Goal: Task Accomplishment & Management: Complete application form

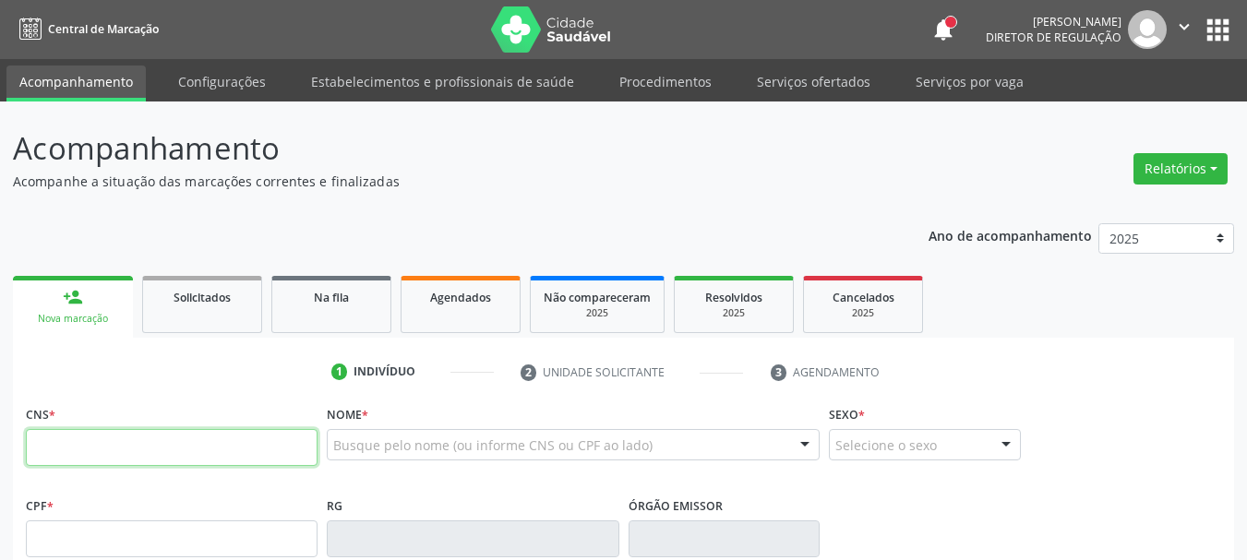
click at [118, 438] on input "text" at bounding box center [172, 447] width 292 height 37
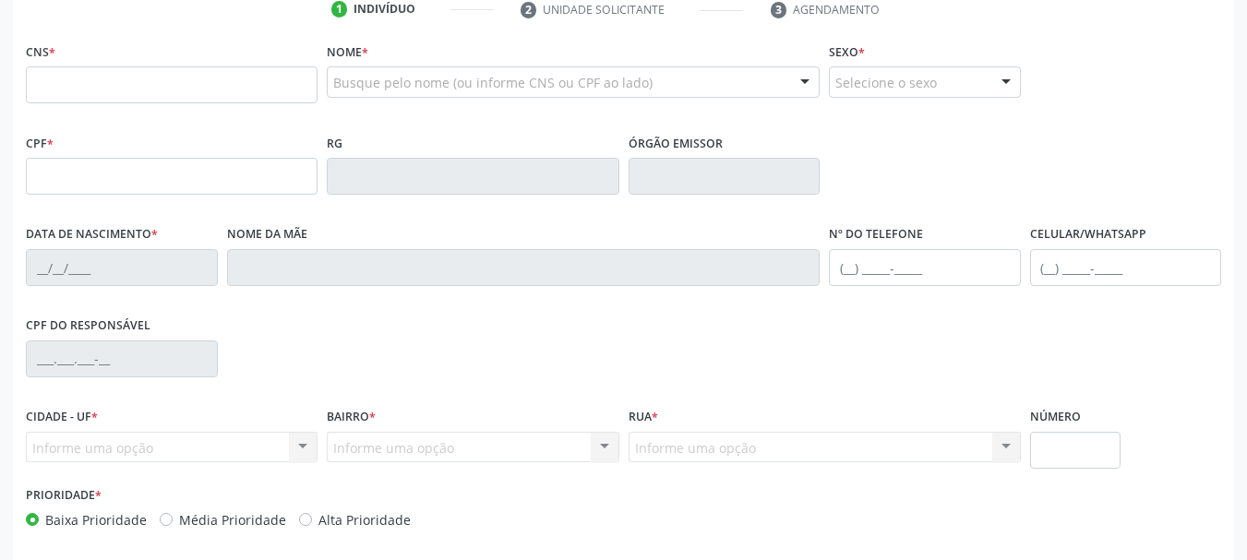
scroll to position [369, 0]
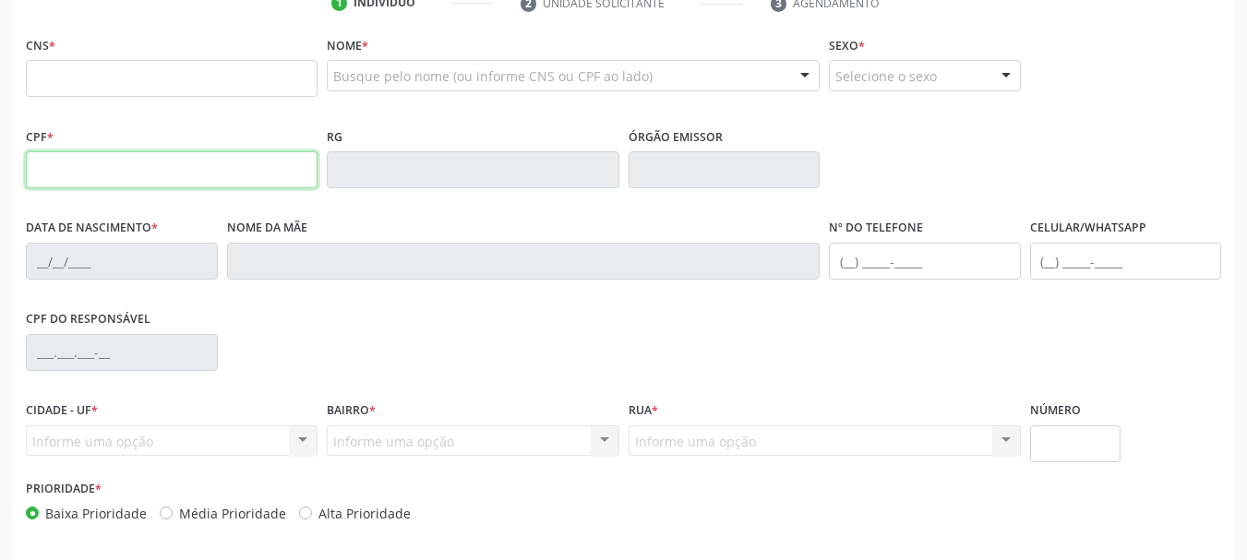
click at [66, 167] on input "text" at bounding box center [172, 169] width 292 height 37
type input "103.432.924-32"
type input "898 0029 8983 4941"
type input "31/12/1992"
type input "Erivonete Maria da Siiva Ferreira"
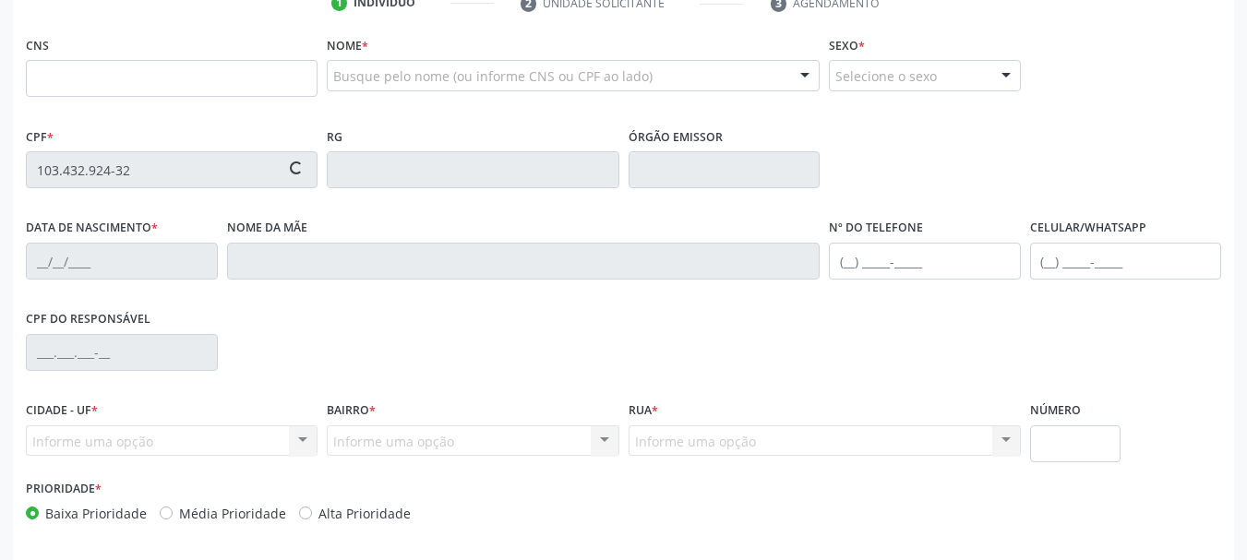
type input "(87) 98847-7077"
type input "S/N"
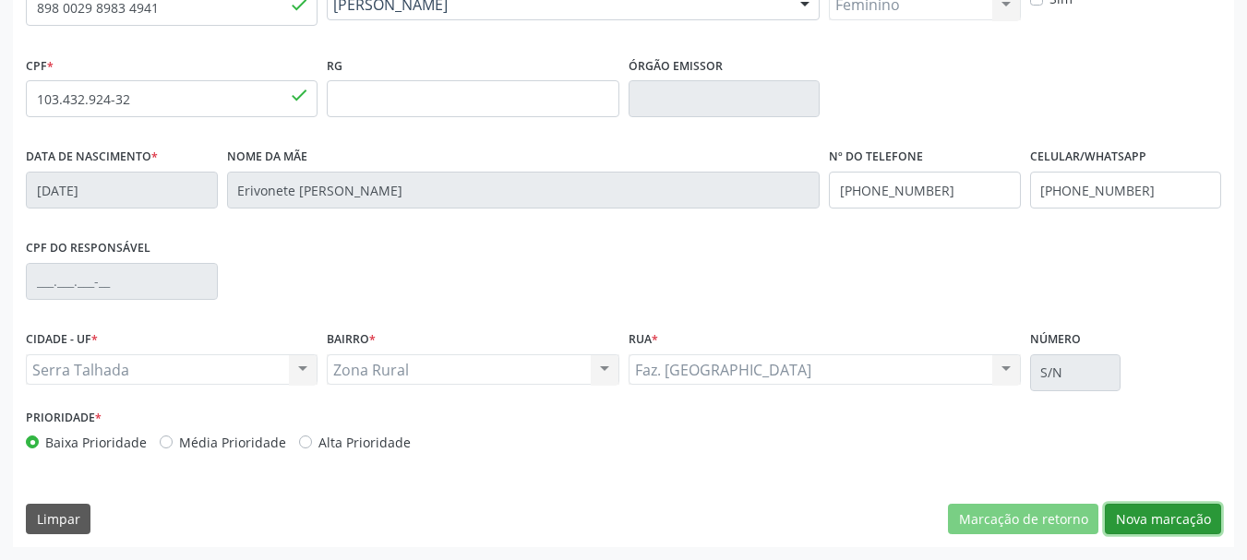
click at [1145, 513] on button "Nova marcação" at bounding box center [1163, 519] width 116 height 31
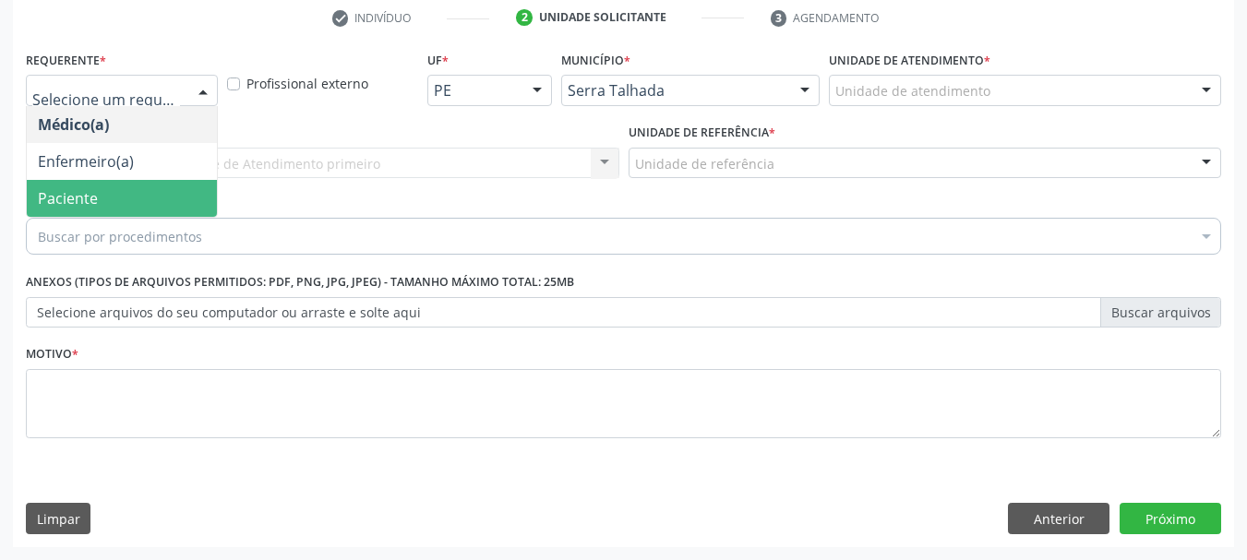
click at [78, 198] on span "Paciente" at bounding box center [68, 198] width 60 height 20
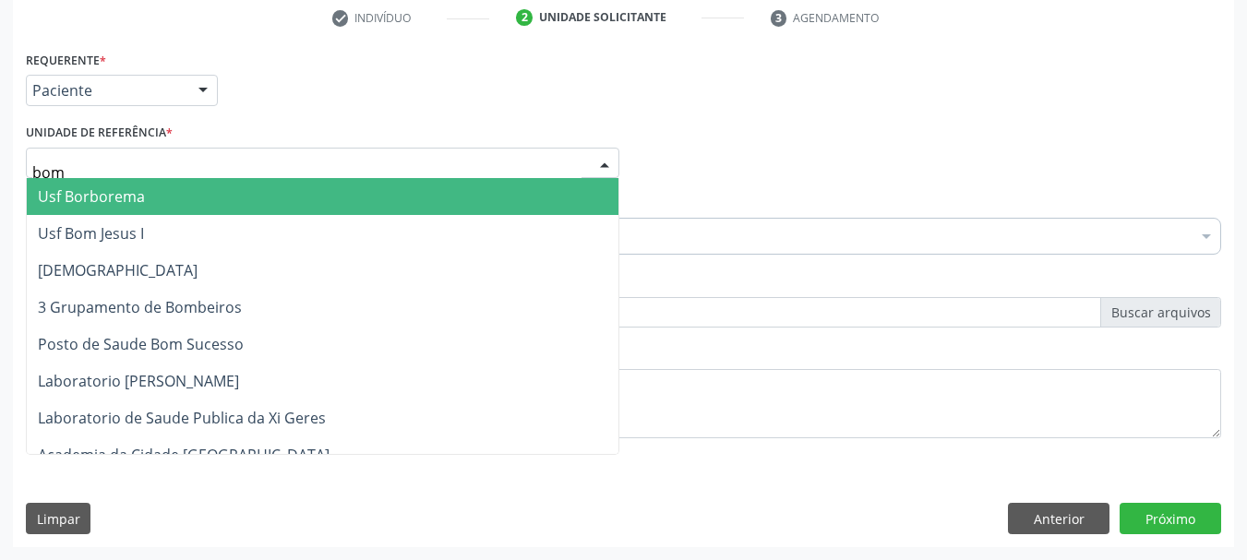
type input "bom"
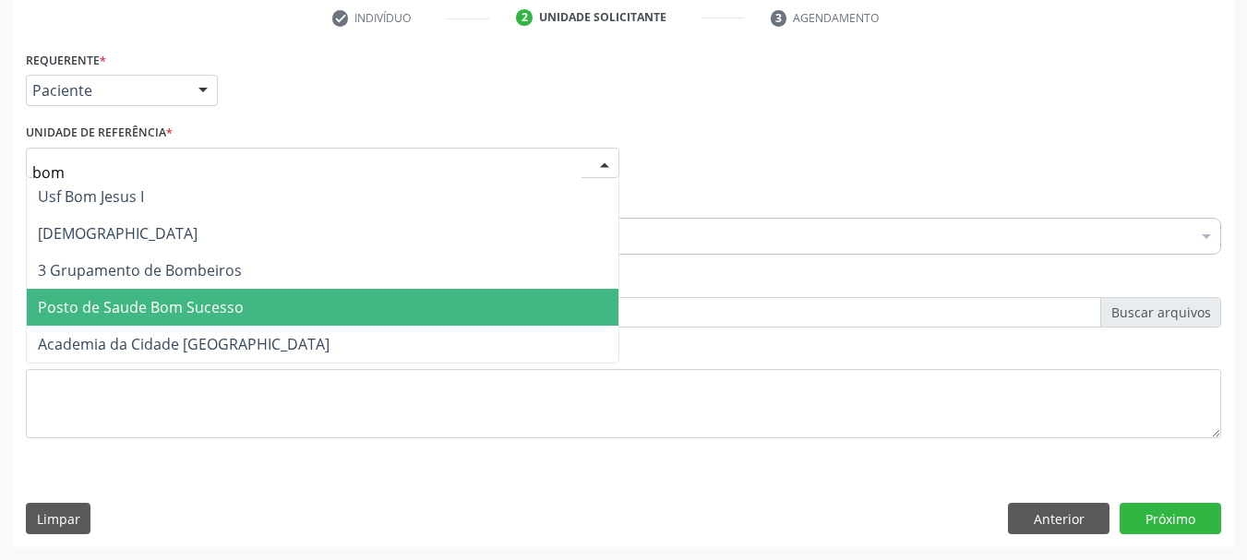
click at [162, 309] on span "Posto de Saude Bom Sucesso" at bounding box center [141, 307] width 206 height 20
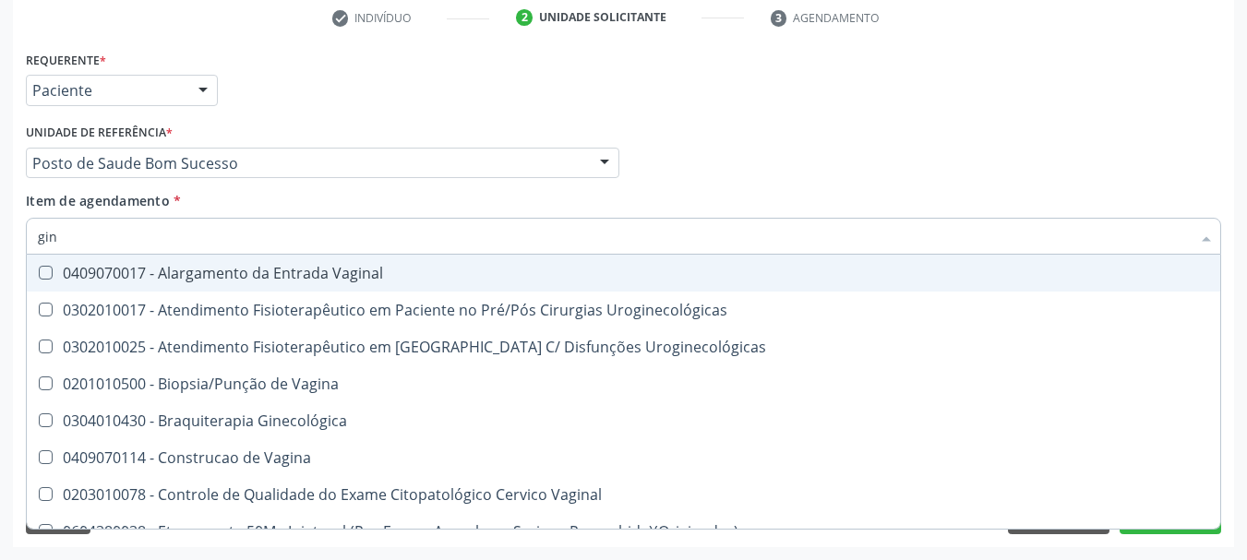
type input "gine"
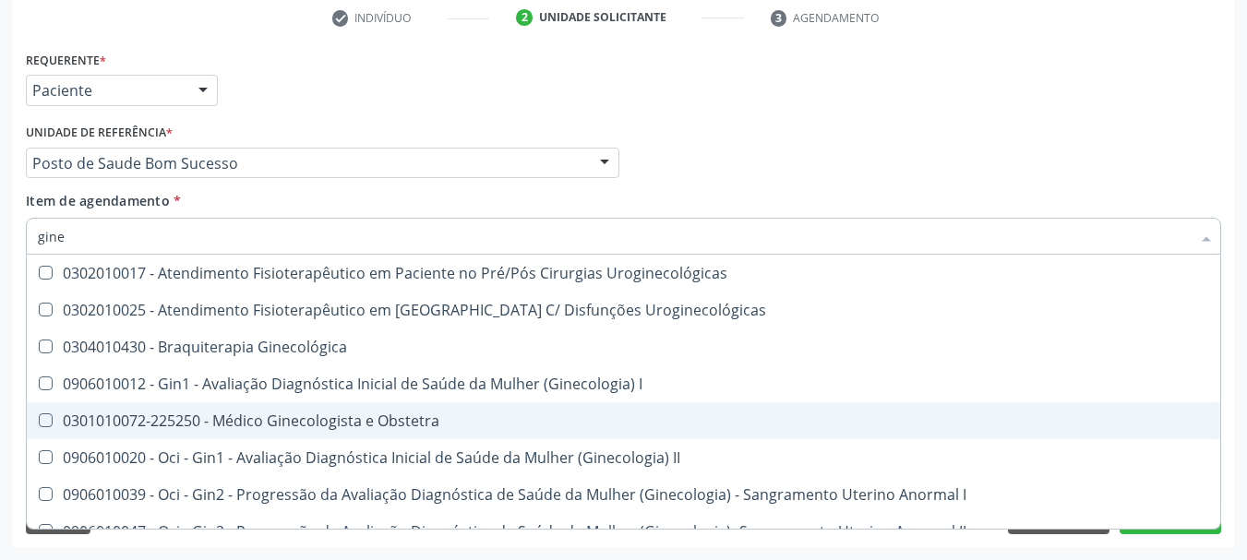
click at [307, 416] on div "0301010072-225250 - Médico Ginecologista e Obstetra" at bounding box center [627, 420] width 1178 height 15
checkbox Obstetra "true"
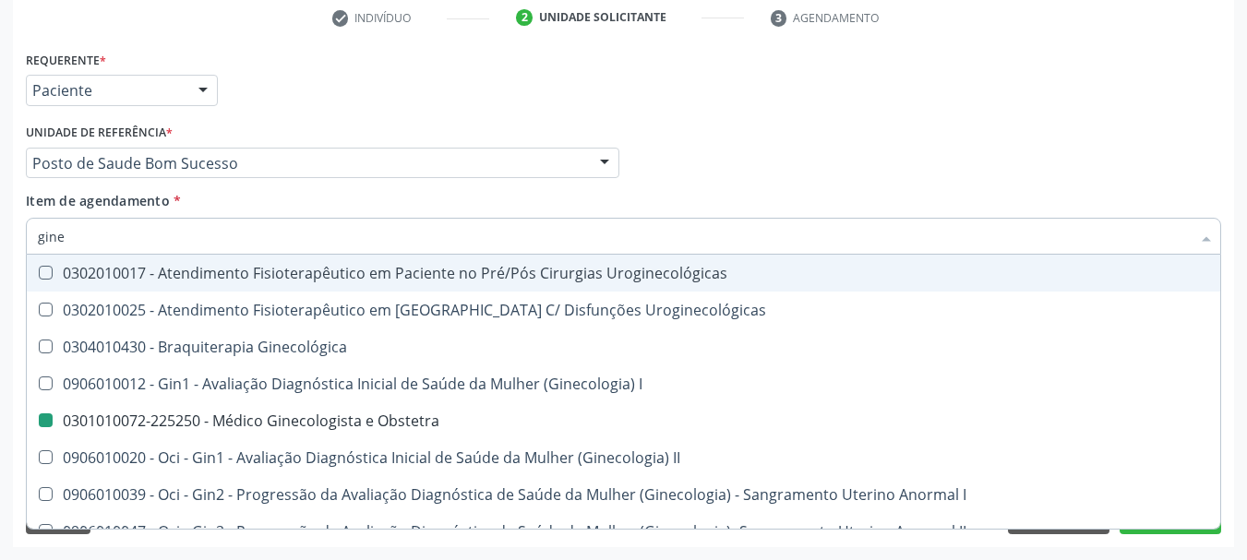
click at [833, 83] on div "Requerente * Paciente Médico(a) Enfermeiro(a) Paciente Nenhum resultado encontr…" at bounding box center [623, 82] width 1204 height 72
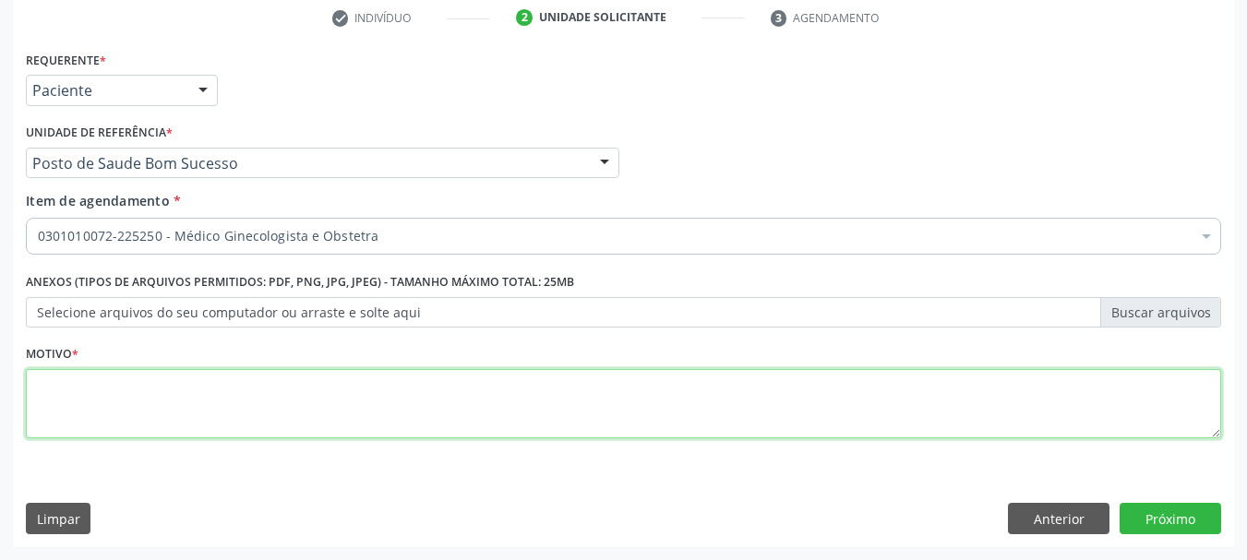
drag, startPoint x: 451, startPoint y: 415, endPoint x: 461, endPoint y: 412, distance: 9.9
click at [459, 412] on textarea at bounding box center [623, 404] width 1195 height 70
type textarea "*/"
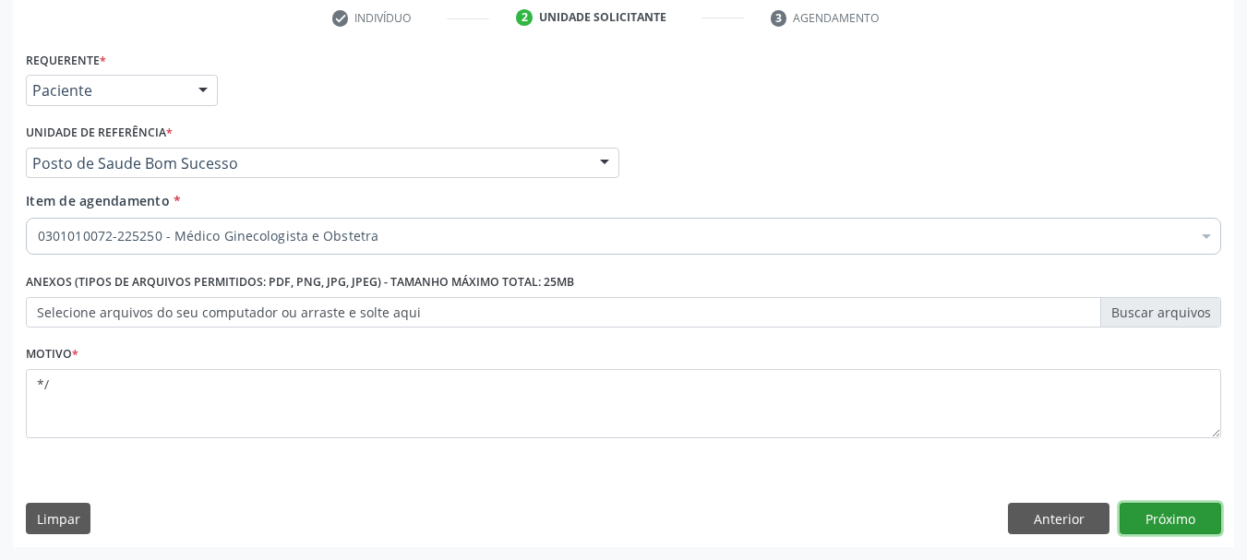
click at [1178, 521] on button "Próximo" at bounding box center [1170, 518] width 102 height 31
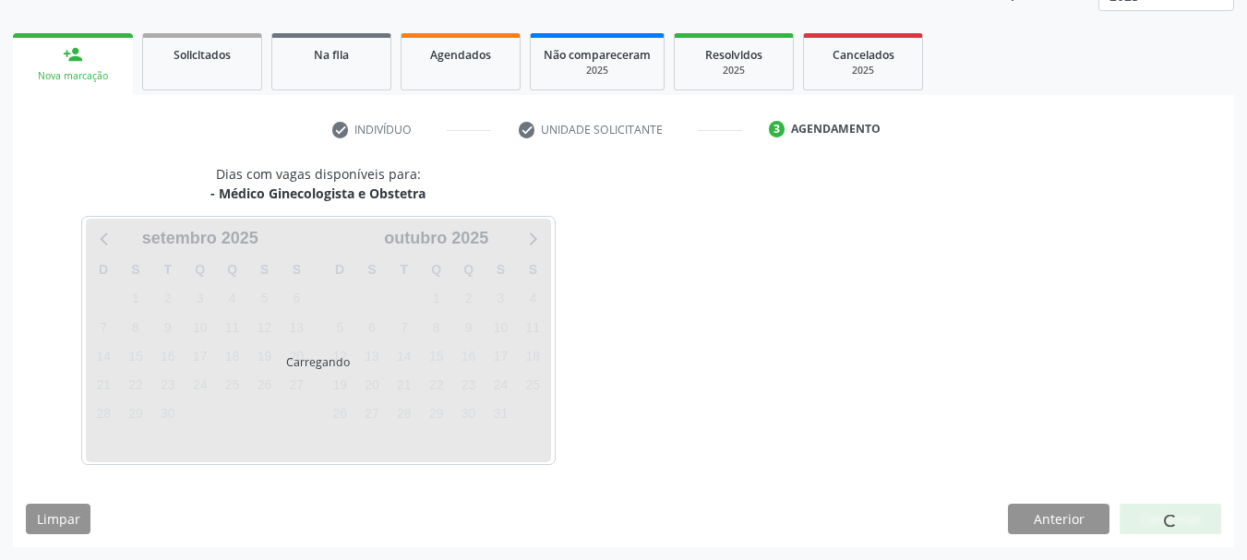
scroll to position [243, 0]
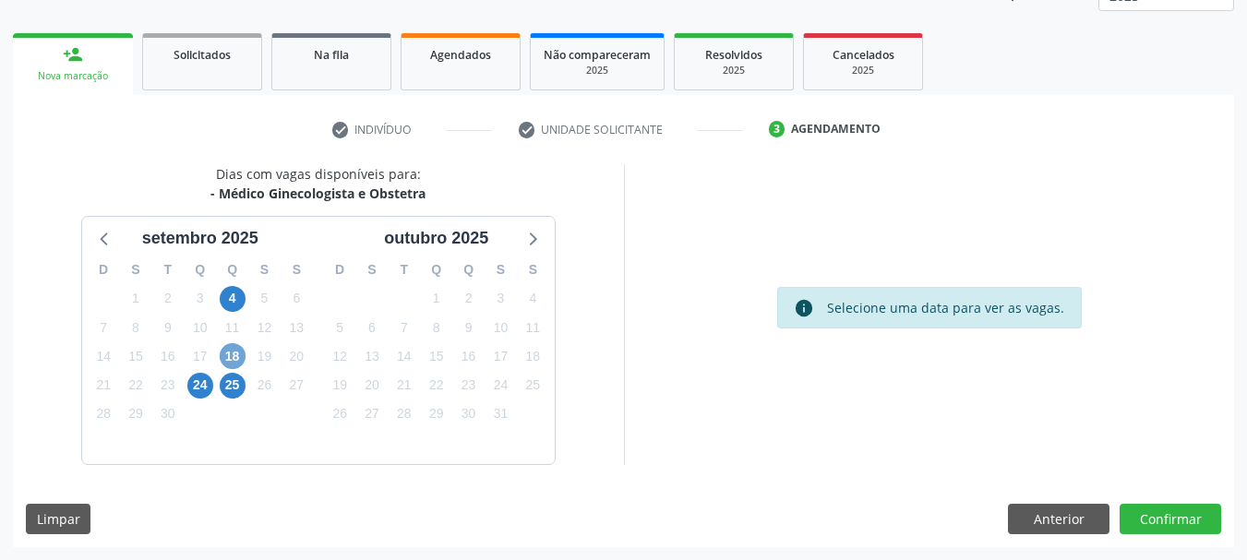
click at [234, 353] on span "18" at bounding box center [233, 356] width 26 height 26
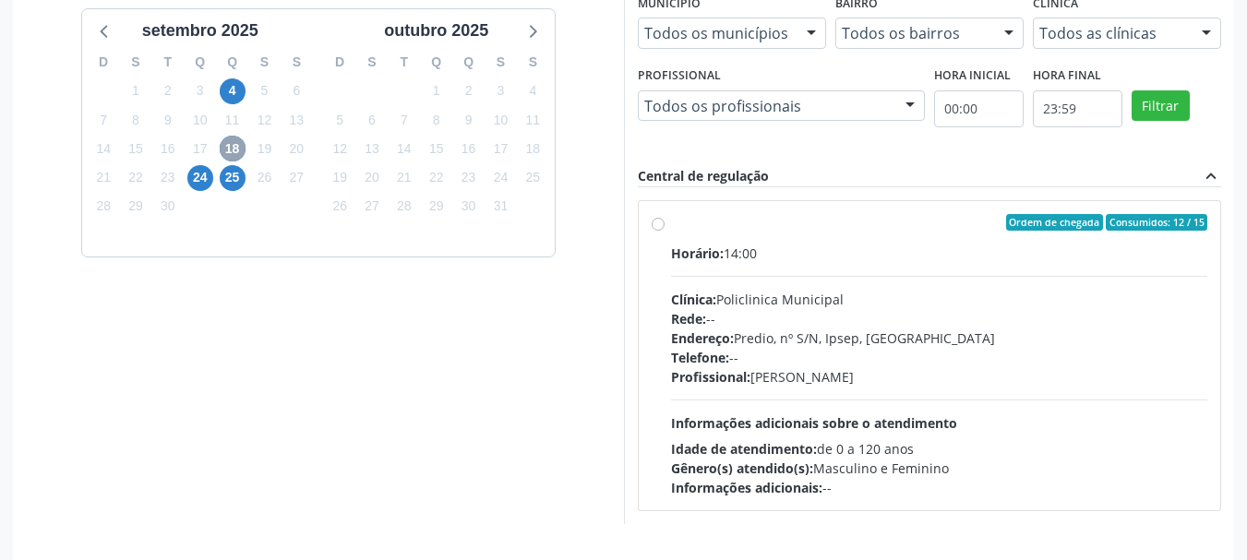
scroll to position [509, 0]
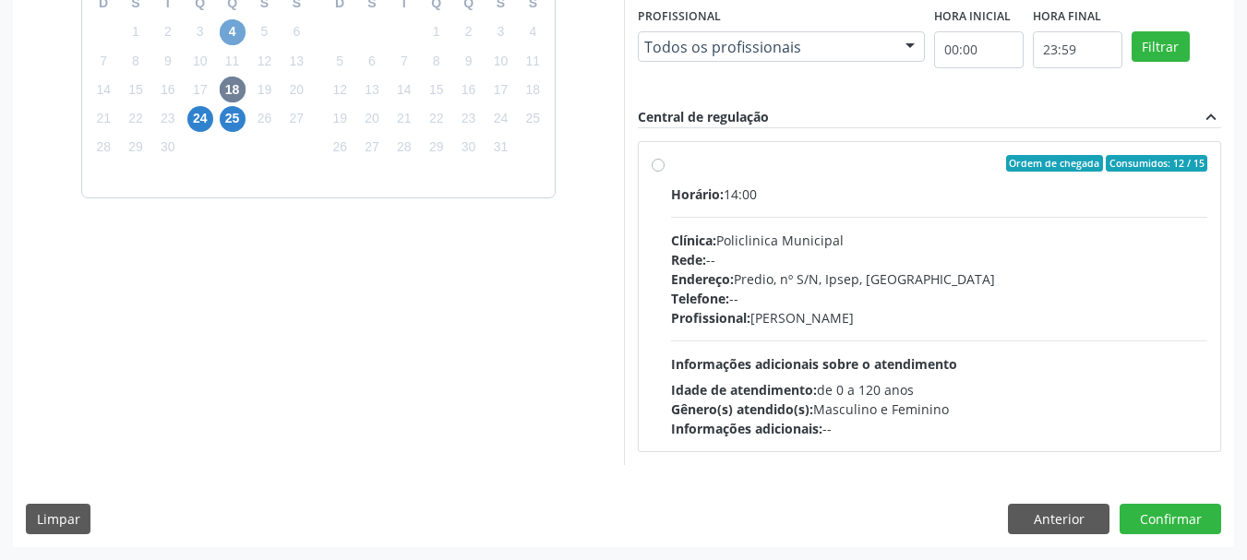
click at [235, 39] on span "4" at bounding box center [233, 32] width 26 height 26
click at [230, 87] on span "18" at bounding box center [233, 90] width 26 height 26
click at [908, 198] on div "Horário: 14:00" at bounding box center [939, 194] width 537 height 19
click at [664, 172] on input "Ordem de chegada Consumidos: 12 / 15 Horário: 14:00 Clínica: Policlinica Munici…" at bounding box center [658, 163] width 13 height 17
radio input "true"
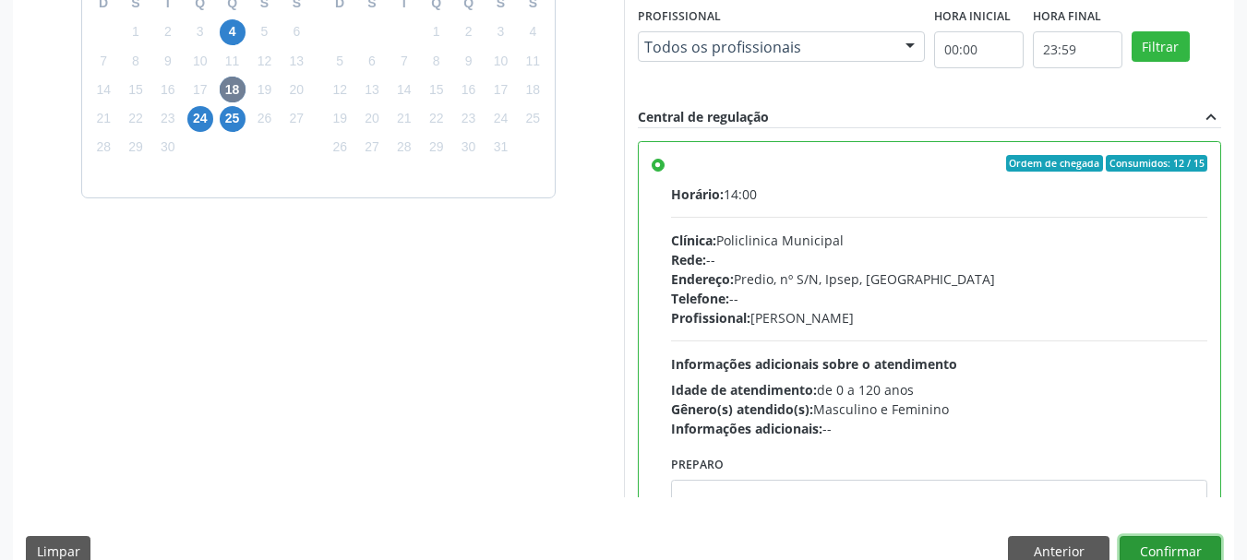
click at [1140, 556] on button "Confirmar" at bounding box center [1170, 551] width 102 height 31
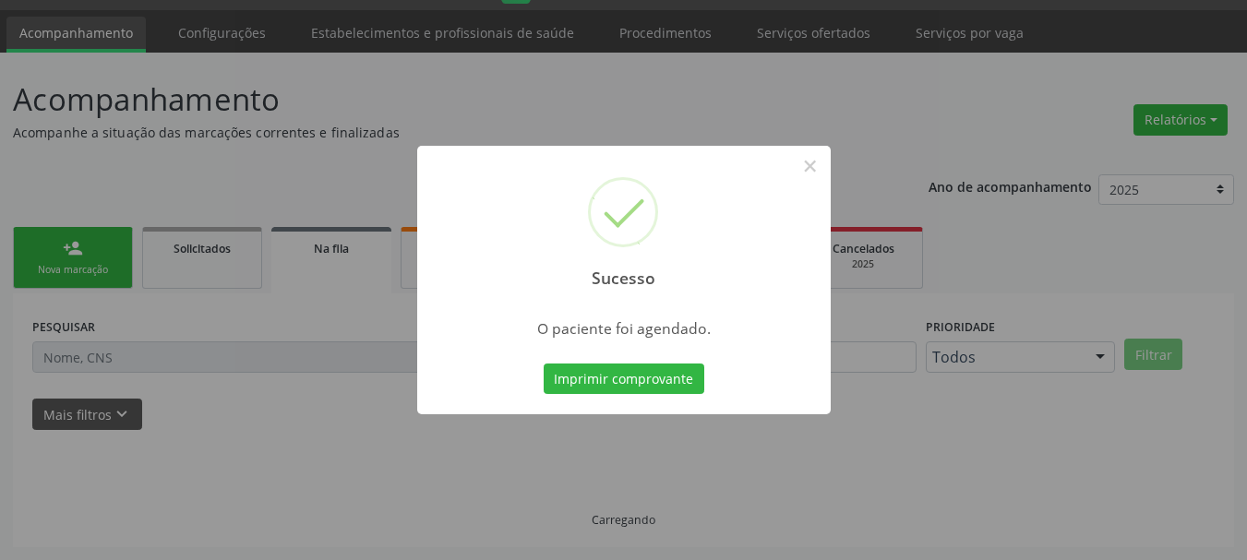
scroll to position [49, 0]
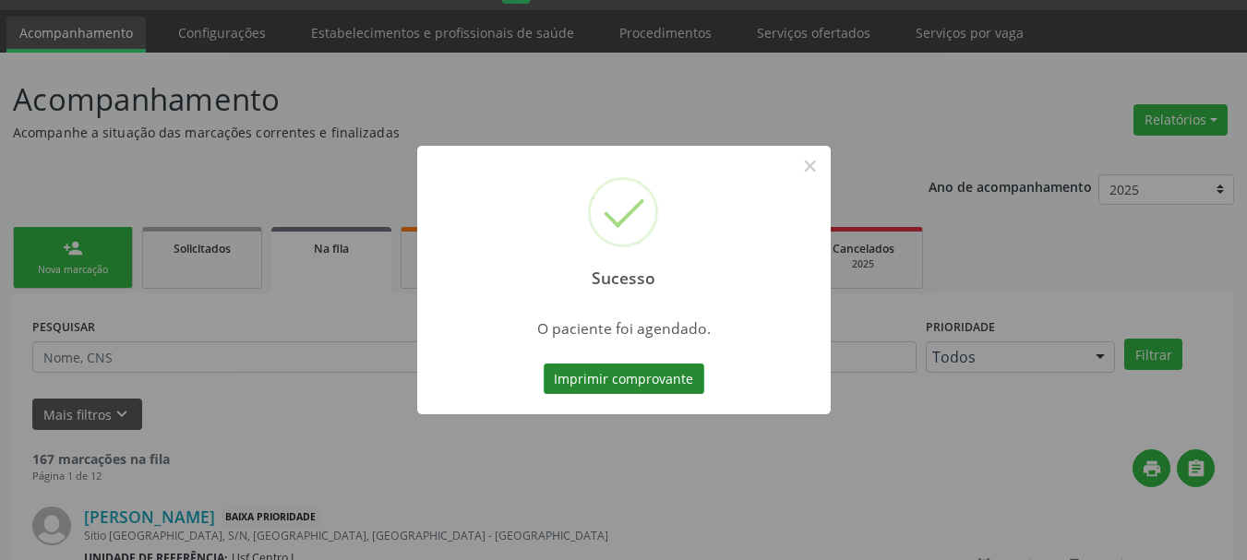
click at [671, 380] on button "Imprimir comprovante" at bounding box center [624, 379] width 161 height 31
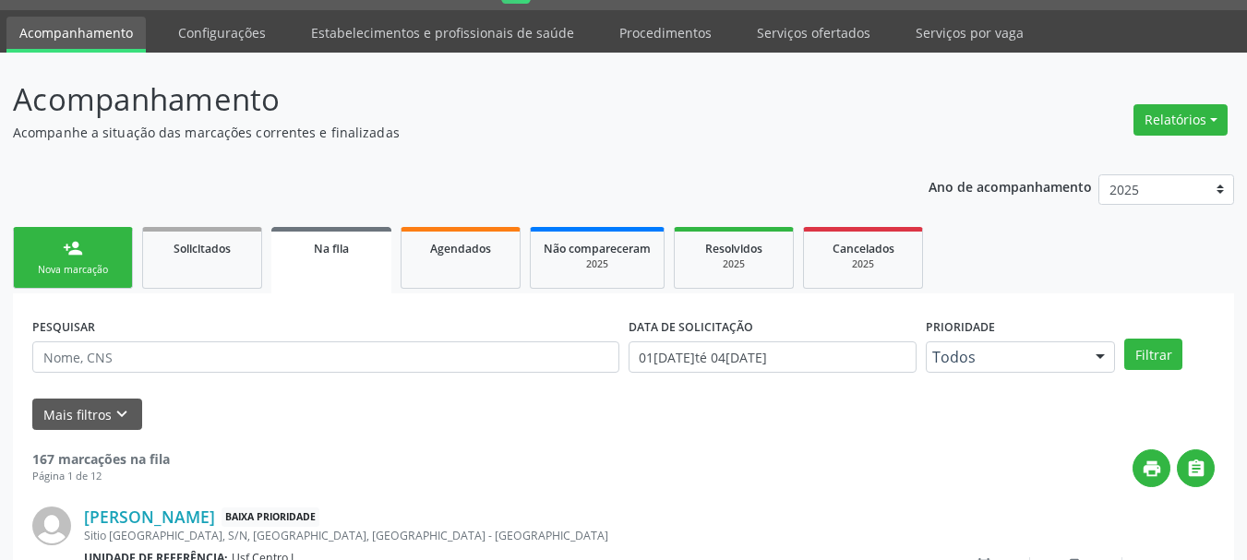
click at [54, 258] on link "person_add Nova marcação" at bounding box center [73, 258] width 120 height 62
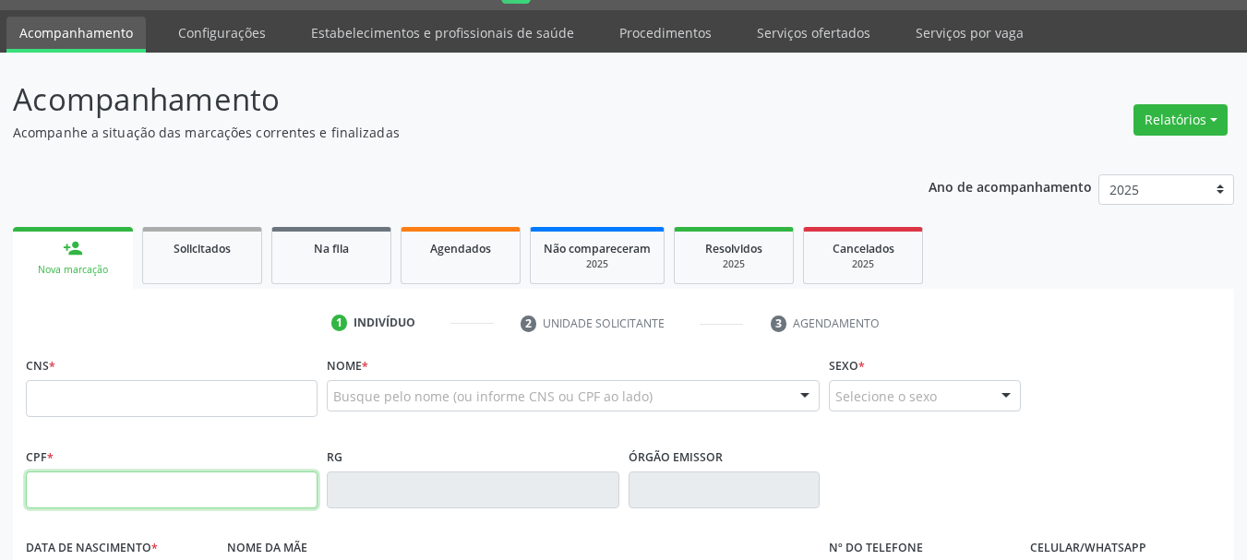
click at [120, 488] on input "text" at bounding box center [172, 490] width 292 height 37
type input "092.783.344-13"
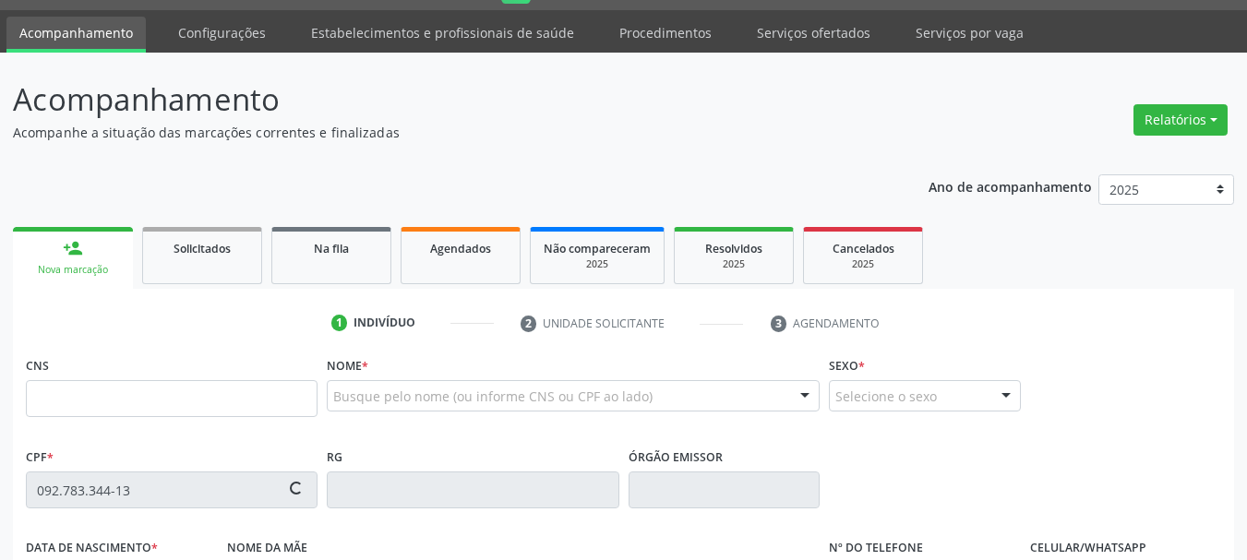
type input "898 0037 3786 9725"
type input "27/04/1975"
type input "Valda Nunes Marinho Lima"
type input "(87) 98866-3958"
type input "031.200.114-28"
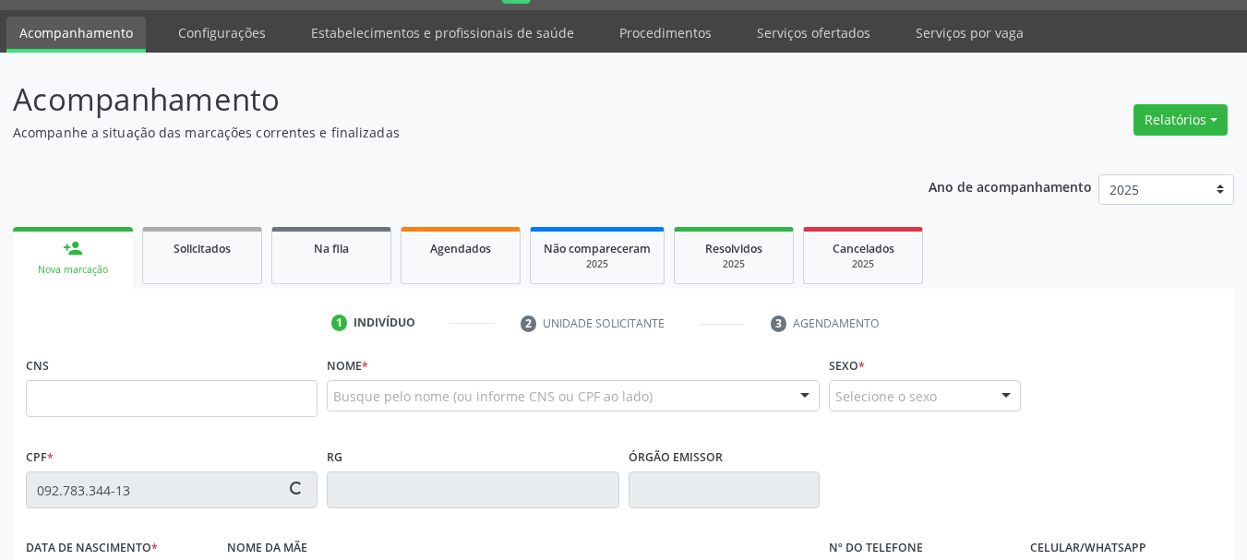
type input "S/N"
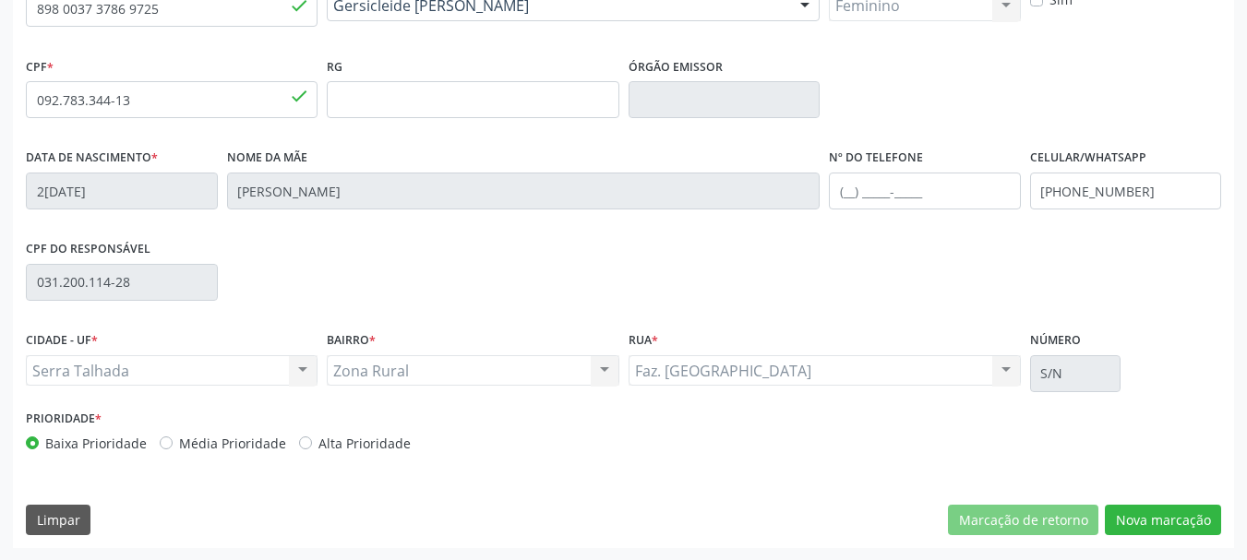
scroll to position [440, 0]
click at [1153, 525] on button "Nova marcação" at bounding box center [1163, 519] width 116 height 31
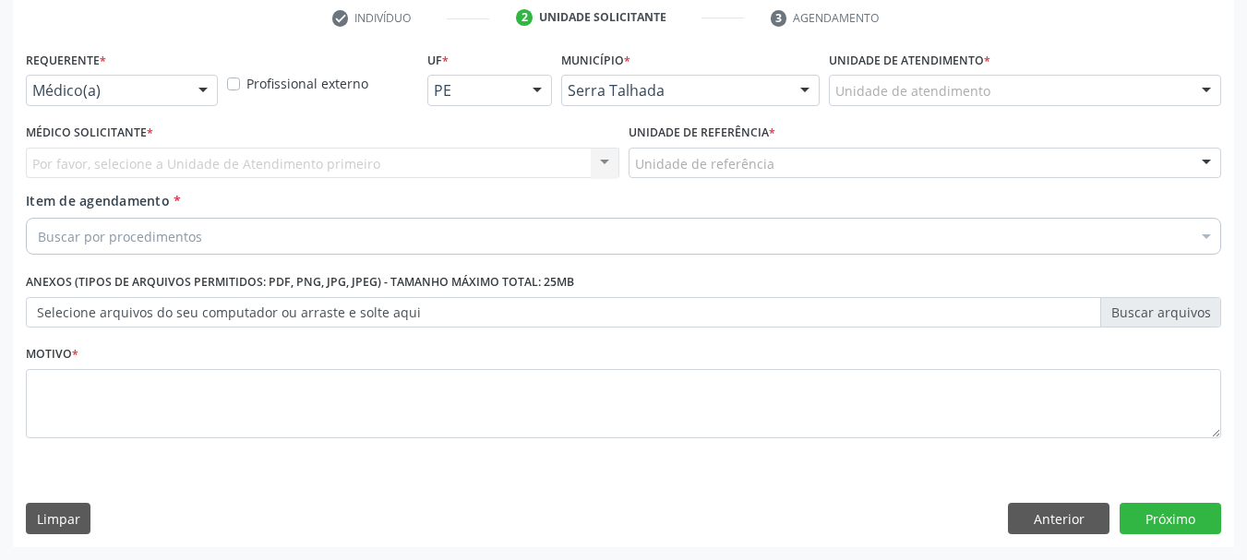
scroll to position [354, 0]
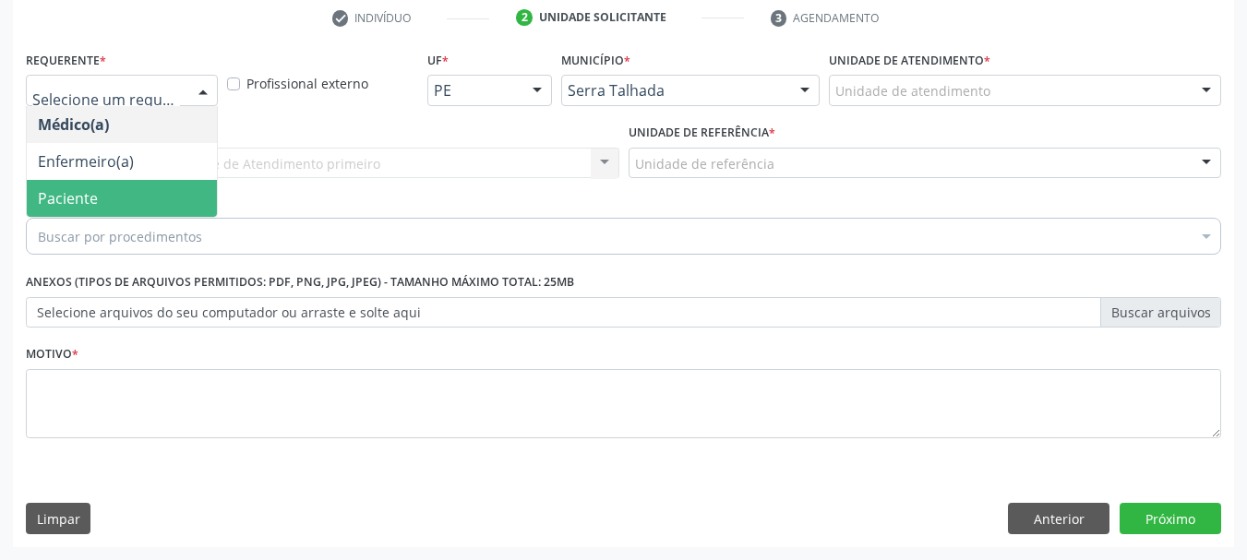
click at [91, 205] on span "Paciente" at bounding box center [68, 198] width 60 height 20
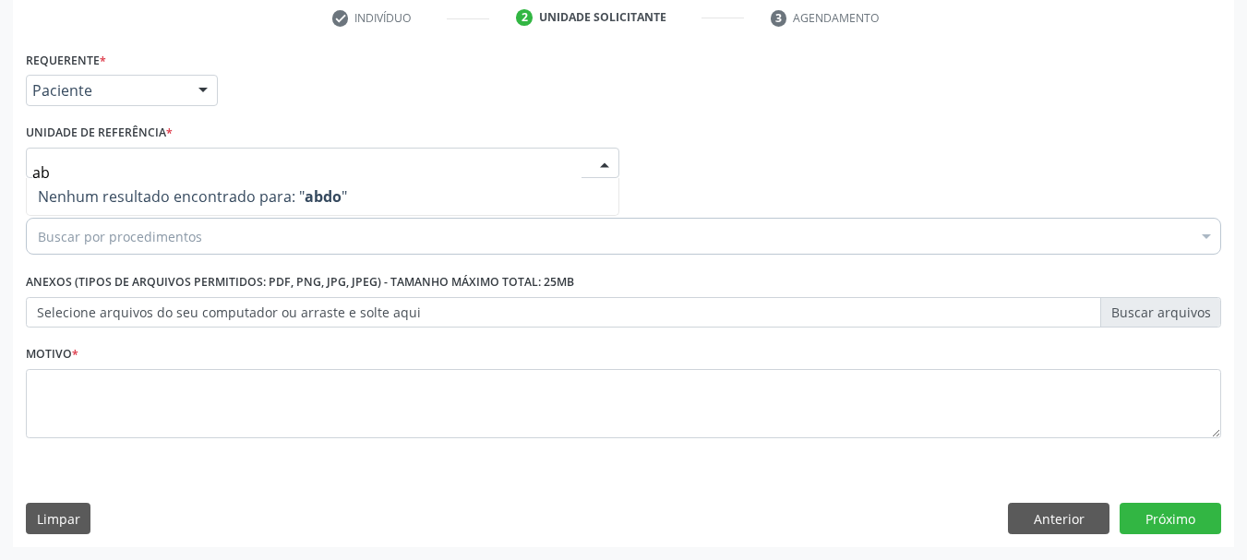
type input "a"
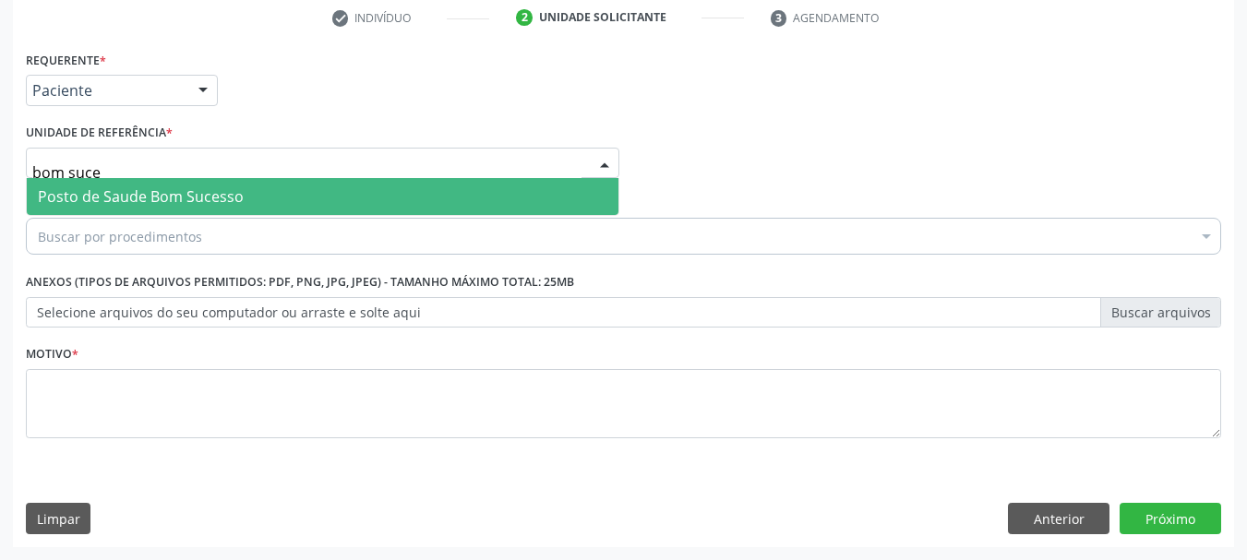
type input "bom suces"
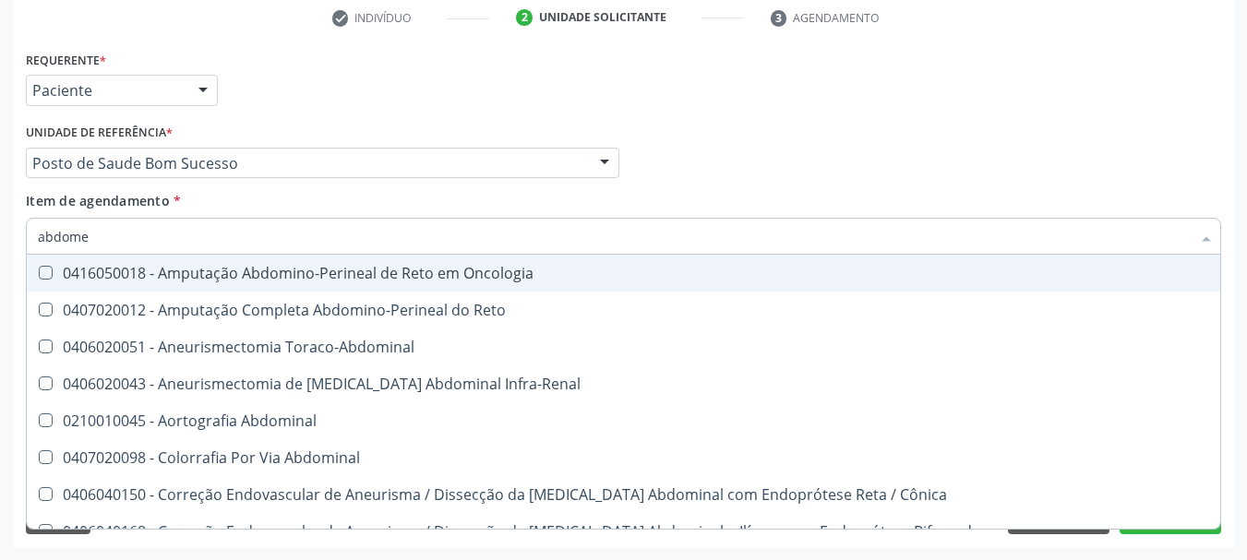
type input "abdomen"
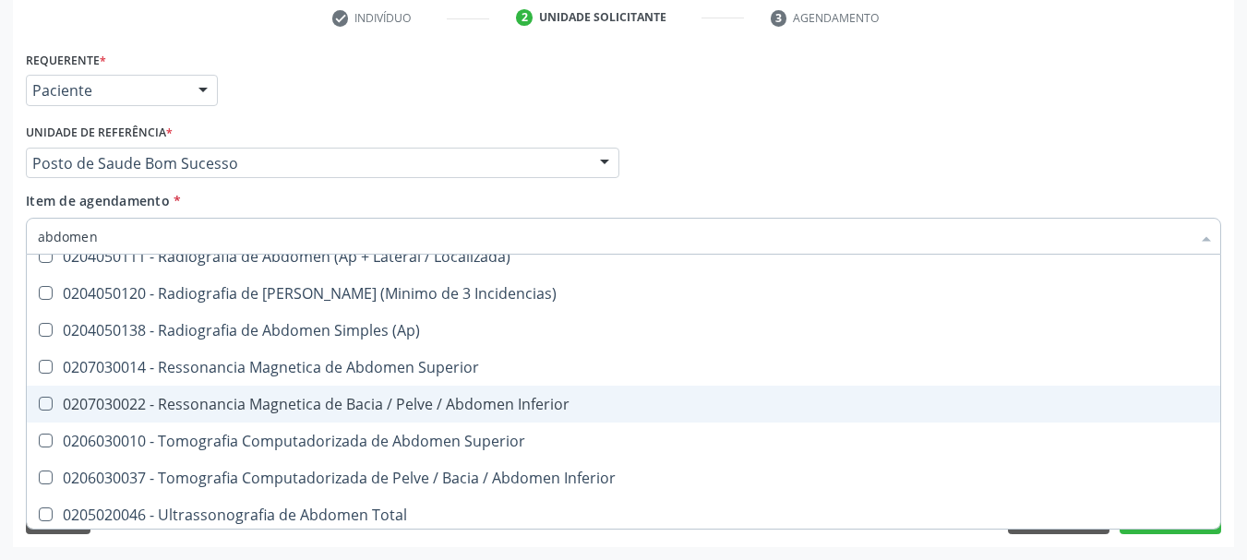
scroll to position [21, 0]
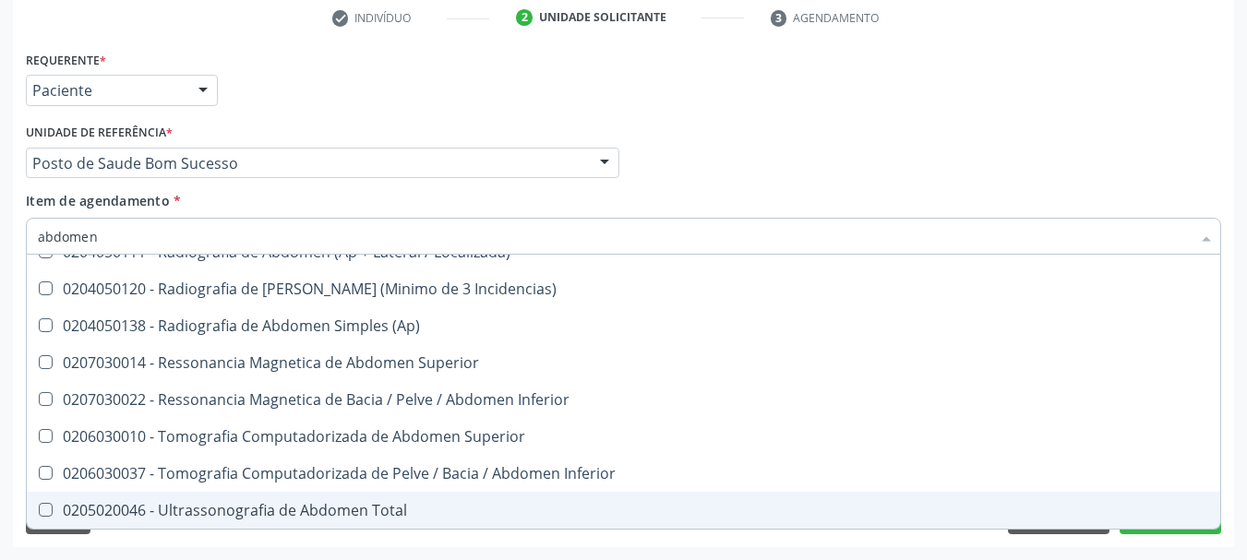
click at [278, 509] on div "0205020046 - Ultrassonografia de Abdomen Total" at bounding box center [623, 510] width 1171 height 15
checkbox Total "true"
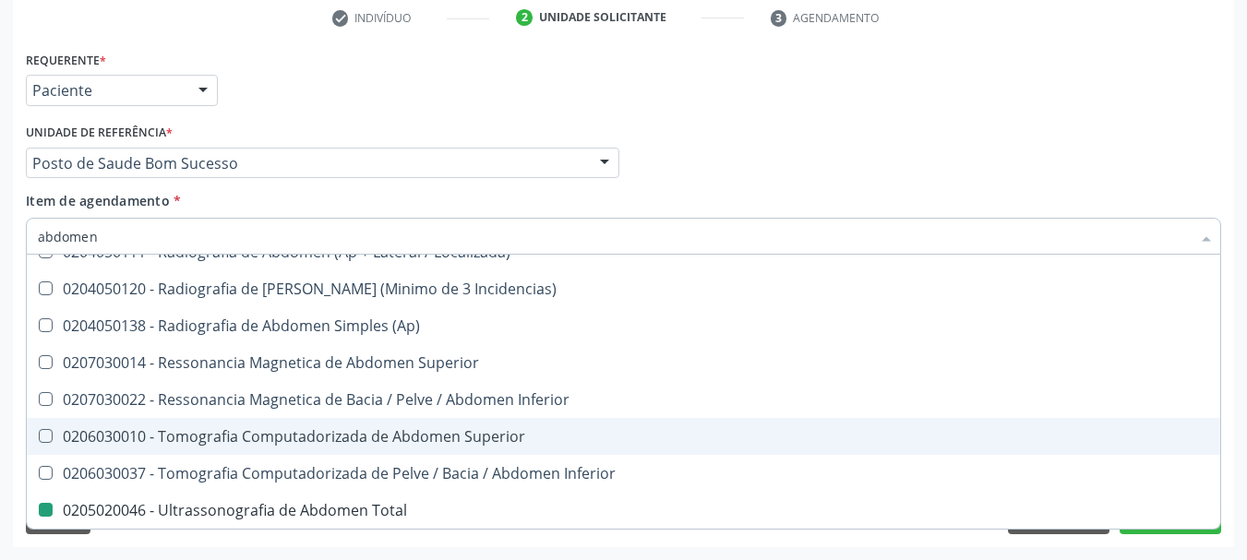
click at [0, 403] on div "Acompanhamento Acompanhe a situação das marcações correntes e finalizadas Relat…" at bounding box center [623, 153] width 1247 height 813
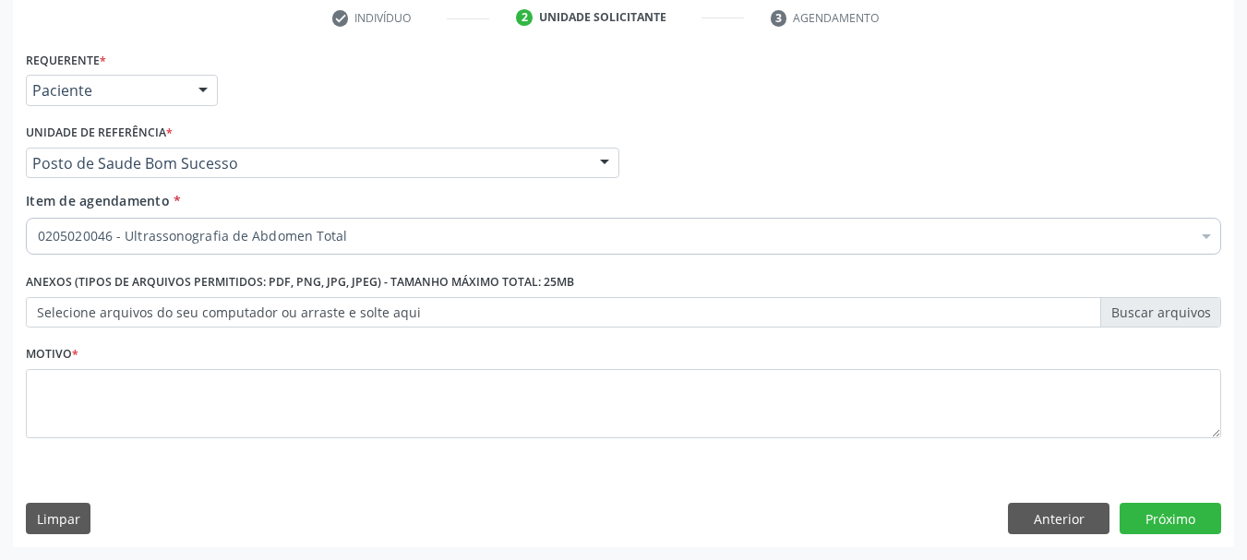
scroll to position [0, 0]
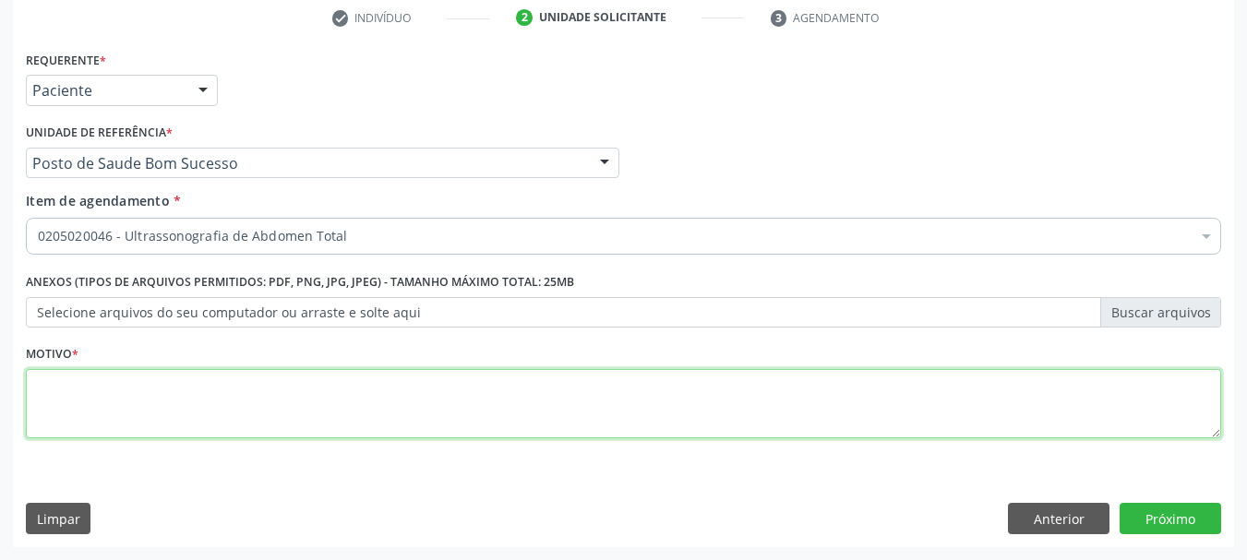
click at [78, 407] on textarea at bounding box center [623, 404] width 1195 height 70
type textarea "*"
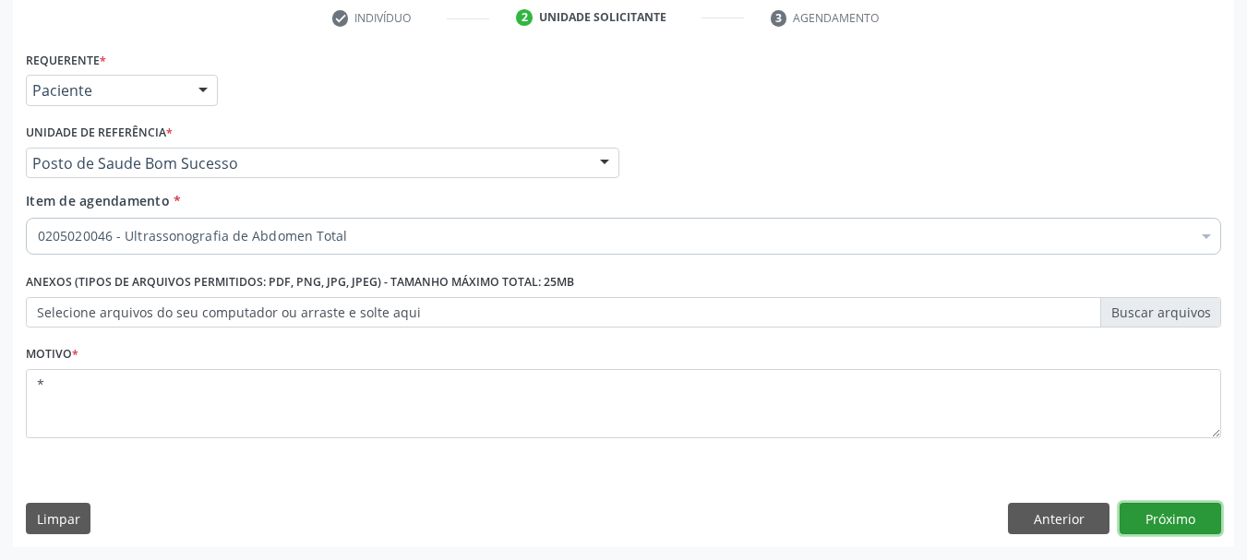
click at [1132, 526] on button "Próximo" at bounding box center [1170, 518] width 102 height 31
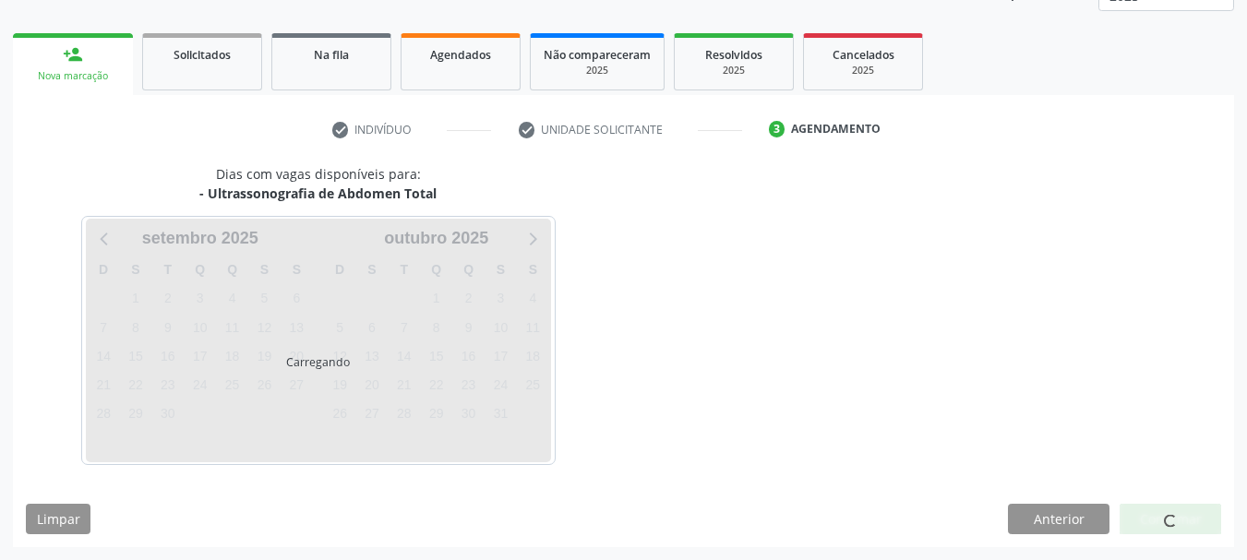
scroll to position [243, 0]
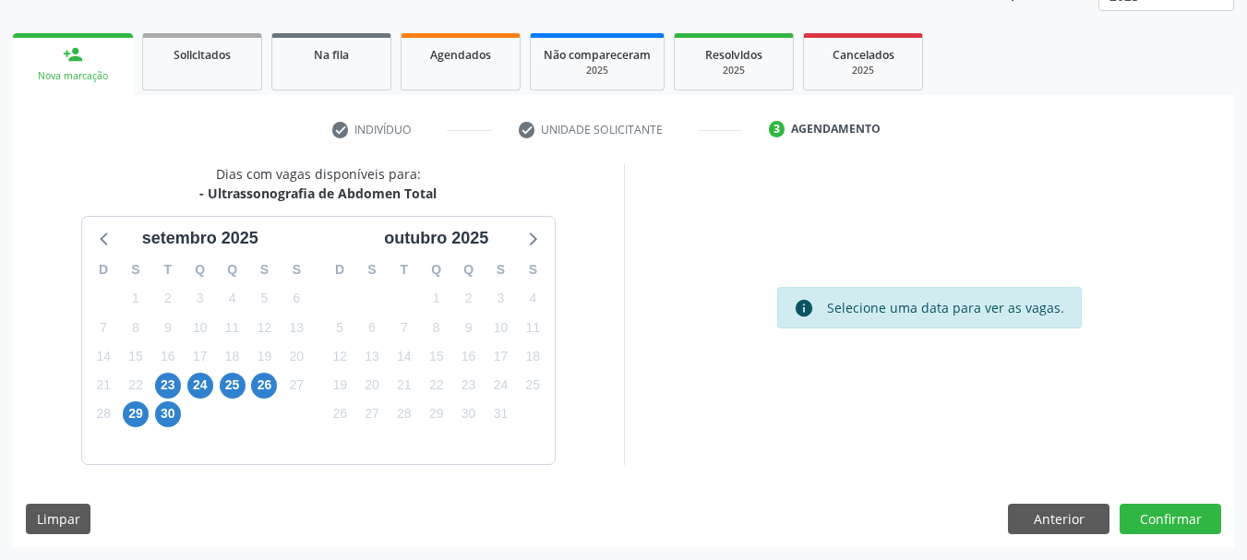
click at [178, 378] on div "23" at bounding box center [167, 385] width 32 height 29
click at [171, 379] on span "23" at bounding box center [168, 386] width 26 height 26
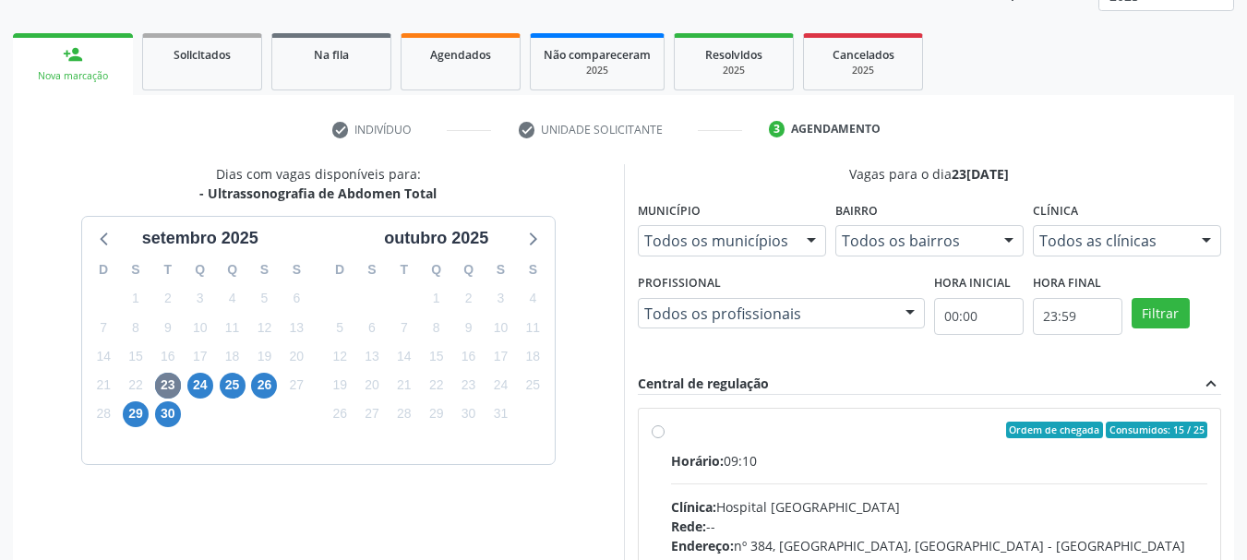
click at [664, 438] on input "Ordem de chegada Consumidos: 15 / 25 Horário: 09:10 Clínica: Hospital Sao Franc…" at bounding box center [658, 430] width 13 height 17
radio input "true"
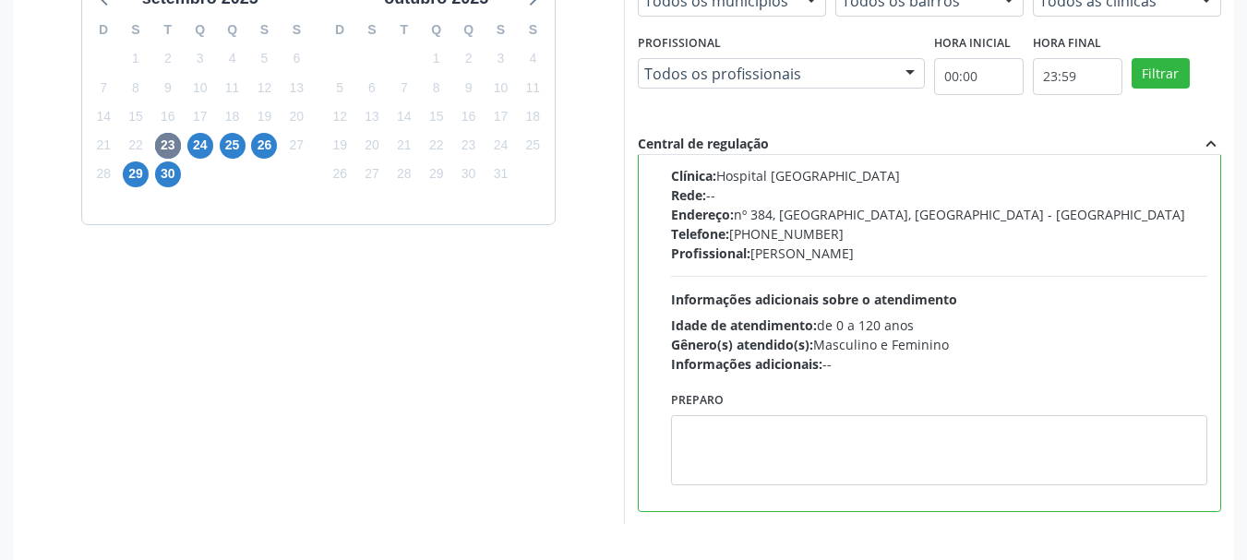
scroll to position [543, 0]
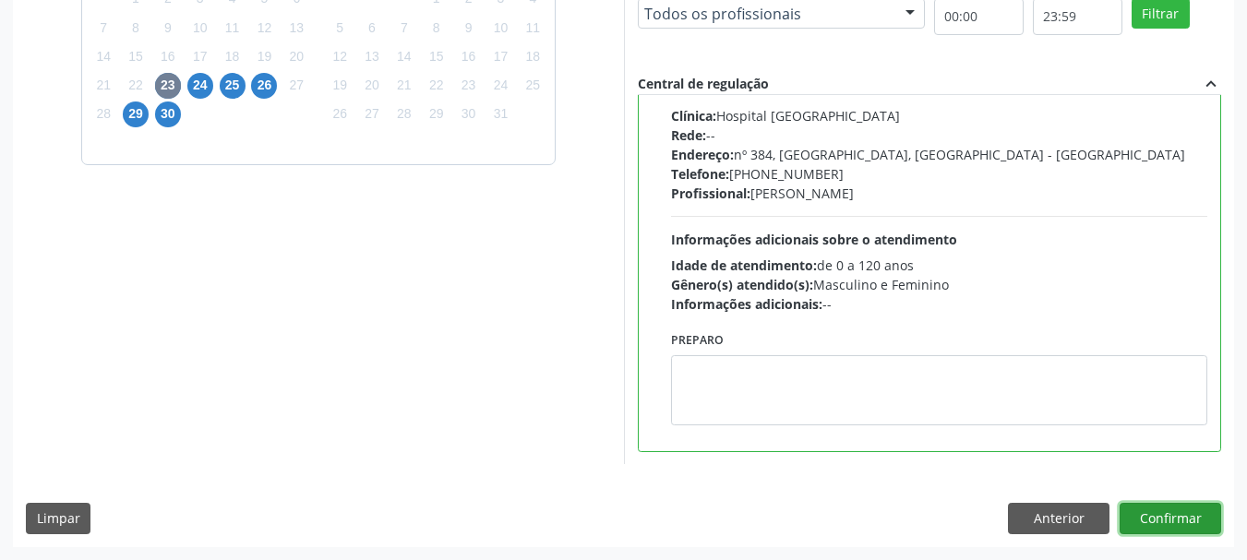
click at [1181, 532] on button "Confirmar" at bounding box center [1170, 518] width 102 height 31
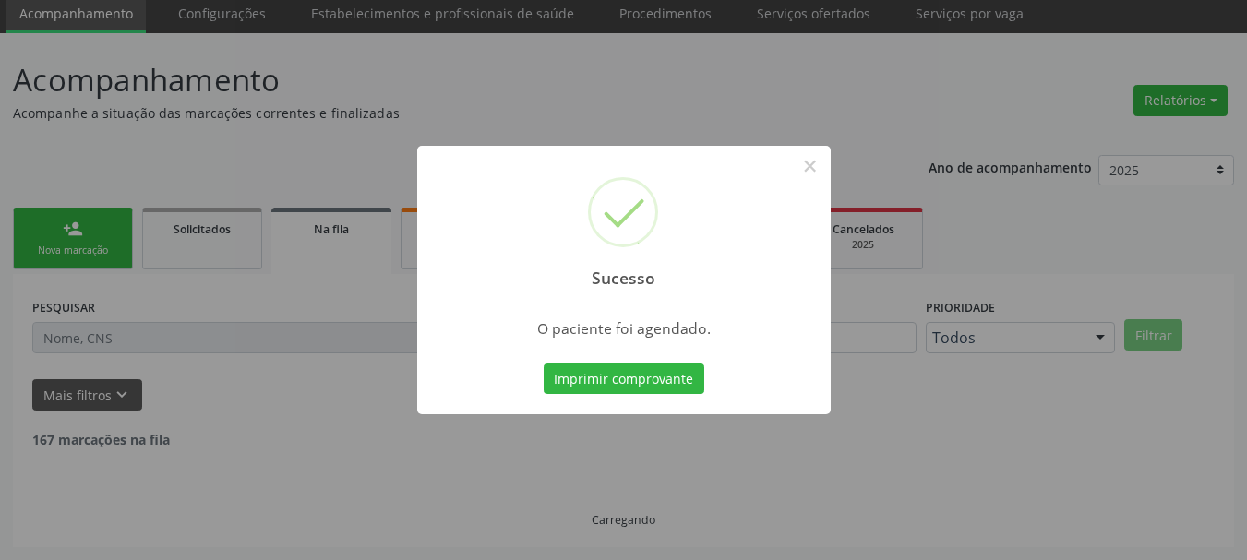
scroll to position [49, 0]
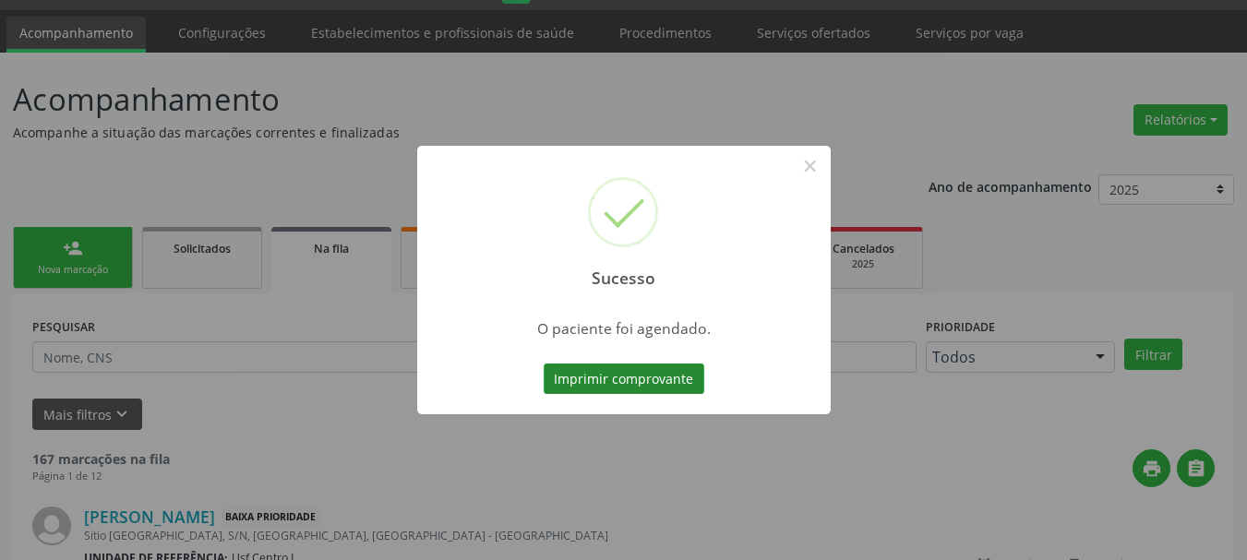
click at [614, 380] on button "Imprimir comprovante" at bounding box center [624, 379] width 161 height 31
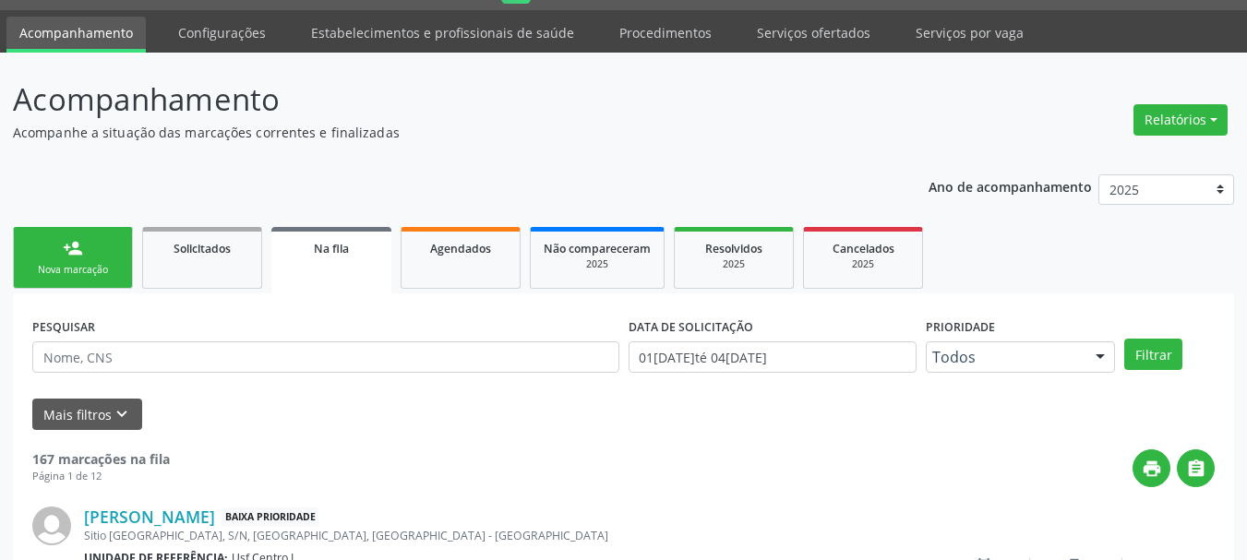
click at [101, 270] on div "Nova marcação" at bounding box center [73, 270] width 92 height 14
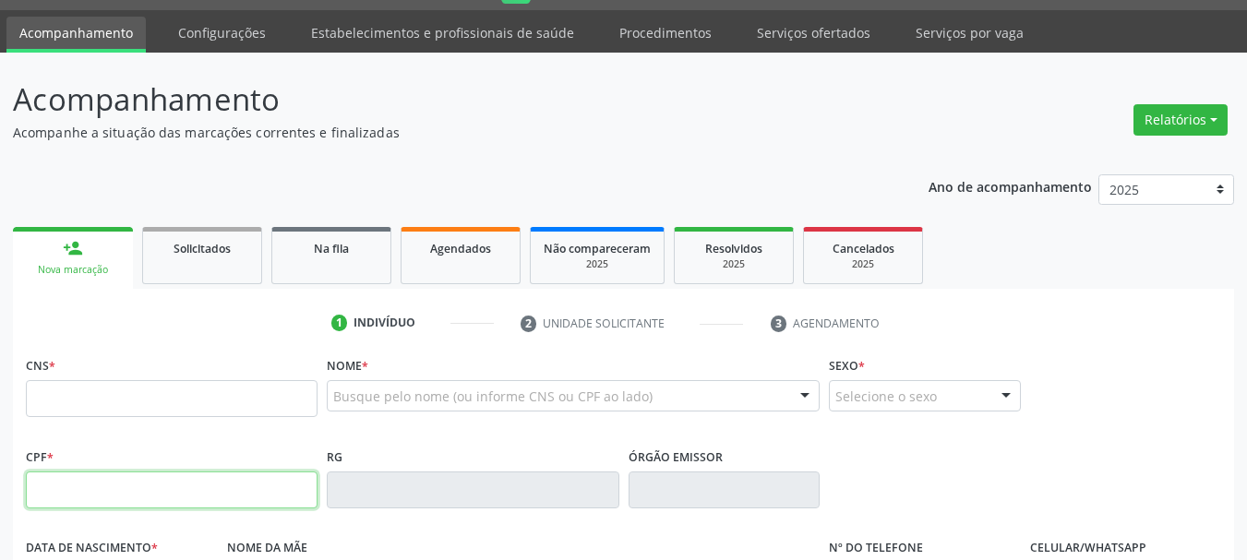
click at [138, 490] on input "text" at bounding box center [172, 490] width 292 height 37
type input "143.377.824-60"
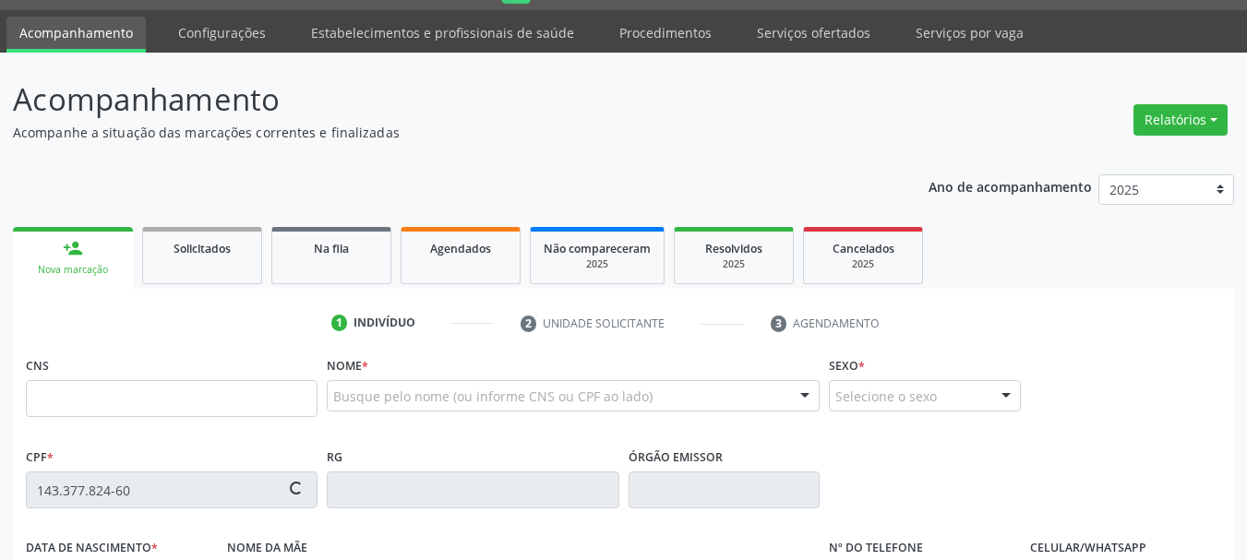
type input "898 0037 2335 7816"
type input "19/05/1999"
type input "Cintia Rodrigues da Silva"
type input "(87) 99607-0688"
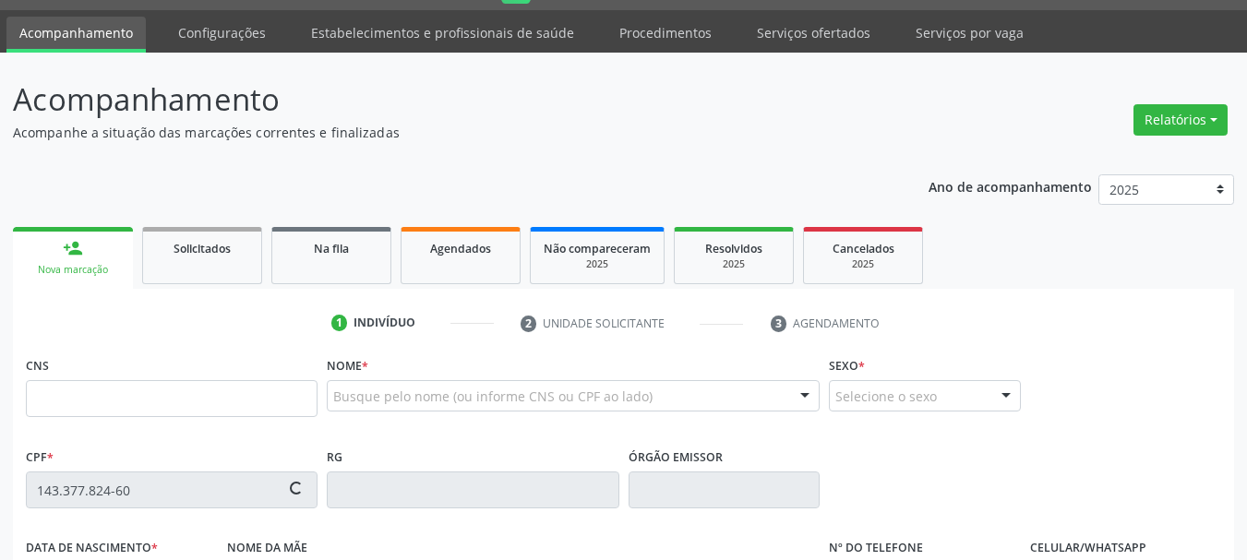
type input "065.210.994-26"
type input "75"
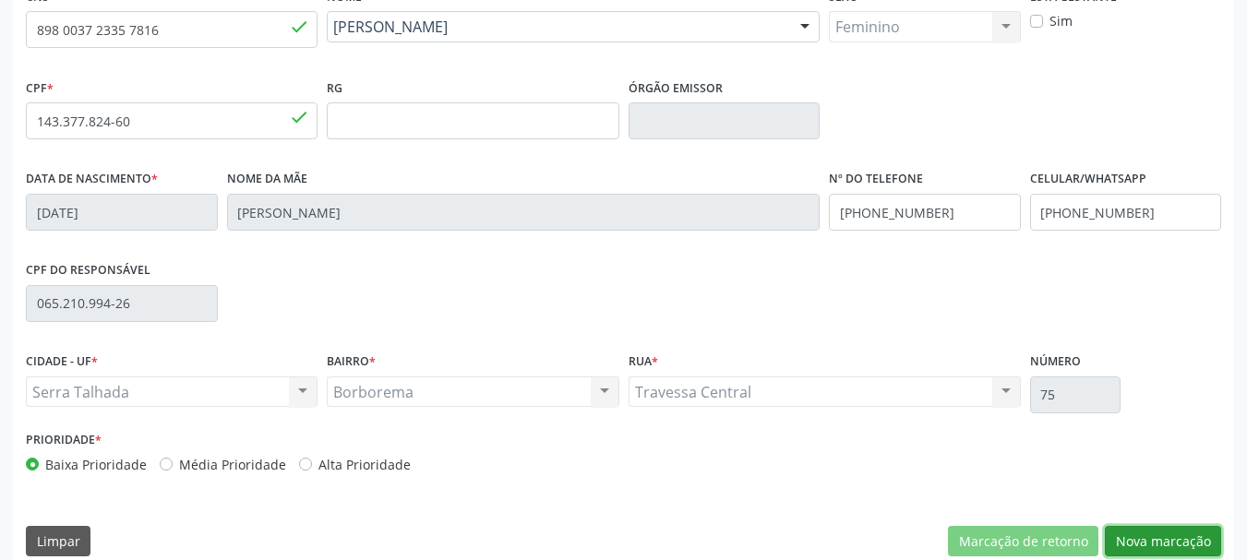
click at [1152, 533] on button "Nova marcação" at bounding box center [1163, 541] width 116 height 31
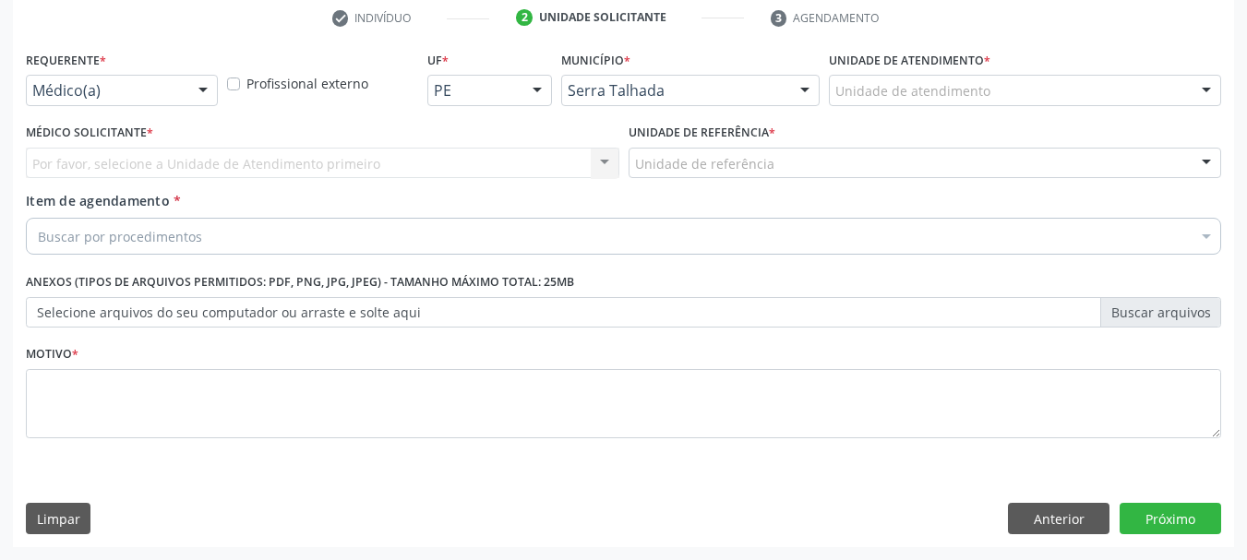
scroll to position [354, 0]
click at [189, 94] on div at bounding box center [203, 91] width 28 height 31
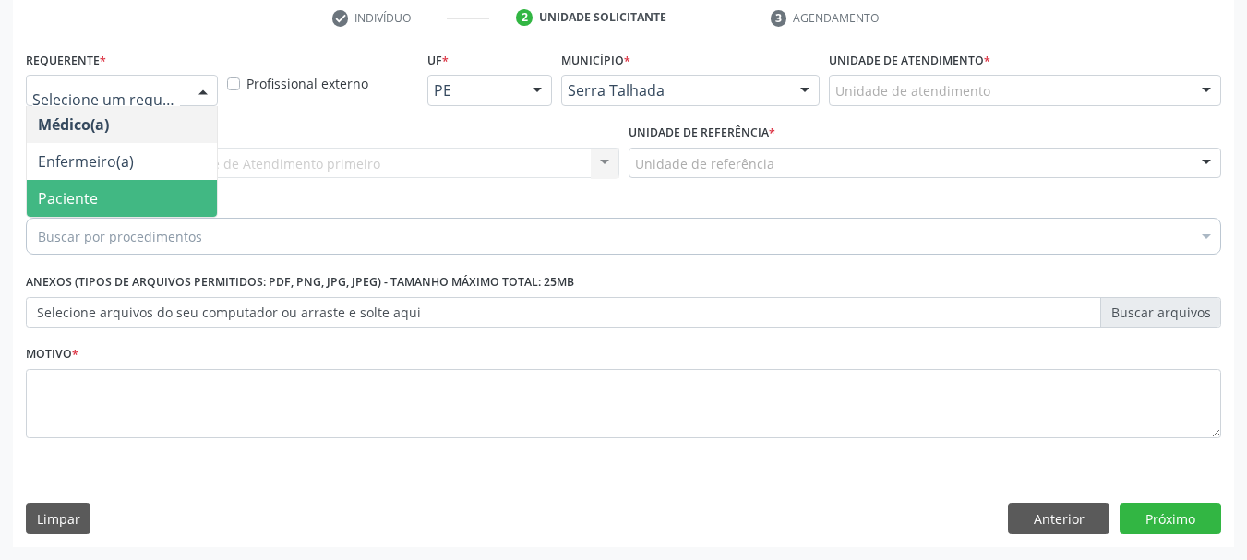
click at [133, 208] on span "Paciente" at bounding box center [122, 198] width 190 height 37
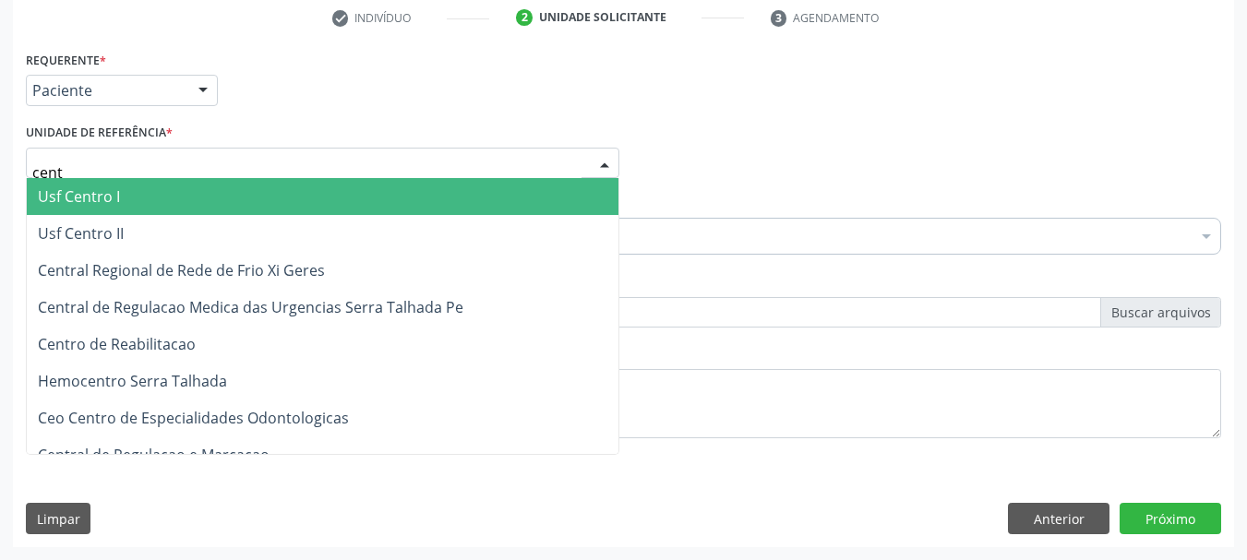
type input "centr"
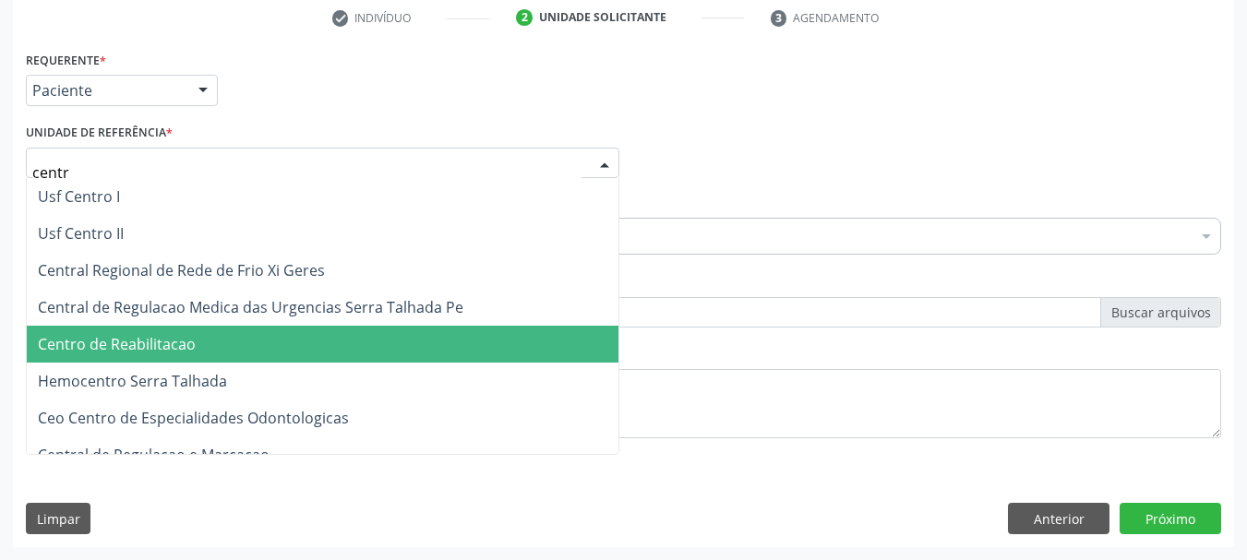
click at [169, 358] on span "Centro de Reabilitacao" at bounding box center [323, 344] width 592 height 37
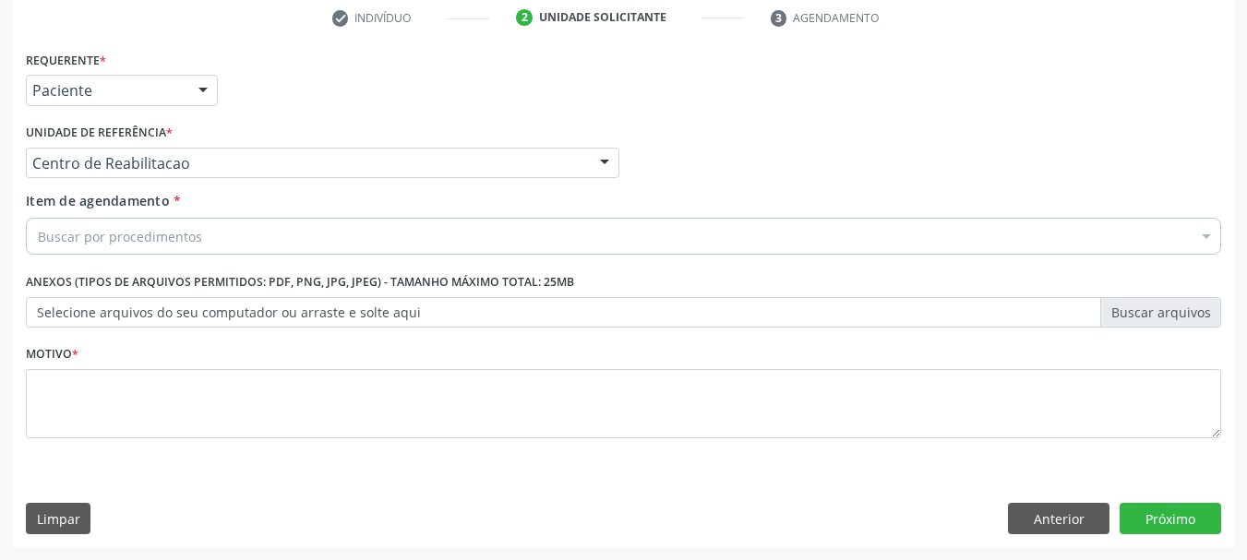
click at [185, 222] on div "Buscar por procedimentos" at bounding box center [623, 236] width 1195 height 37
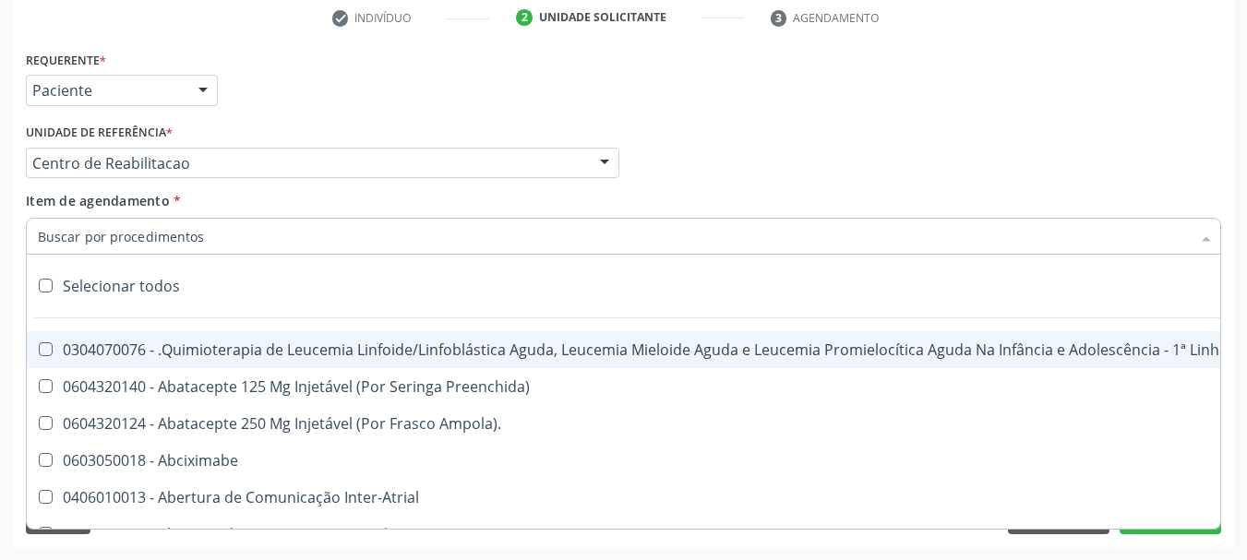
click at [186, 230] on input "Item de agendamento *" at bounding box center [614, 236] width 1153 height 37
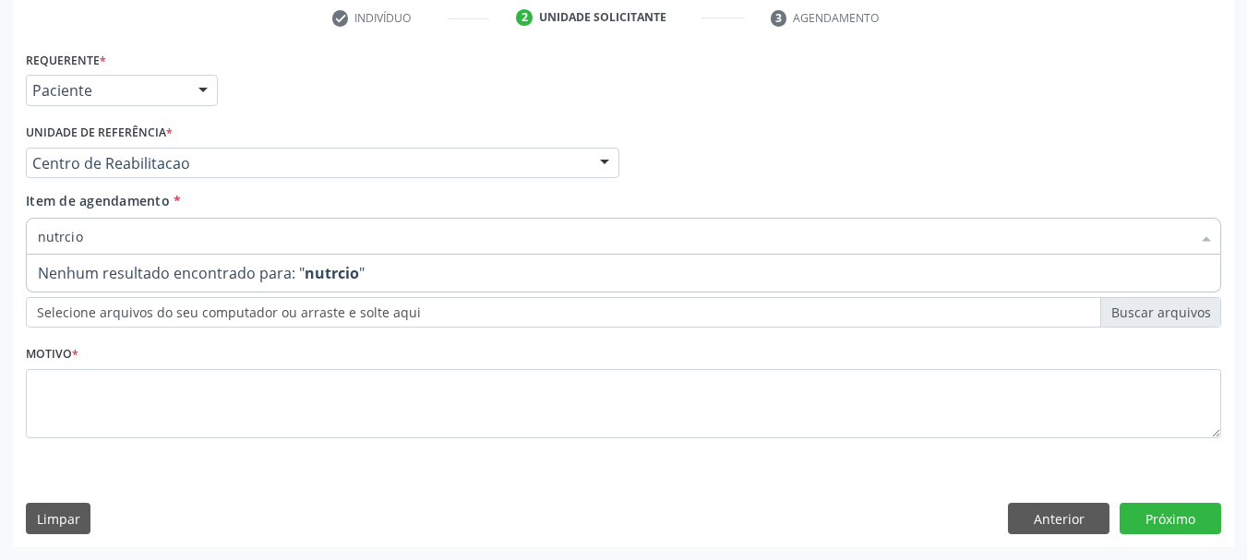
click at [123, 238] on input "nutrcio" at bounding box center [614, 236] width 1153 height 37
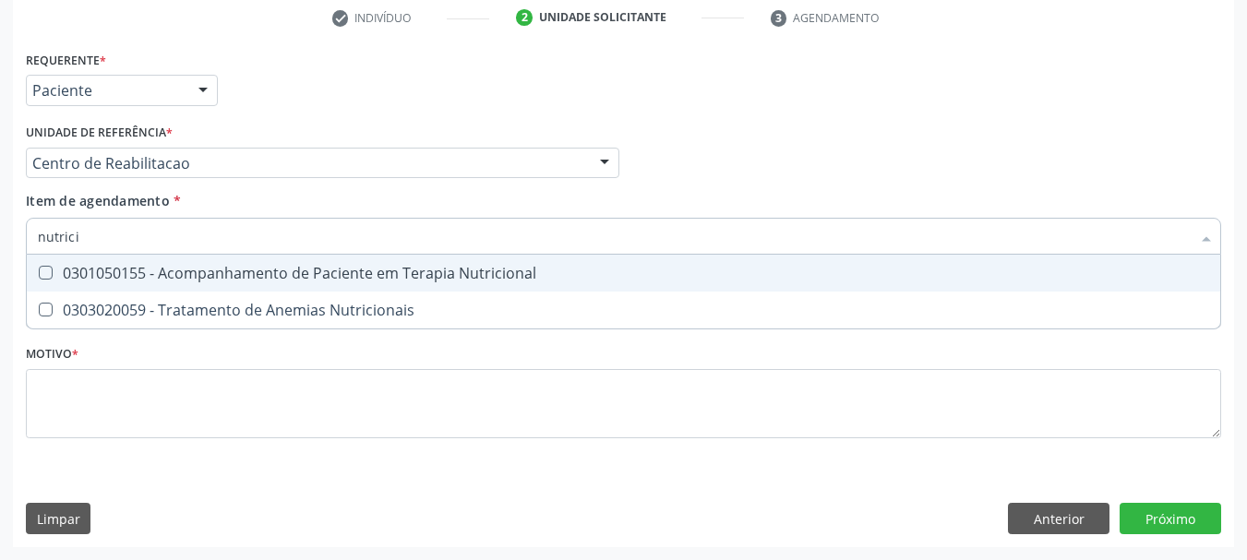
type input "nutricio"
click at [178, 266] on div "0301050155 - Acompanhamento de Paciente em Terapia Nutricional" at bounding box center [623, 273] width 1171 height 15
checkbox Nutricional "true"
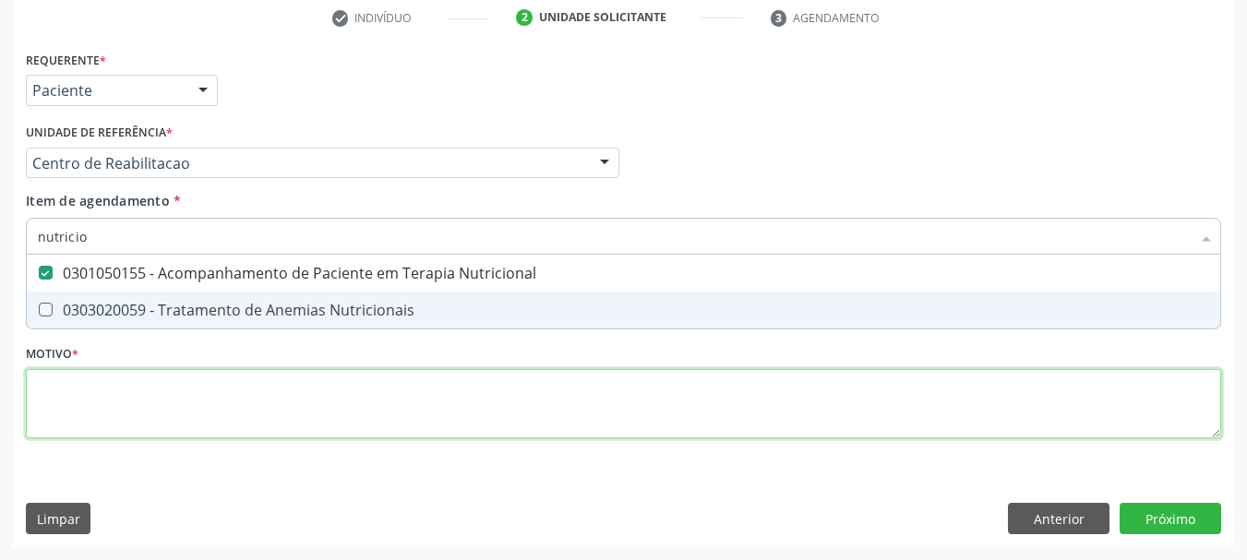
click at [117, 419] on div "Requerente * Paciente Médico(a) Enfermeiro(a) Paciente Nenhum resultado encontr…" at bounding box center [623, 255] width 1195 height 418
checkbox Nutricionais "true"
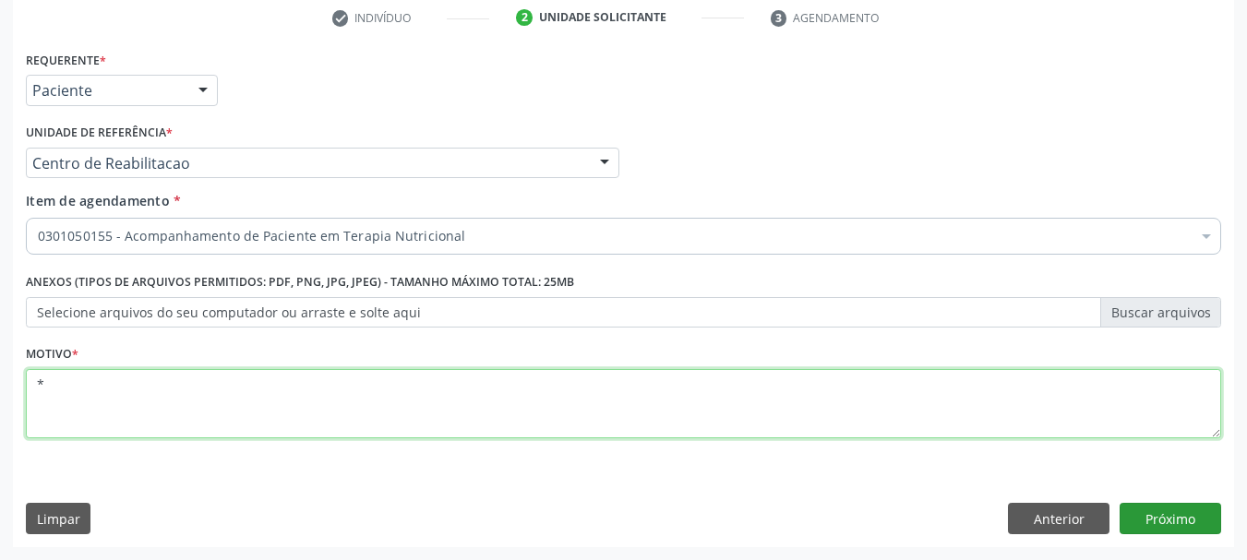
type textarea "*"
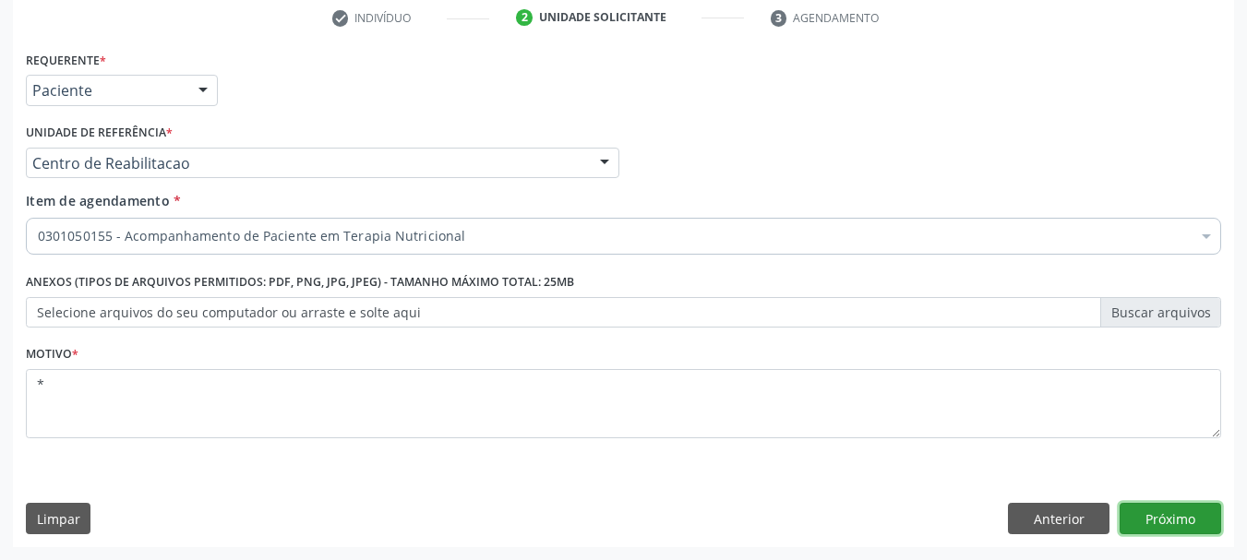
click at [1179, 530] on button "Próximo" at bounding box center [1170, 518] width 102 height 31
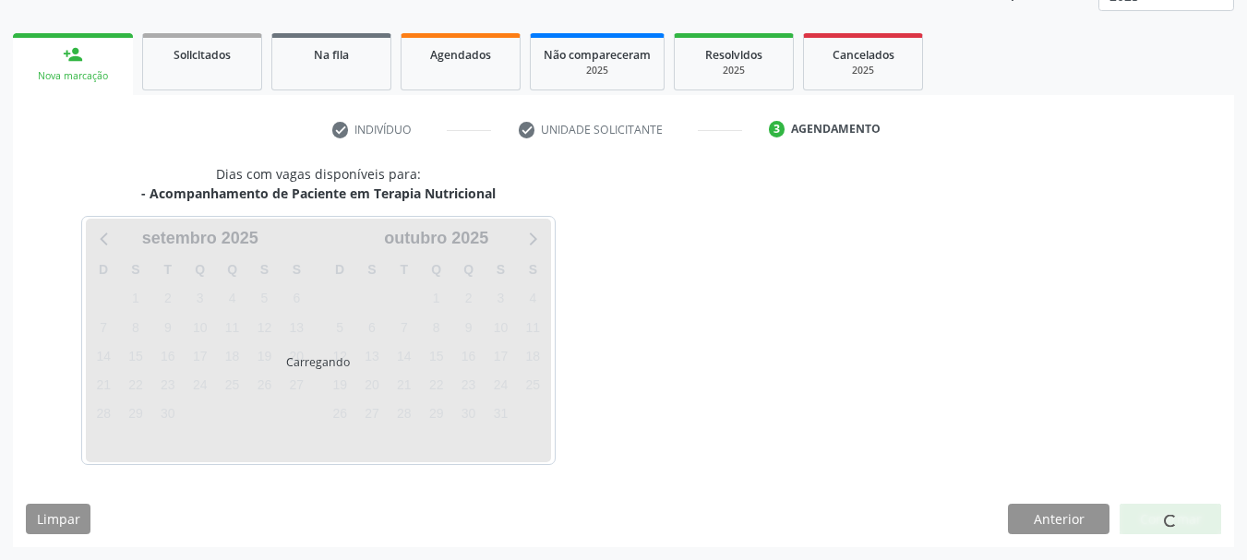
scroll to position [243, 0]
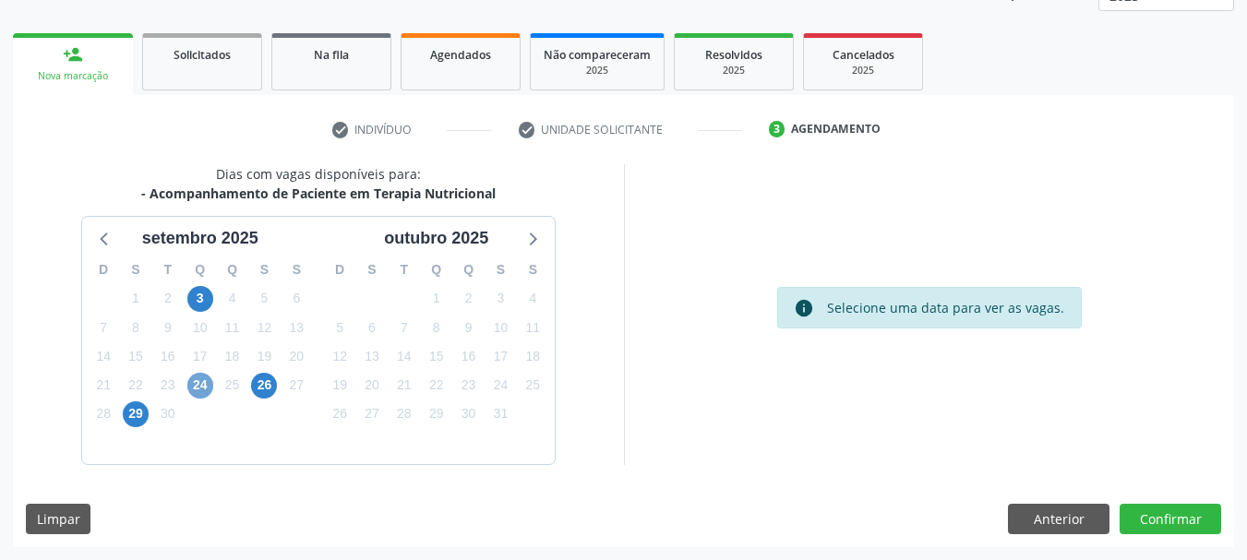
click at [201, 384] on span "24" at bounding box center [200, 386] width 26 height 26
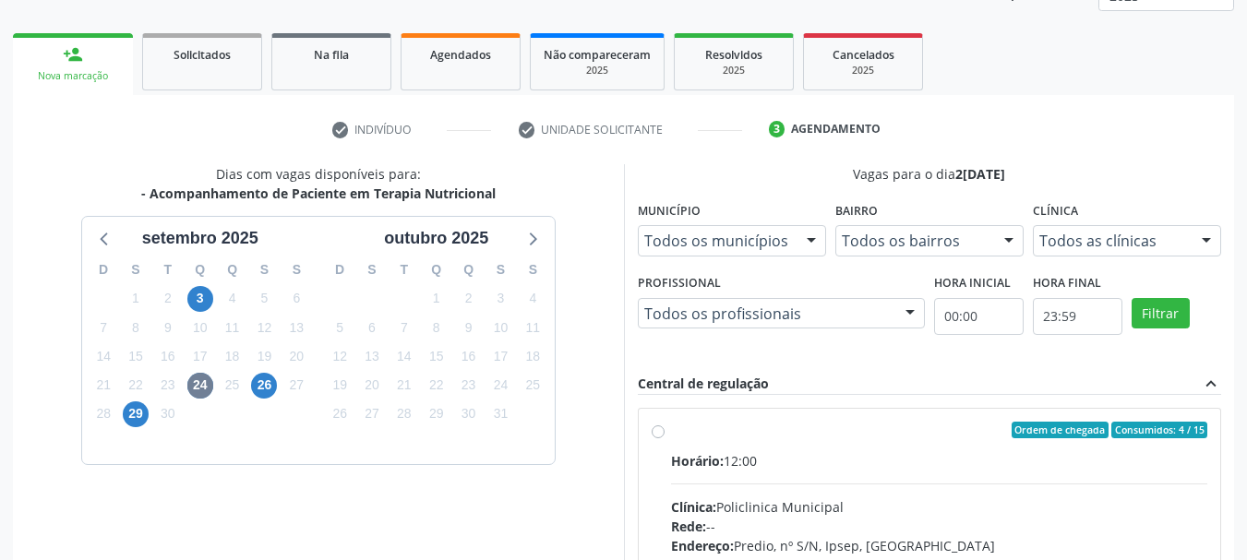
click at [802, 444] on label "Ordem de chegada Consumidos: 4 / 15 Horário: 12:00 Clínica: Policlinica Municip…" at bounding box center [939, 563] width 537 height 283
click at [664, 438] on input "Ordem de chegada Consumidos: 4 / 15 Horário: 12:00 Clínica: Policlinica Municip…" at bounding box center [658, 430] width 13 height 17
radio input "true"
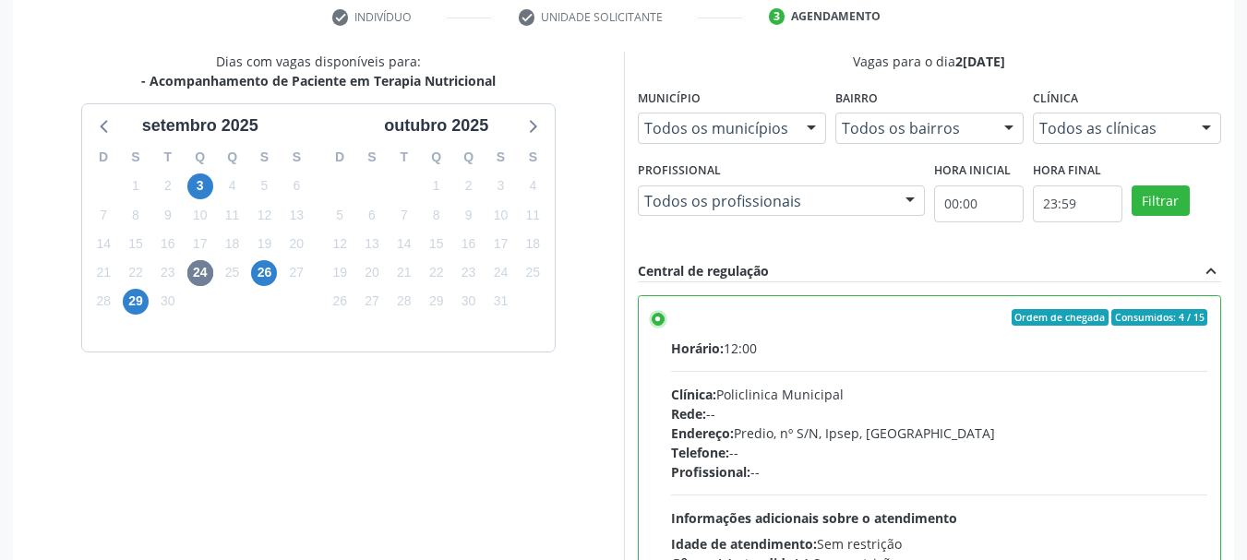
scroll to position [543, 0]
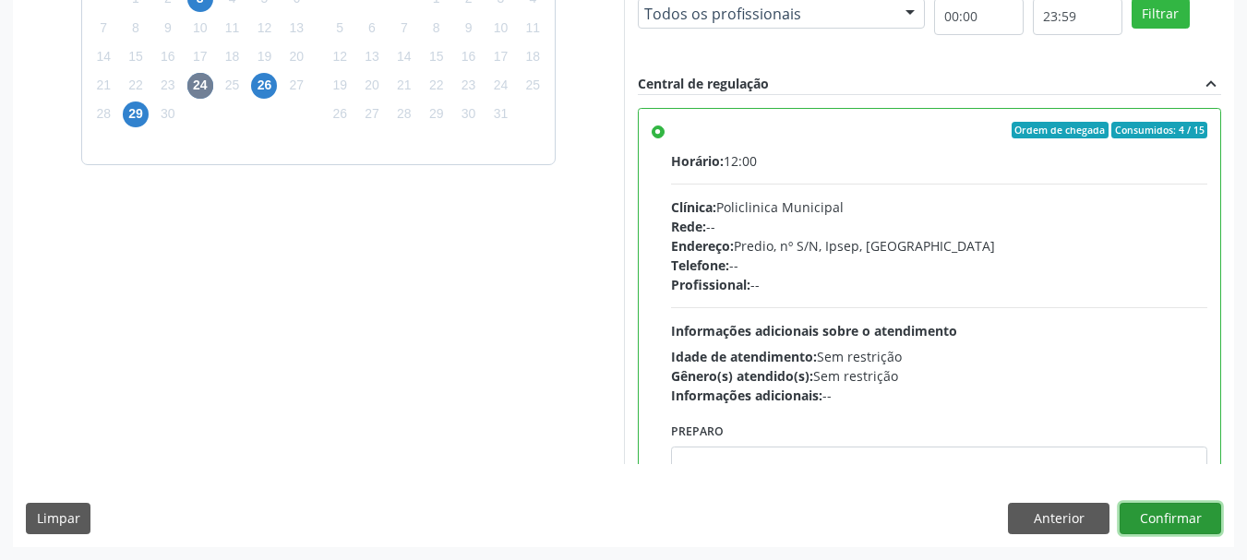
click at [1143, 513] on button "Confirmar" at bounding box center [1170, 518] width 102 height 31
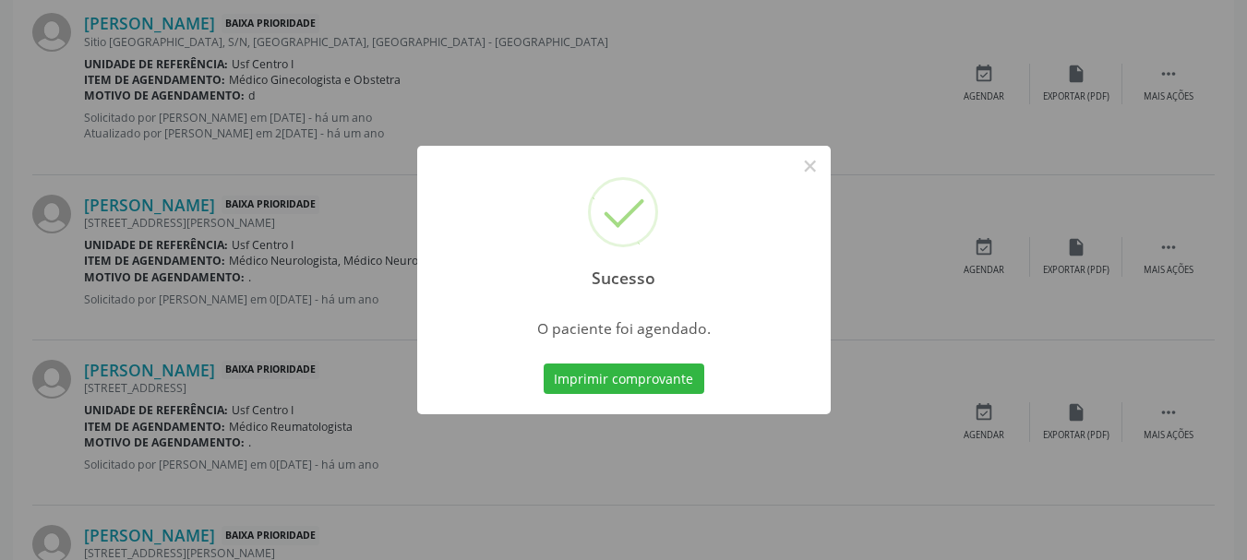
scroll to position [49, 0]
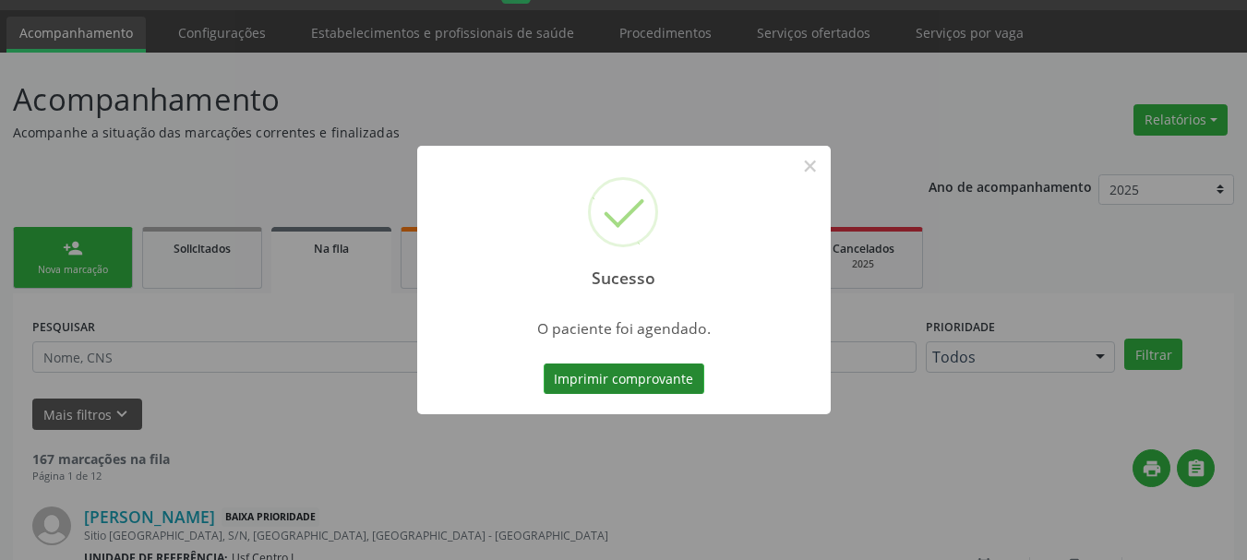
click at [607, 376] on button "Imprimir comprovante" at bounding box center [624, 379] width 161 height 31
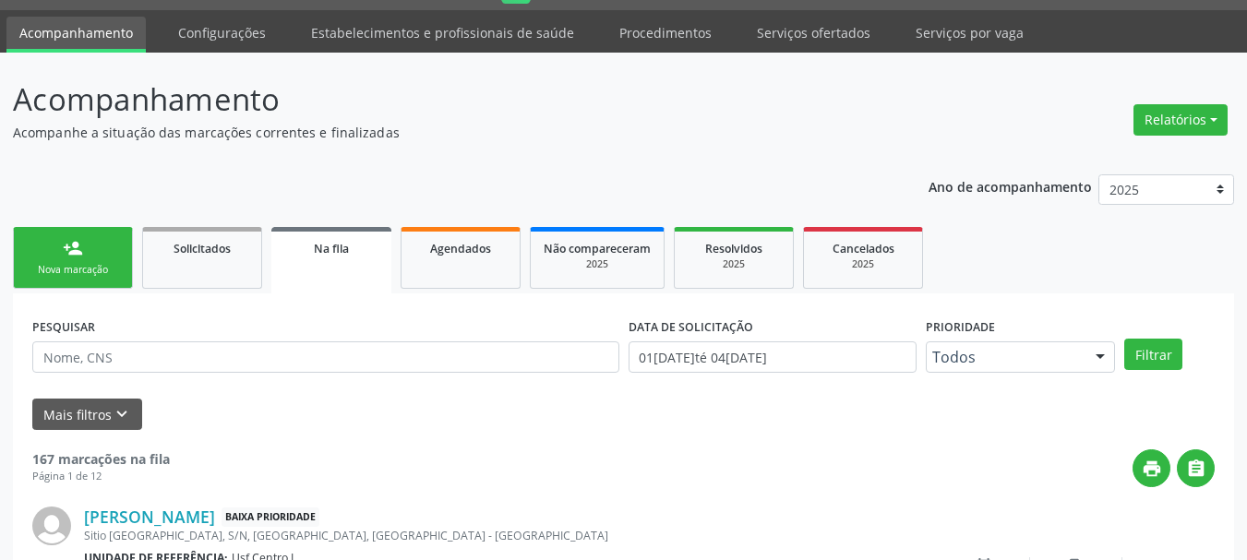
click at [45, 250] on link "person_add Nova marcação" at bounding box center [73, 258] width 120 height 62
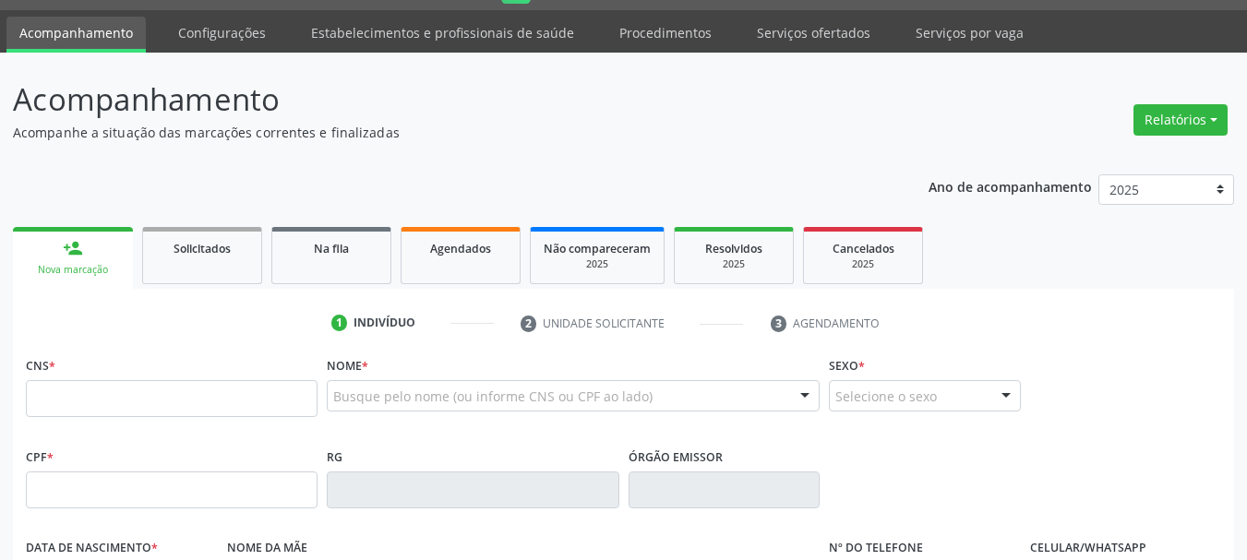
click at [70, 261] on link "person_add Nova marcação" at bounding box center [73, 258] width 120 height 62
click at [96, 491] on input "text" at bounding box center [172, 490] width 292 height 37
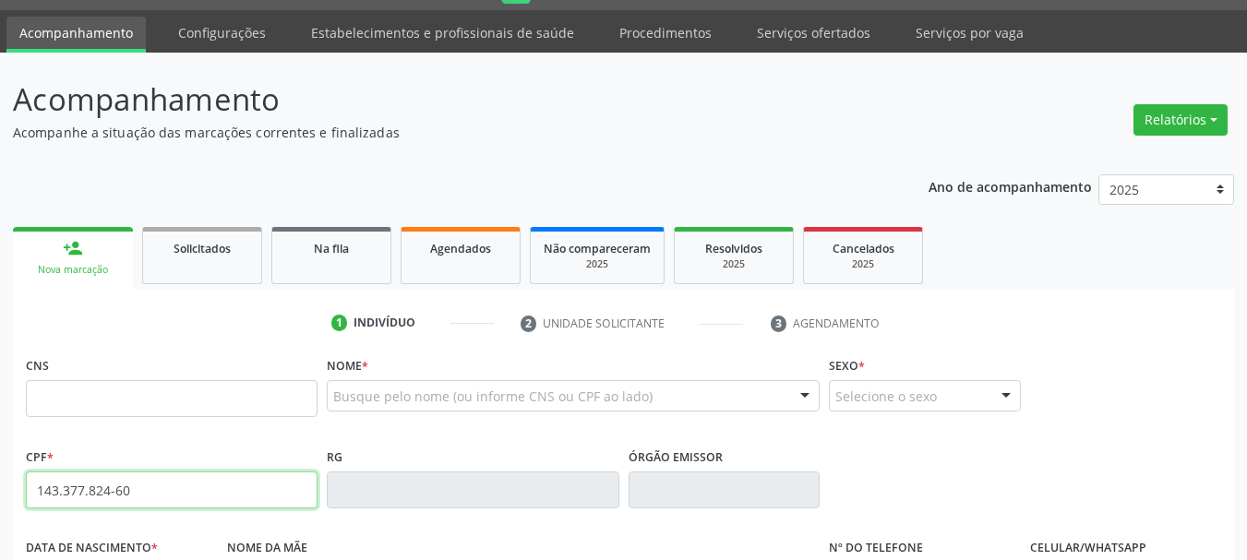
type input "143.377.824-60"
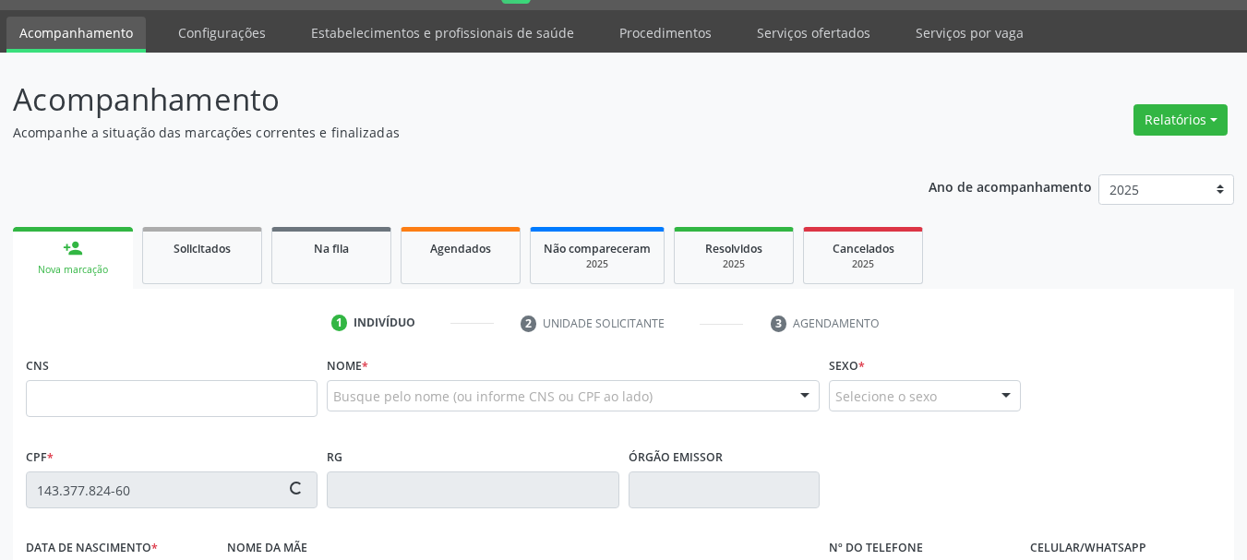
type input "898 0037 2335 7816"
type input "19/05/1999"
type input "Cintia Rodrigues da Silva"
type input "(87) 99607-0688"
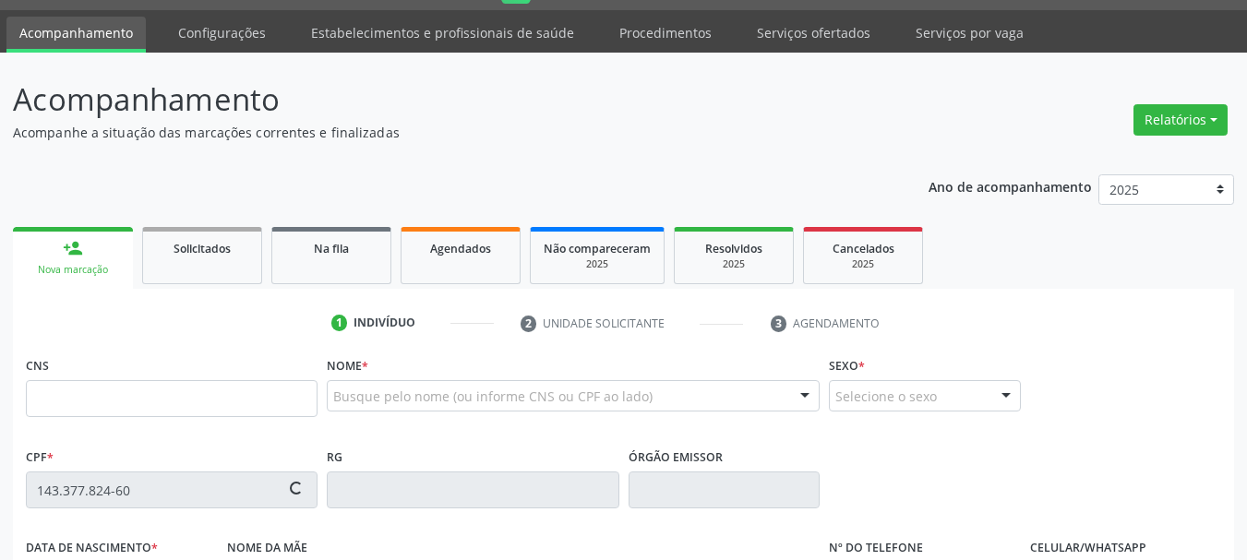
type input "065.210.994-26"
type input "75"
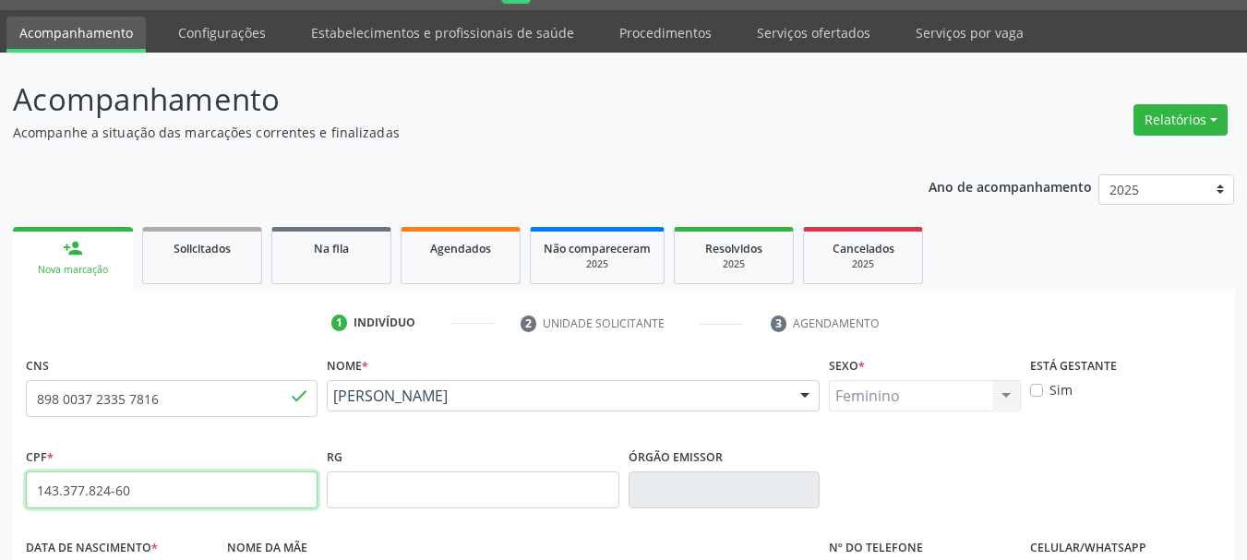
drag, startPoint x: 155, startPoint y: 493, endPoint x: 69, endPoint y: 497, distance: 85.9
click at [0, 19] on div "Central de Marcação notifications Adão Alves de Medeiros Diretor de regulação …" at bounding box center [623, 231] width 1247 height 560
drag, startPoint x: 158, startPoint y: 400, endPoint x: 0, endPoint y: 363, distance: 162.1
click at [0, 363] on div "Acompanhamento Acompanhe a situação das marcações correntes e finalizadas Relat…" at bounding box center [623, 502] width 1247 height 899
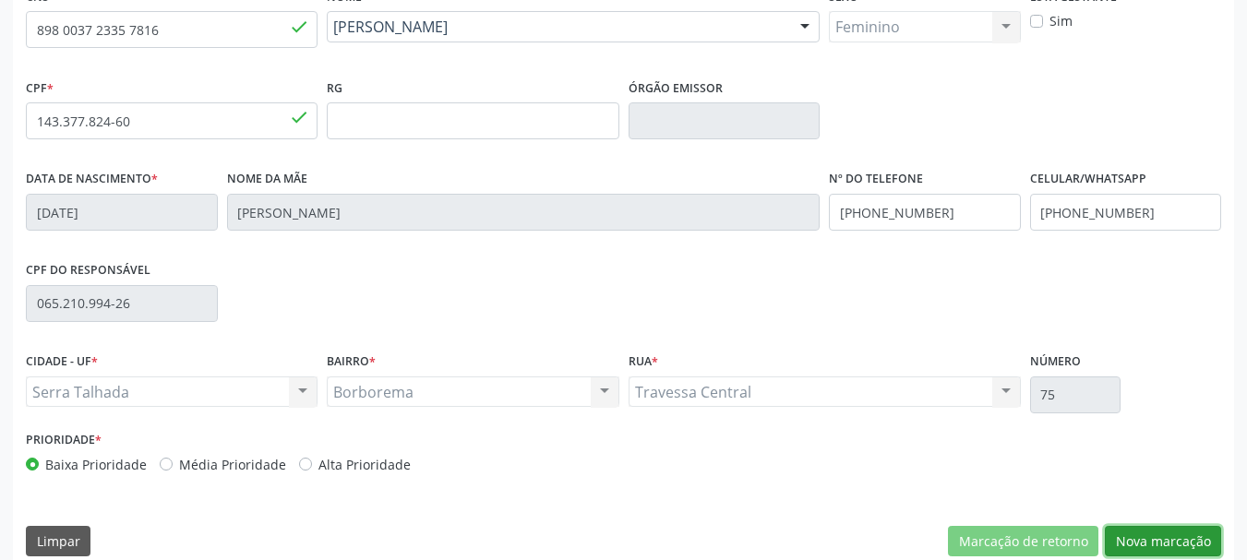
click at [1187, 532] on button "Nova marcação" at bounding box center [1163, 541] width 116 height 31
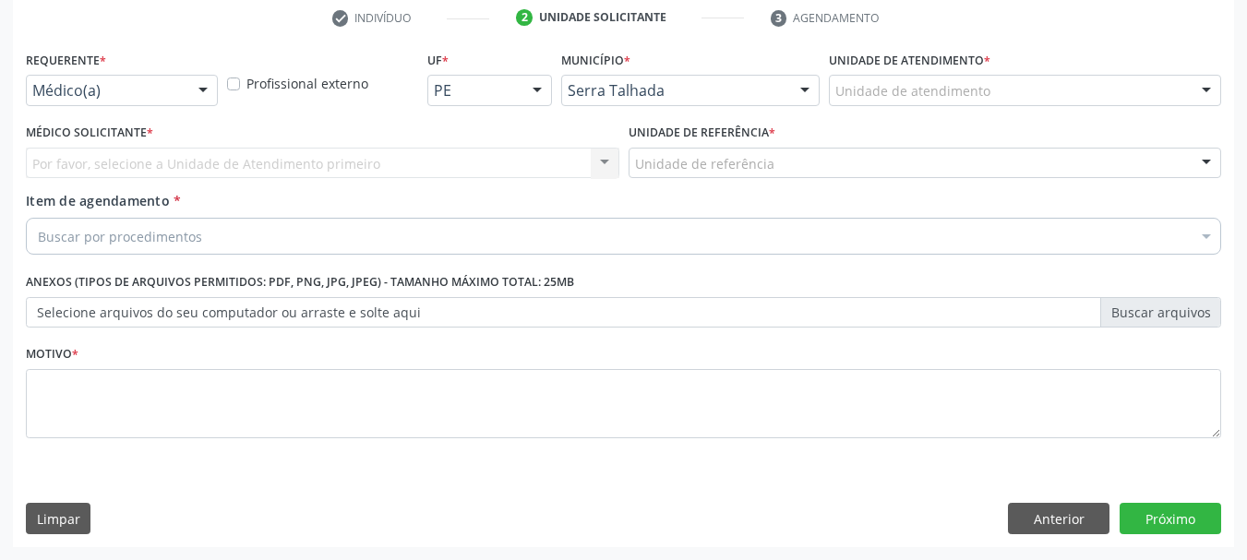
scroll to position [354, 0]
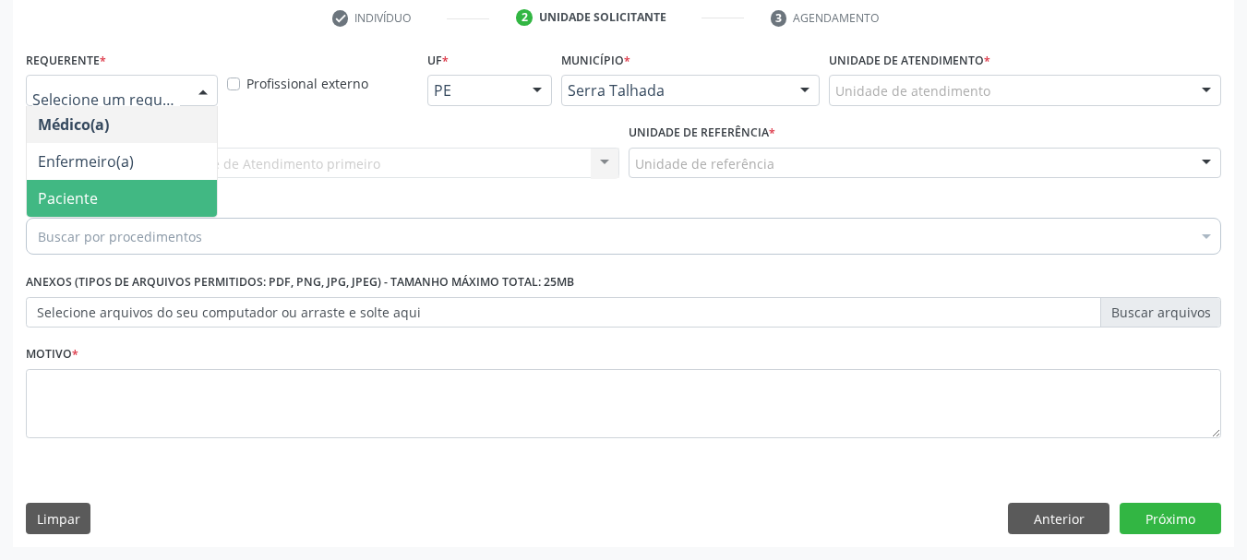
click at [72, 209] on span "Paciente" at bounding box center [122, 198] width 190 height 37
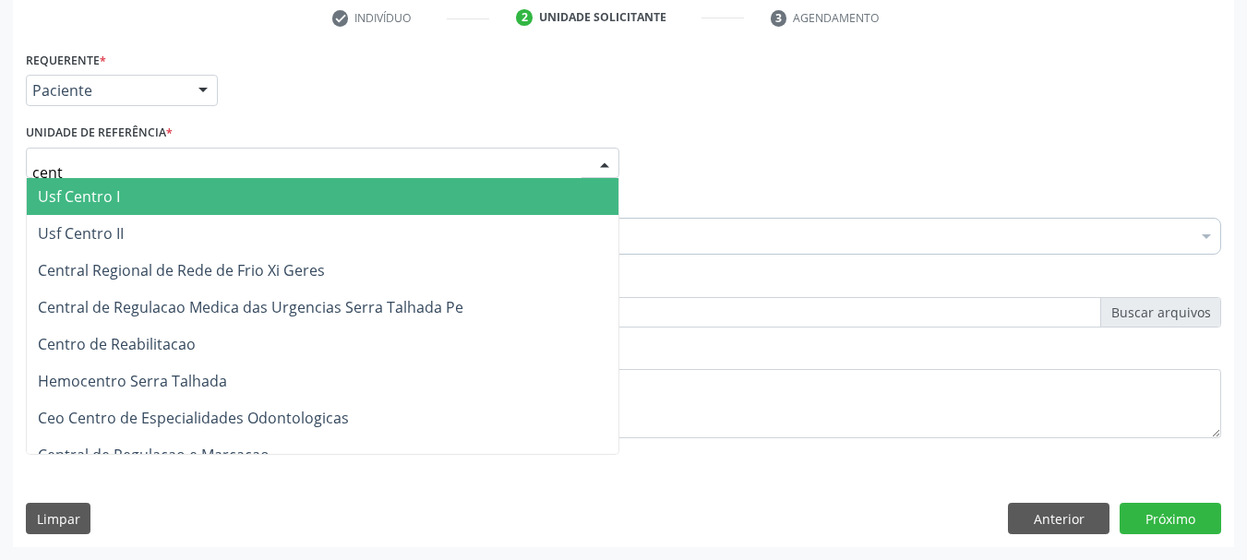
type input "centr"
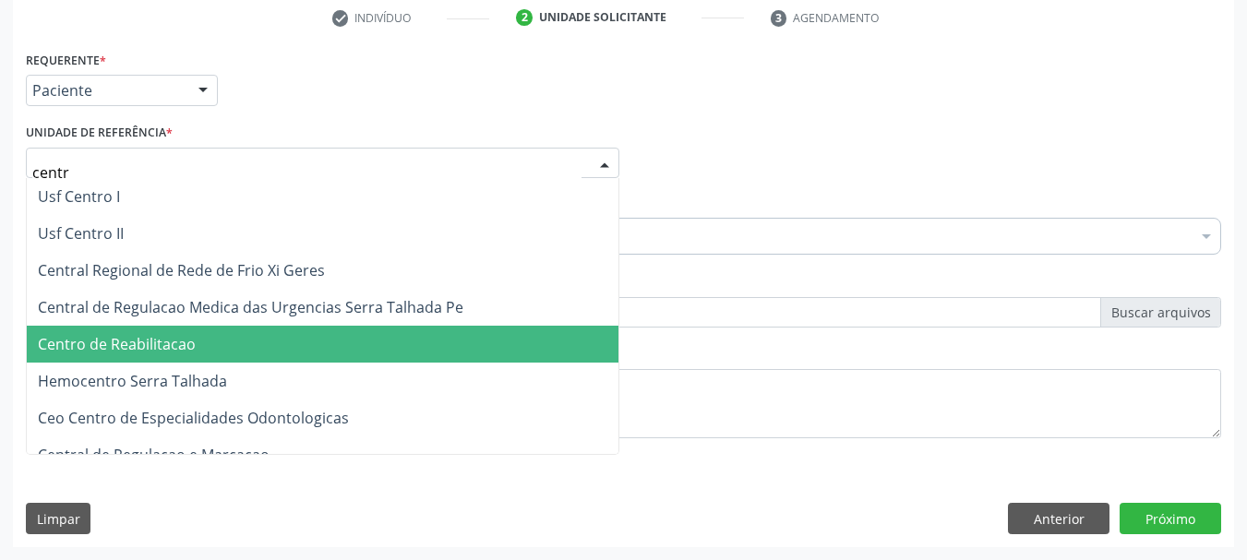
click at [193, 334] on span "Centro de Reabilitacao" at bounding box center [117, 344] width 158 height 20
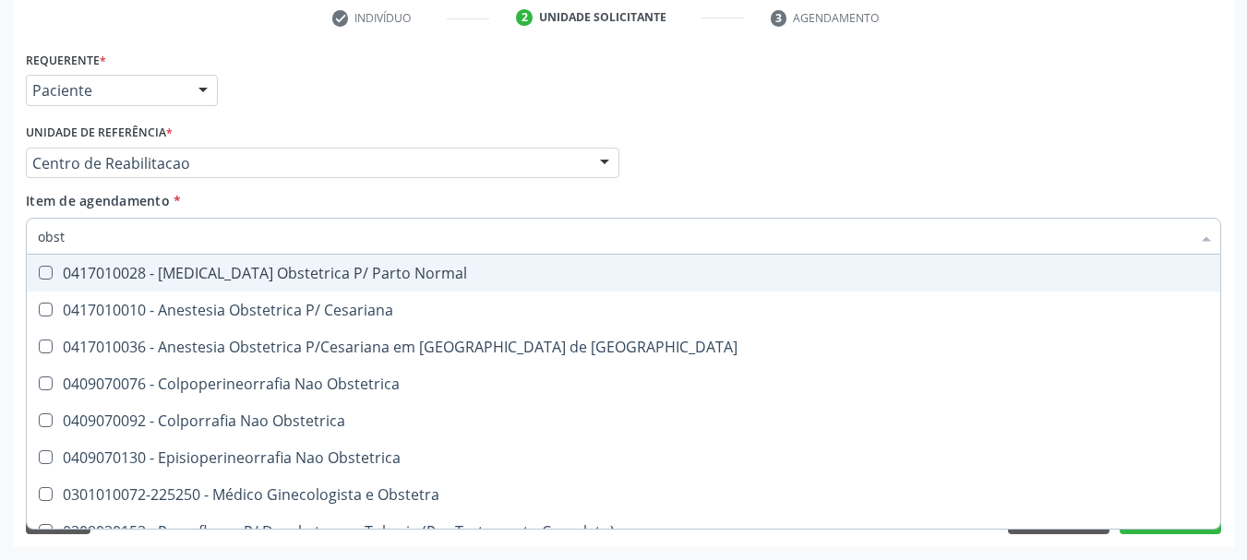
type input "obste"
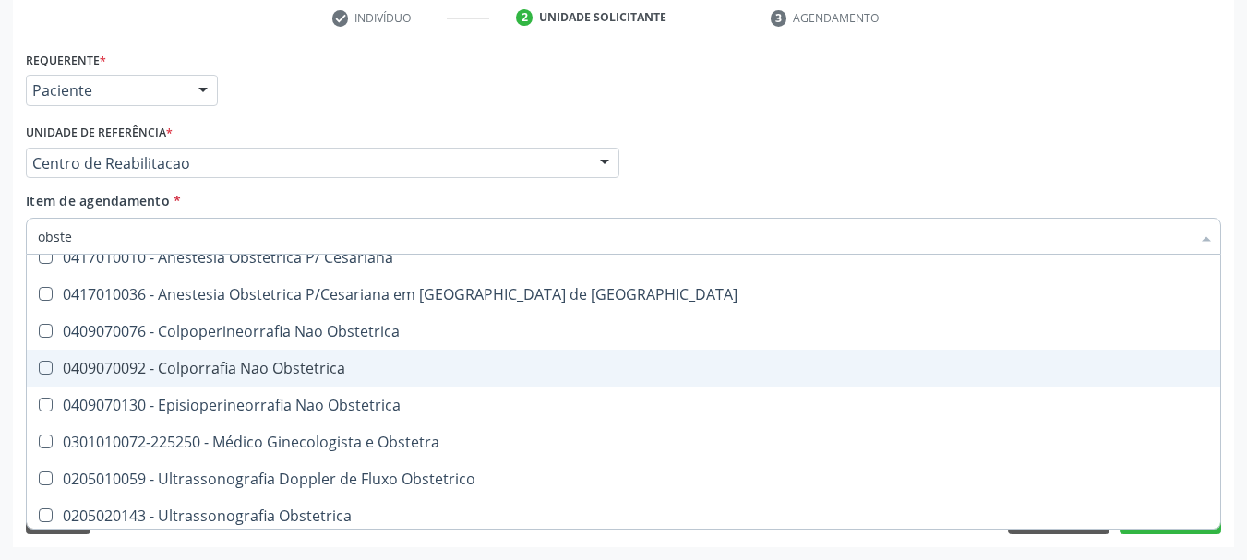
scroll to position [95, 0]
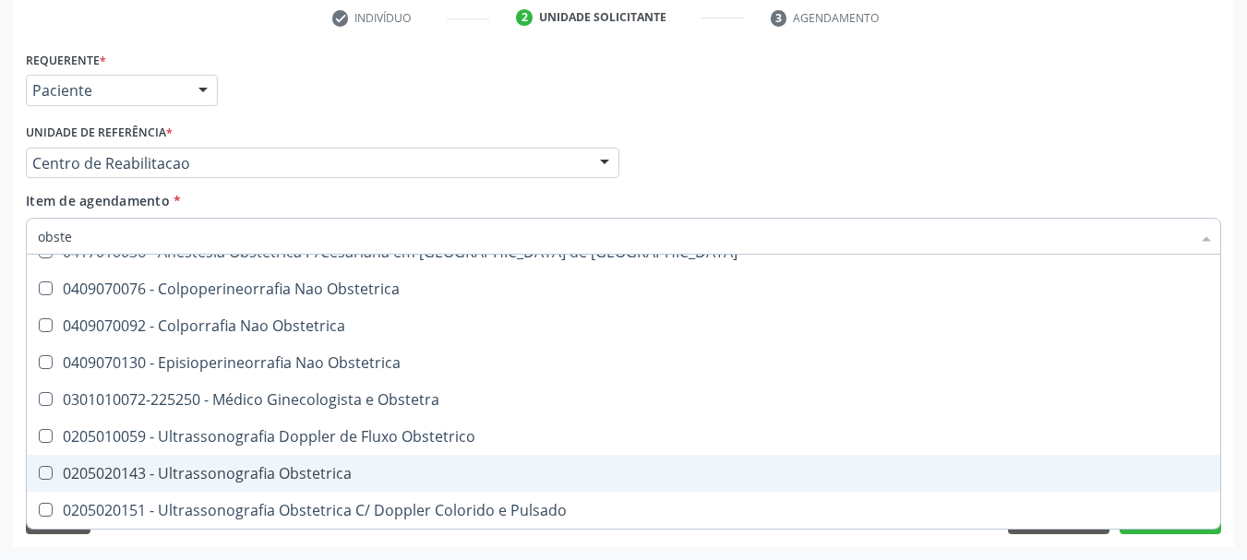
drag, startPoint x: 253, startPoint y: 471, endPoint x: 223, endPoint y: 486, distance: 33.4
click at [251, 472] on div "0205020143 - Ultrassonografia Obstetrica" at bounding box center [623, 473] width 1171 height 15
checkbox Obstetrica "true"
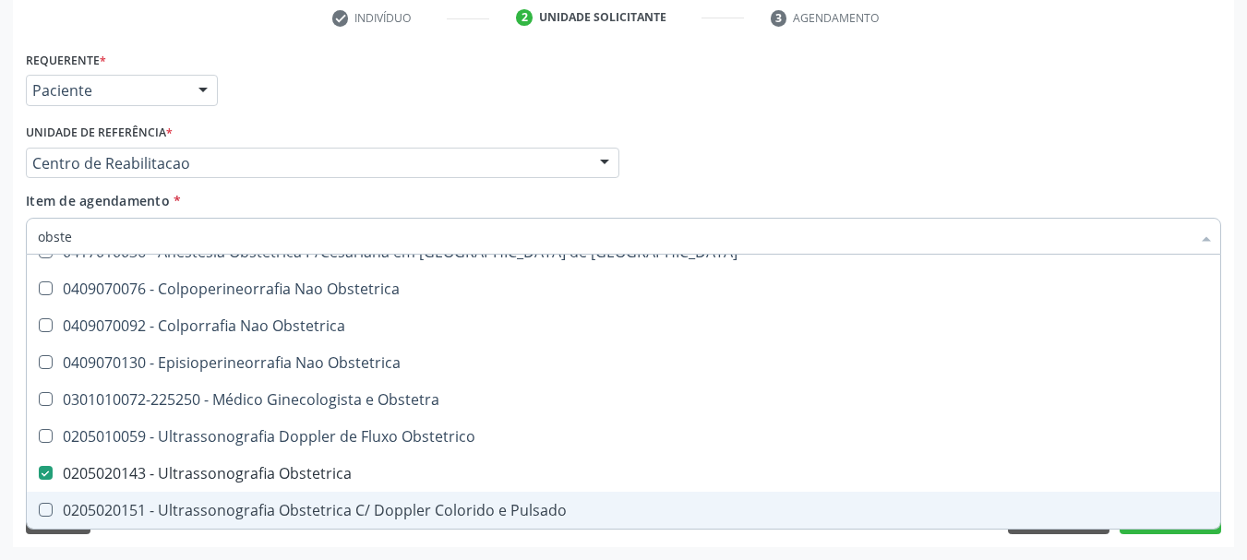
click at [0, 432] on div "Acompanhamento Acompanhe a situação das marcações correntes e finalizadas Relat…" at bounding box center [623, 153] width 1247 height 813
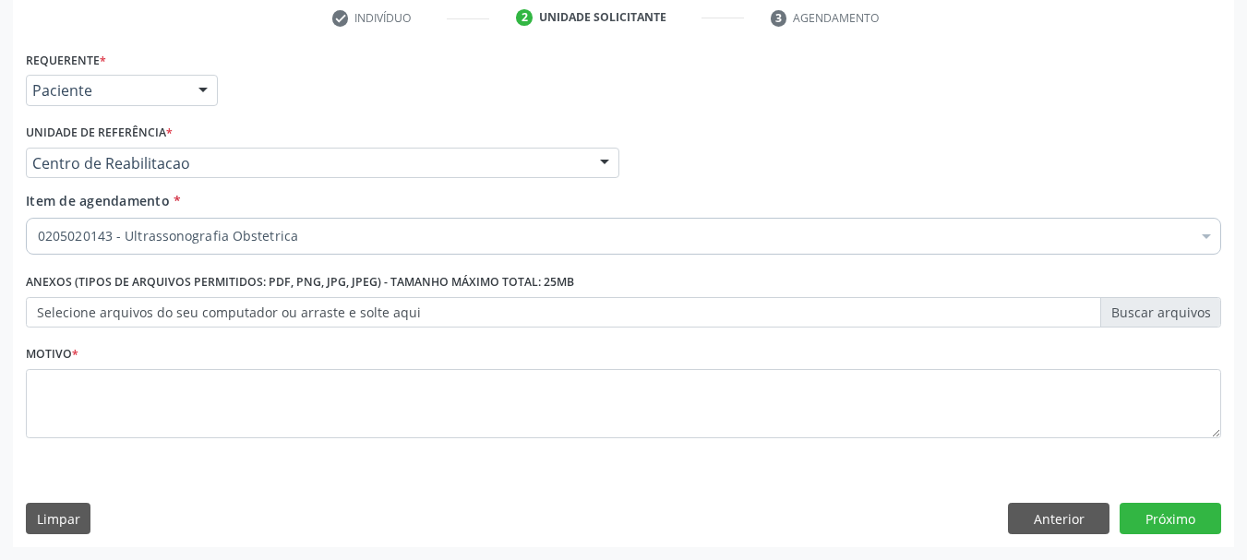
scroll to position [0, 0]
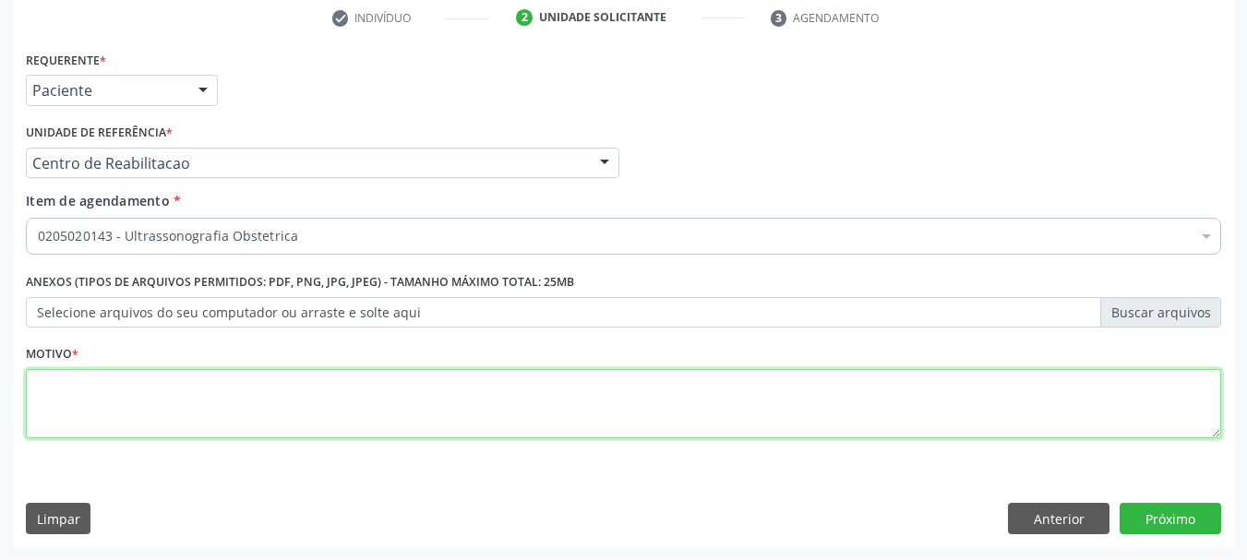
click at [57, 416] on textarea at bounding box center [623, 404] width 1195 height 70
type textarea "*"
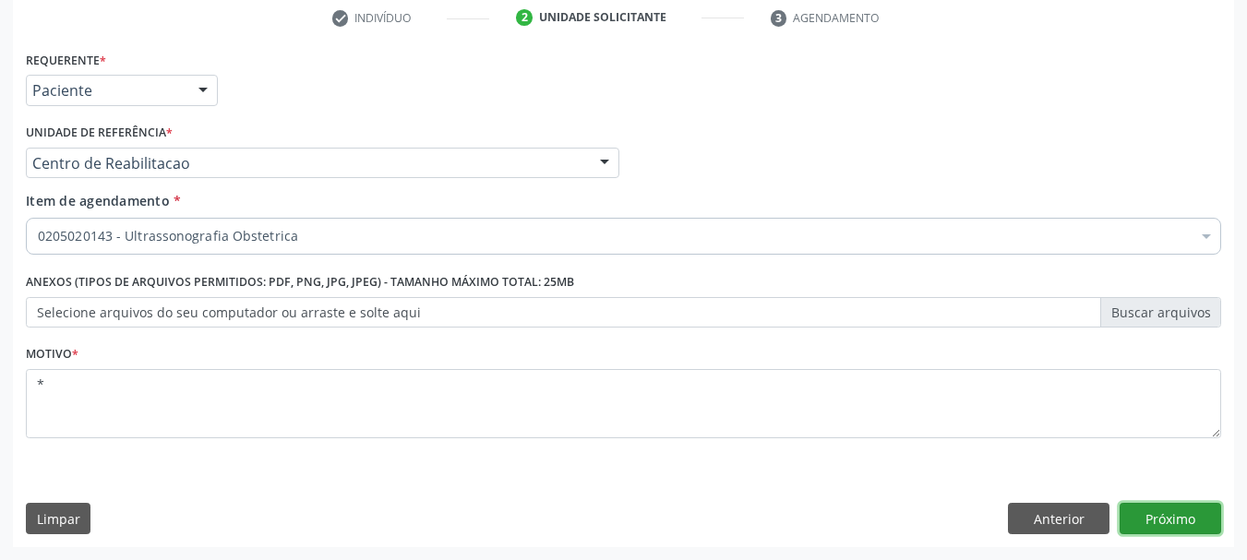
drag, startPoint x: 1187, startPoint y: 520, endPoint x: 820, endPoint y: 551, distance: 368.7
click at [1177, 523] on button "Próximo" at bounding box center [1170, 518] width 102 height 31
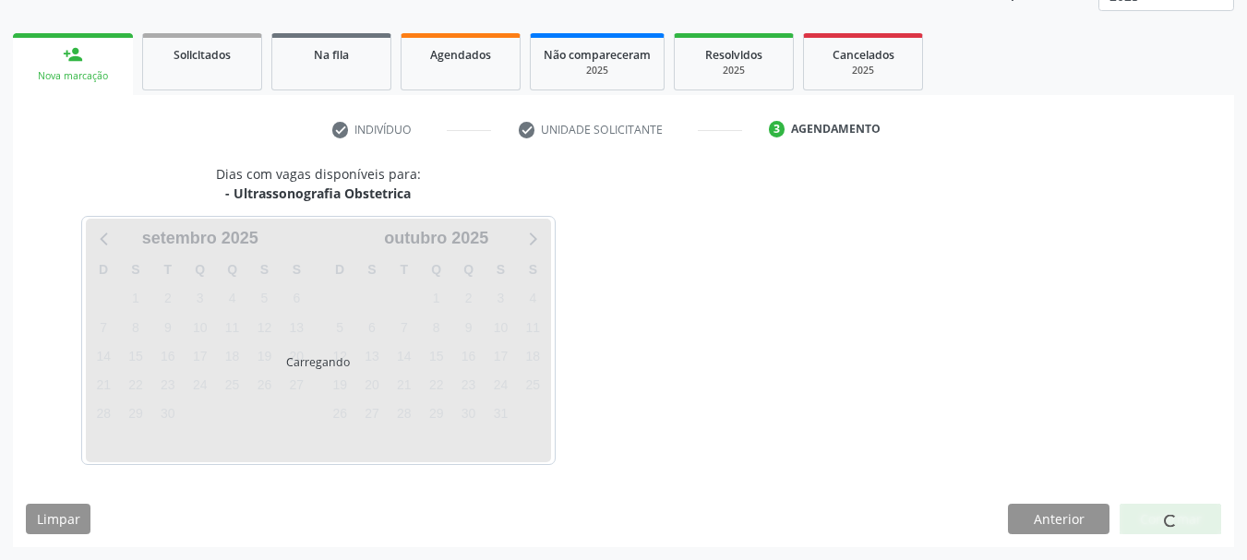
scroll to position [243, 0]
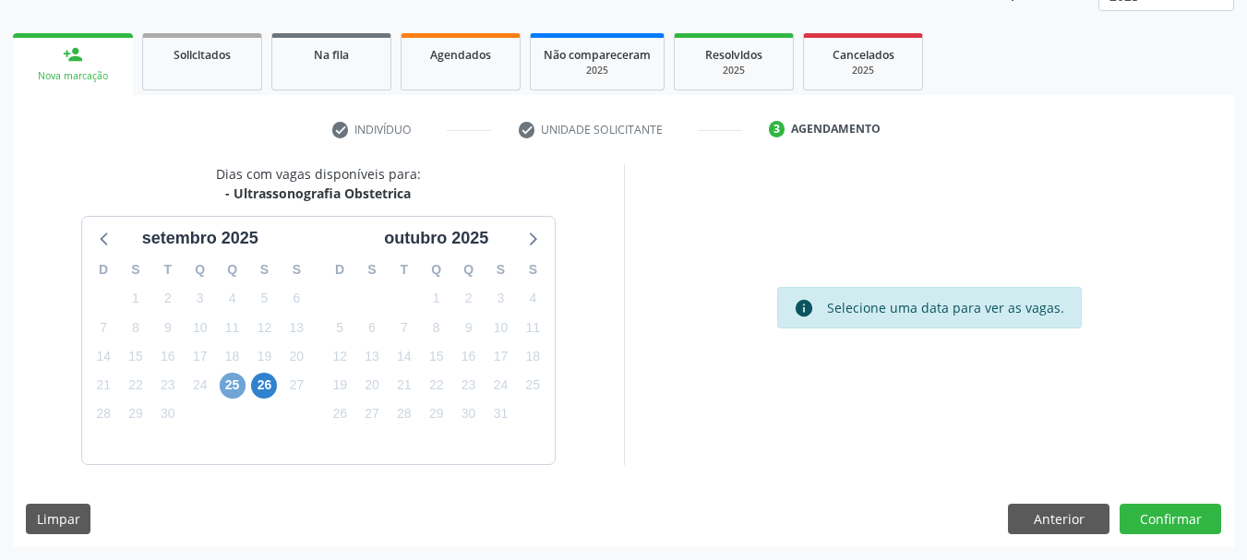
click at [227, 384] on span "25" at bounding box center [233, 386] width 26 height 26
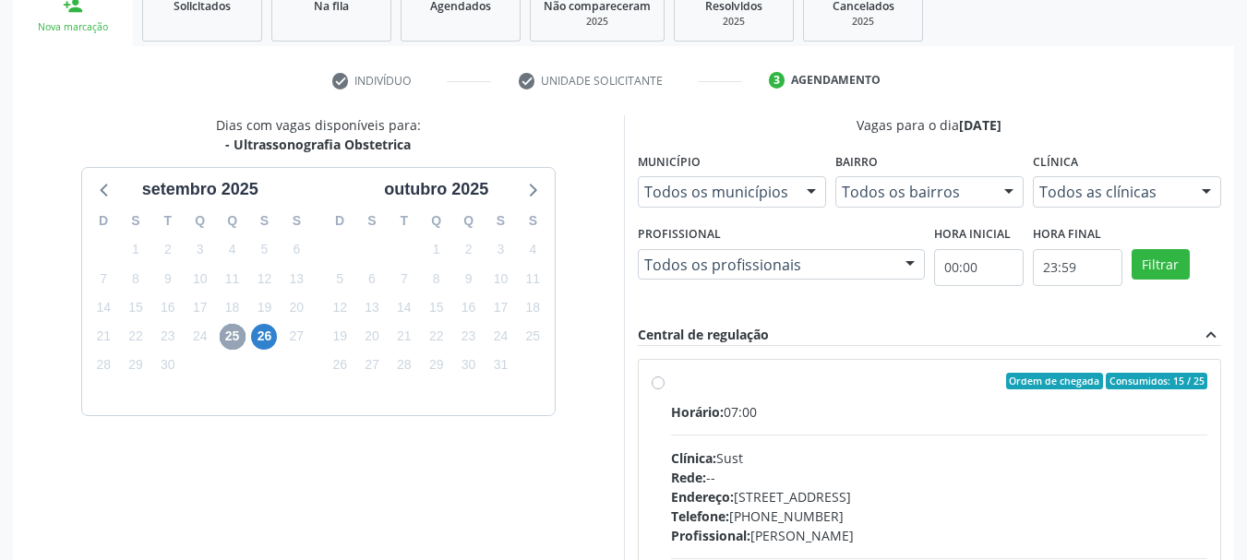
scroll to position [509, 0]
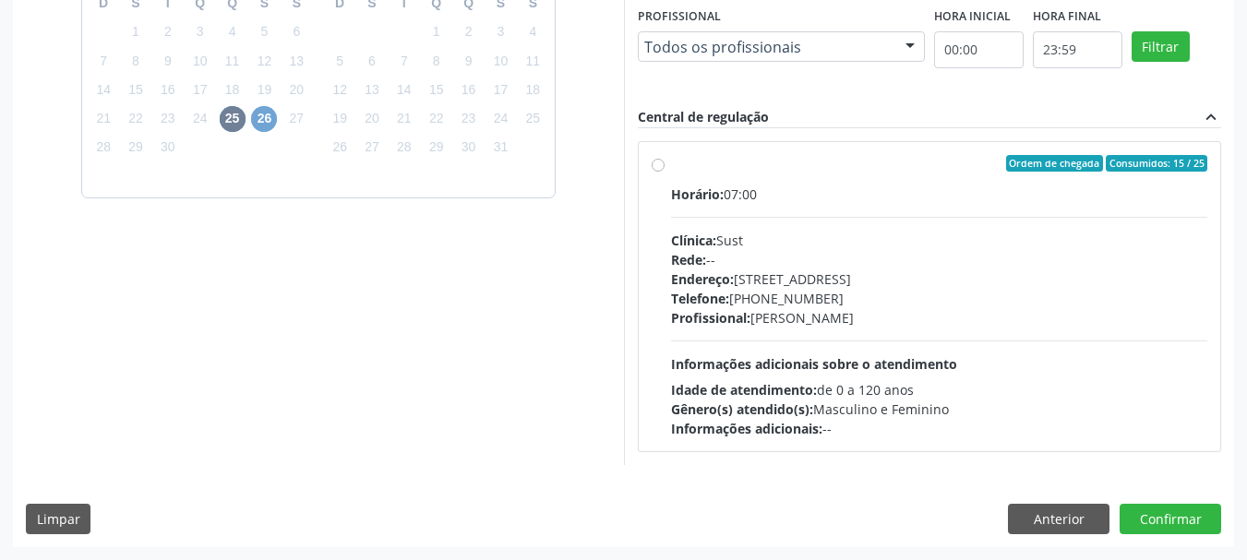
click at [261, 121] on span "26" at bounding box center [264, 119] width 26 height 26
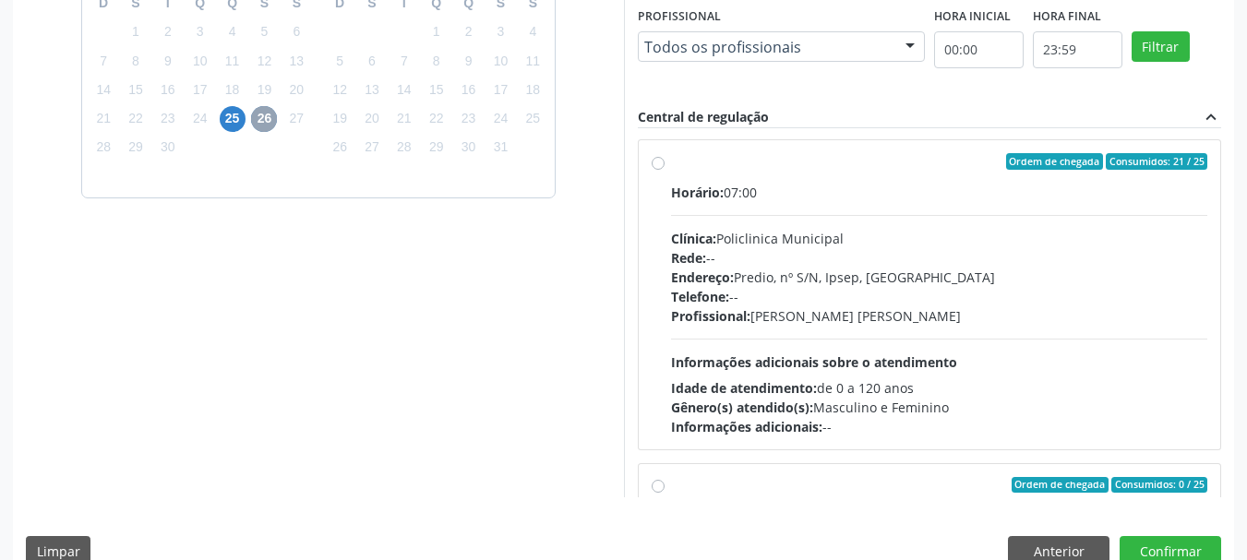
scroll to position [0, 0]
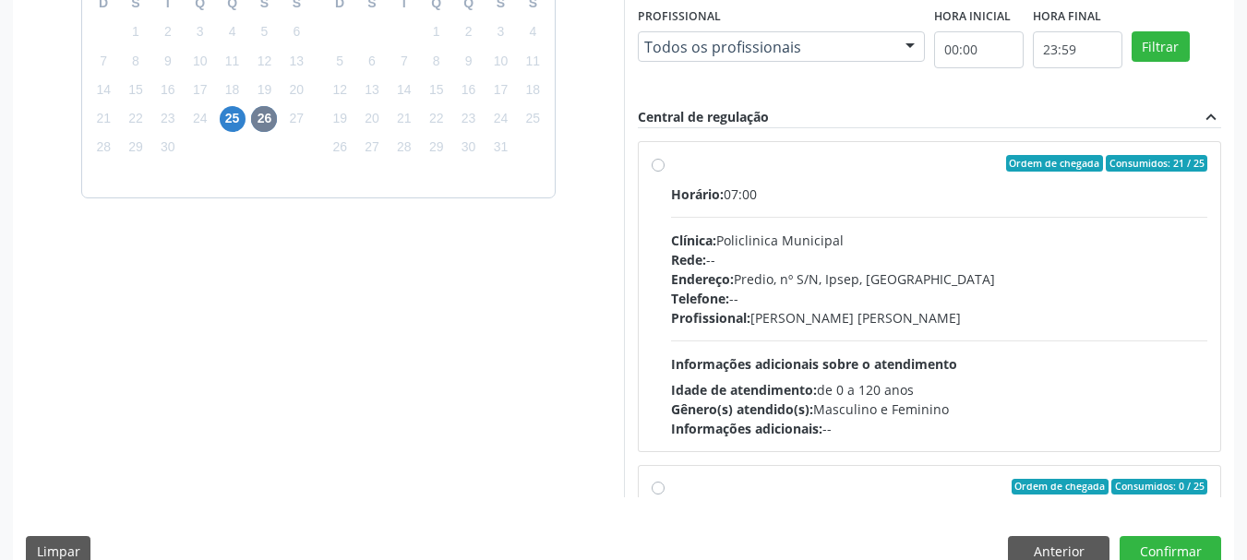
click at [828, 171] on div "Ordem de chegada Consumidos: 21 / 25" at bounding box center [939, 163] width 537 height 17
click at [664, 171] on input "Ordem de chegada Consumidos: 21 / 25 Horário: 07:00 Clínica: Policlinica Munici…" at bounding box center [658, 163] width 13 height 17
radio input "true"
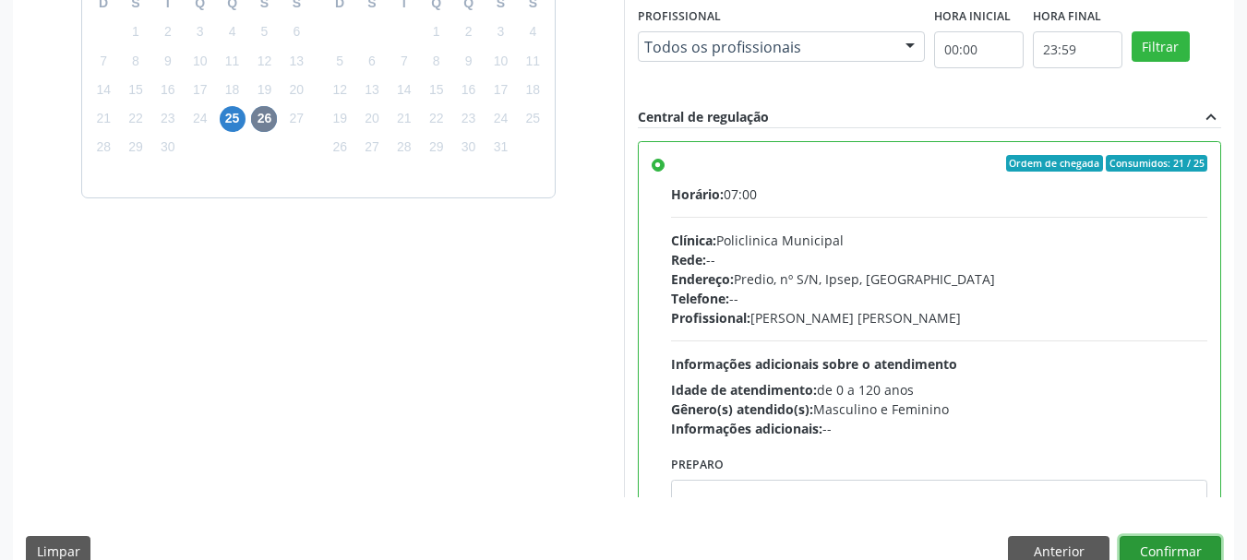
click at [1156, 552] on button "Confirmar" at bounding box center [1170, 551] width 102 height 31
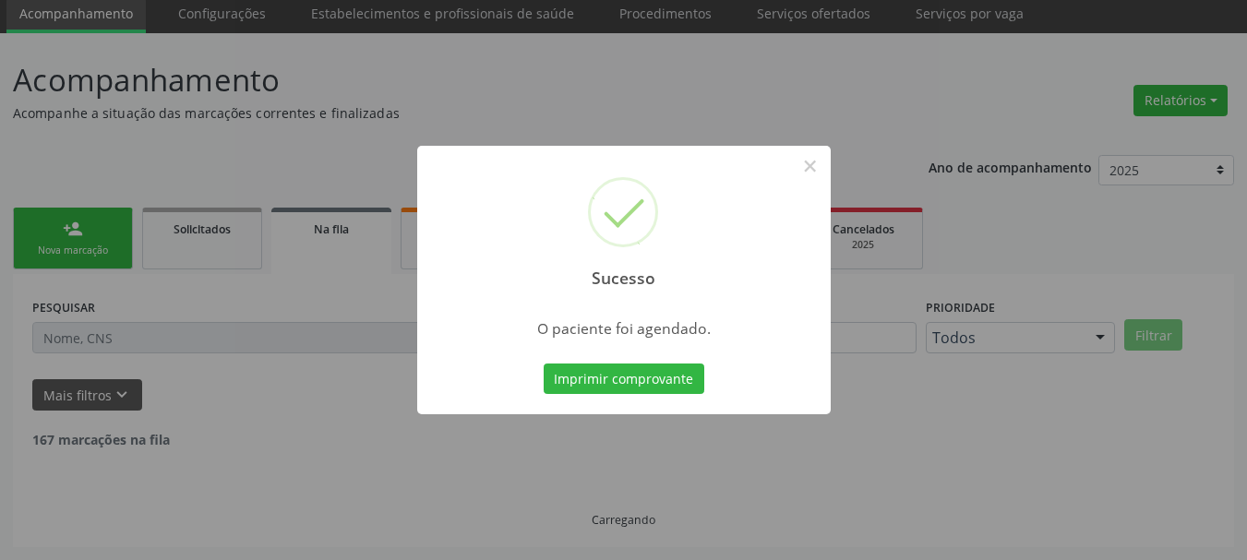
scroll to position [49, 0]
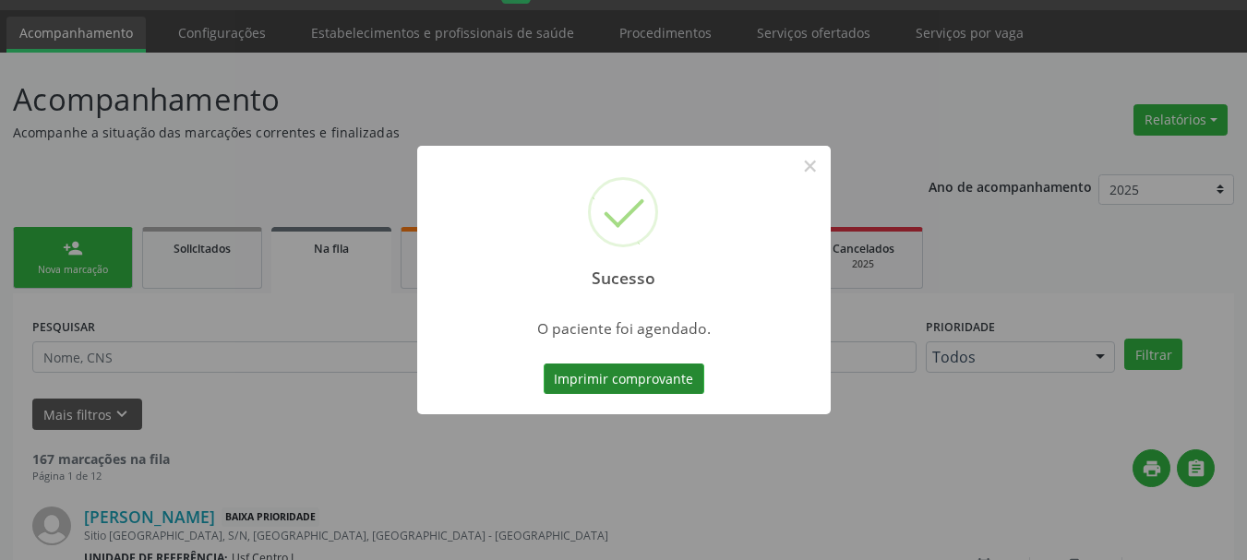
click at [655, 377] on button "Imprimir comprovante" at bounding box center [624, 379] width 161 height 31
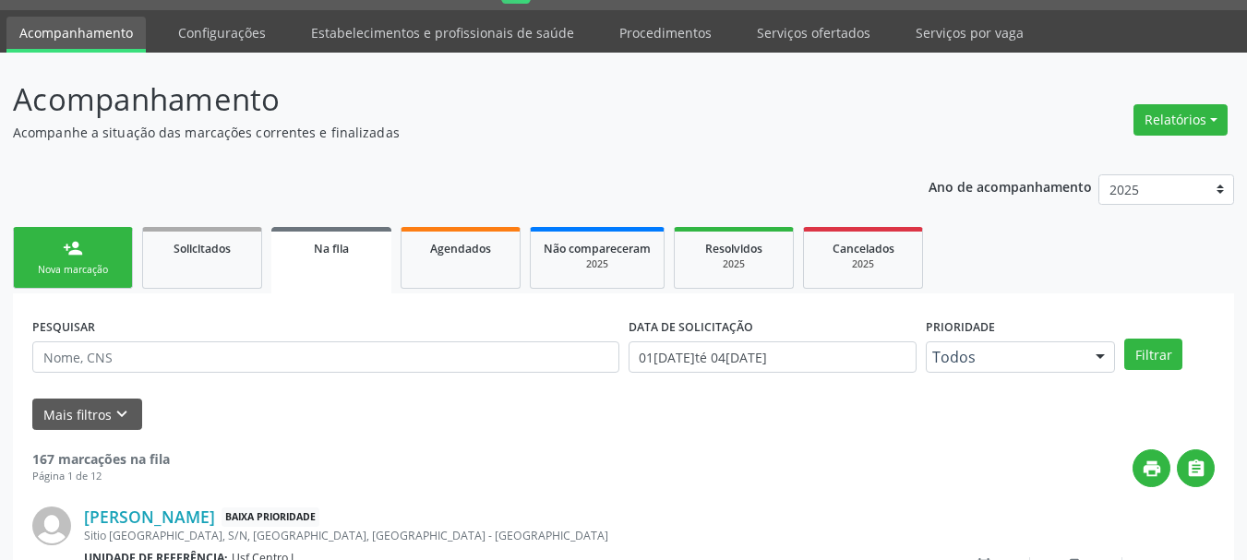
click at [47, 249] on link "person_add Nova marcação" at bounding box center [73, 258] width 120 height 62
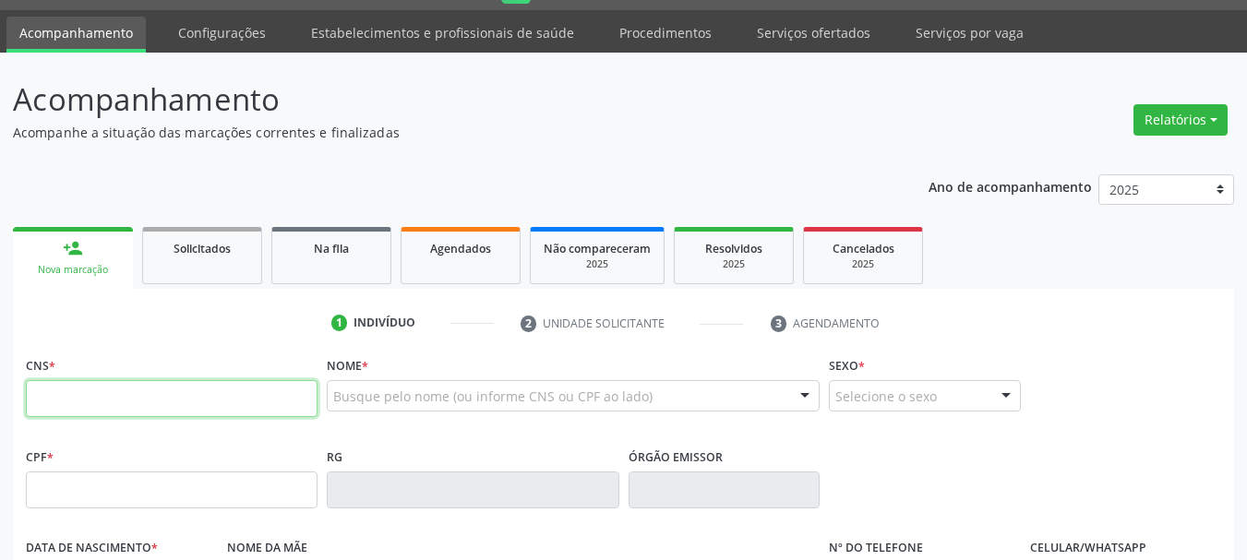
click at [54, 401] on input "text" at bounding box center [172, 398] width 292 height 37
paste input "898 0037 2335 7816"
type input "898 0037 2335 7816"
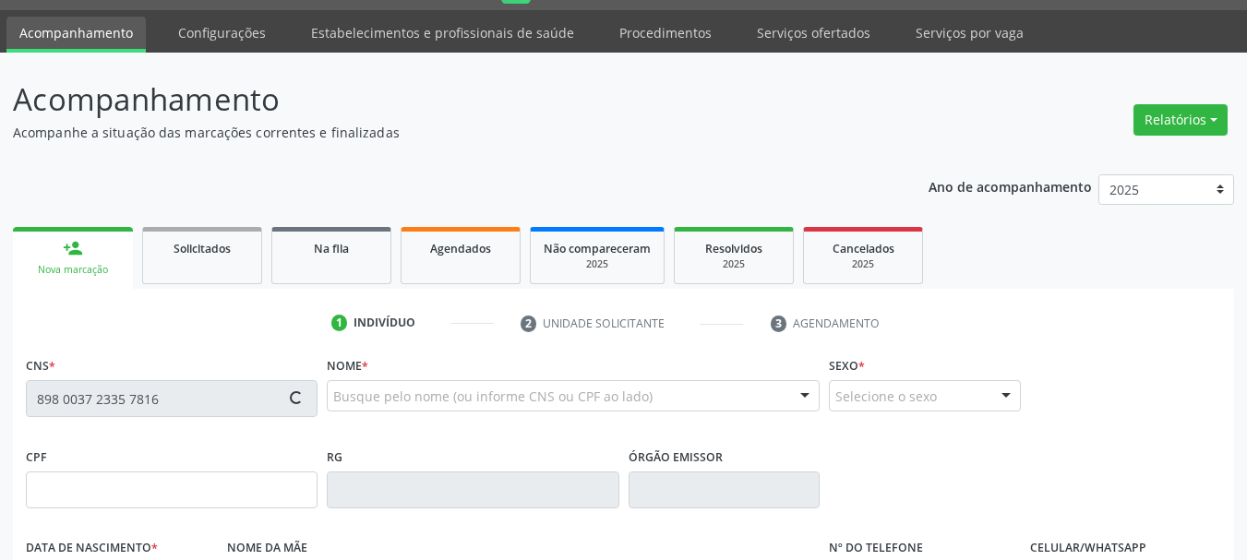
type input "143.377.824-60"
type input "19/05/1999"
type input "Cintia Rodrigues da Silva"
type input "(87) 99607-0688"
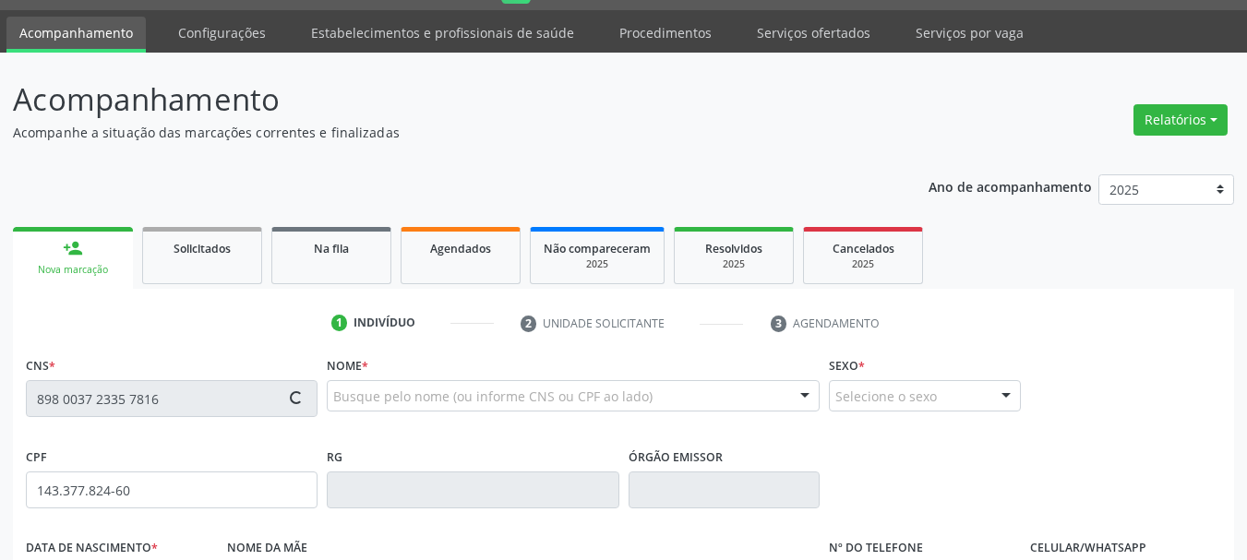
type input "065.210.994-26"
type input "75"
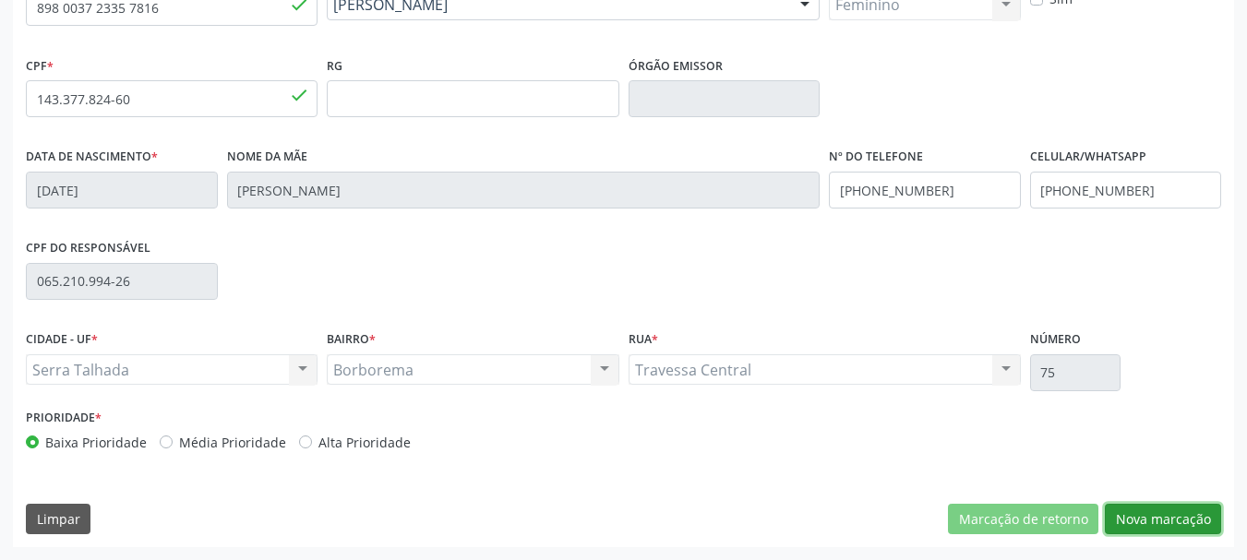
click at [1138, 504] on button "Nova marcação" at bounding box center [1163, 519] width 116 height 31
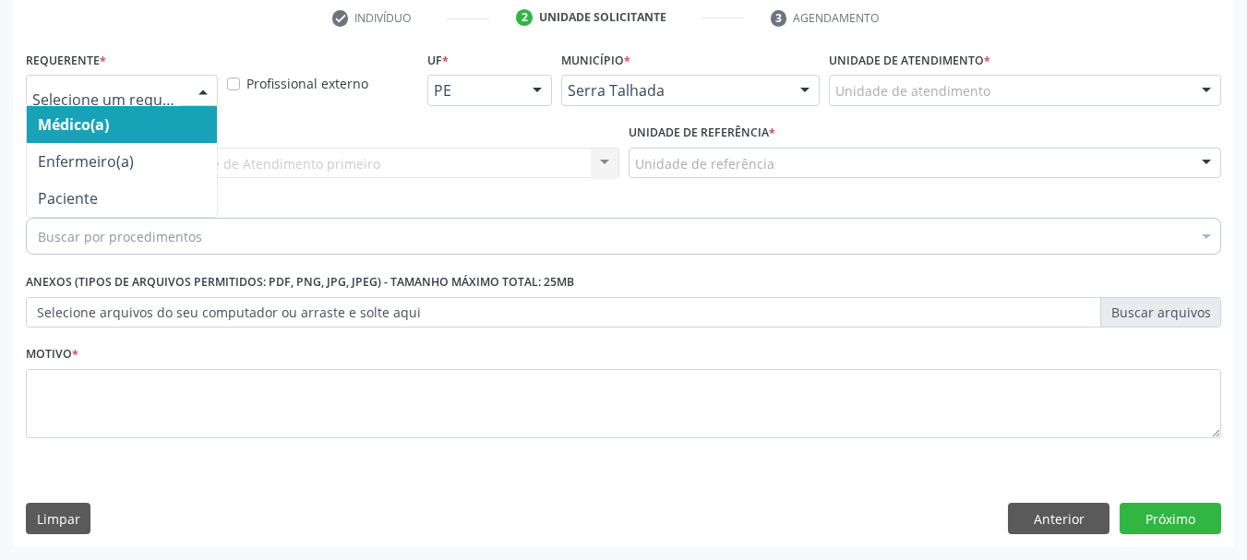
drag, startPoint x: 124, startPoint y: 96, endPoint x: 122, endPoint y: 171, distance: 74.8
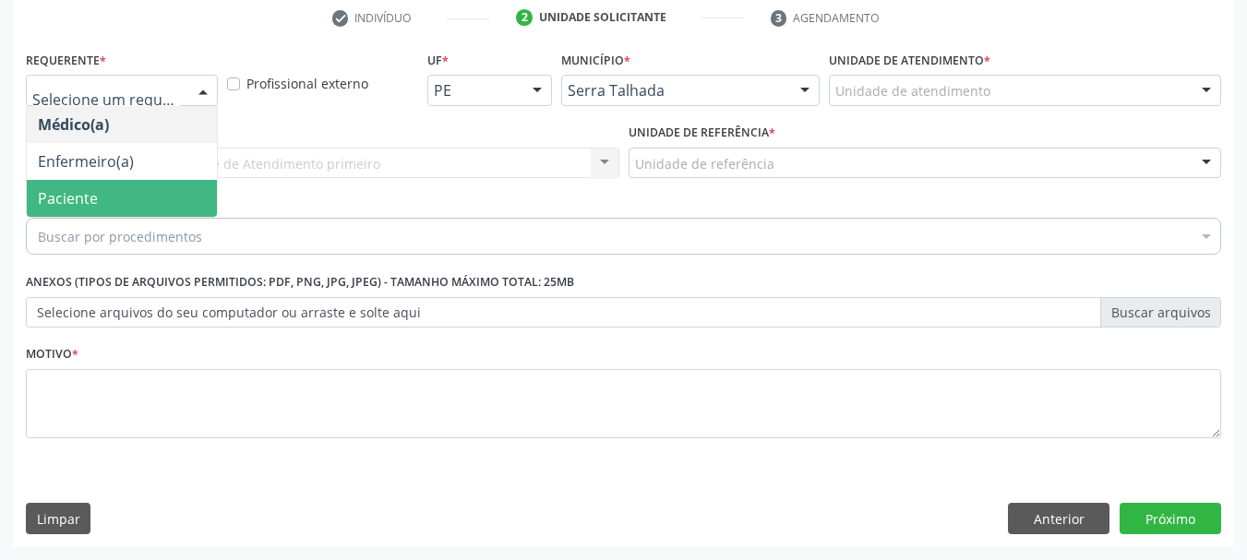
click at [116, 201] on span "Paciente" at bounding box center [122, 198] width 190 height 37
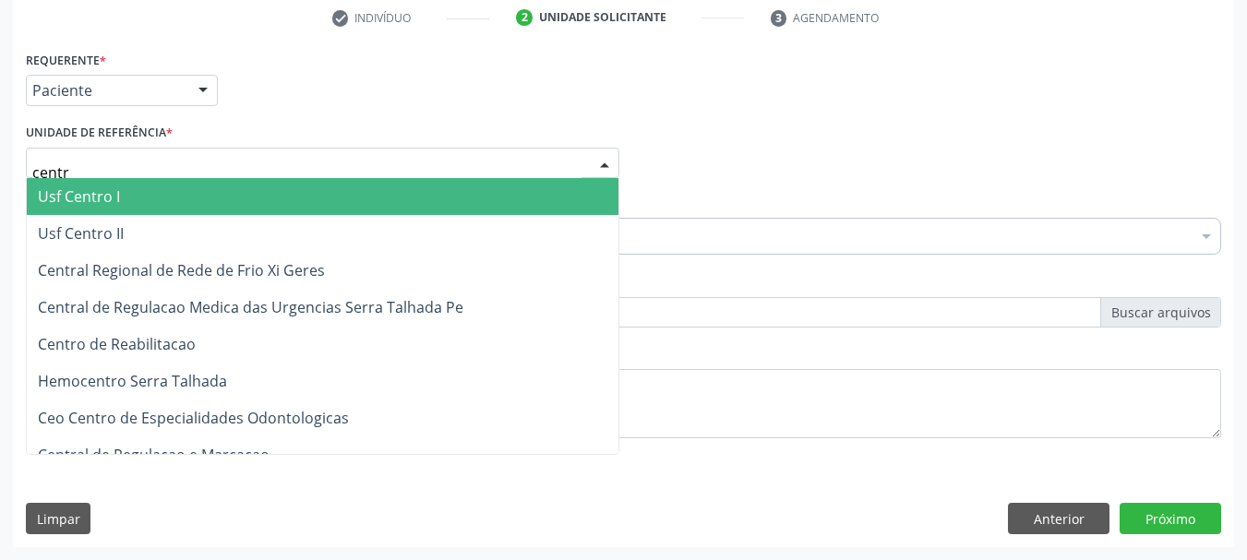
type input "centro"
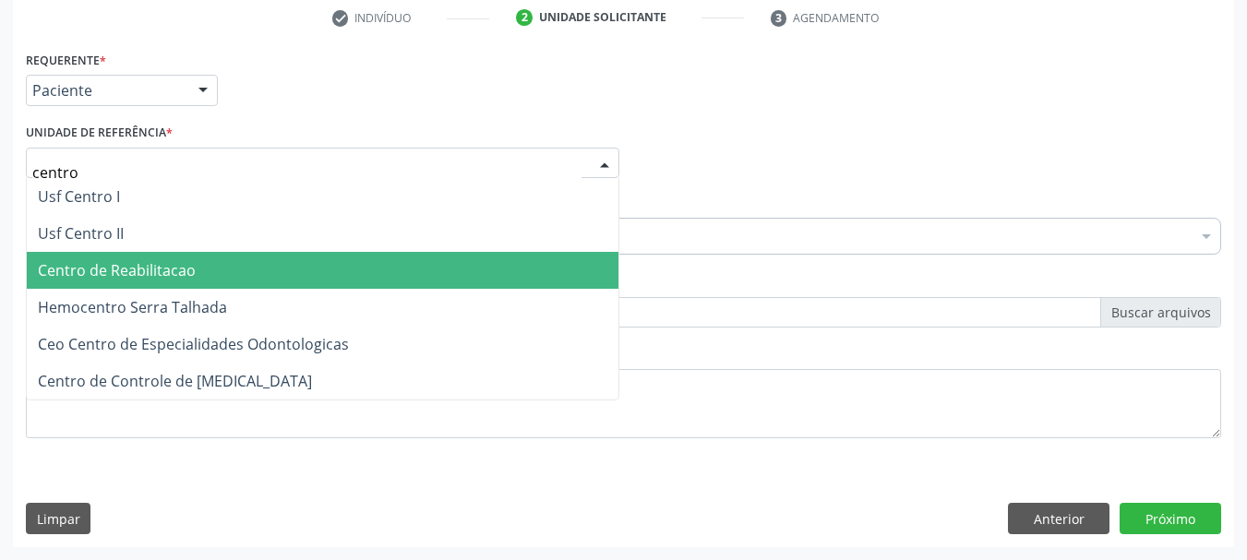
click at [182, 272] on span "Centro de Reabilitacao" at bounding box center [117, 270] width 158 height 20
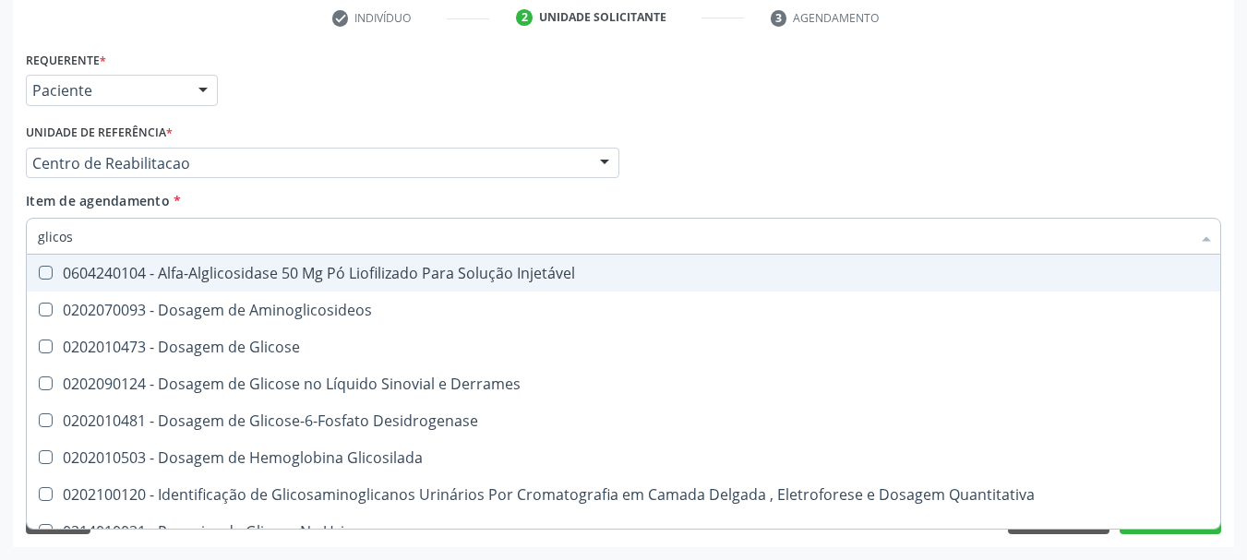
type input "glicose"
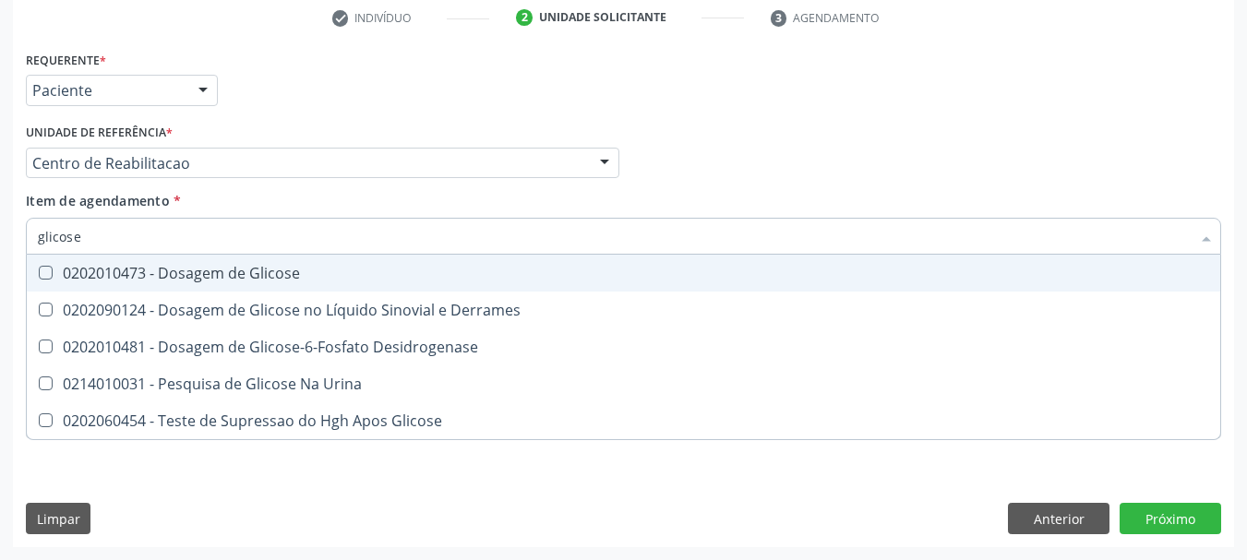
drag, startPoint x: 249, startPoint y: 264, endPoint x: 233, endPoint y: 240, distance: 29.2
click at [249, 262] on span "0202010473 - Dosagem de Glicose" at bounding box center [623, 273] width 1193 height 37
checkbox Glicose "true"
click at [0, 246] on div "Acompanhamento Acompanhe a situação das marcações correntes e finalizadas Relat…" at bounding box center [623, 153] width 1247 height 813
type input "he"
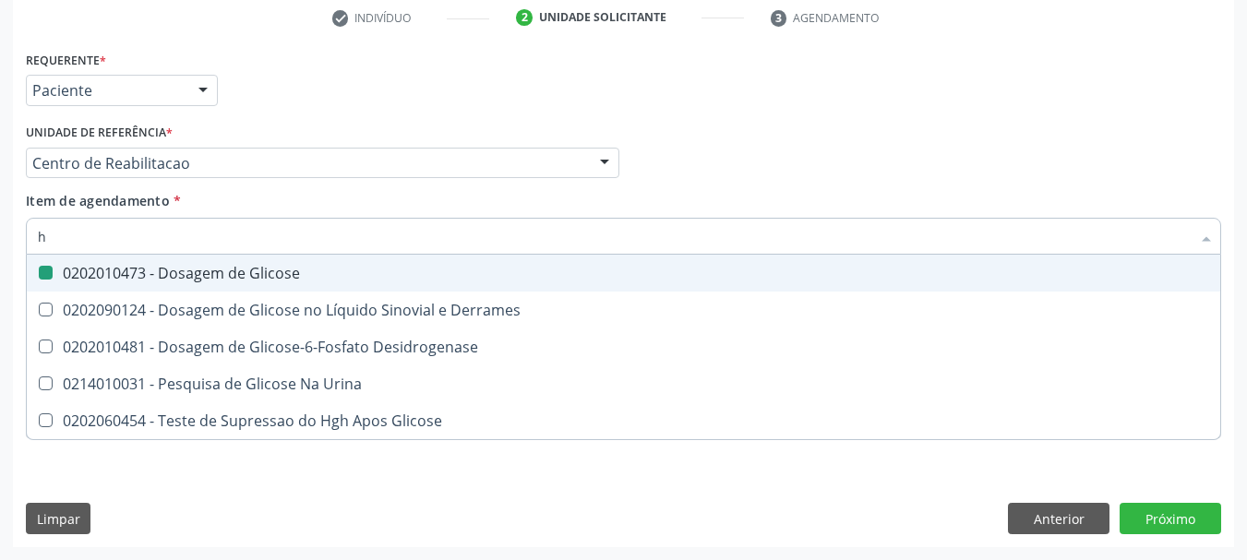
checkbox Glicose "false"
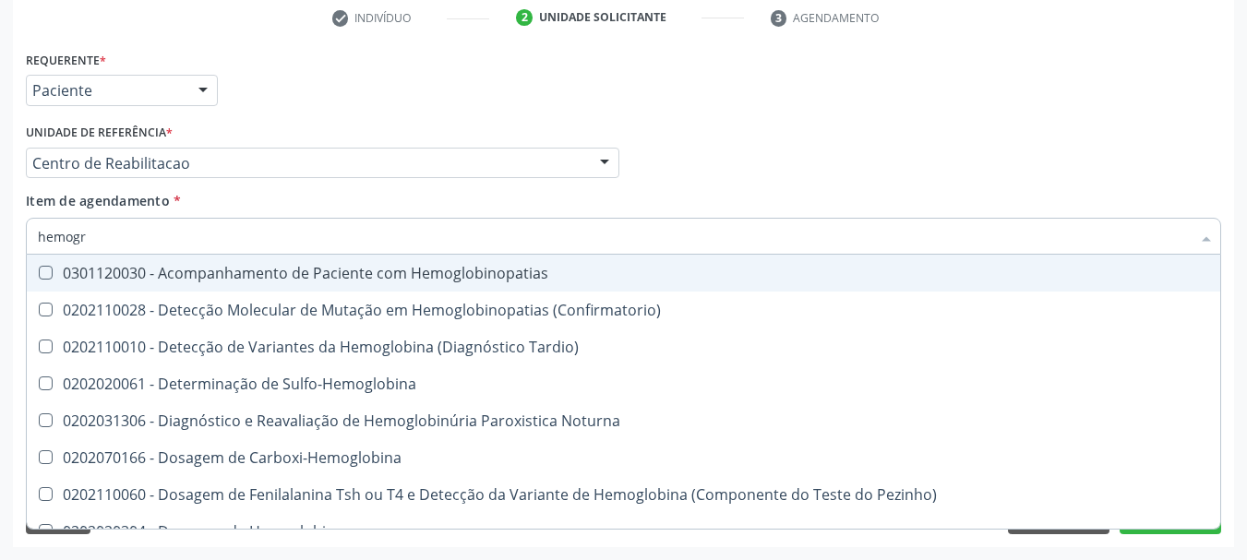
type input "hemogra"
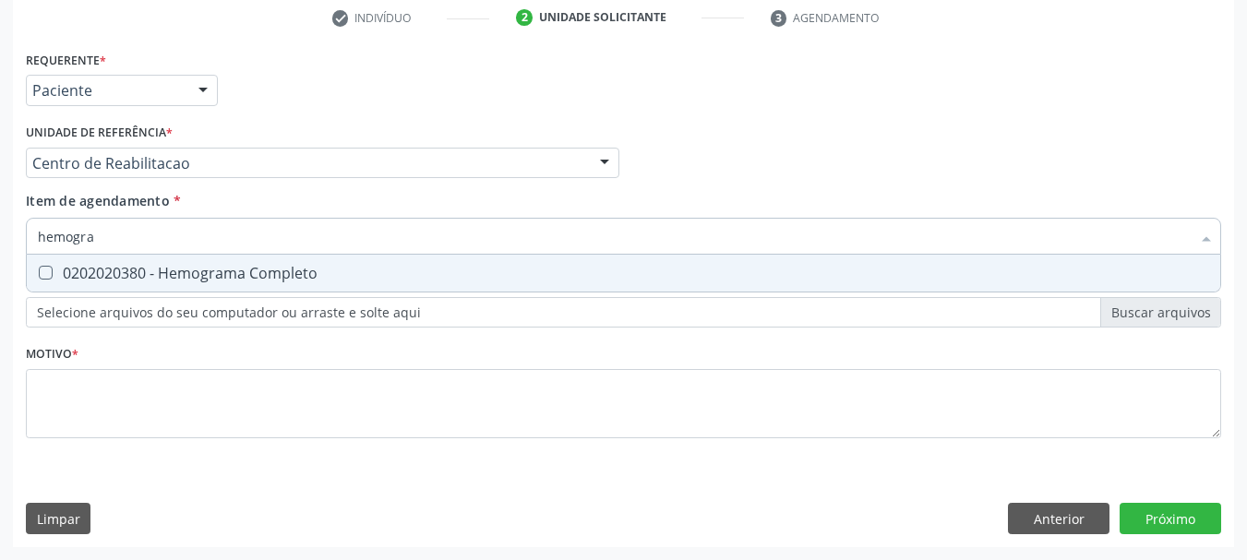
drag, startPoint x: 63, startPoint y: 285, endPoint x: 92, endPoint y: 253, distance: 43.8
click at [67, 282] on span "0202020380 - Hemograma Completo" at bounding box center [623, 273] width 1193 height 37
checkbox Completo "true"
drag, startPoint x: 133, startPoint y: 233, endPoint x: 0, endPoint y: 177, distance: 144.0
click at [0, 179] on div "Acompanhamento Acompanhe a situação das marcações correntes e finalizadas Relat…" at bounding box center [623, 153] width 1247 height 813
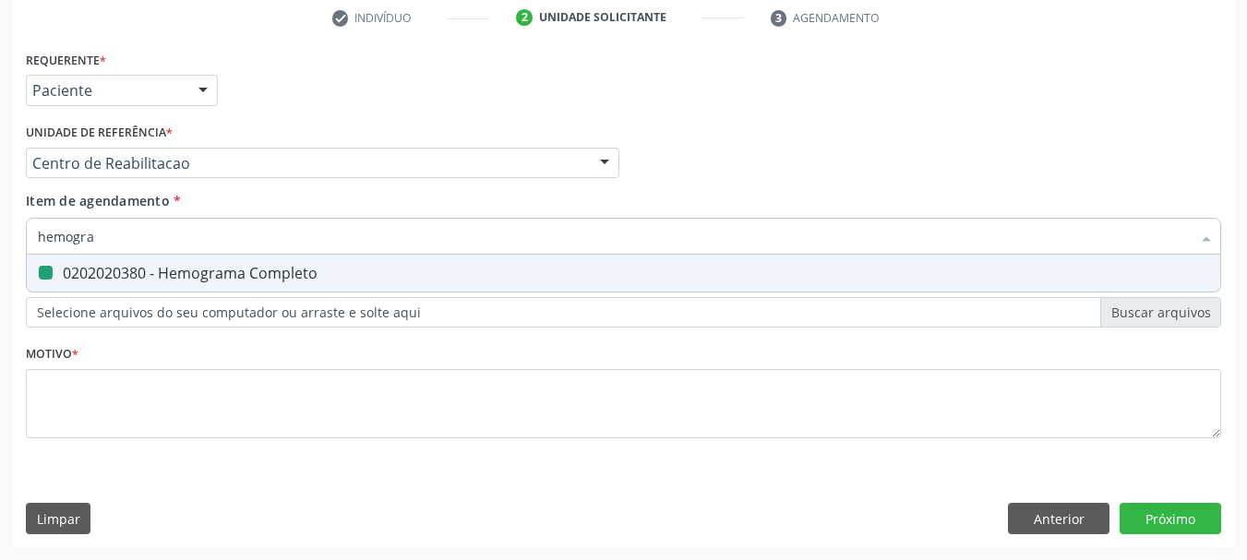
type input "t"
checkbox Completo "false"
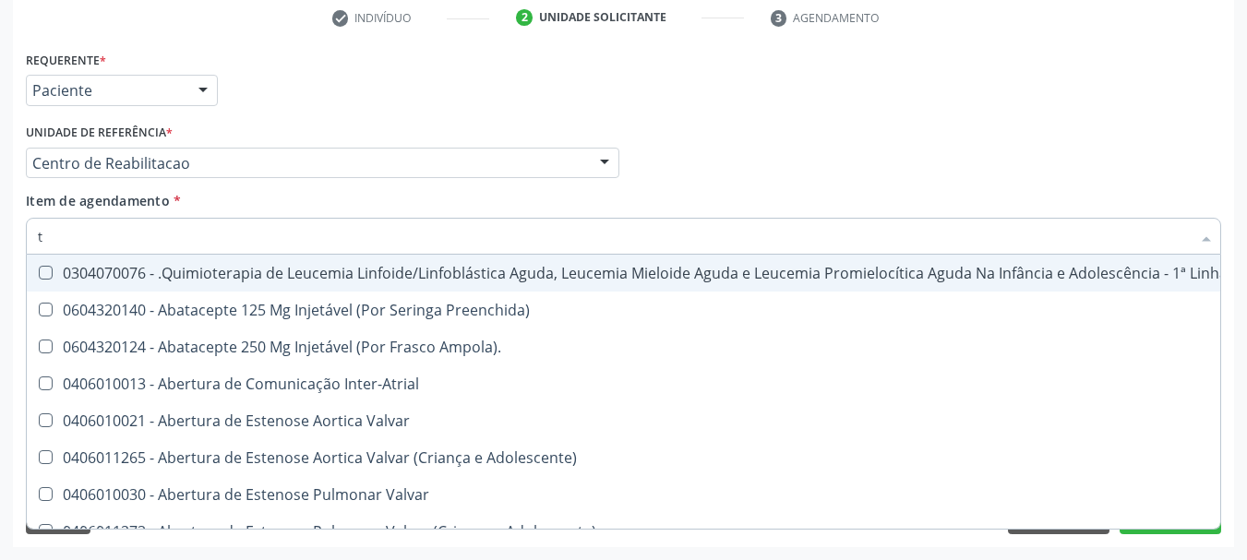
type input "to"
checkbox Leprae "true"
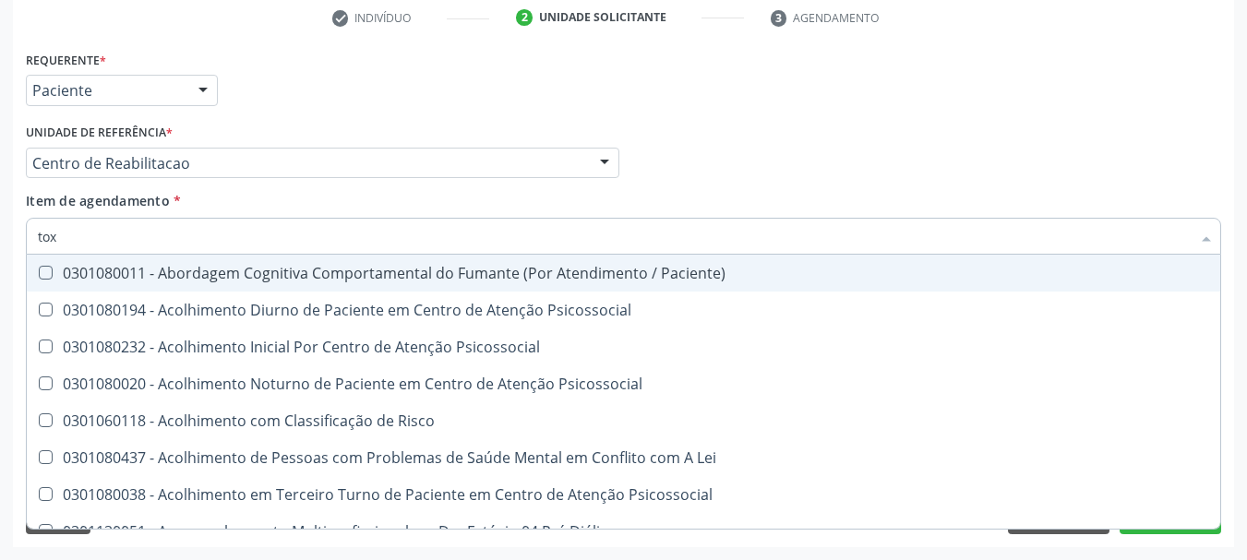
type input "toxo"
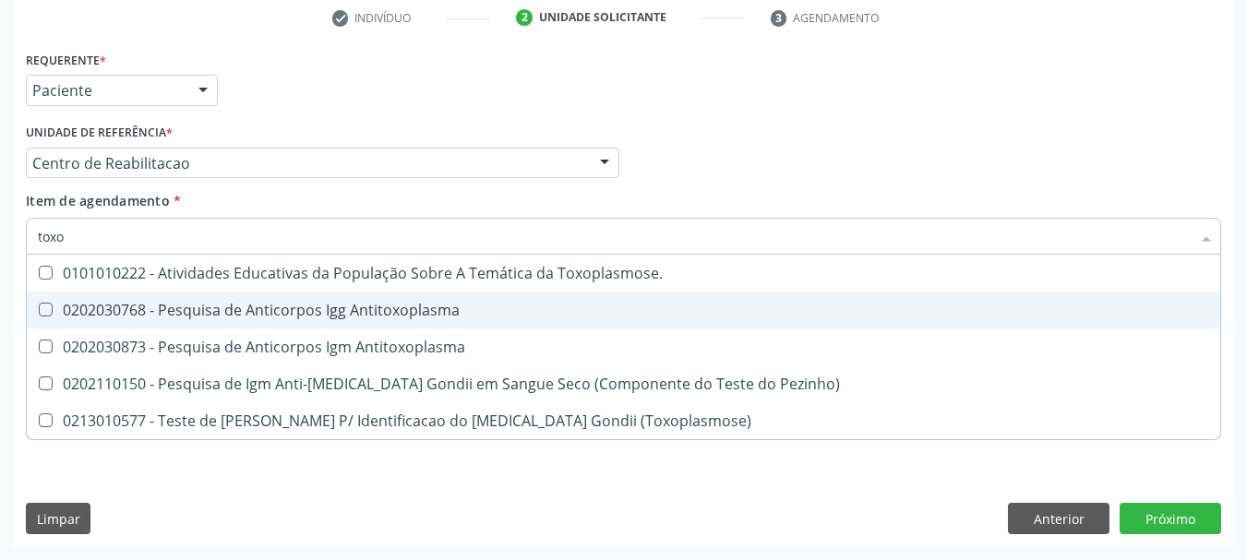
drag, startPoint x: 67, startPoint y: 313, endPoint x: 69, endPoint y: 354, distance: 41.6
click at [67, 341] on ul "Desfazer seleção 0101010222 - Atividades Educativas da População Sobre A Temáti…" at bounding box center [623, 347] width 1193 height 185
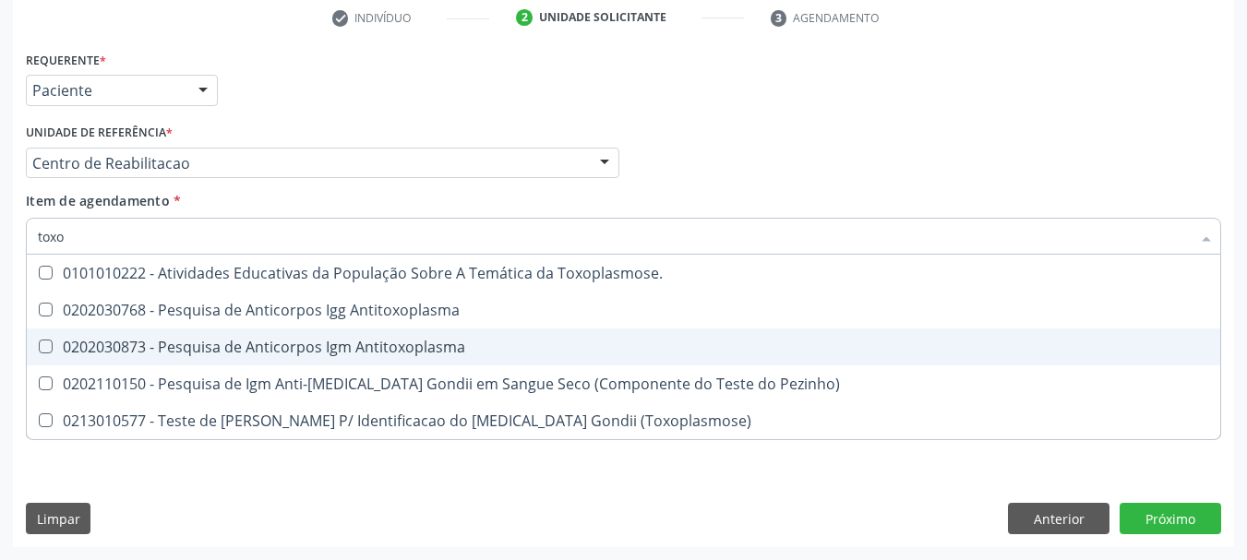
click at [69, 354] on div "0202030873 - Pesquisa de Anticorpos Igm Antitoxoplasma" at bounding box center [623, 347] width 1171 height 15
checkbox Antitoxoplasma "true"
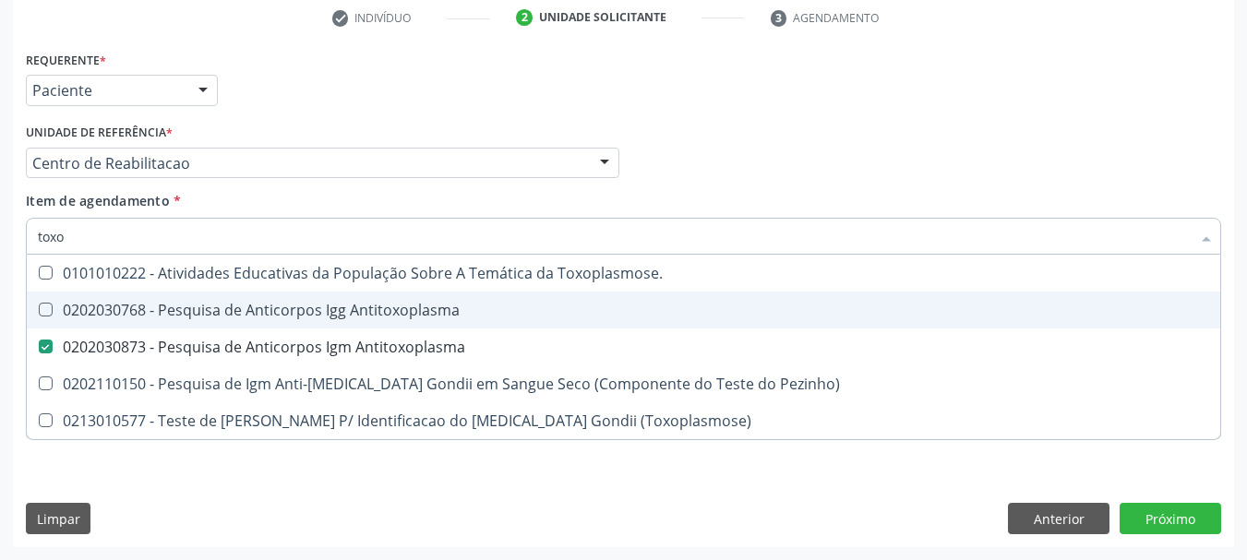
click at [67, 305] on div "0202030768 - Pesquisa de Anticorpos Igg Antitoxoplasma" at bounding box center [623, 310] width 1171 height 15
checkbox Antitoxoplasma "true"
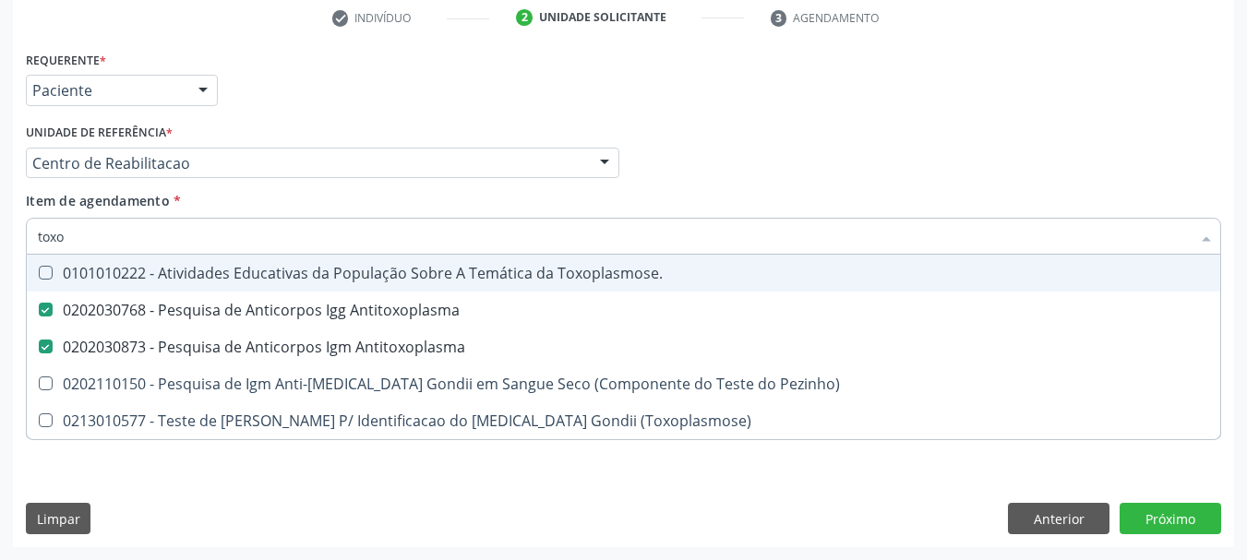
drag, startPoint x: 0, startPoint y: 204, endPoint x: 0, endPoint y: 191, distance: 12.9
click at [0, 195] on div "Acompanhamento Acompanhe a situação das marcações correntes e finalizadas Relat…" at bounding box center [623, 153] width 1247 height 813
type input "o"
checkbox Antitoxoplasma "false"
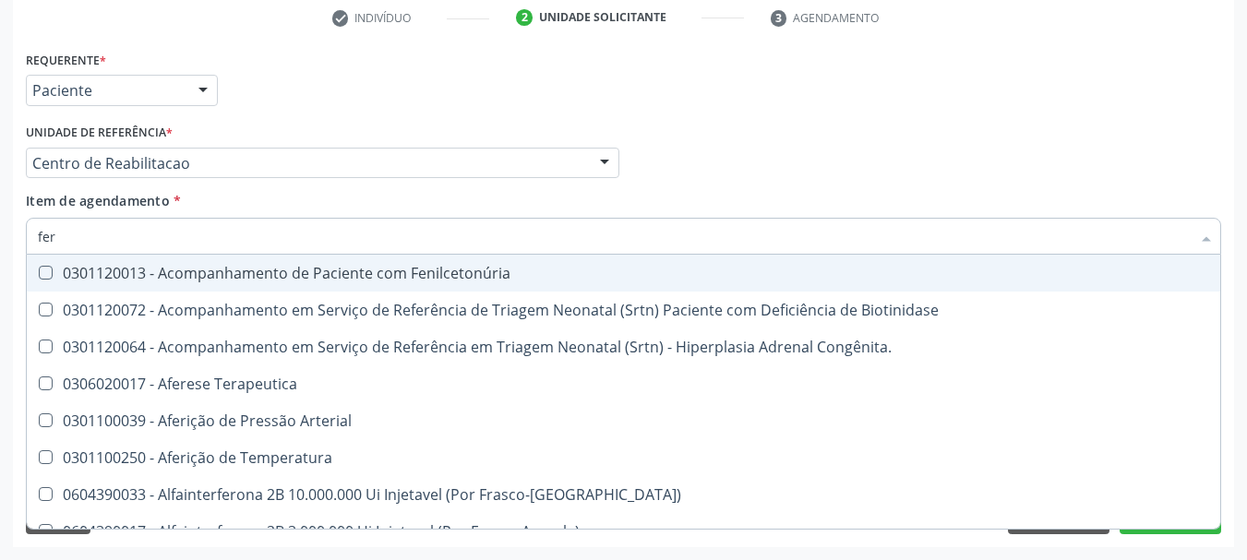
type input "ferr"
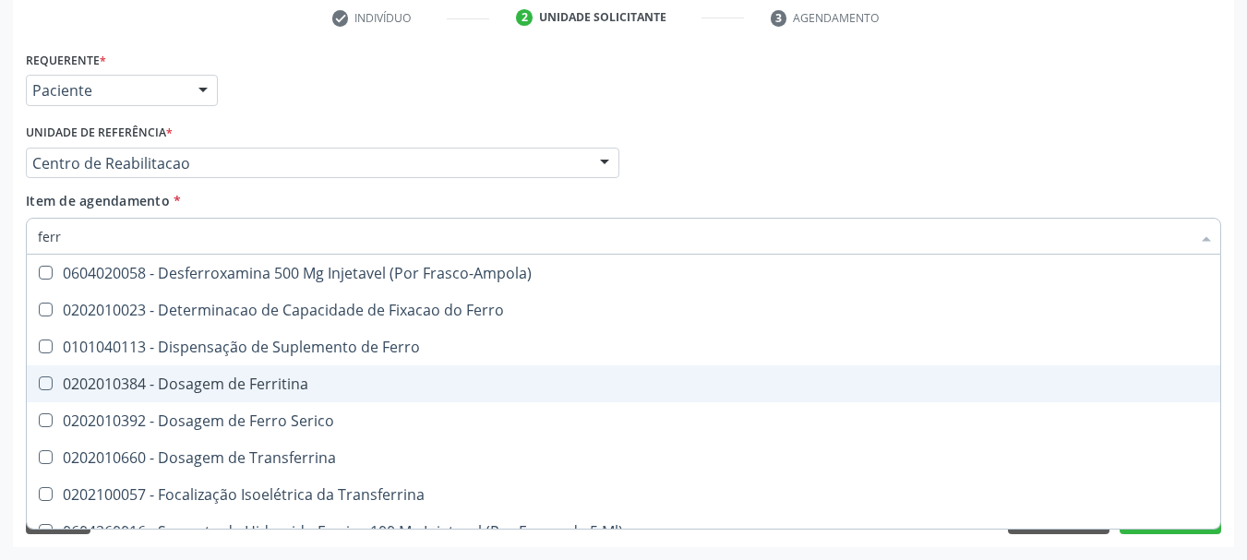
click at [223, 391] on span "0202010384 - Dosagem de Ferritina" at bounding box center [623, 383] width 1193 height 37
checkbox Ferritina "true"
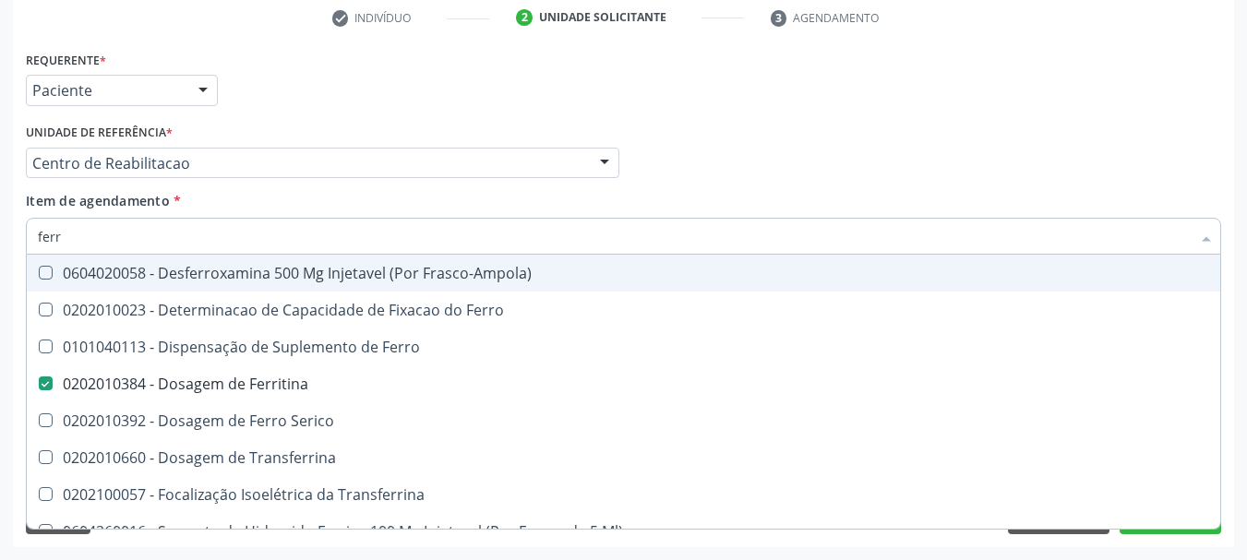
drag, startPoint x: 126, startPoint y: 230, endPoint x: 0, endPoint y: 232, distance: 125.5
click at [0, 232] on div "Acompanhamento Acompanhe a situação das marcações correntes e finalizadas Relat…" at bounding box center [623, 153] width 1247 height 813
type input "c"
checkbox Ferritina "false"
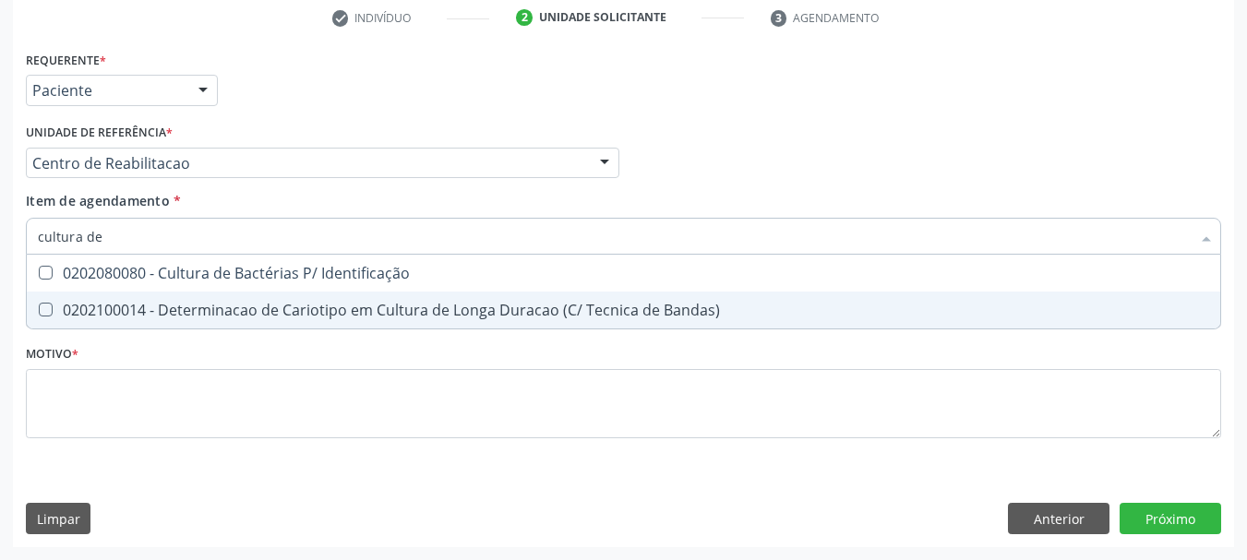
type input "cultura de"
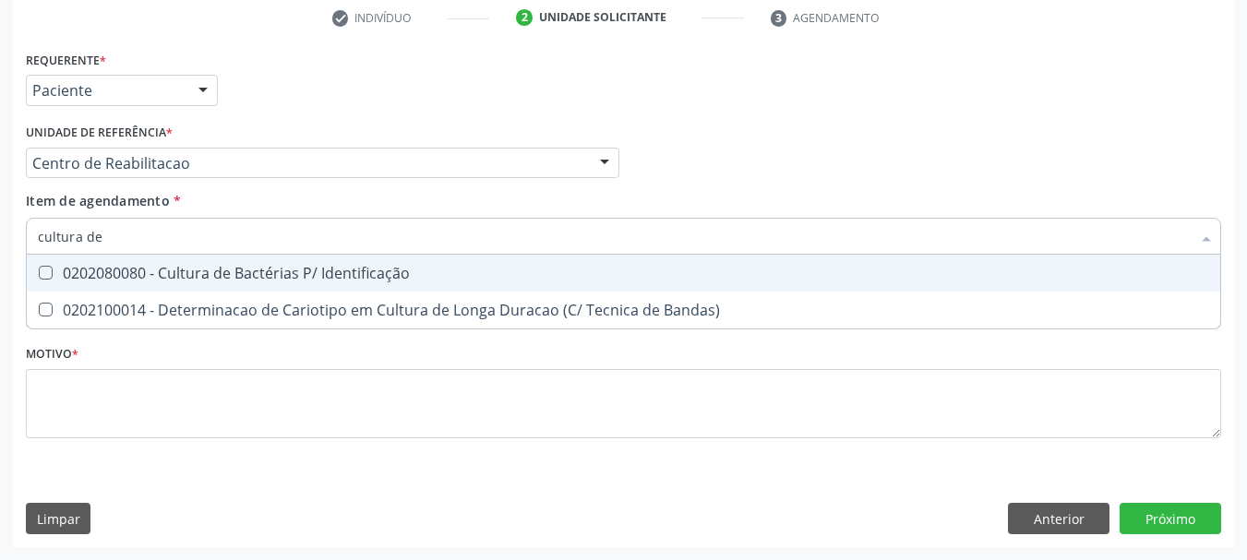
drag, startPoint x: 73, startPoint y: 267, endPoint x: 115, endPoint y: 246, distance: 47.1
click at [74, 266] on div "0202080080 - Cultura de Bactérias P/ Identificação" at bounding box center [623, 273] width 1171 height 15
checkbox Identificação "true"
drag, startPoint x: 136, startPoint y: 242, endPoint x: 0, endPoint y: 217, distance: 137.9
click at [0, 218] on div "Acompanhamento Acompanhe a situação das marcações correntes e finalizadas Relat…" at bounding box center [623, 153] width 1247 height 813
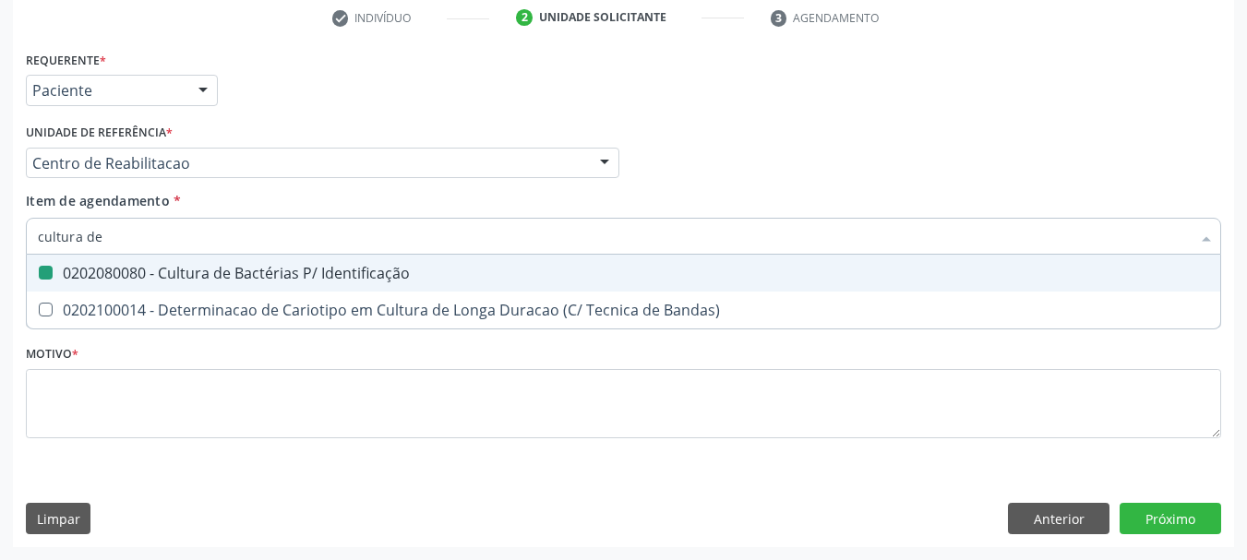
type input "u"
checkbox Identificação "false"
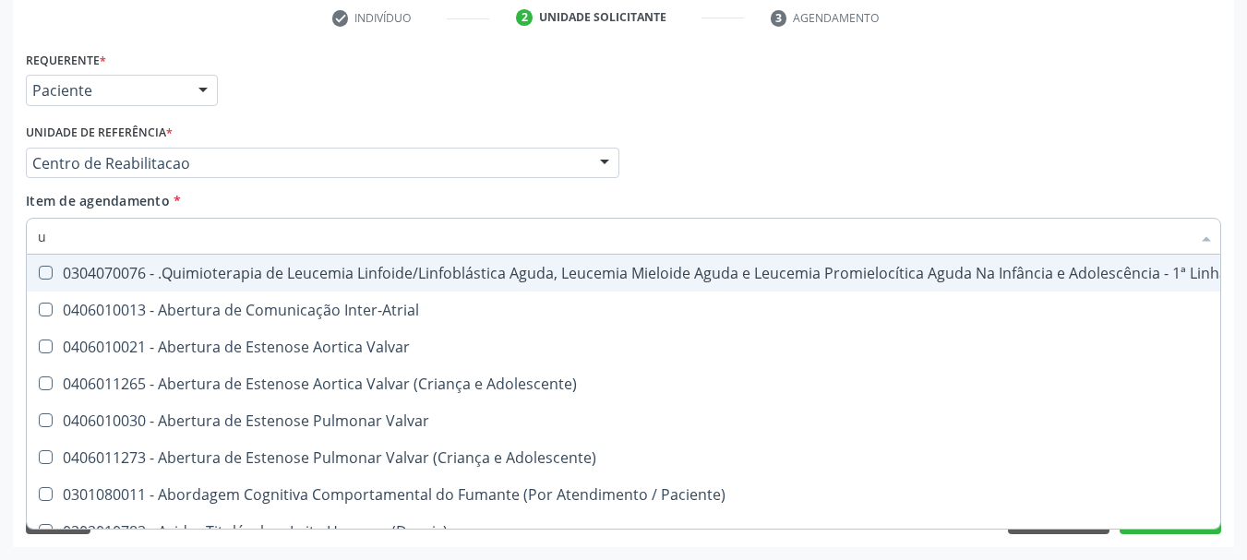
type input "ur"
checkbox Total "true"
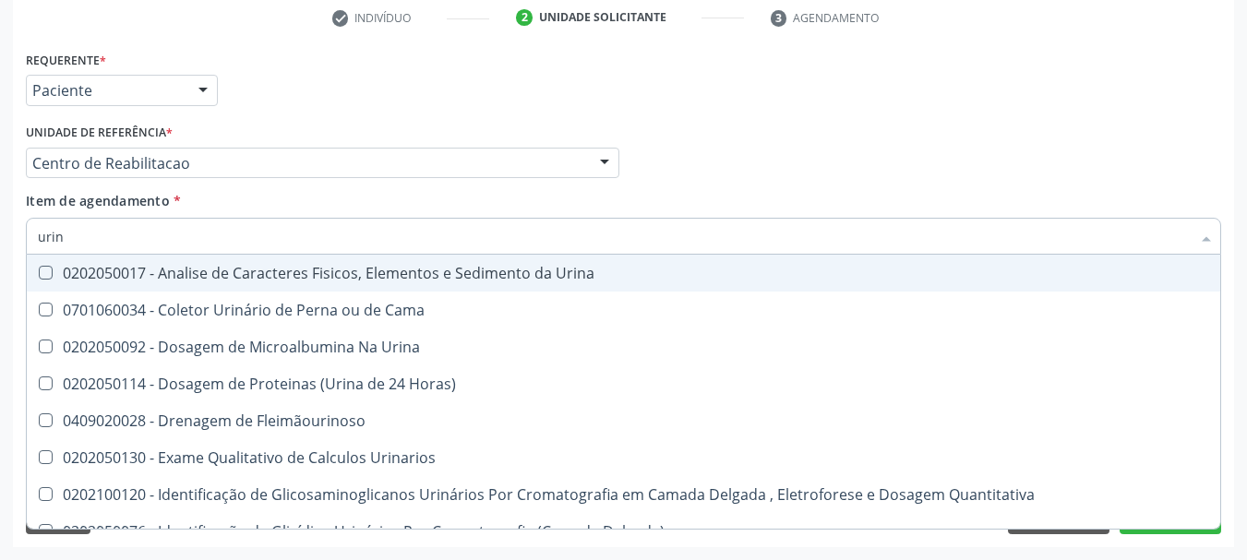
type input "urina"
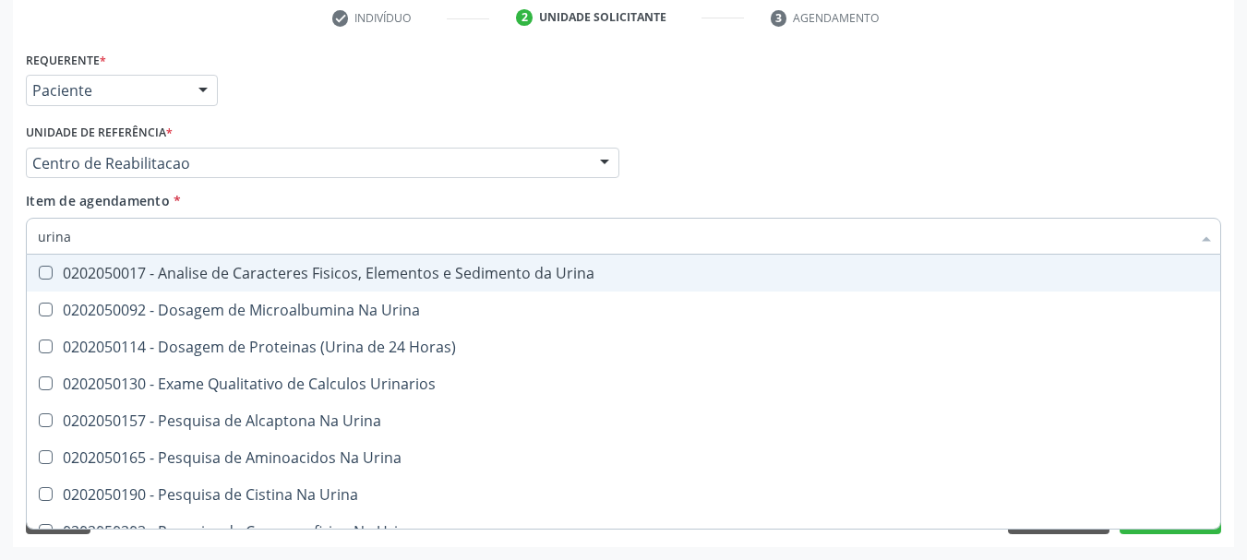
click at [66, 275] on div "0202050017 - Analise de Caracteres Fisicos, Elementos e Sedimento da Urina" at bounding box center [623, 273] width 1171 height 15
checkbox Urina "true"
click at [0, 243] on div "Acompanhamento Acompanhe a situação das marcações correntes e finalizadas Relat…" at bounding box center [623, 153] width 1247 height 813
checkbox Urina "true"
checkbox Horas\) "true"
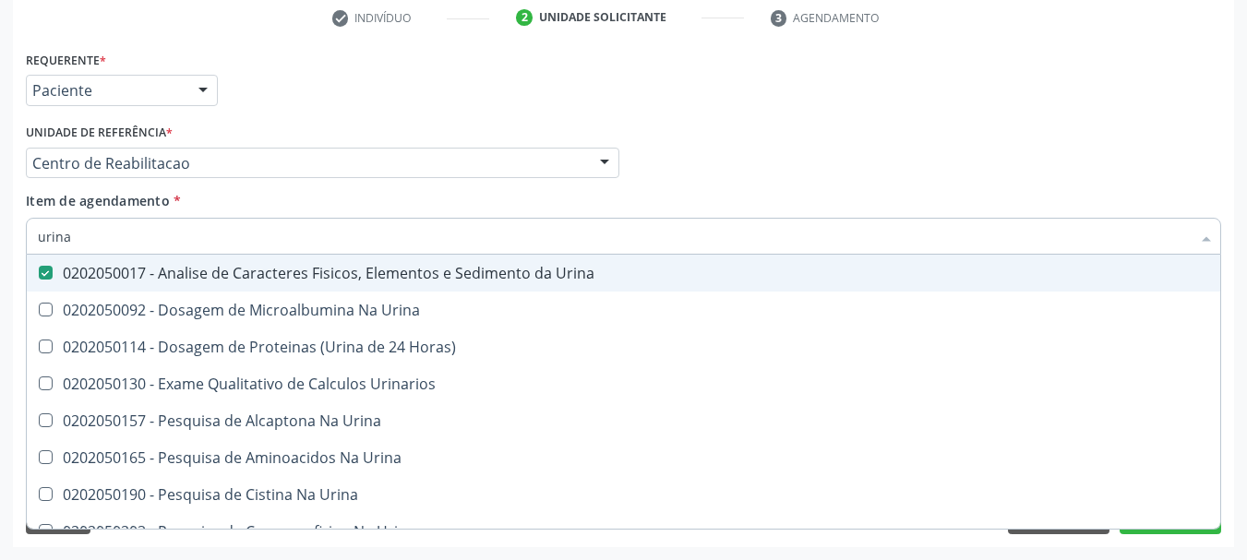
checkbox Urinarios "true"
checkbox Urina "true"
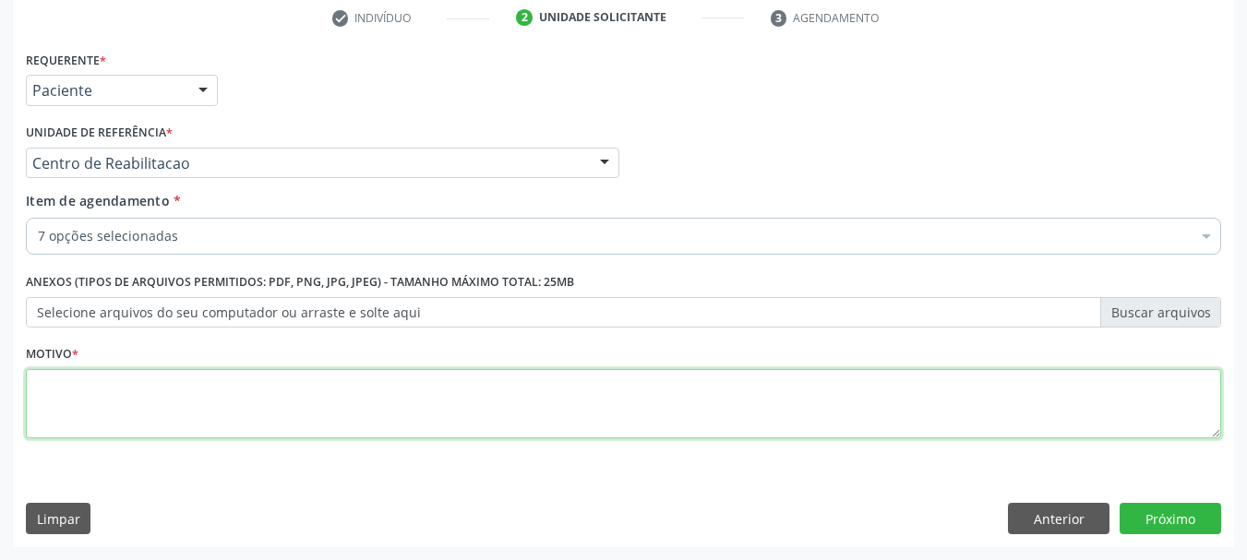
click at [54, 412] on textarea at bounding box center [623, 404] width 1195 height 70
type textarea "*"
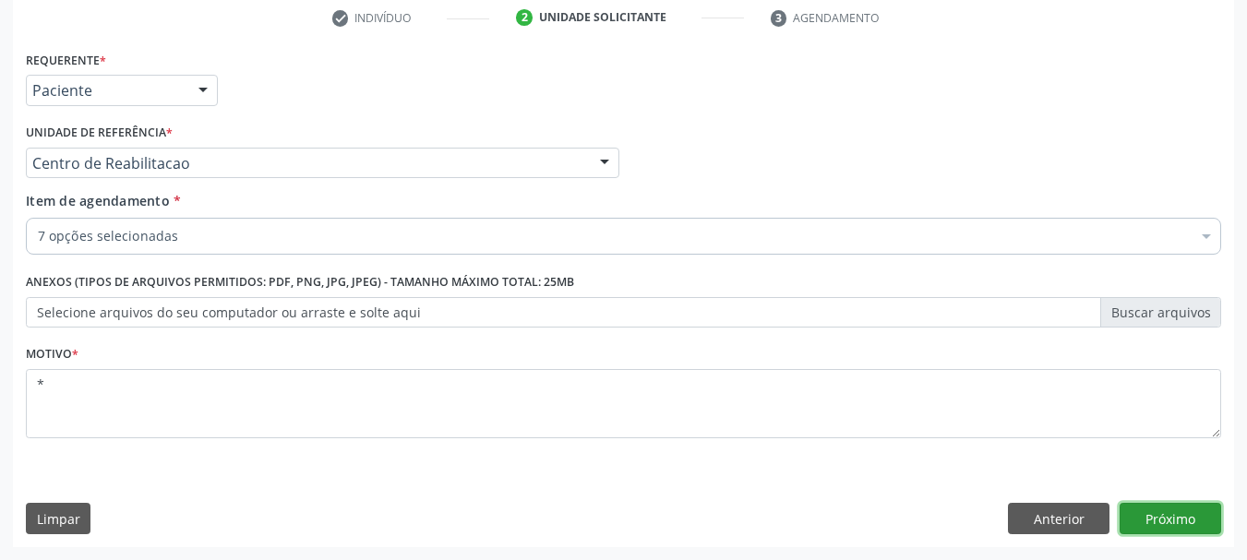
click at [1167, 514] on button "Próximo" at bounding box center [1170, 518] width 102 height 31
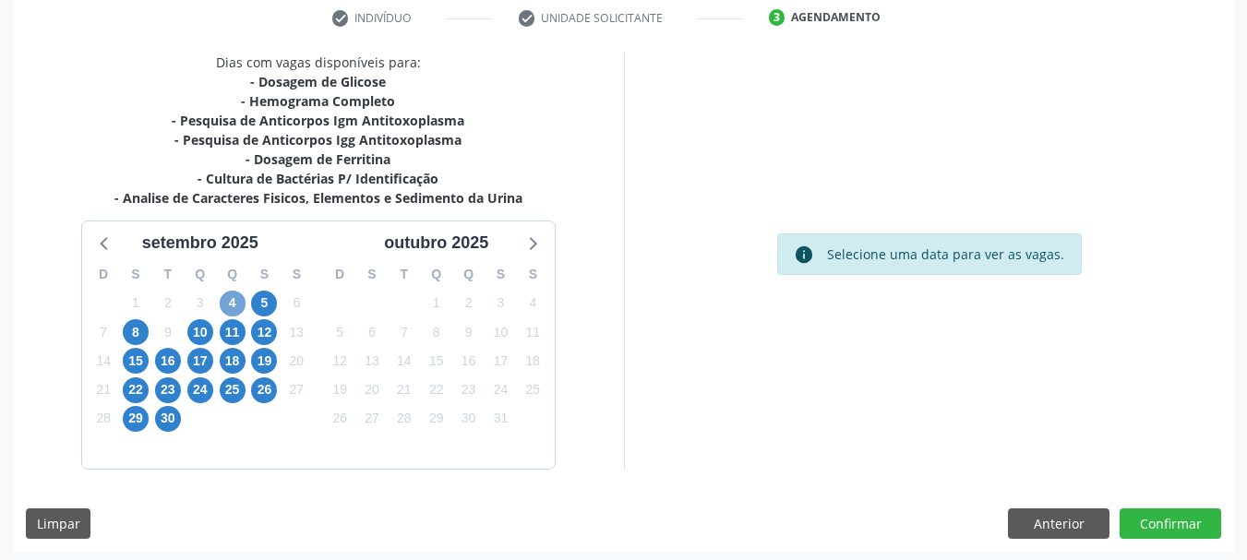
click at [239, 299] on span "4" at bounding box center [233, 304] width 26 height 26
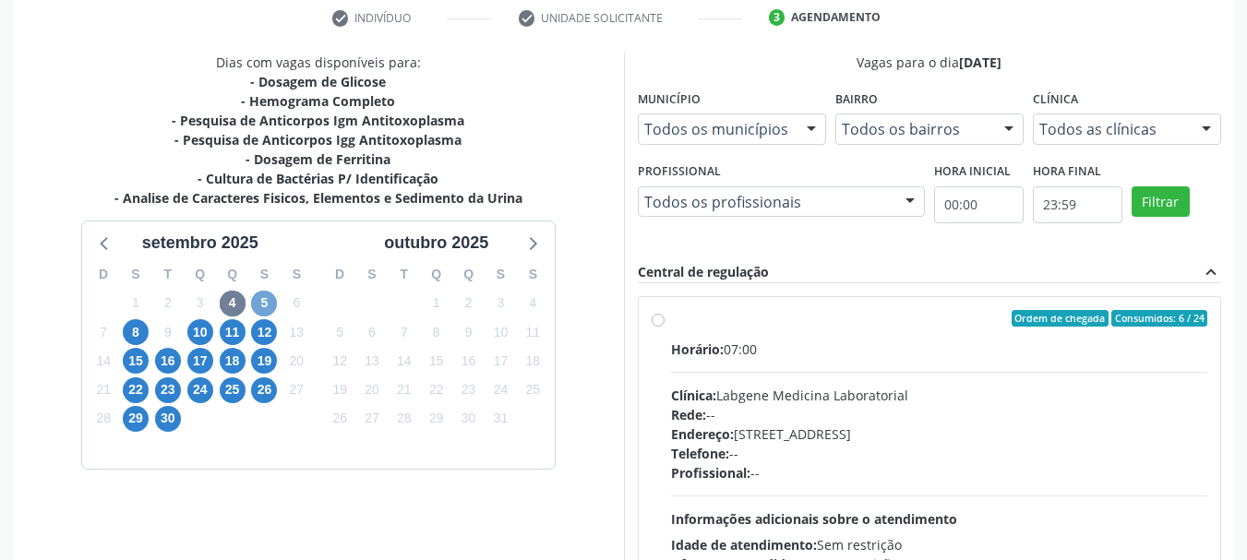
click at [265, 301] on span "5" at bounding box center [264, 304] width 26 height 26
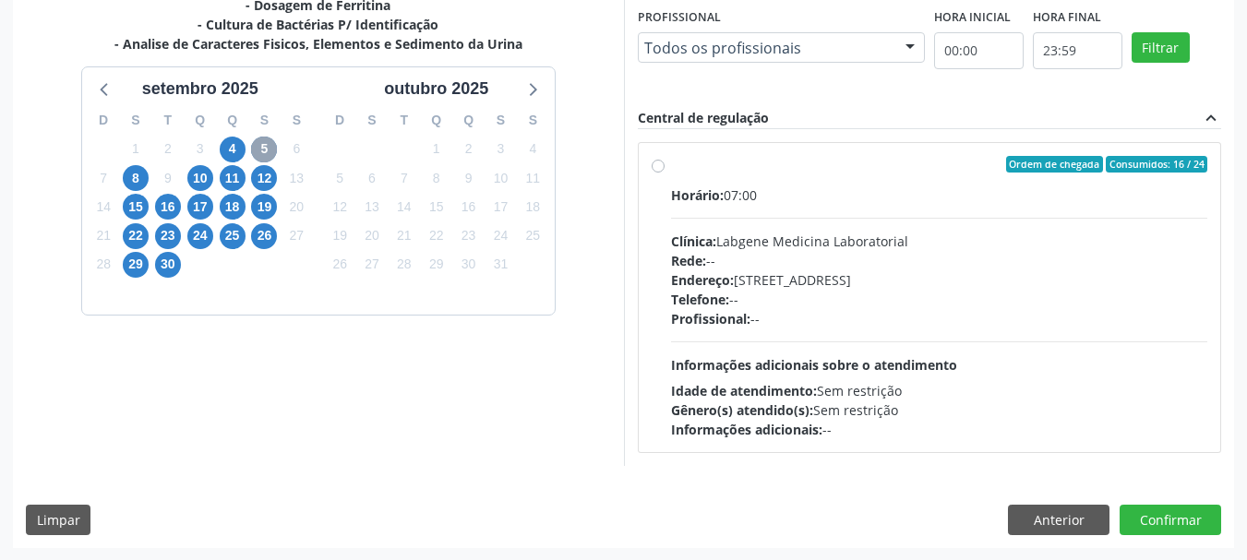
scroll to position [509, 0]
click at [890, 162] on div "Ordem de chegada Consumidos: 16 / 24" at bounding box center [939, 163] width 537 height 17
click at [664, 162] on input "Ordem de chegada Consumidos: 16 / 24 Horário: 07:00 Clínica: Labgene Medicina L…" at bounding box center [658, 163] width 13 height 17
radio input "true"
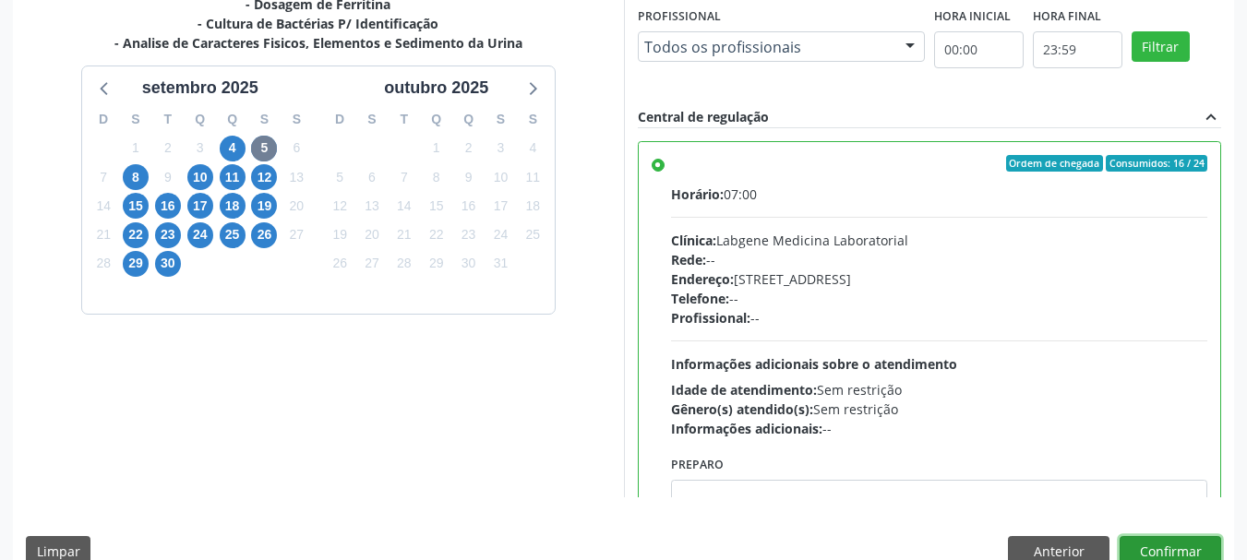
click at [1181, 545] on button "Confirmar" at bounding box center [1170, 551] width 102 height 31
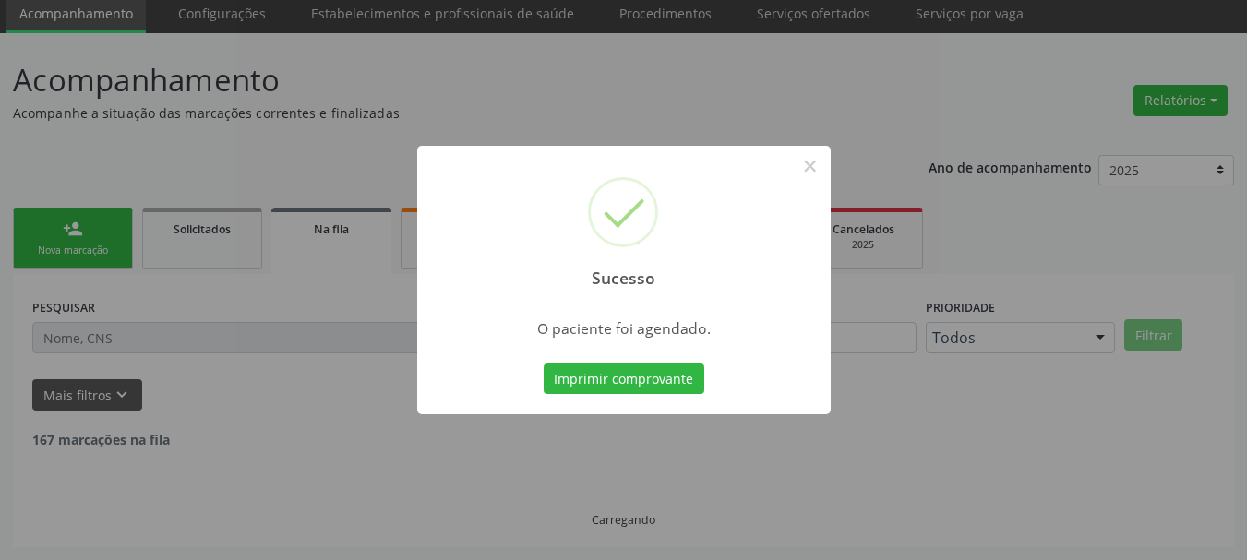
scroll to position [49, 0]
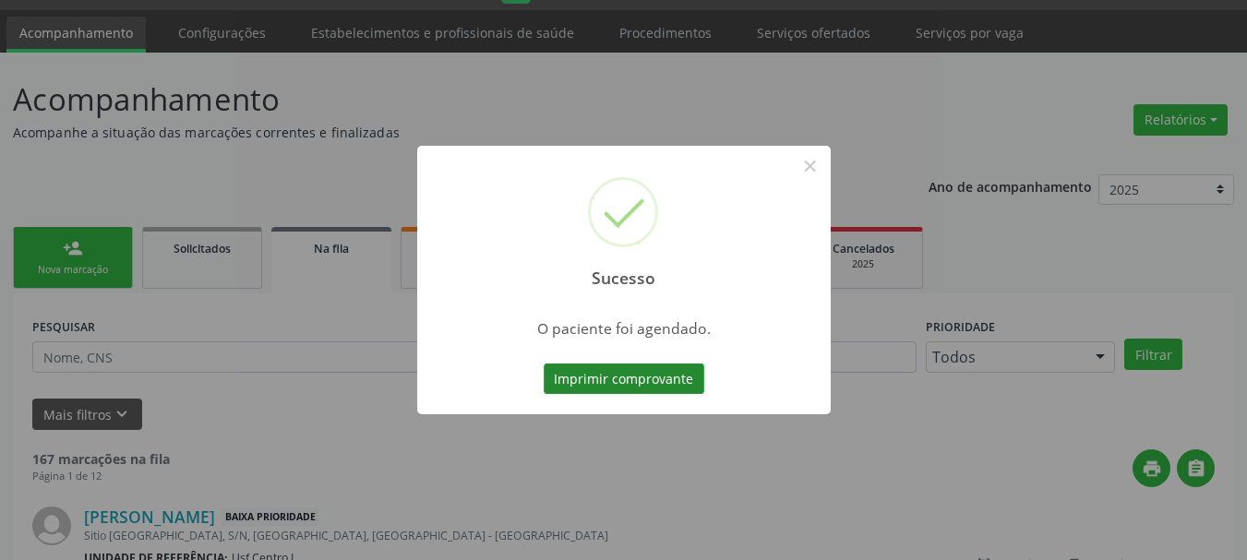
click at [644, 383] on button "Imprimir comprovante" at bounding box center [624, 379] width 161 height 31
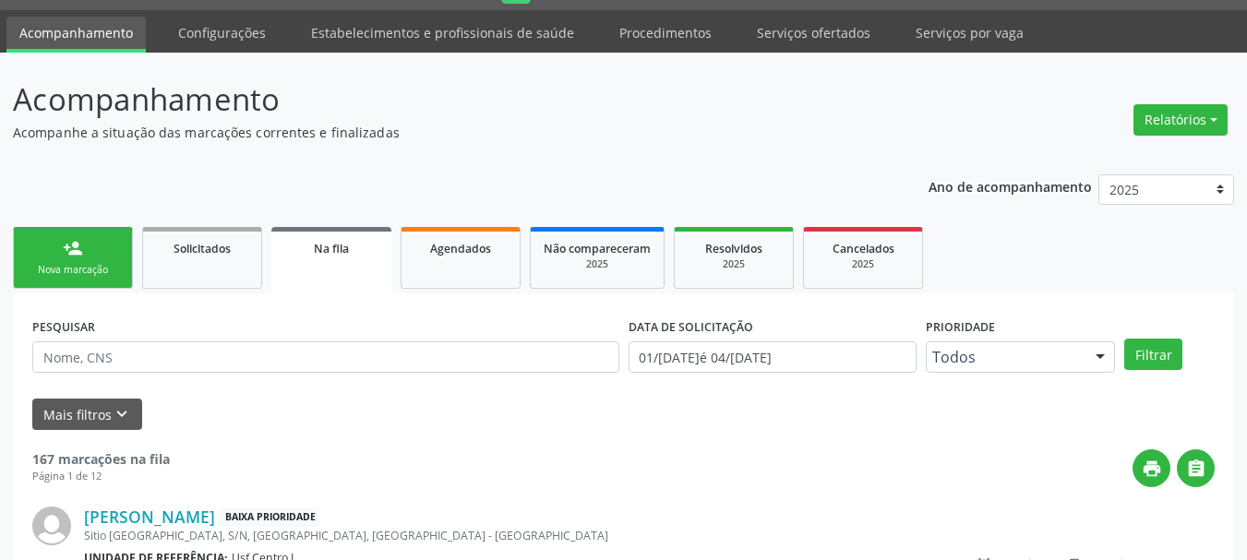
scroll to position [49, 0]
click at [90, 260] on link "person_add Nova marcação" at bounding box center [73, 258] width 120 height 62
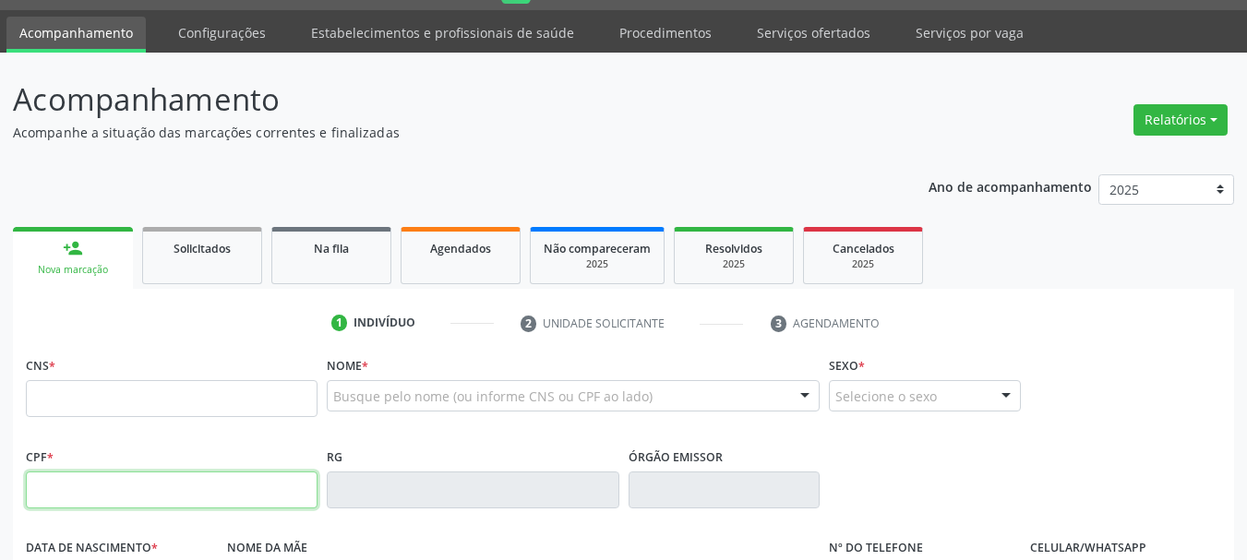
click at [107, 497] on input "text" at bounding box center [172, 490] width 292 height 37
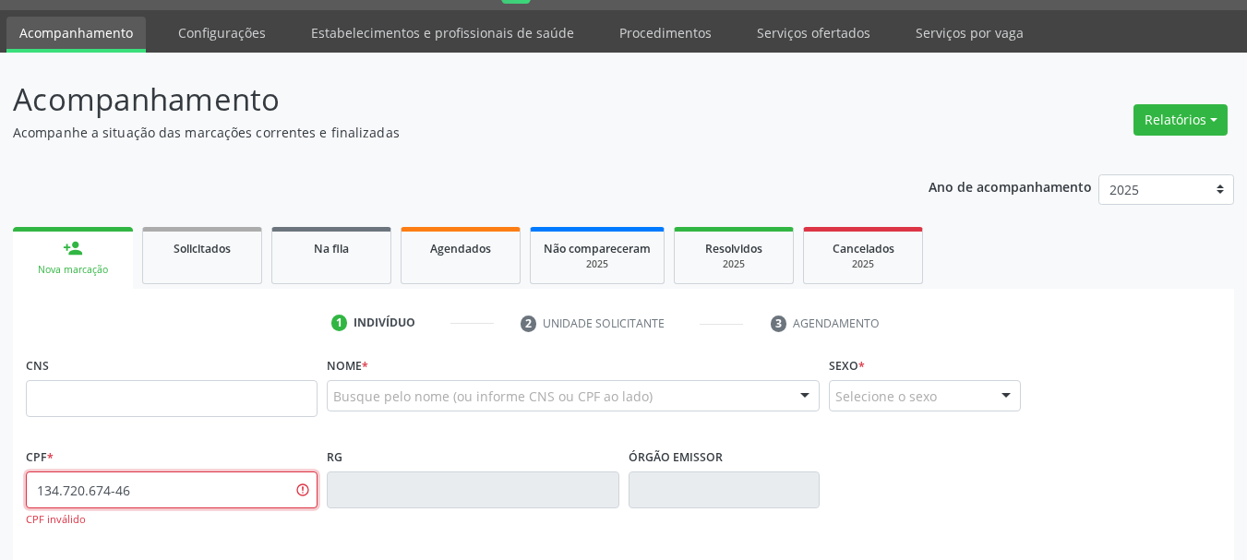
type input "134.720.674-46"
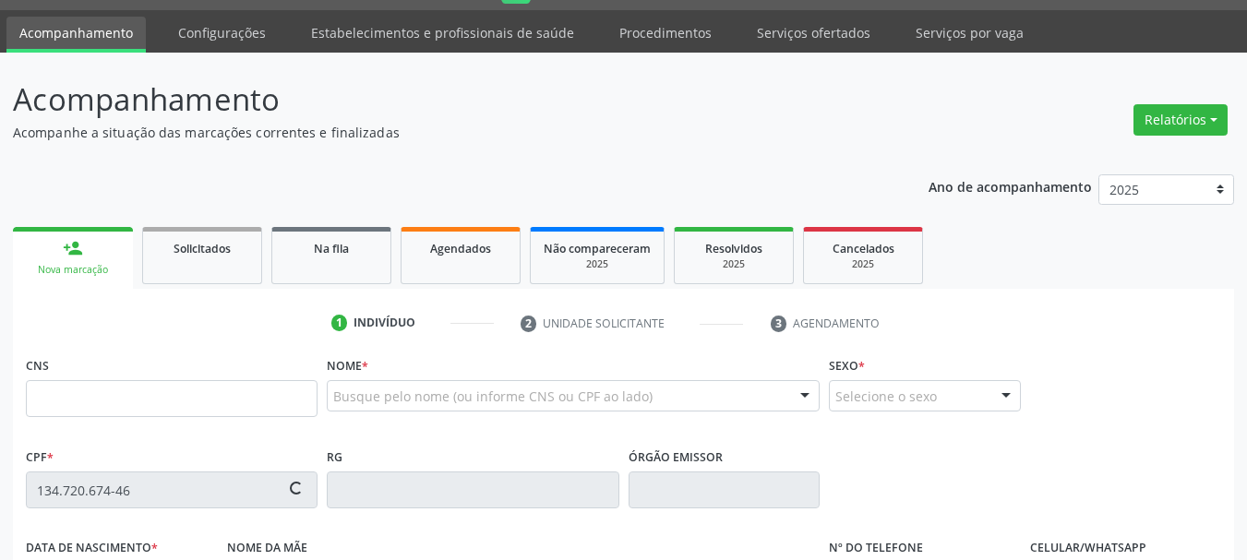
type input "708 6065 7496 5483"
type input "[DATE]"
type input "[PERSON_NAME]"
type input "[PHONE_NUMBER]"
type input "024.837.234-38"
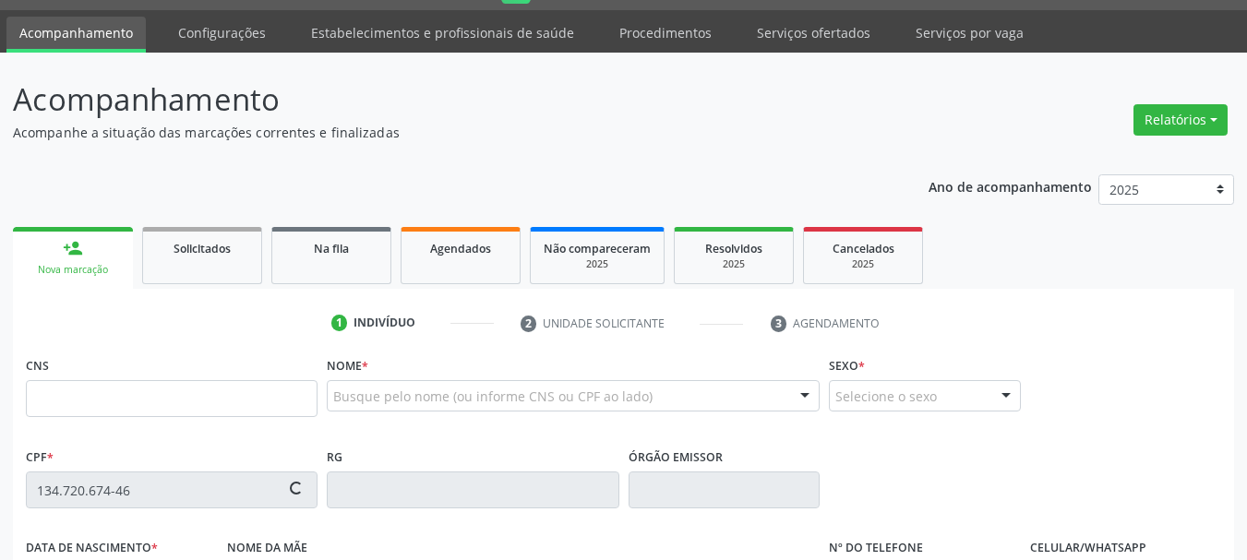
type input "S/N"
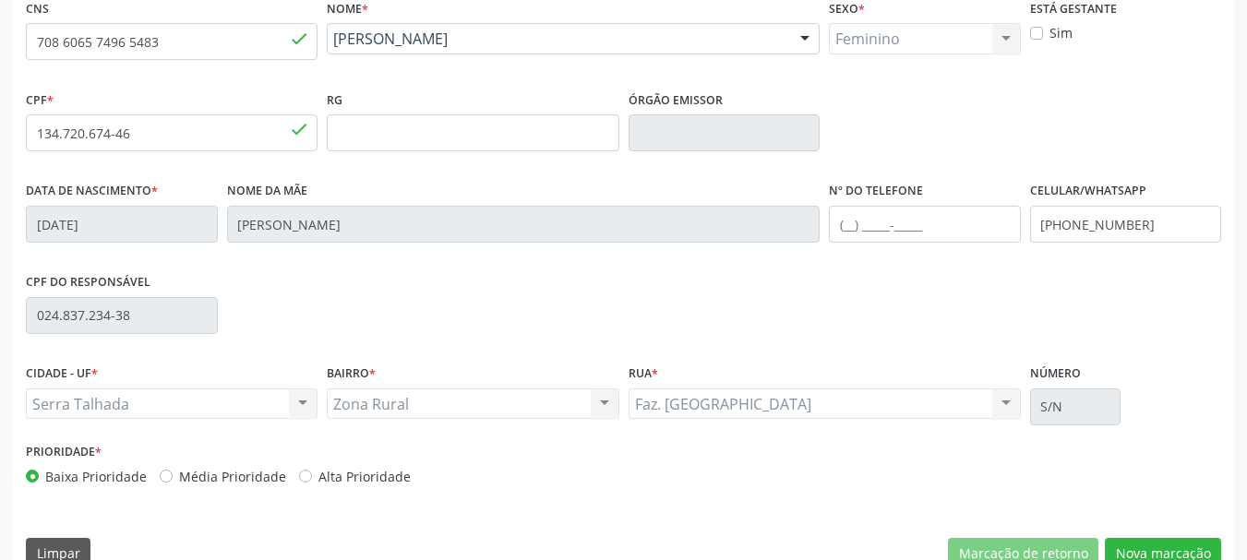
scroll to position [418, 0]
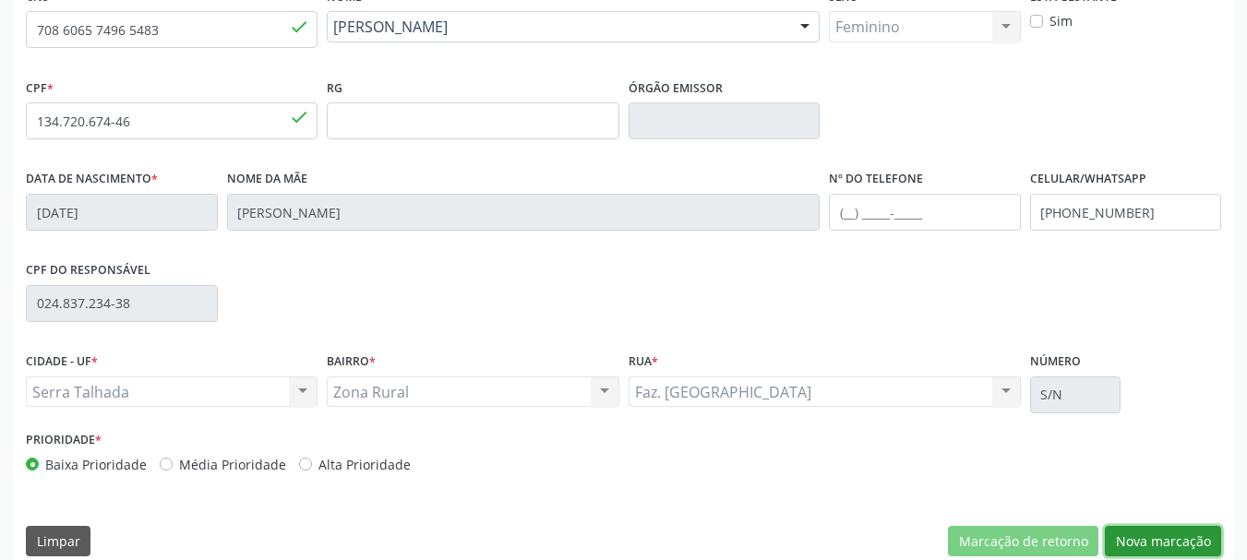
click at [1147, 536] on button "Nova marcação" at bounding box center [1163, 541] width 116 height 31
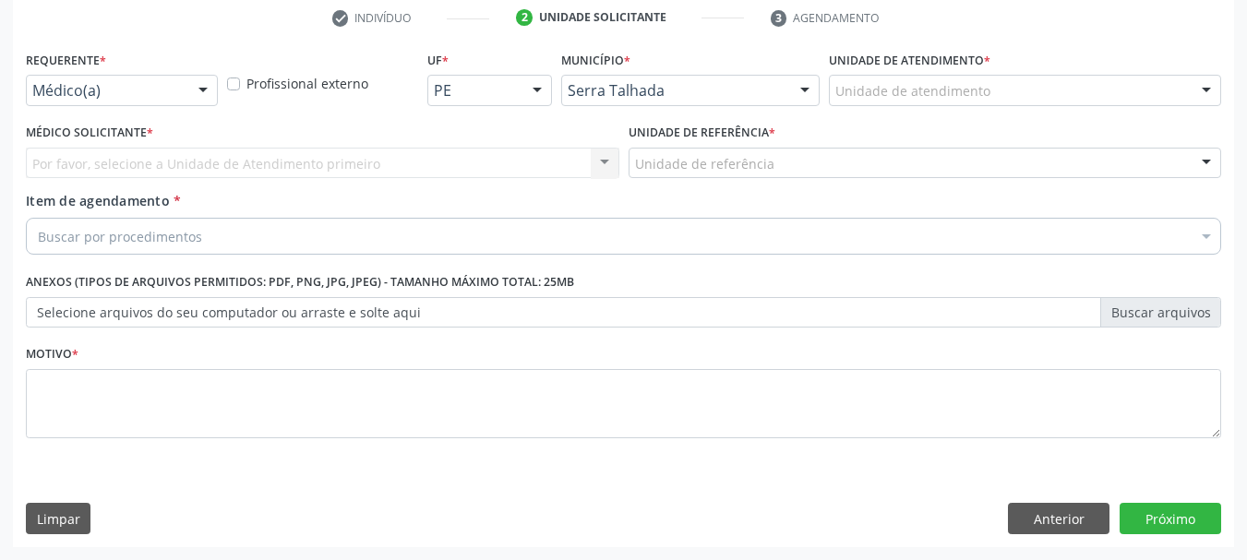
scroll to position [354, 0]
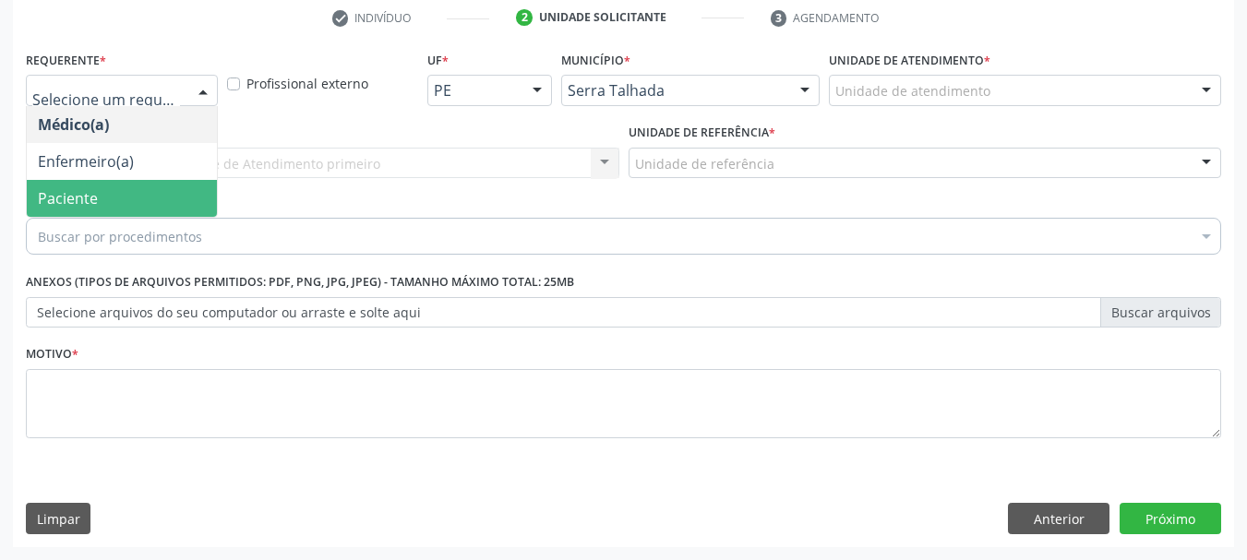
click at [111, 186] on span "Paciente" at bounding box center [122, 198] width 190 height 37
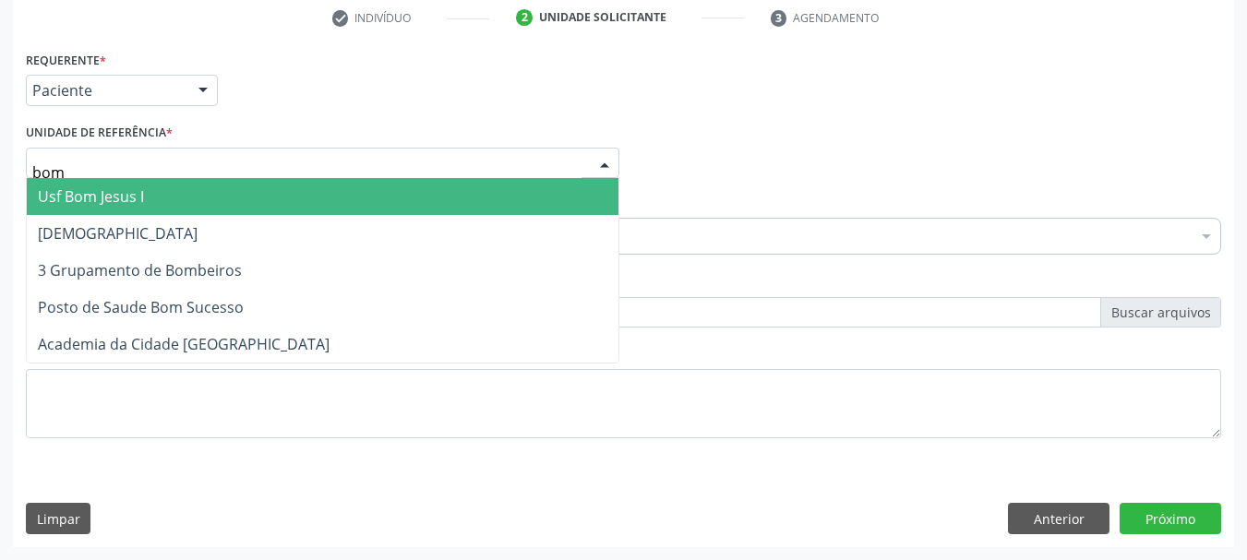
type input "bom"
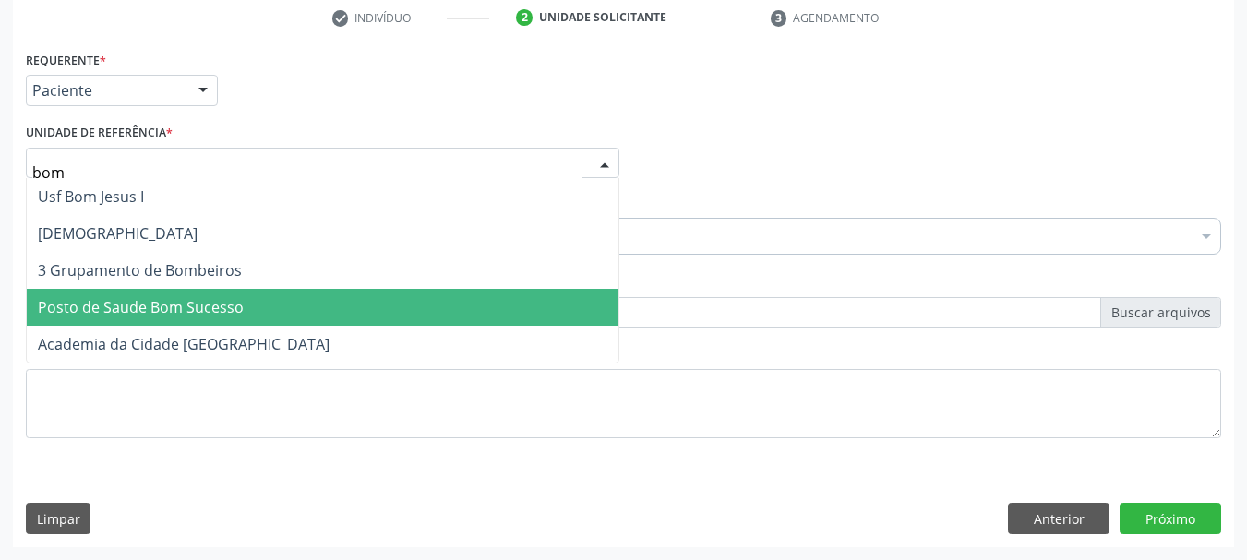
click at [84, 308] on span "Posto de Saude Bom Sucesso" at bounding box center [141, 307] width 206 height 20
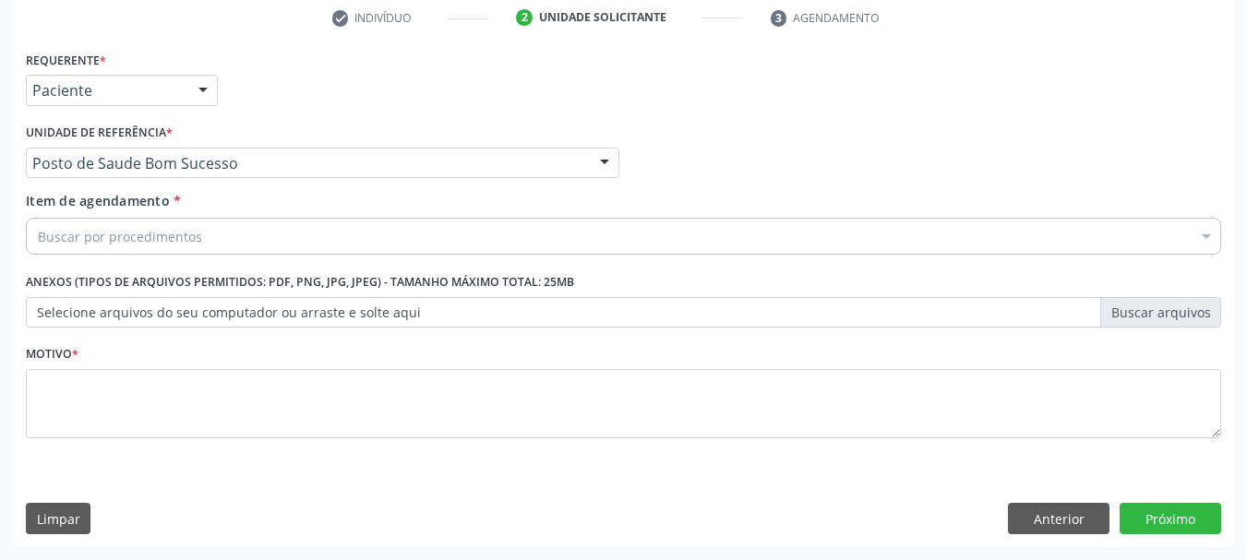
click at [92, 248] on div "Buscar por procedimentos" at bounding box center [623, 236] width 1195 height 37
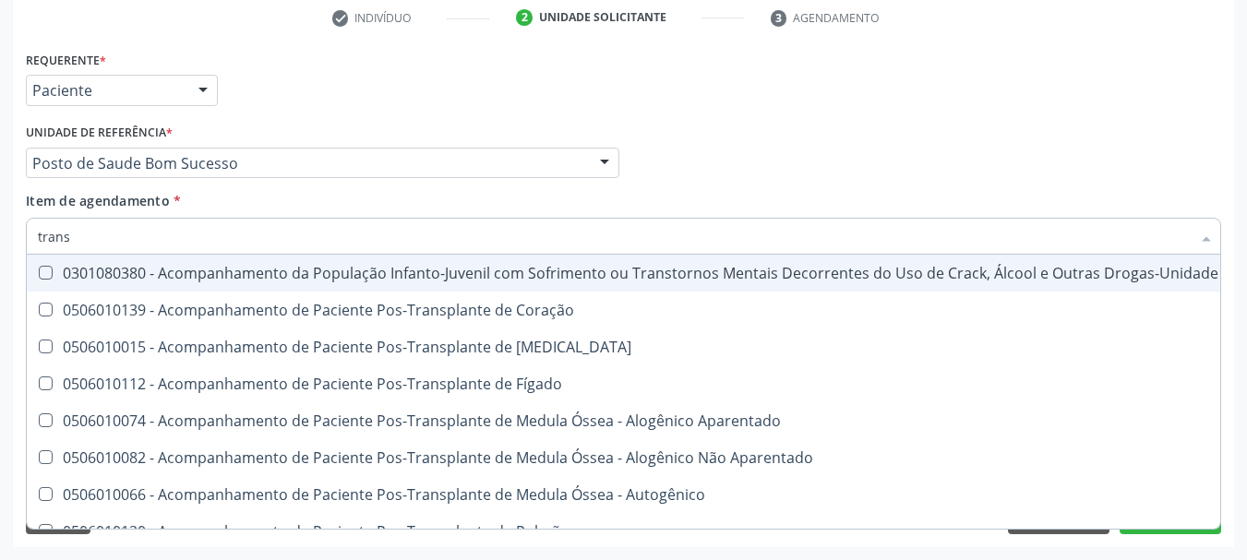
type input "transv"
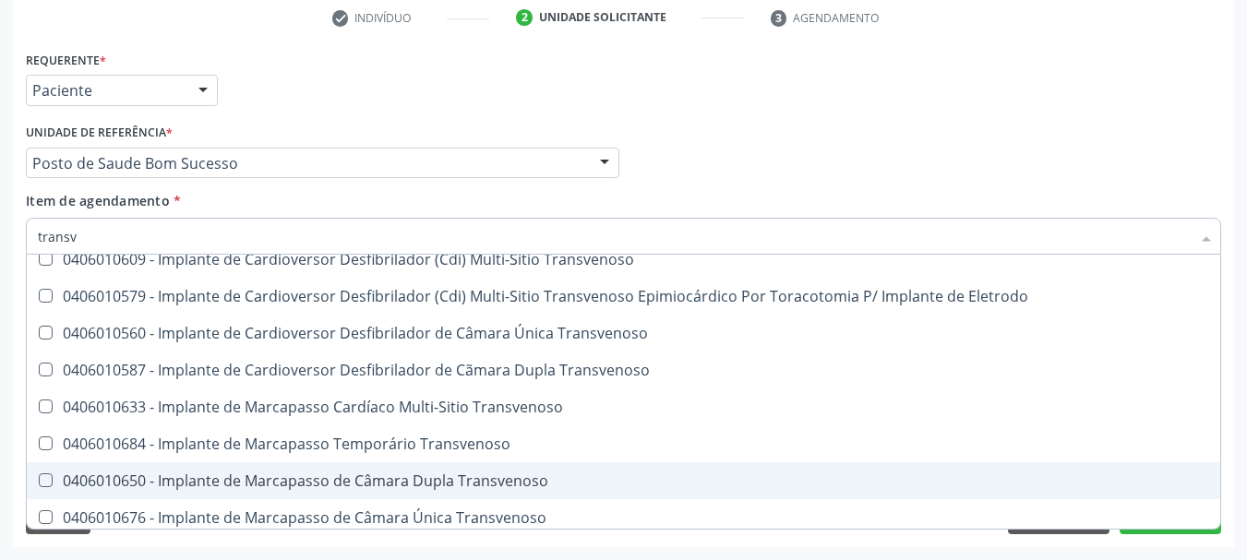
scroll to position [206, 0]
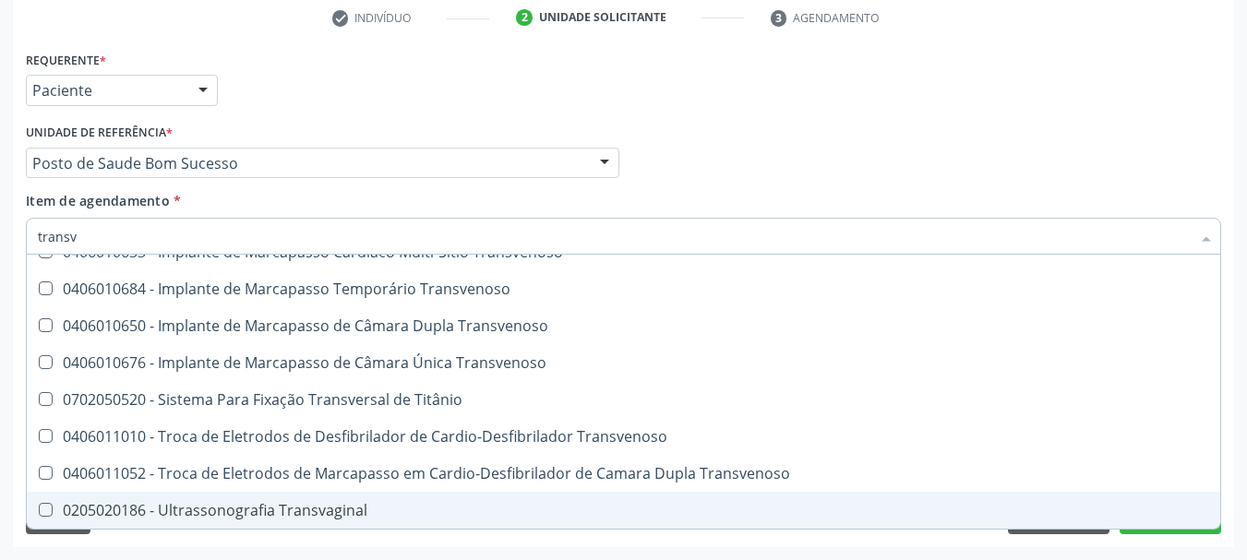
click at [162, 509] on div "0205020186 - Ultrassonografia Transvaginal" at bounding box center [623, 510] width 1171 height 15
checkbox Transvaginal "true"
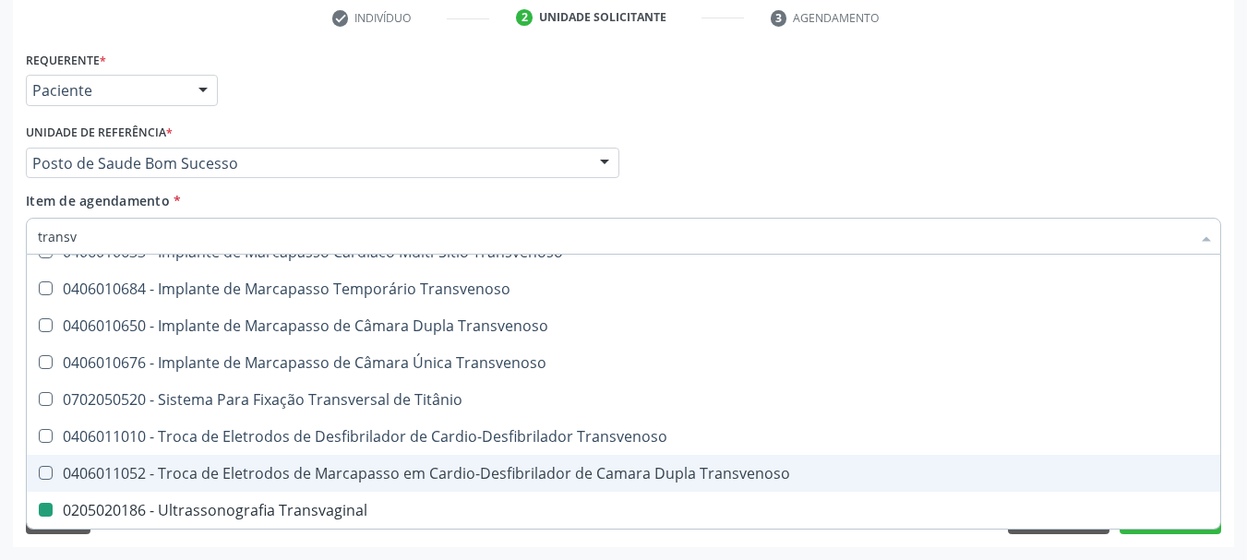
click at [0, 378] on div "Acompanhamento Acompanhe a situação das marcações correntes e finalizadas Relat…" at bounding box center [623, 153] width 1247 height 813
checkbox Transvenoso "true"
checkbox Transvaginal "false"
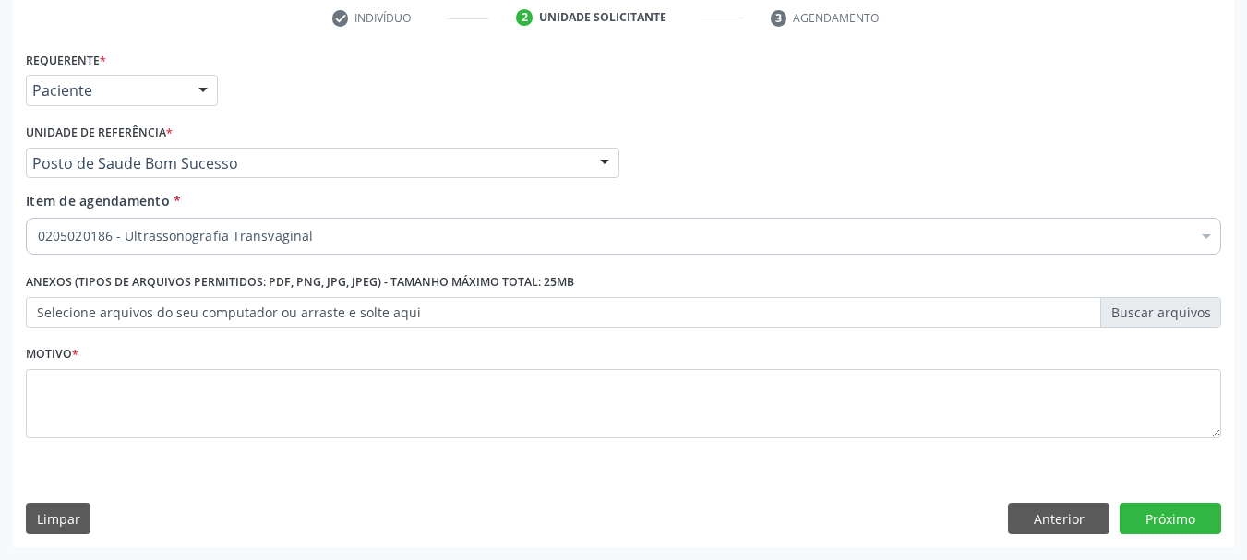
scroll to position [0, 0]
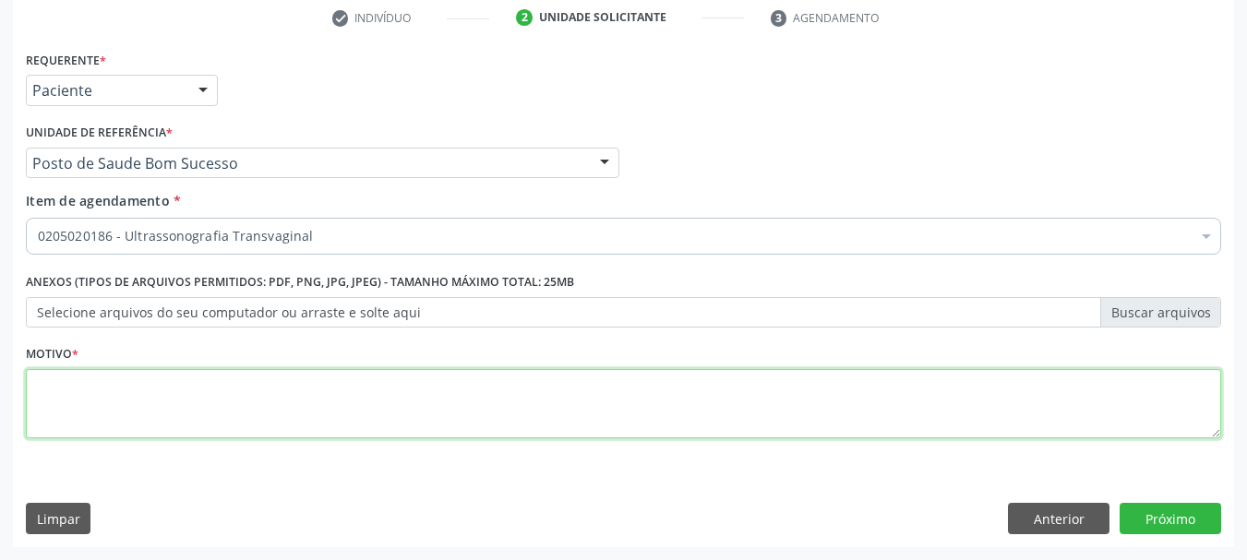
click at [75, 401] on textarea at bounding box center [623, 404] width 1195 height 70
type textarea "*"
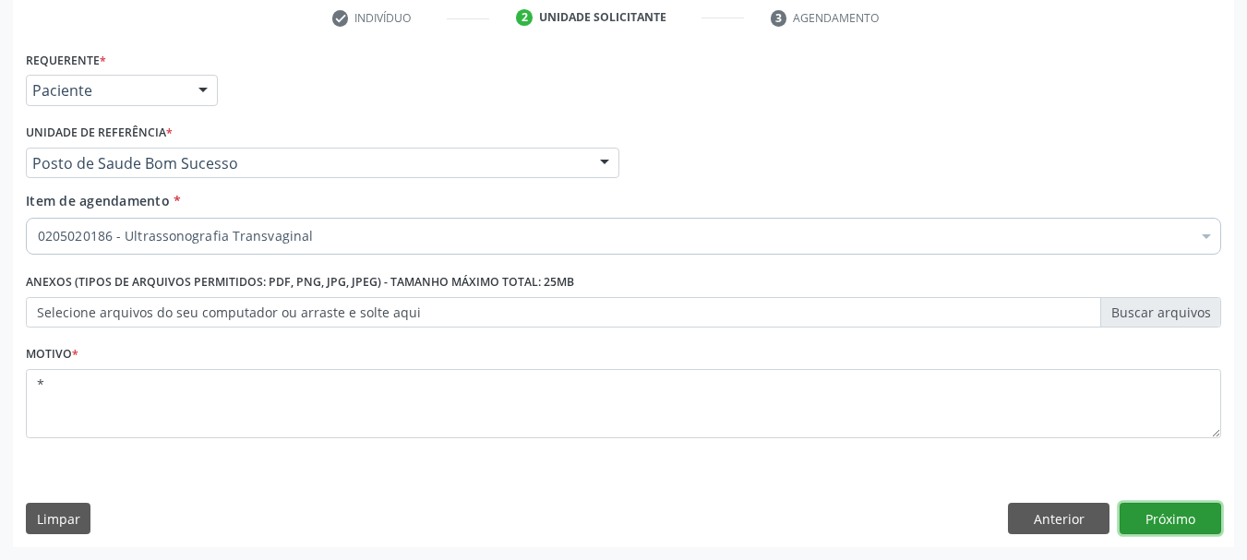
drag, startPoint x: 1196, startPoint y: 523, endPoint x: 1194, endPoint y: 533, distance: 10.3
click at [1194, 533] on button "Próximo" at bounding box center [1170, 518] width 102 height 31
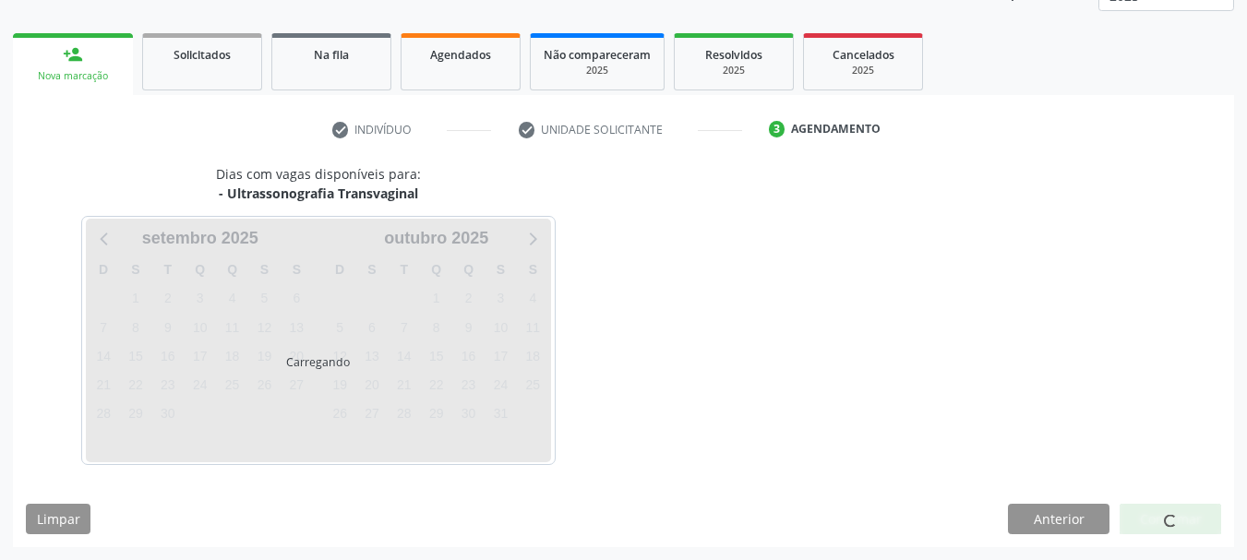
scroll to position [243, 0]
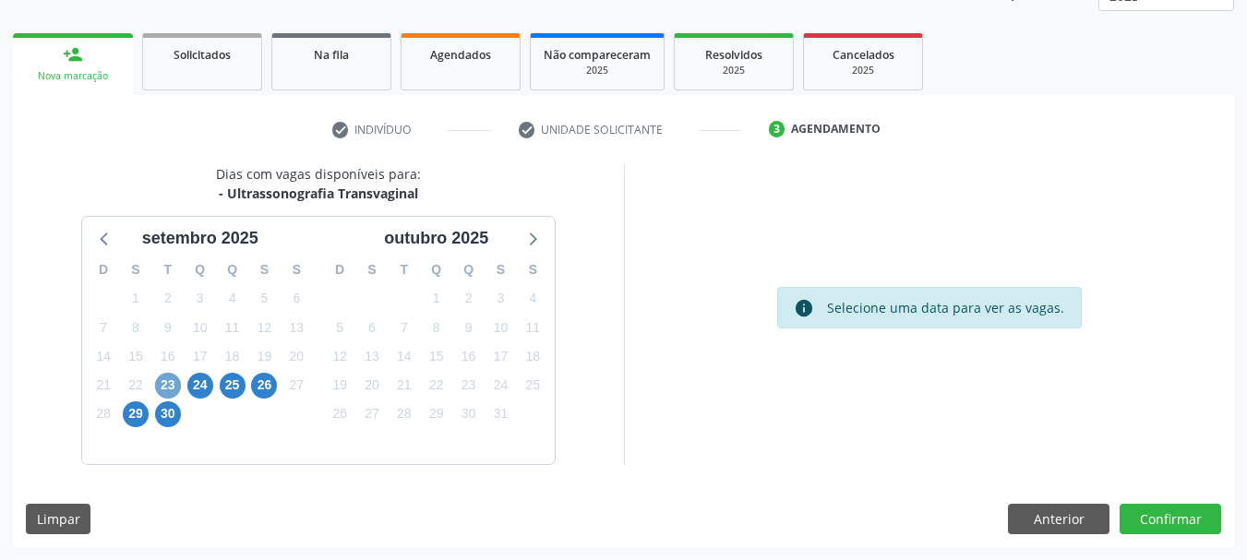
click at [174, 387] on span "23" at bounding box center [168, 386] width 26 height 26
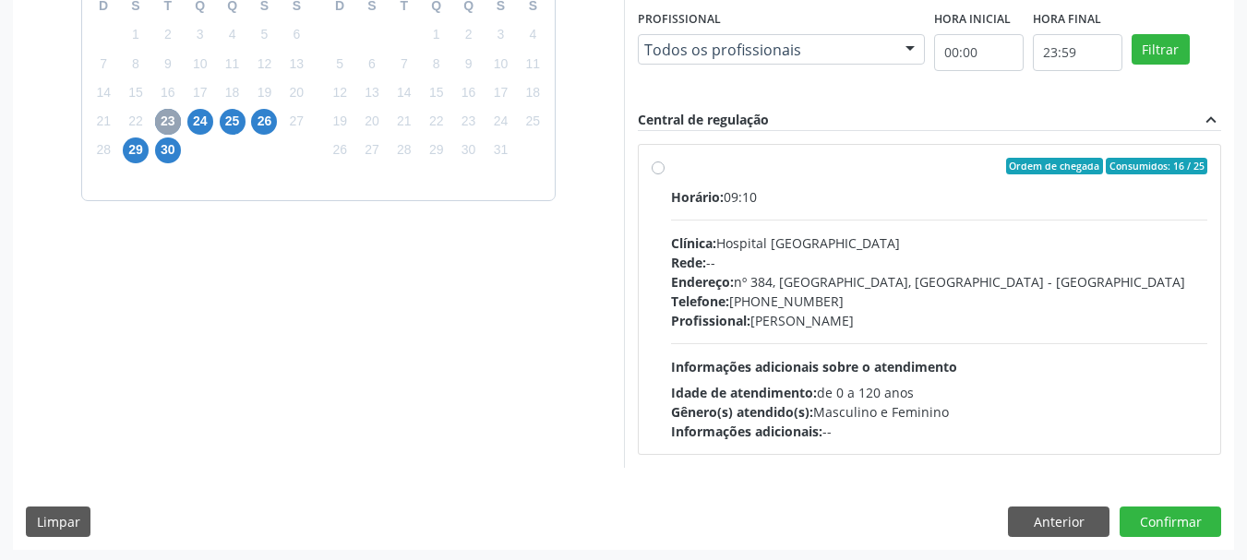
scroll to position [509, 0]
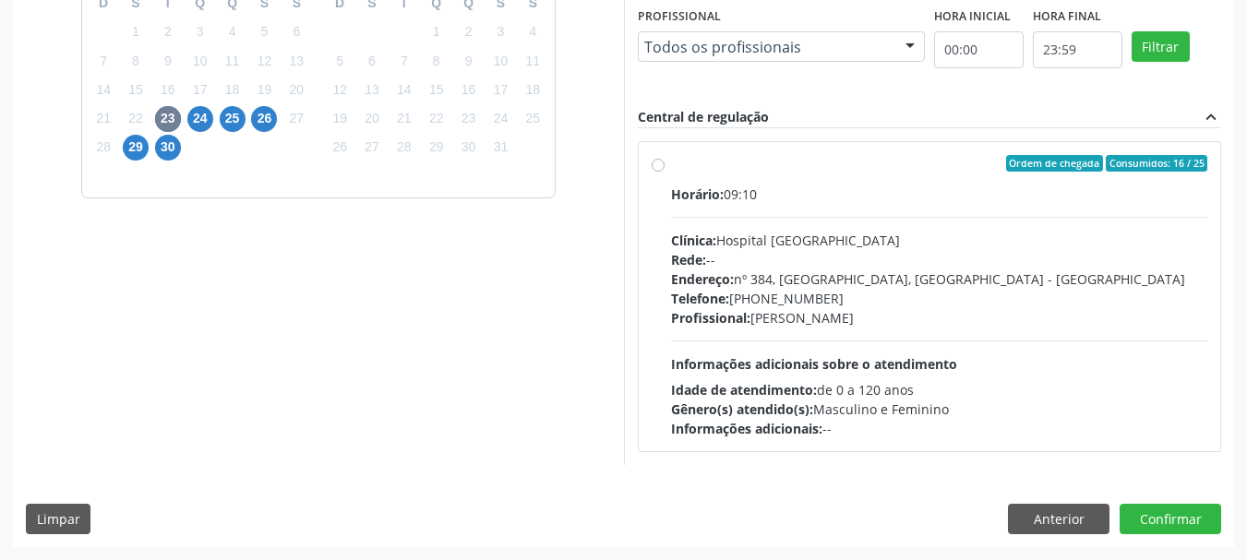
click at [855, 186] on div "Horário: 09:10" at bounding box center [939, 194] width 537 height 19
click at [664, 172] on input "Ordem de chegada Consumidos: 16 / 25 Horário: 09:10 Clínica: Hospital [GEOGRAPH…" at bounding box center [658, 163] width 13 height 17
radio input "true"
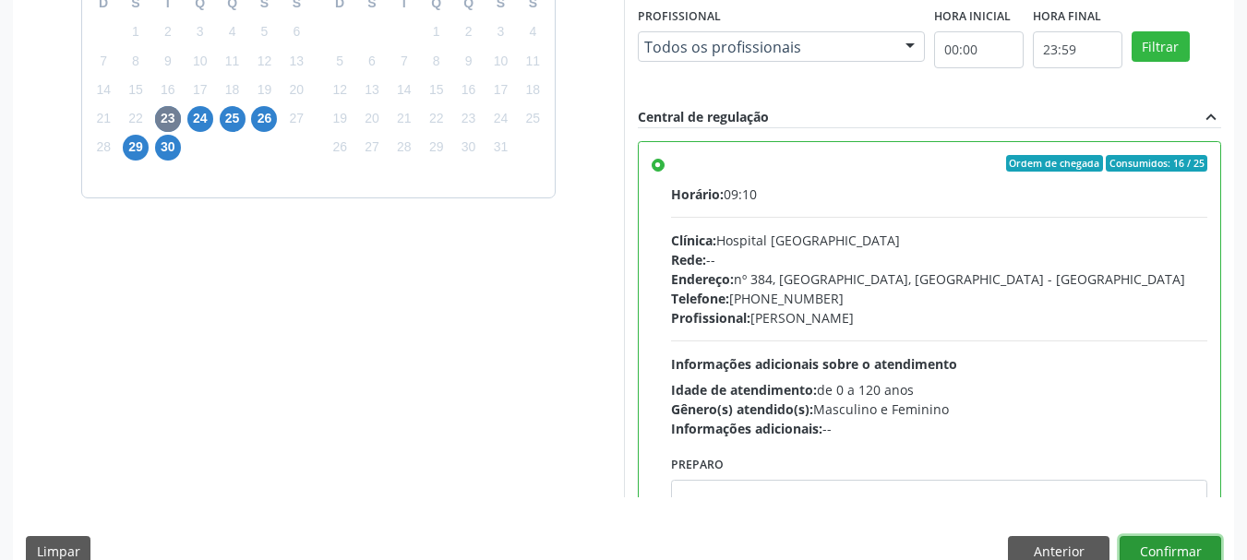
click at [1157, 552] on button "Confirmar" at bounding box center [1170, 551] width 102 height 31
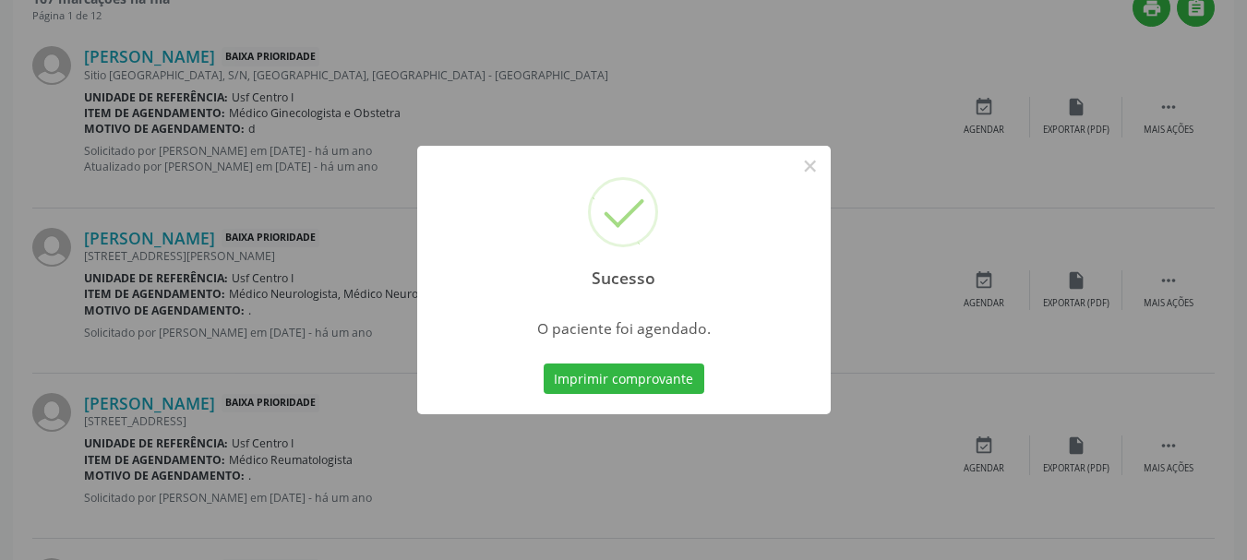
scroll to position [49, 0]
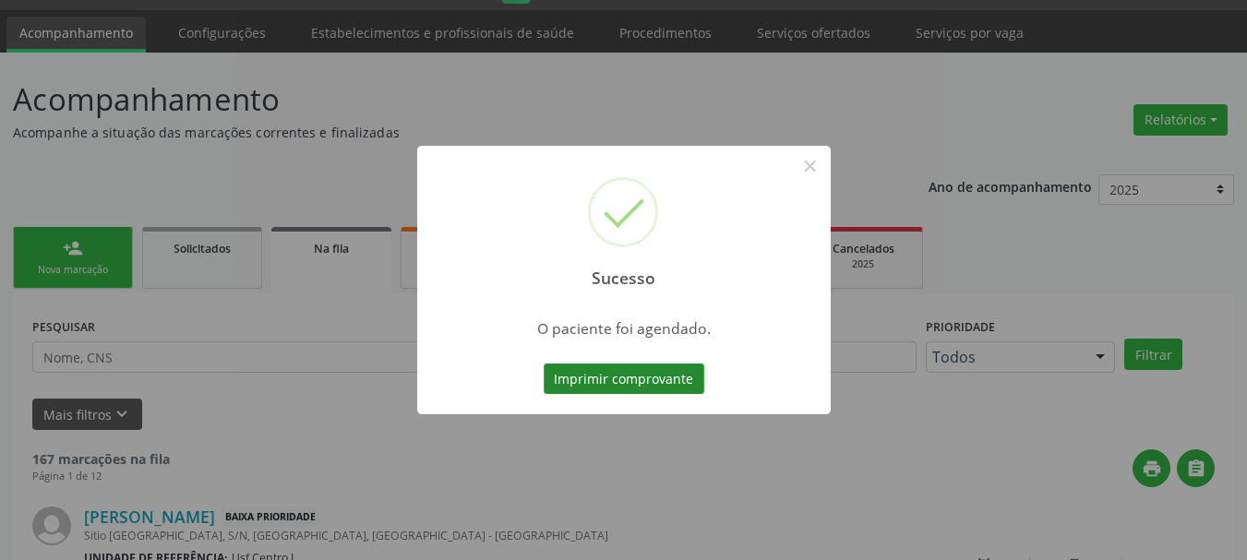
click at [659, 369] on button "Imprimir comprovante" at bounding box center [624, 379] width 161 height 31
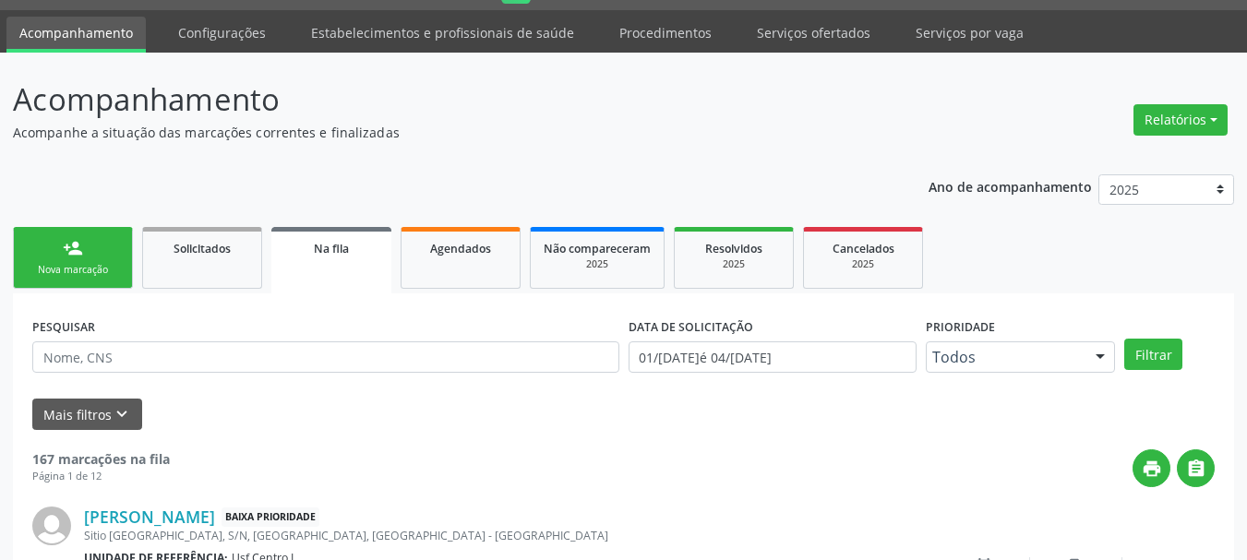
click at [95, 255] on link "person_add Nova marcação" at bounding box center [73, 258] width 120 height 62
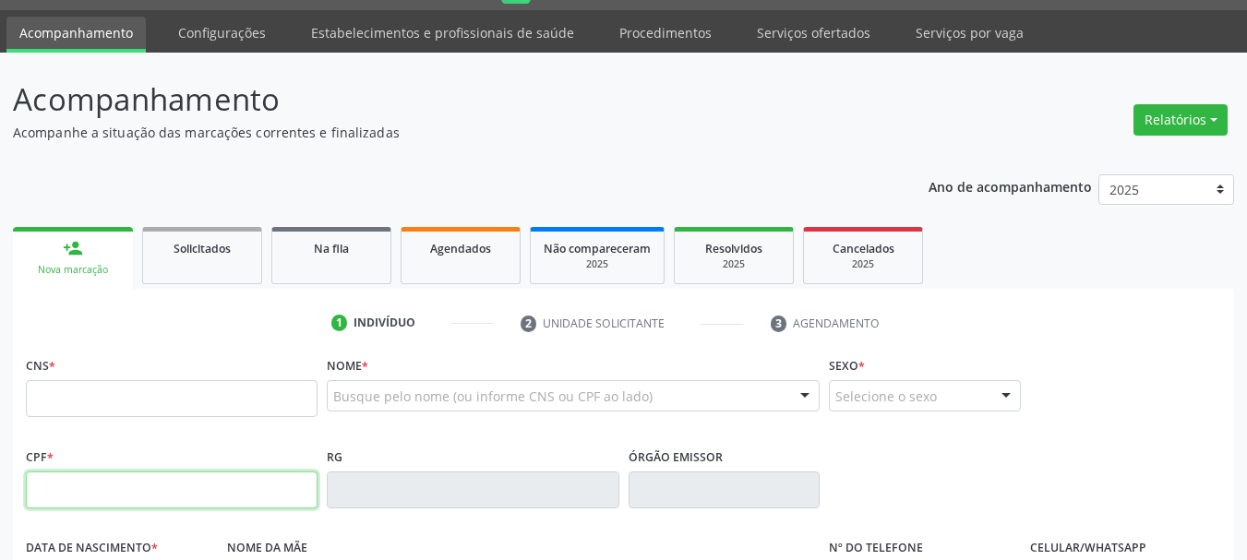
click at [106, 496] on input "text" at bounding box center [172, 490] width 292 height 37
type input "712.199.641-31"
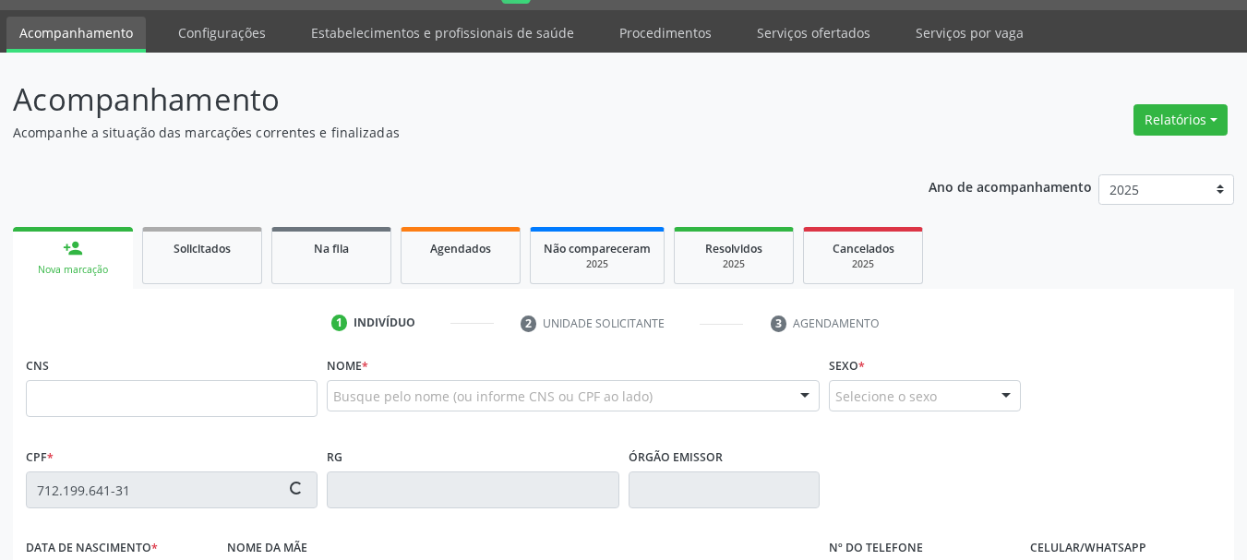
type input "898 0037 2517 3887"
type input "[DATE]"
type input "[PERSON_NAME]"
type input "[PHONE_NUMBER]"
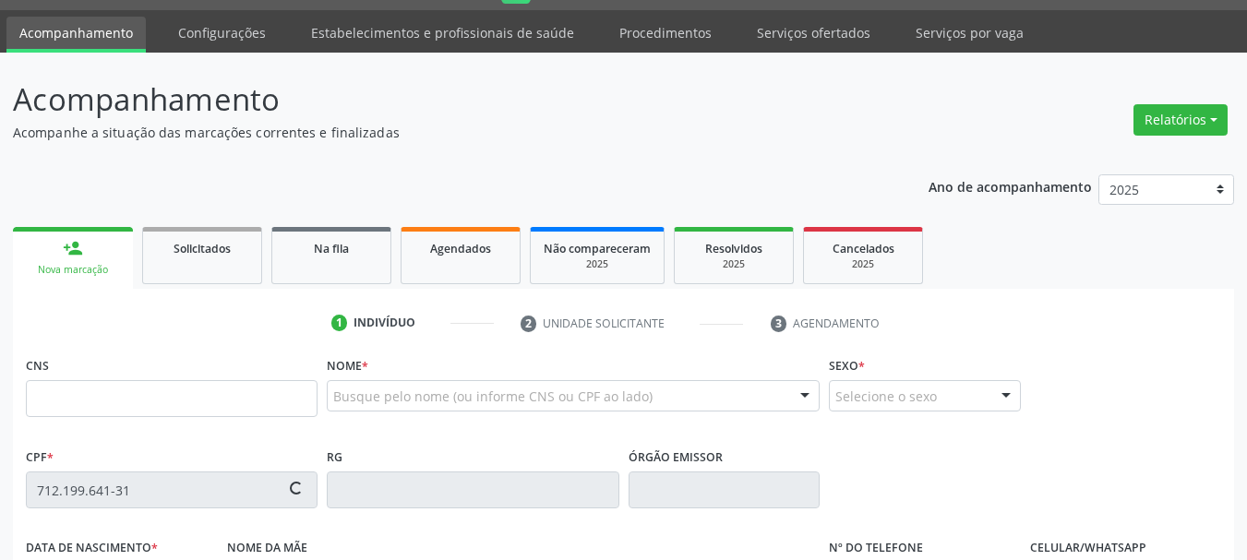
type input "081.861.004-23"
type input "S/N"
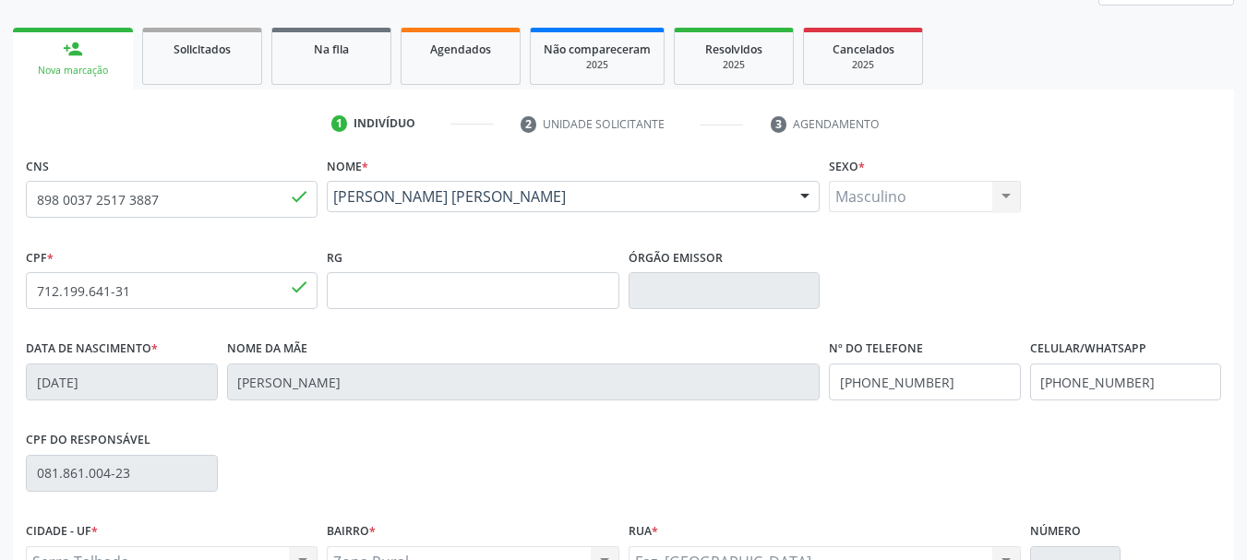
scroll to position [440, 0]
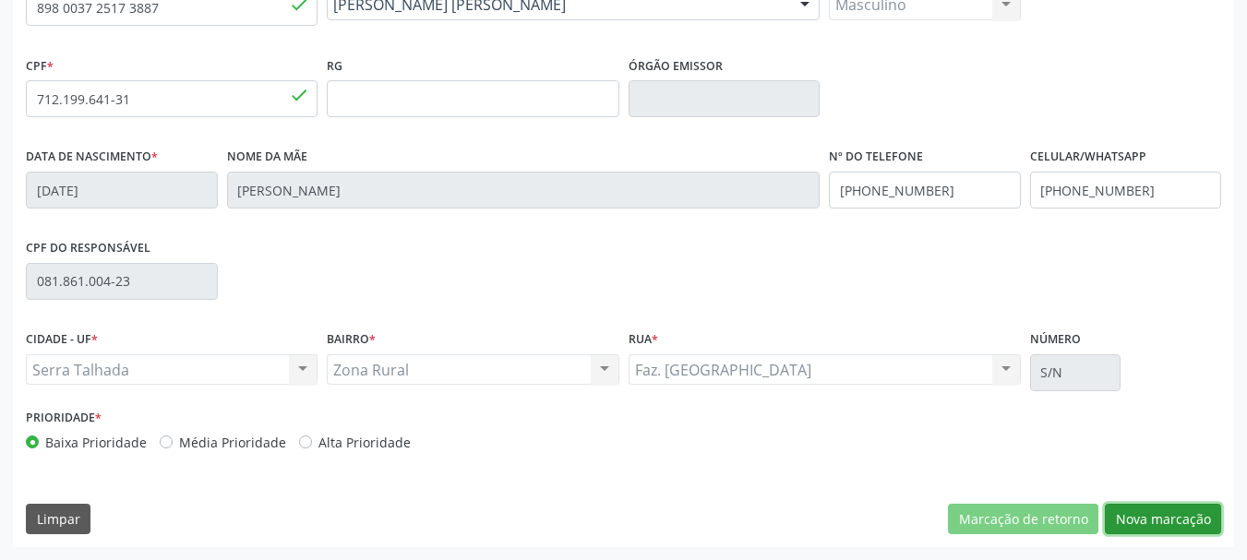
click at [1195, 509] on button "Nova marcação" at bounding box center [1163, 519] width 116 height 31
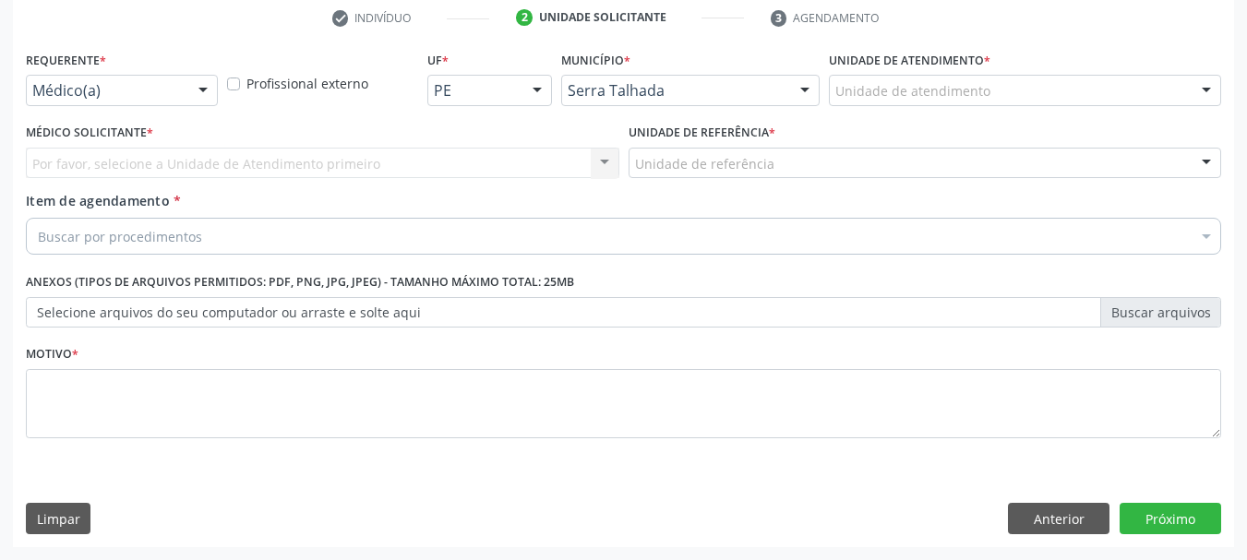
scroll to position [354, 0]
click at [182, 90] on div "Médico(a)" at bounding box center [122, 90] width 192 height 31
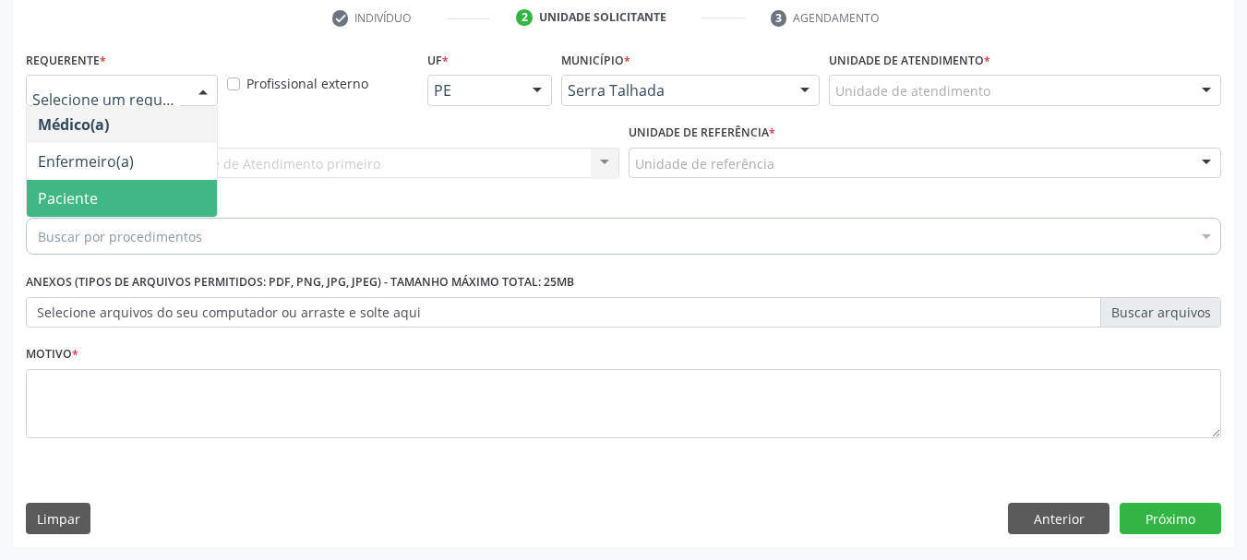
click at [147, 189] on span "Paciente" at bounding box center [122, 198] width 190 height 37
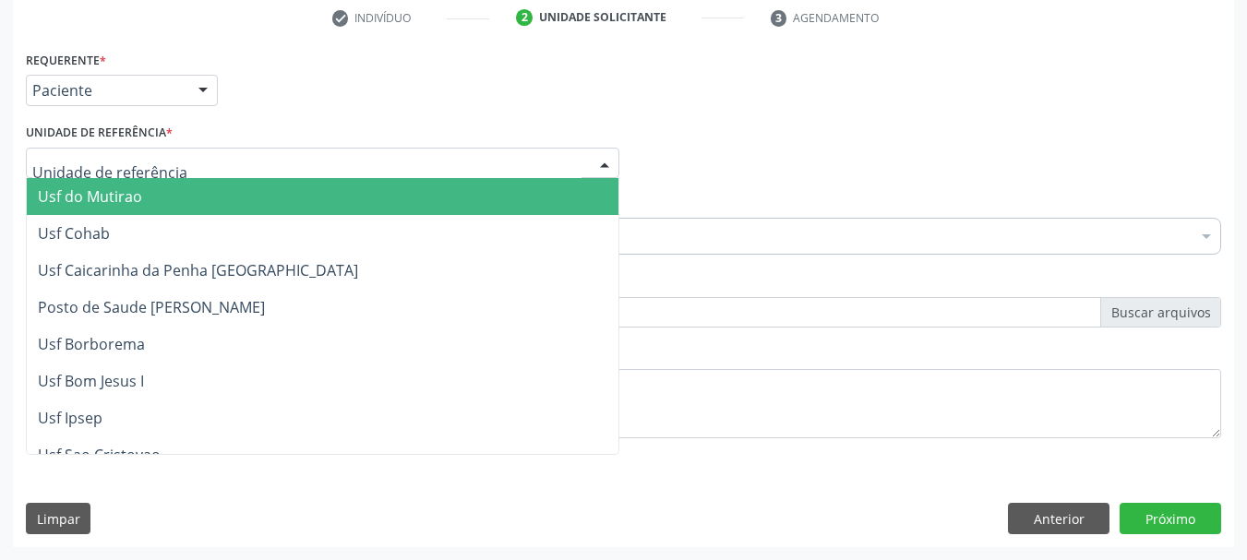
click at [306, 156] on div at bounding box center [322, 163] width 593 height 31
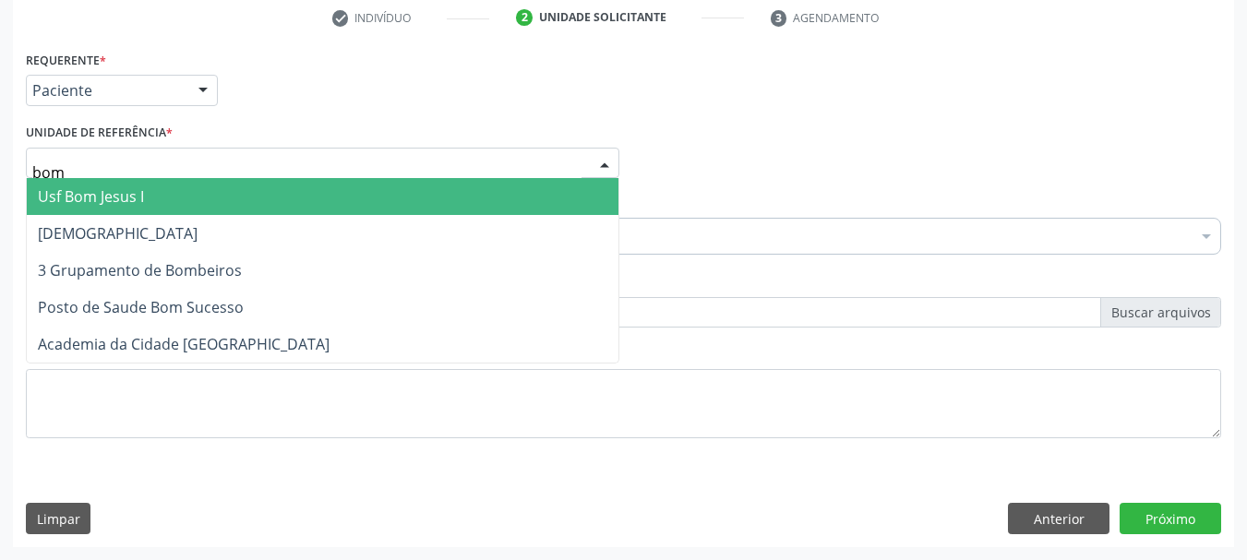
type input "bom"
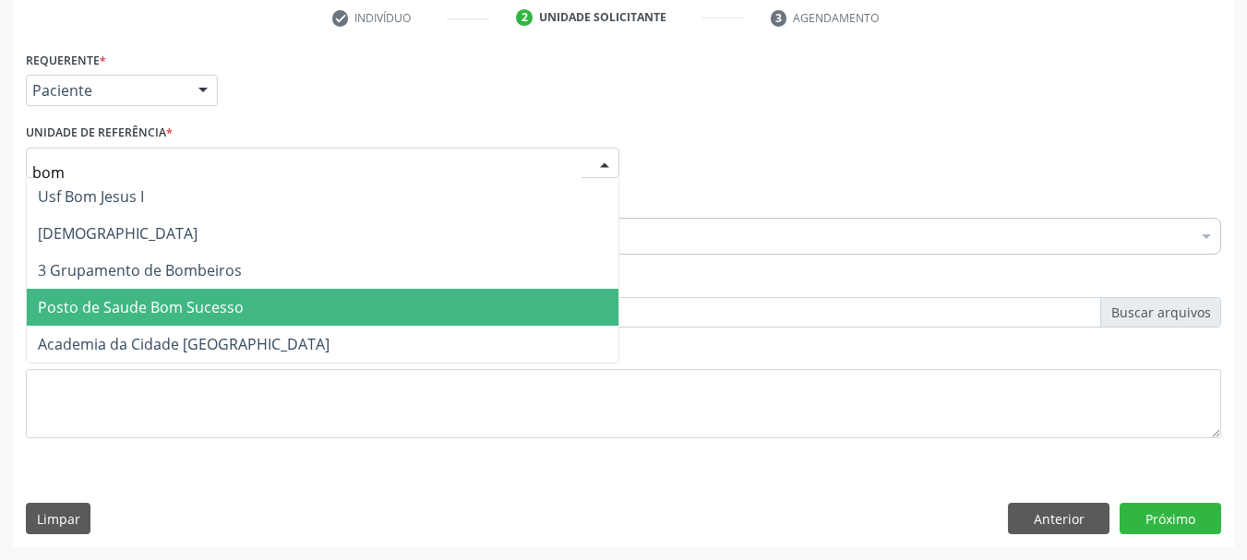
click at [146, 307] on span "Posto de Saude Bom Sucesso" at bounding box center [141, 307] width 206 height 20
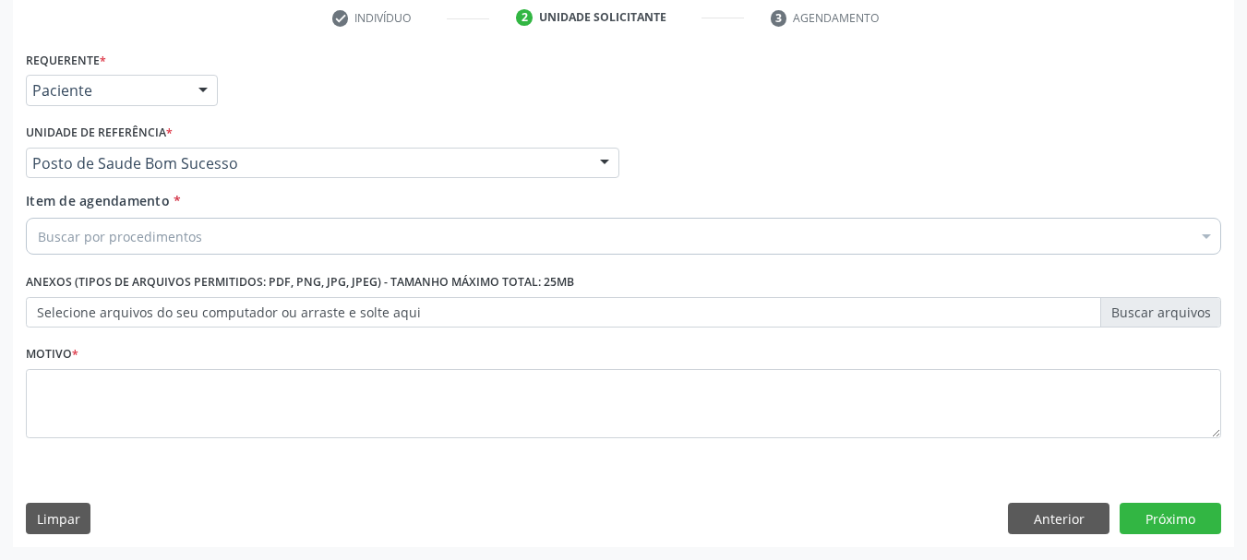
click at [221, 226] on div "Buscar por procedimentos" at bounding box center [623, 236] width 1195 height 37
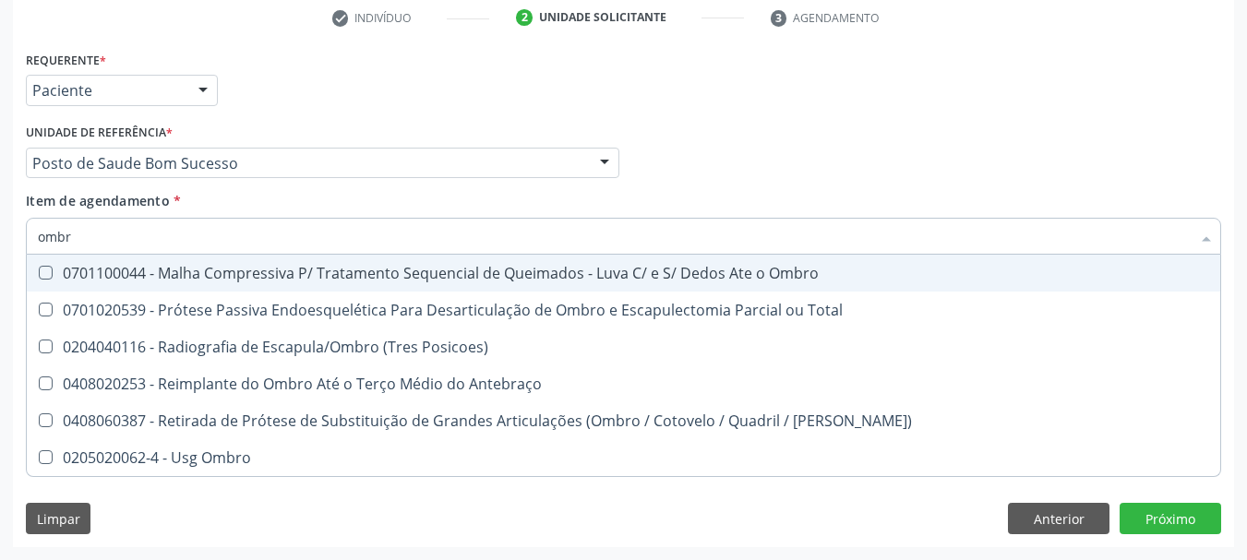
type input "ombro"
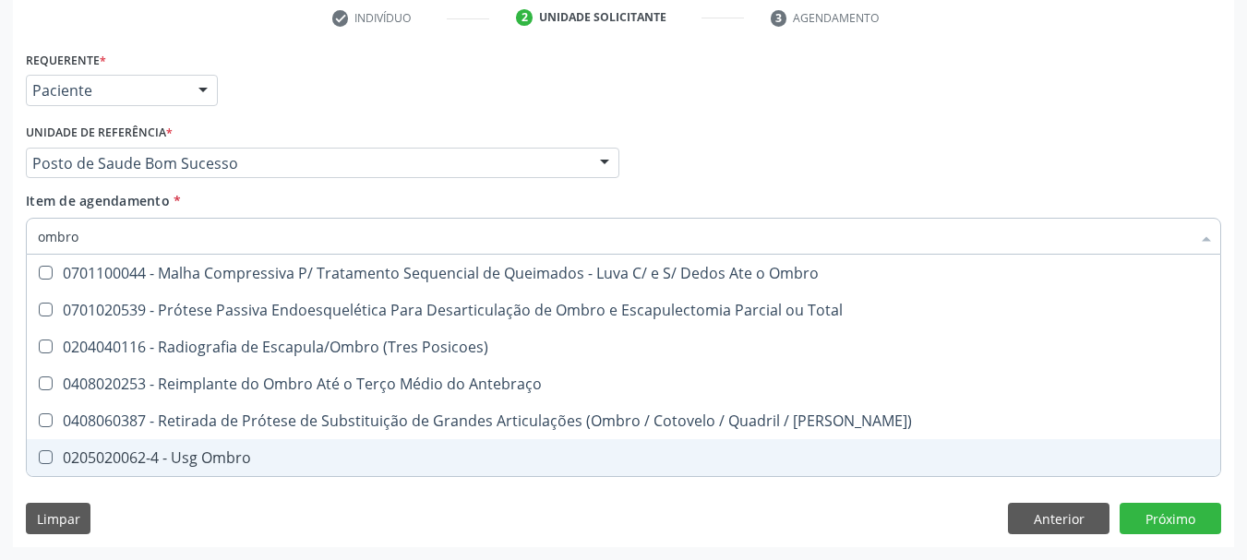
click at [190, 461] on div "0205020062-4 - Usg Ombro" at bounding box center [623, 457] width 1171 height 15
checkbox Ombro "true"
click at [175, 515] on div "Requerente * Paciente Médico(a) Enfermeiro(a) Paciente Nenhum resultado encontr…" at bounding box center [623, 296] width 1221 height 501
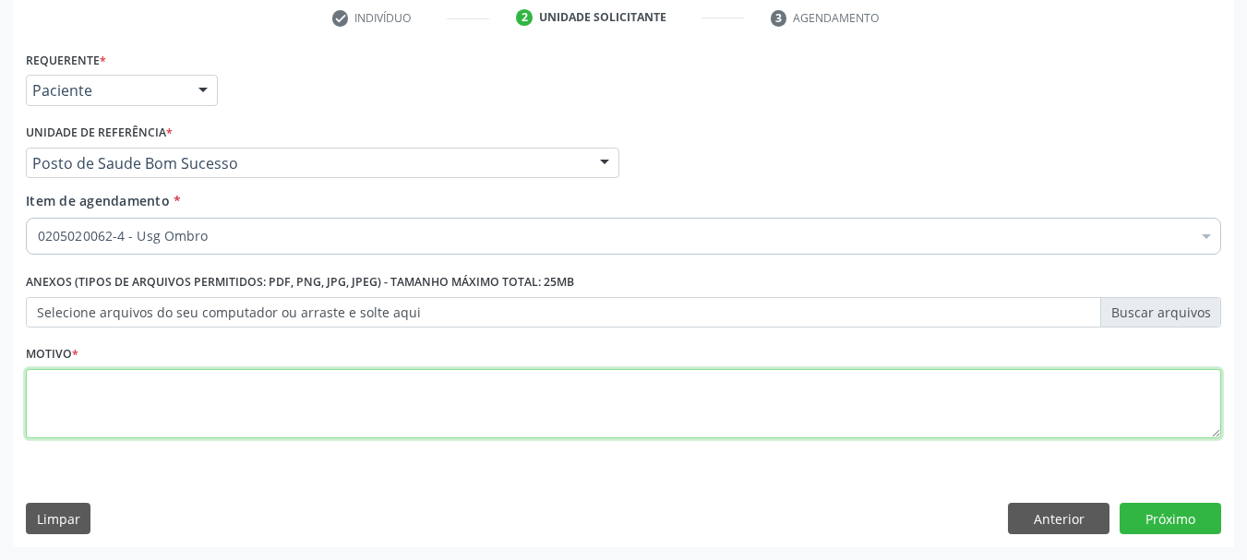
click at [85, 405] on textarea at bounding box center [623, 404] width 1195 height 70
type textarea "*"
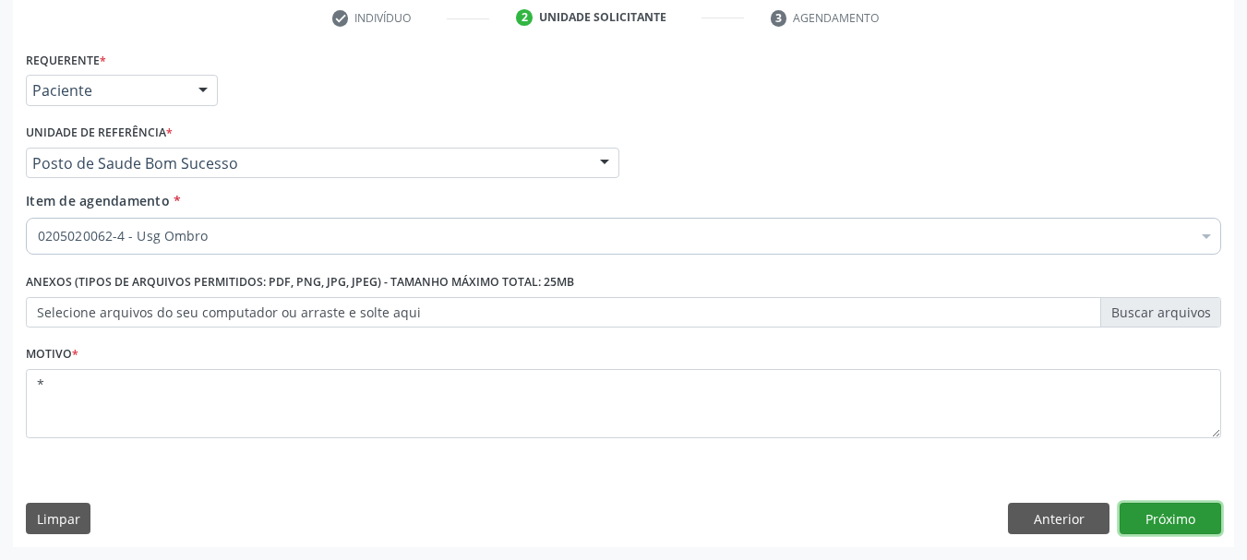
click at [1178, 520] on button "Próximo" at bounding box center [1170, 518] width 102 height 31
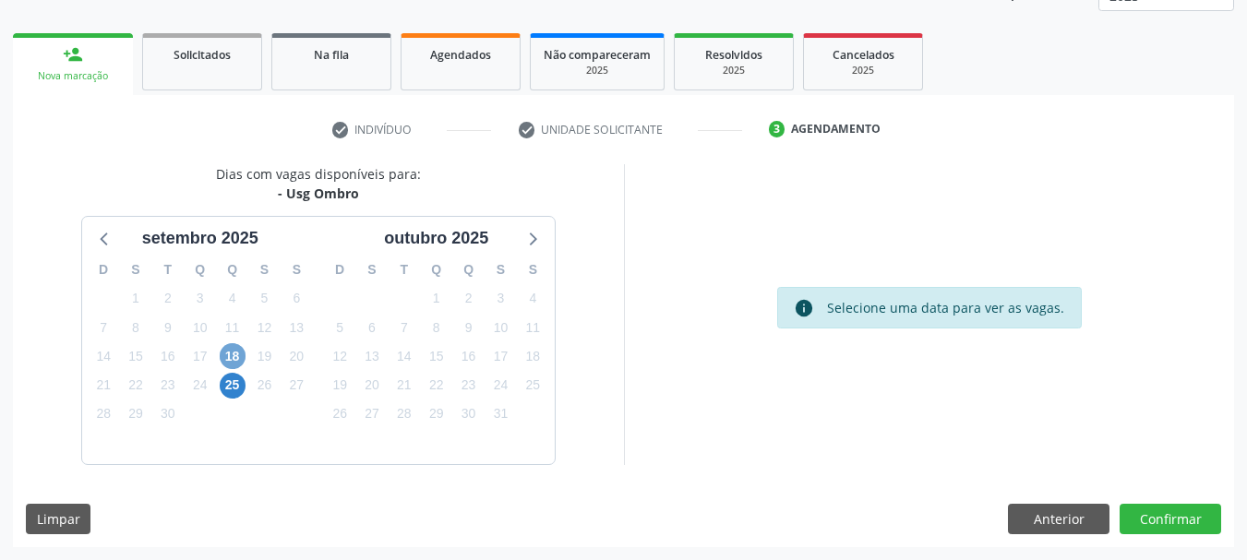
click at [228, 362] on span "18" at bounding box center [233, 356] width 26 height 26
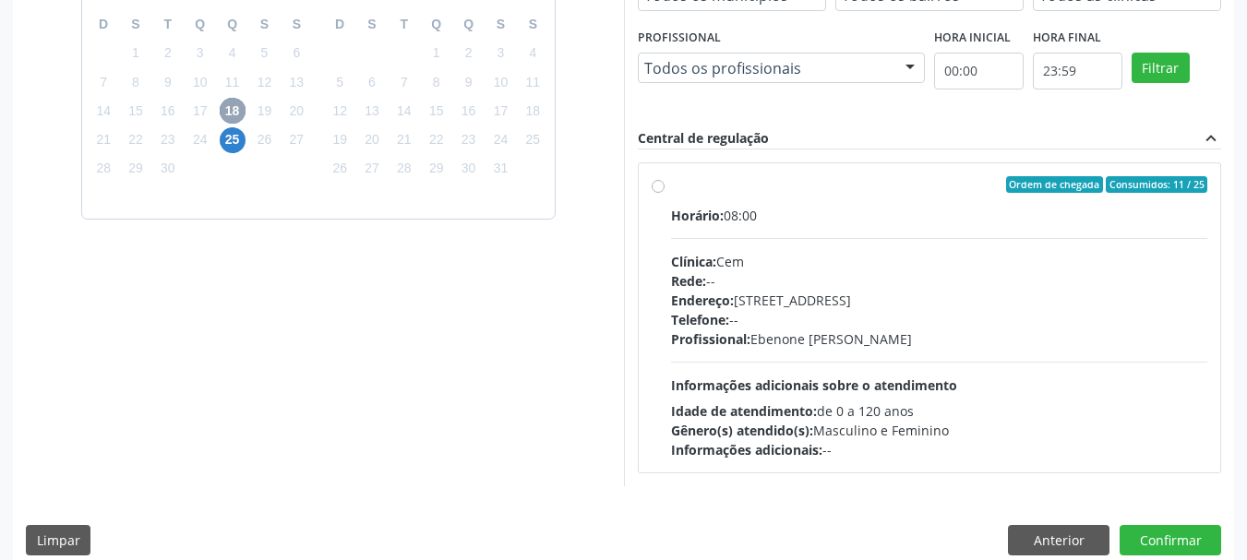
scroll to position [509, 0]
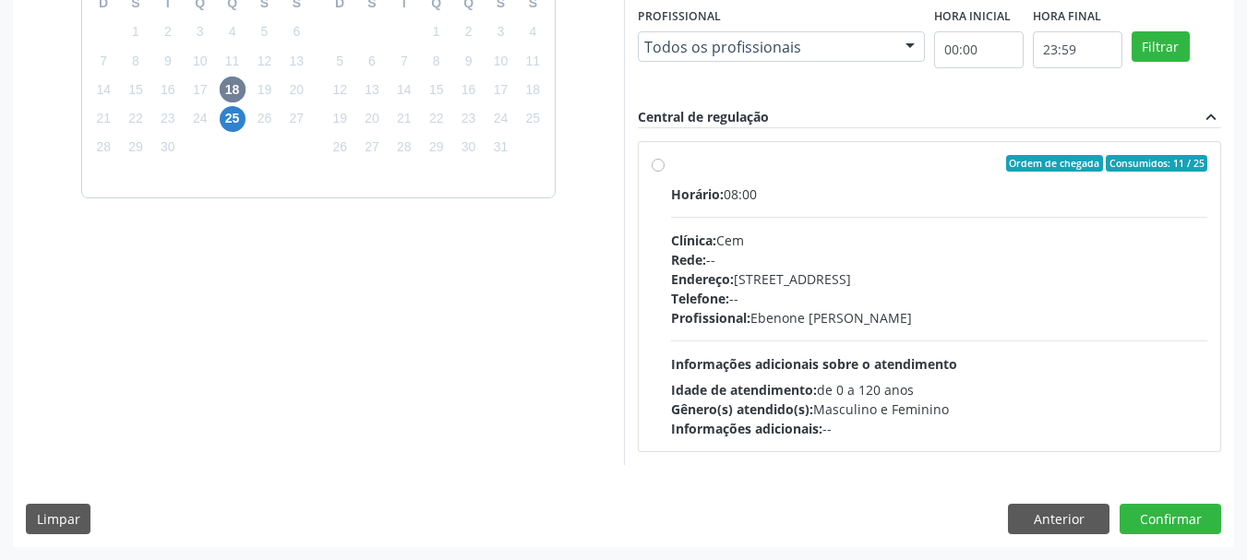
click at [793, 177] on label "Ordem de chegada Consumidos: 11 / 25 Horário: 08:00 Clínica: Cem Rede: -- Ender…" at bounding box center [939, 296] width 537 height 283
click at [664, 172] on input "Ordem de chegada Consumidos: 11 / 25 Horário: 08:00 Clínica: Cem Rede: -- Ender…" at bounding box center [658, 163] width 13 height 17
radio input "true"
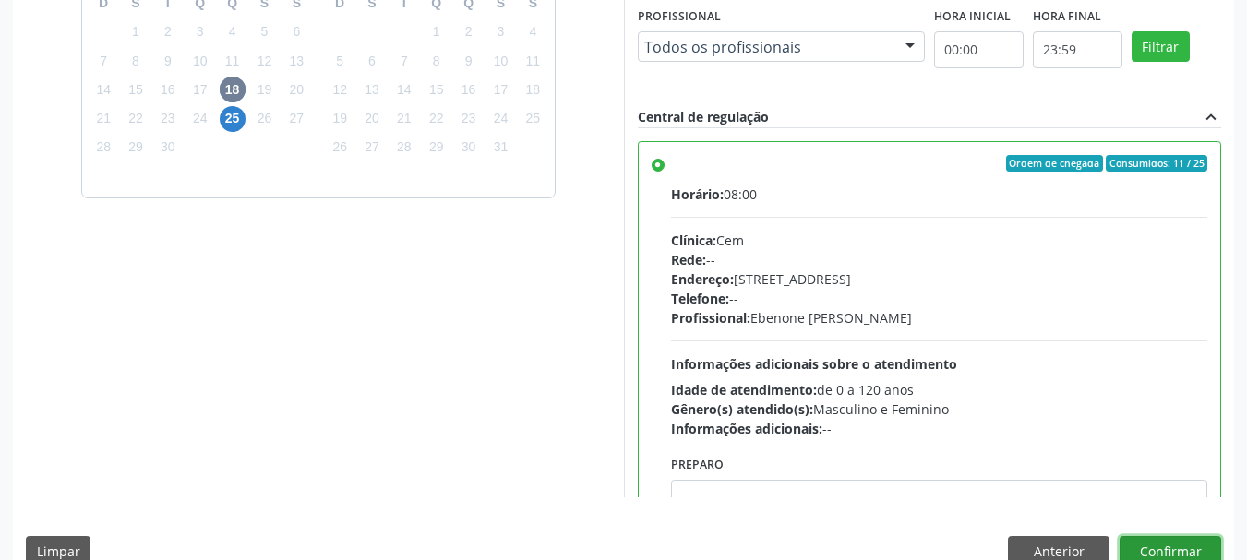
drag, startPoint x: 1129, startPoint y: 551, endPoint x: 1116, endPoint y: 545, distance: 14.1
click button "Confirmar"
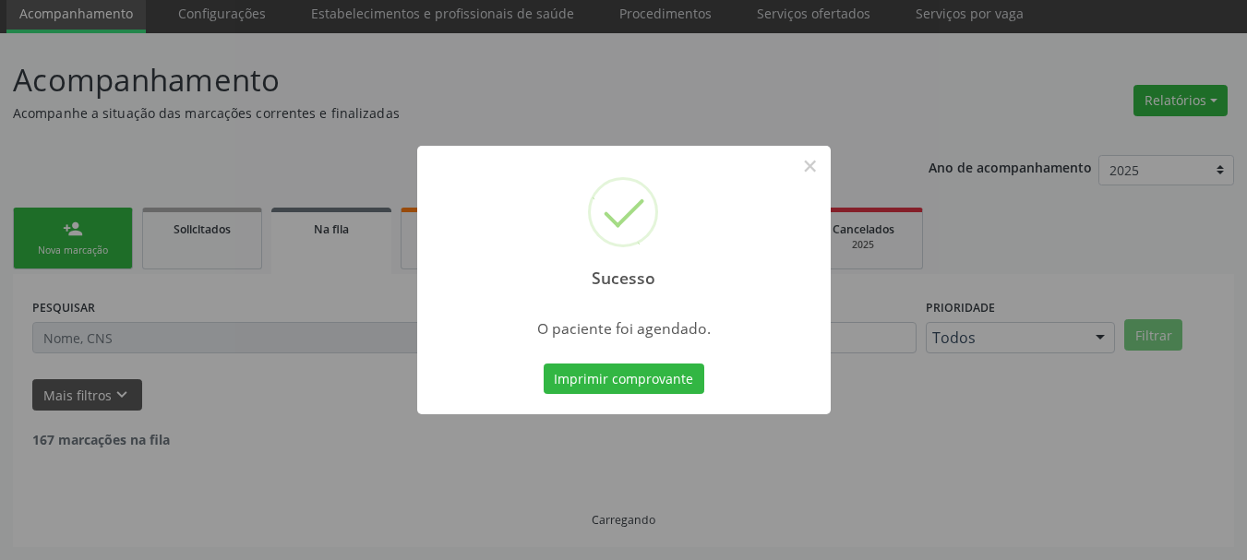
scroll to position [49, 0]
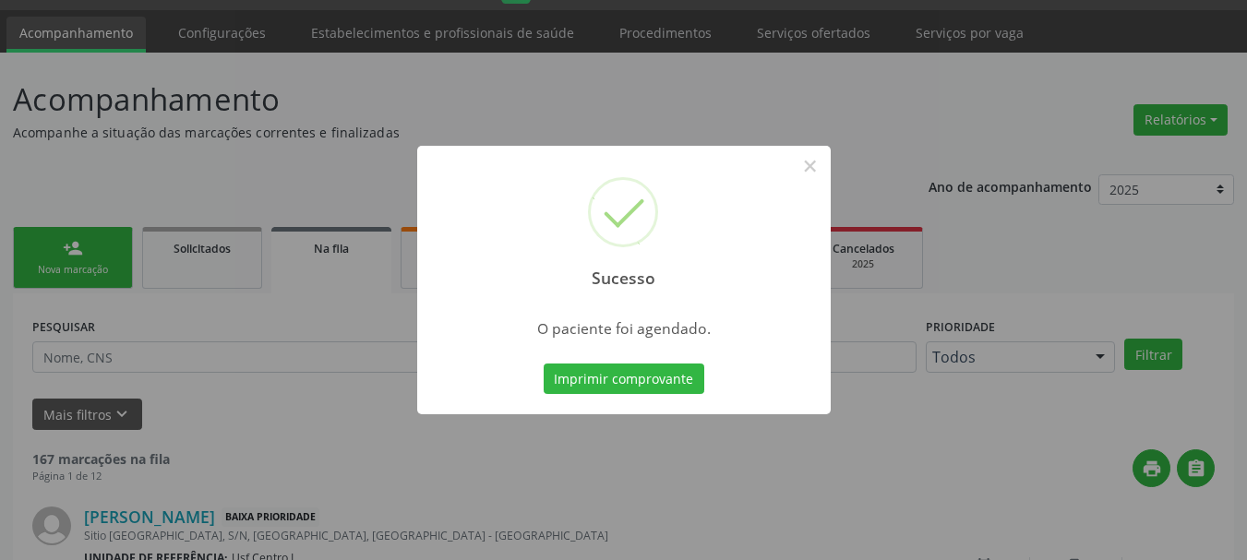
click button "Imprimir comprovante"
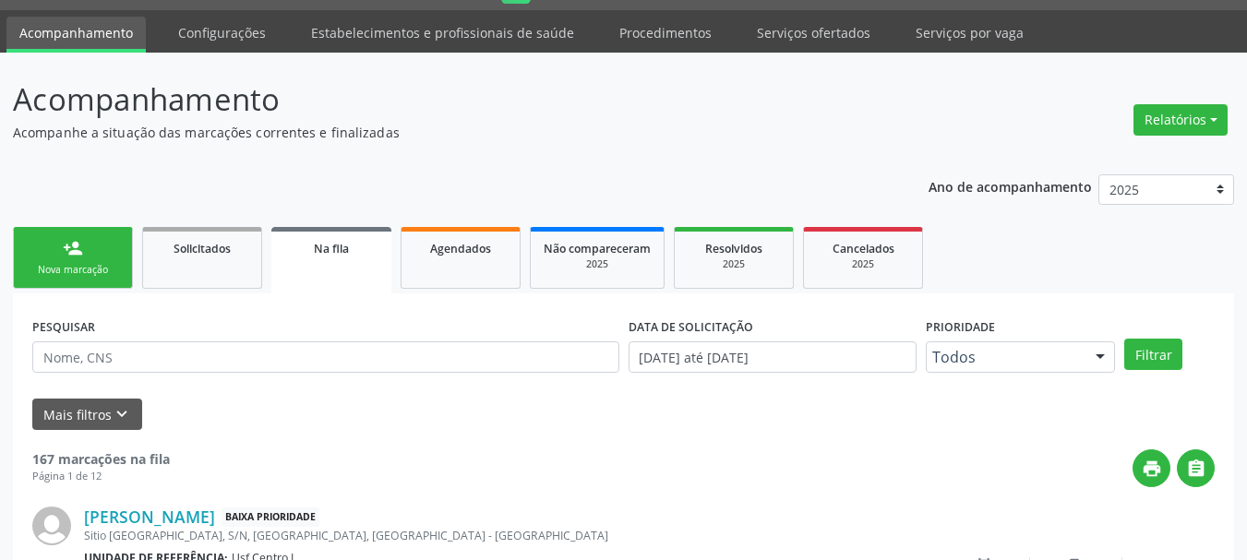
click div "Nova marcação"
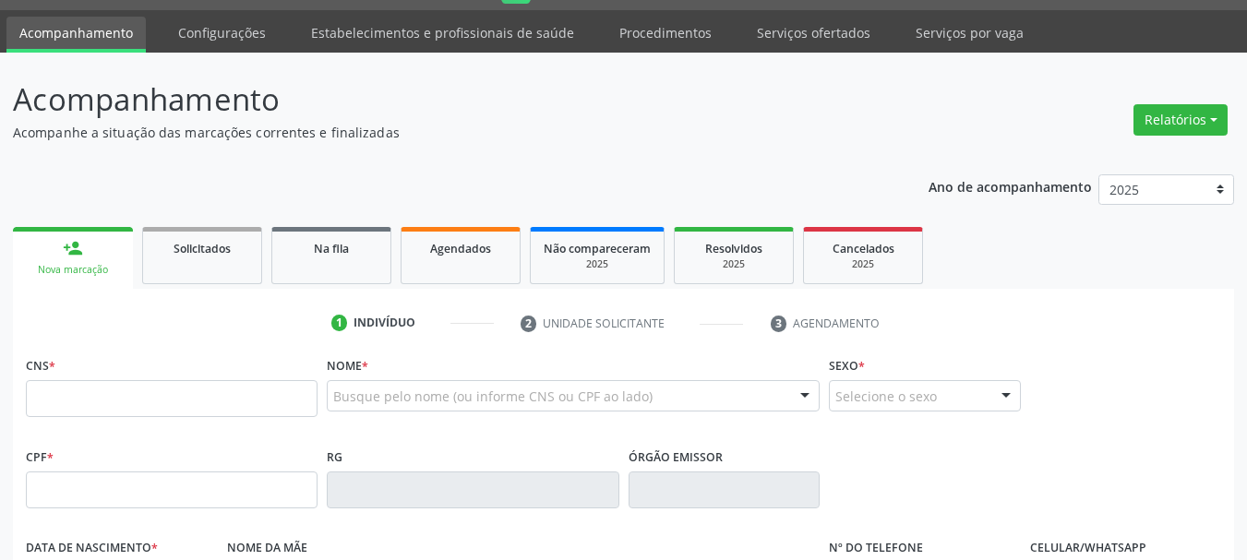
click link "person_add Nova marcação"
click input "text"
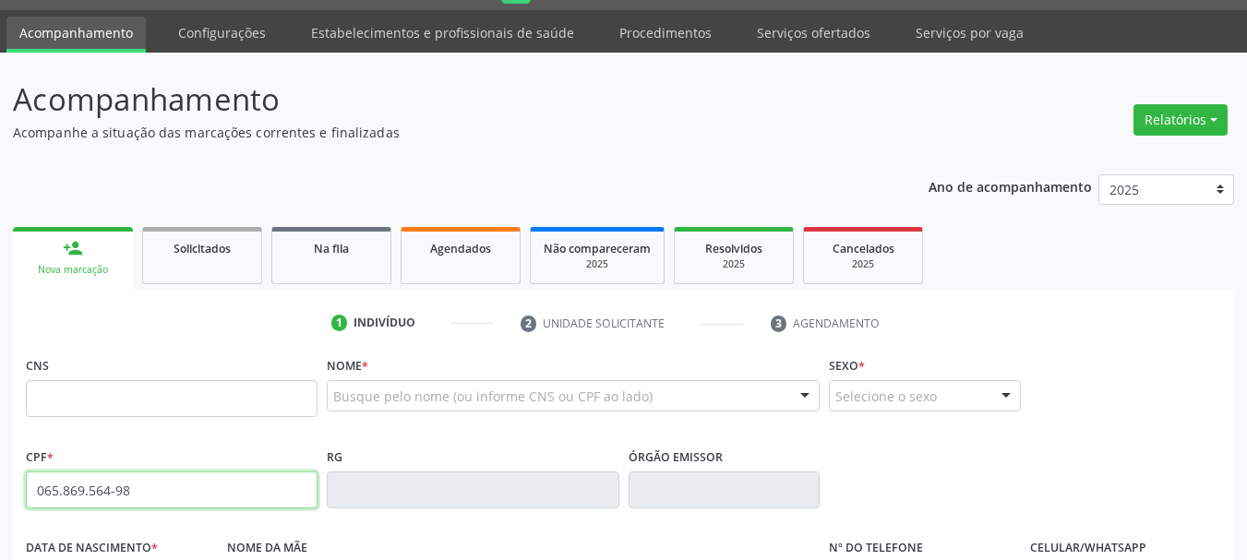
type input "065.869.564-98"
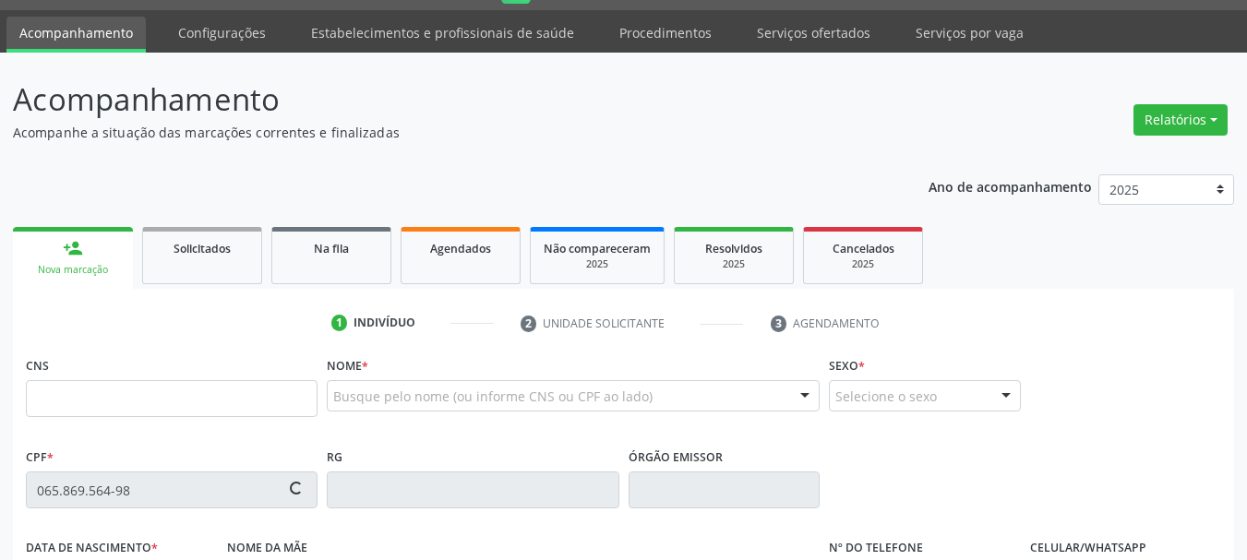
type input "703 6040 6129 9631"
type input "17/[DATE]"
type input "[PERSON_NAME]"
type input "[PHONE_NUMBER]"
type input "S/N"
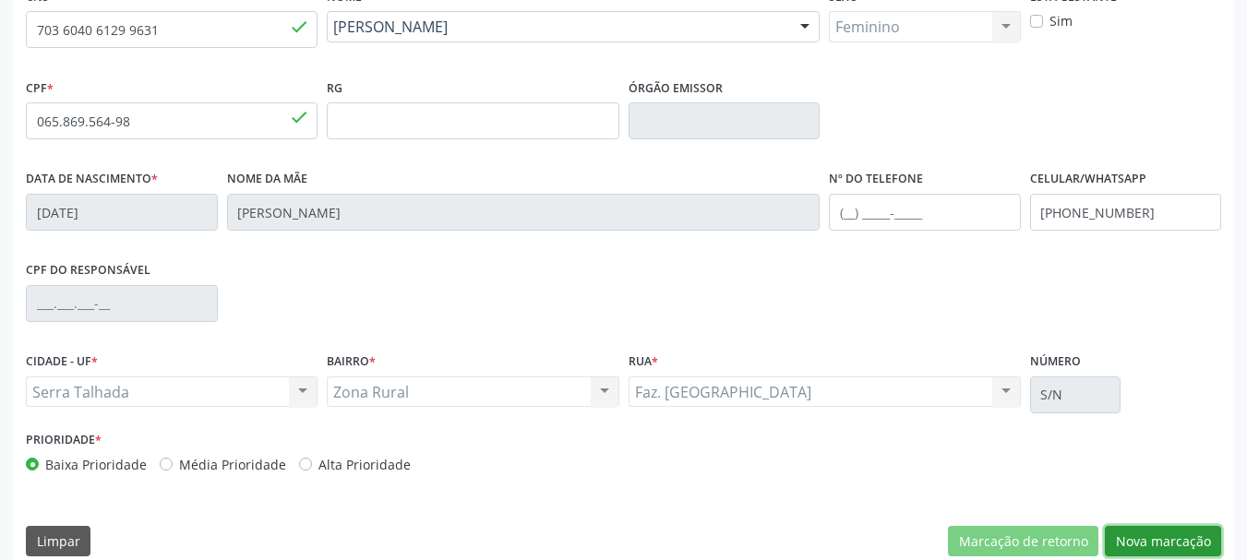
click button "Nova marcação"
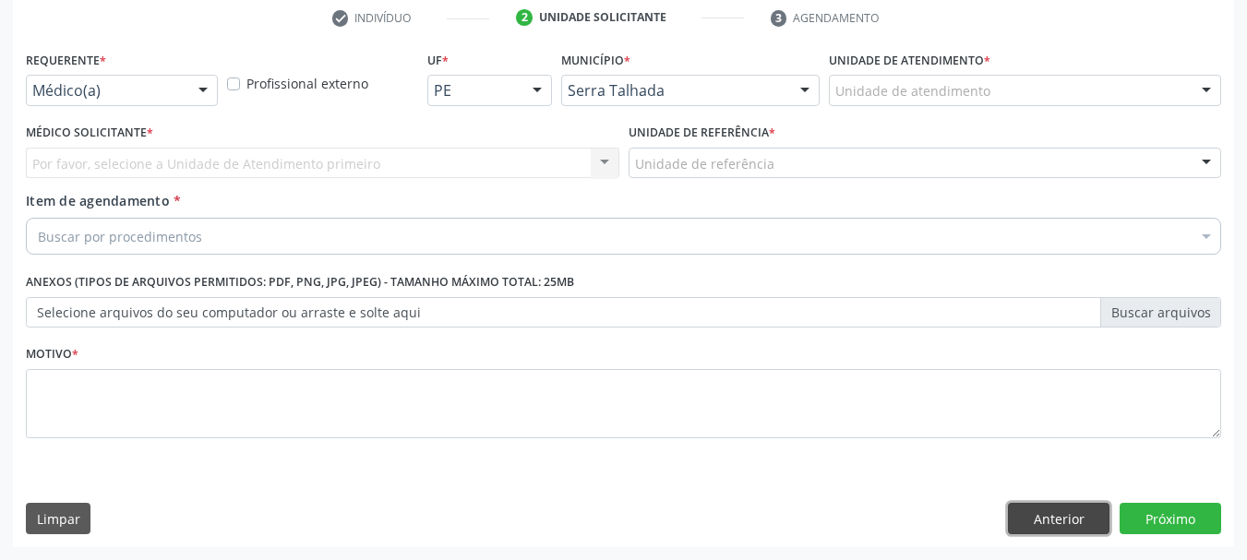
drag, startPoint x: 1036, startPoint y: 523, endPoint x: 726, endPoint y: 415, distance: 328.4
click button "Anterior"
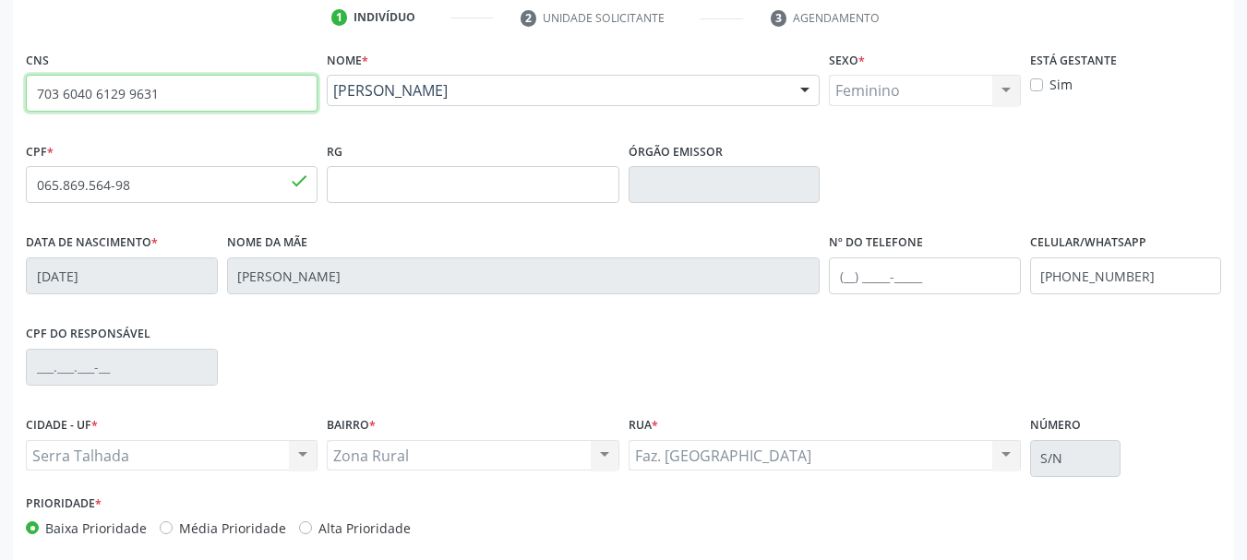
drag, startPoint x: 207, startPoint y: 95, endPoint x: 0, endPoint y: 103, distance: 206.9
click div "Acompanhamento Acompanhe a situação das marcações correntes e finalizadas Relat…"
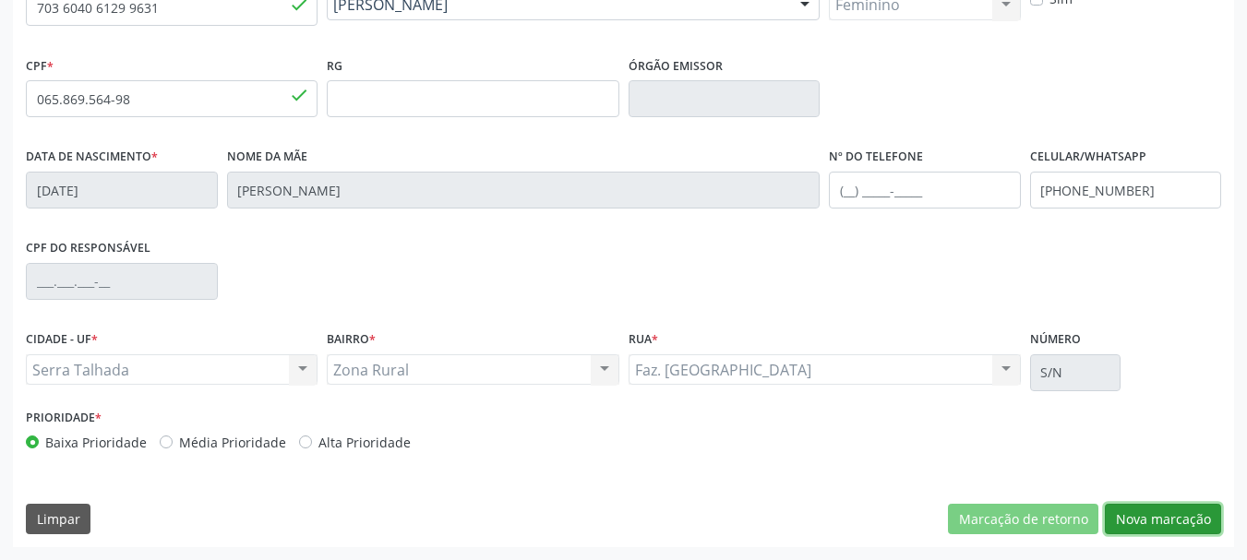
click button "Nova marcação"
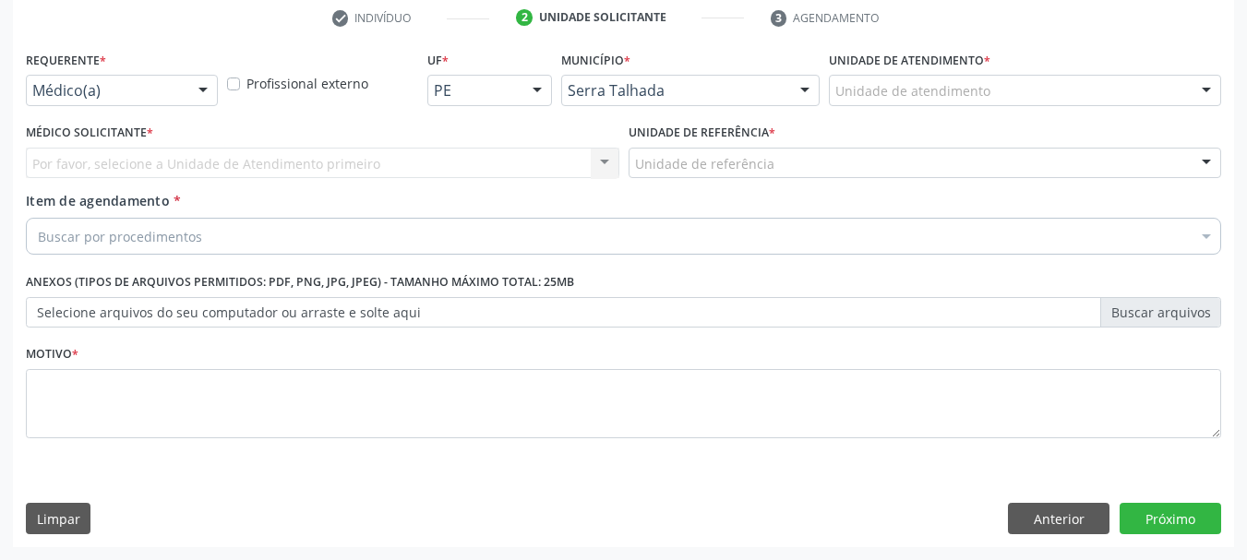
drag, startPoint x: 147, startPoint y: 83, endPoint x: 135, endPoint y: 94, distance: 16.3
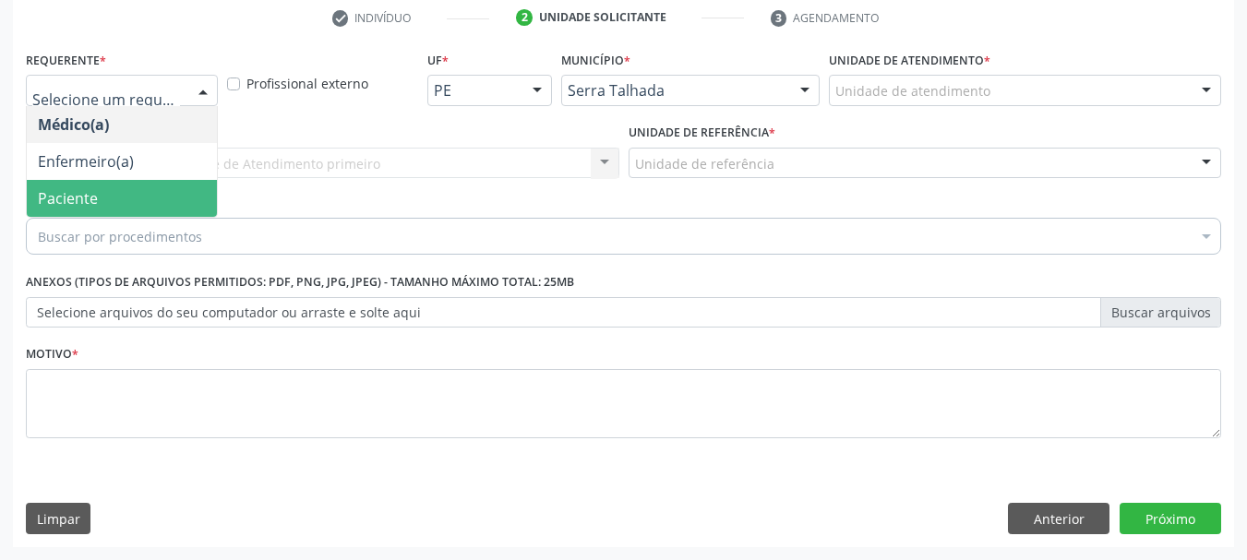
click span "Paciente"
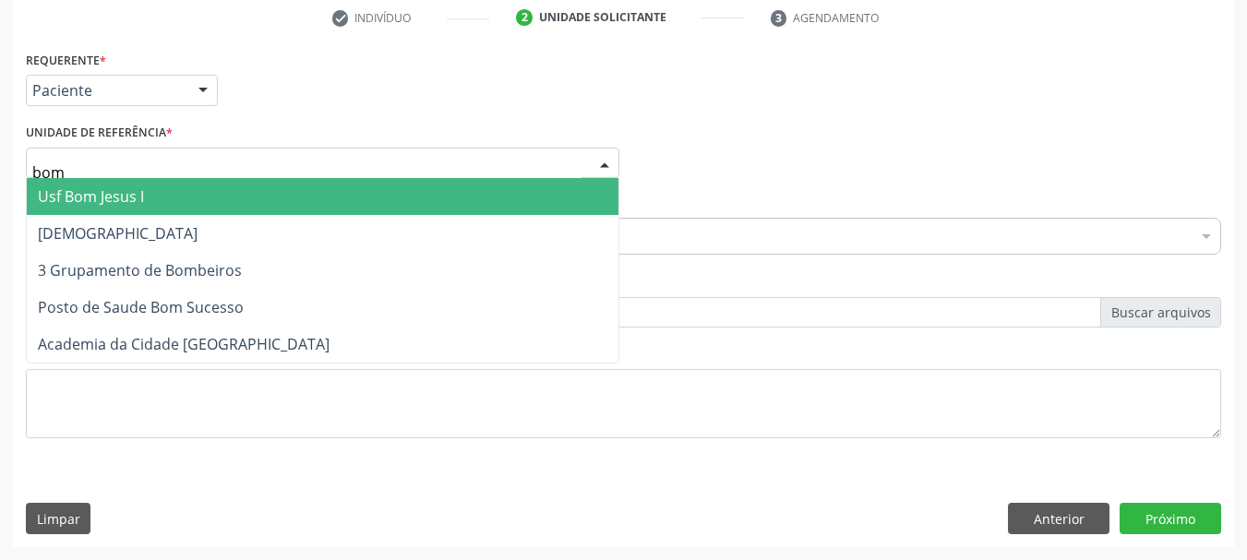
type input "bom s"
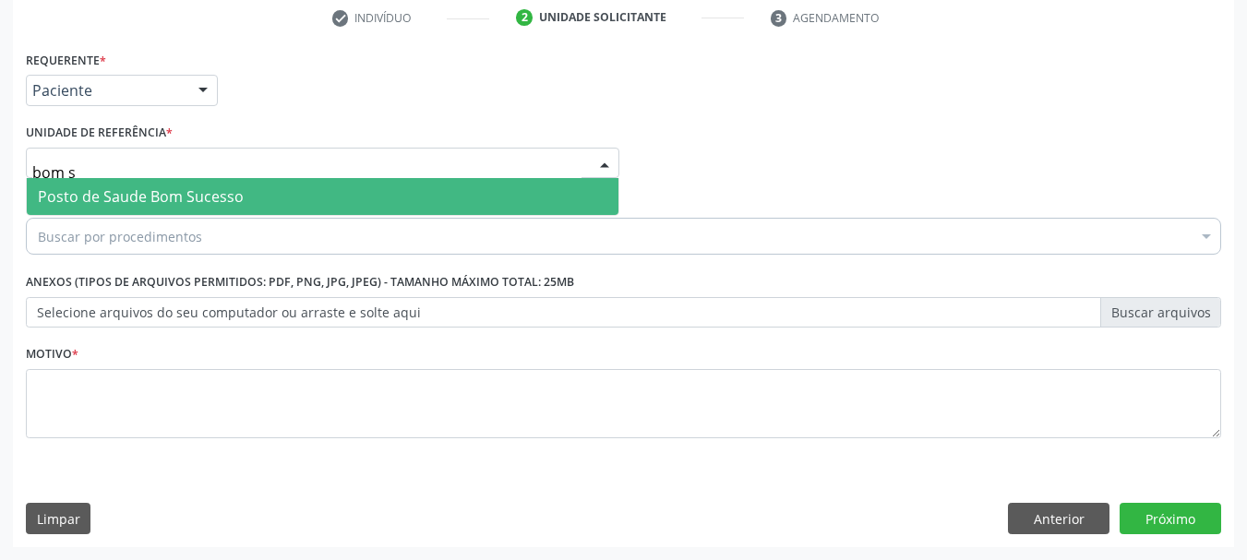
click span "Posto de Saude Bom Sucesso"
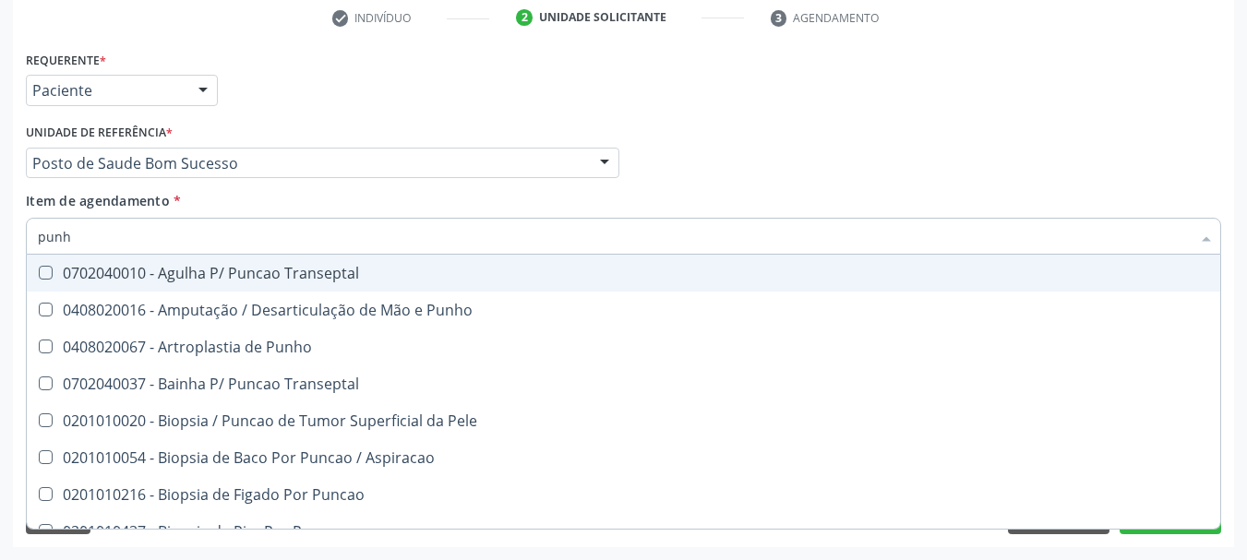
type input "punho"
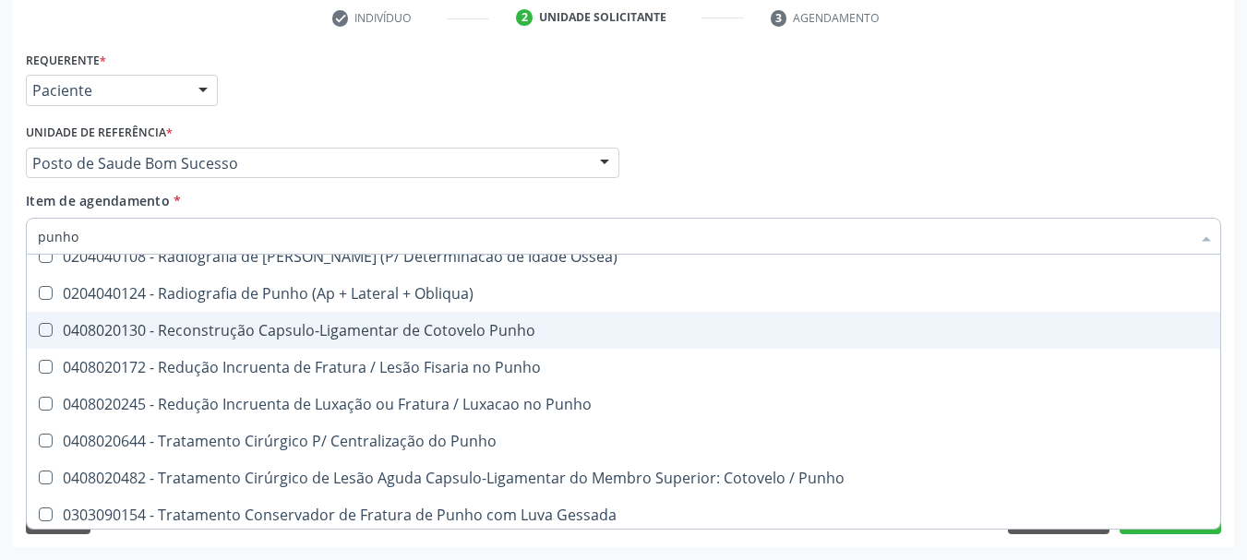
scroll to position [317, 0]
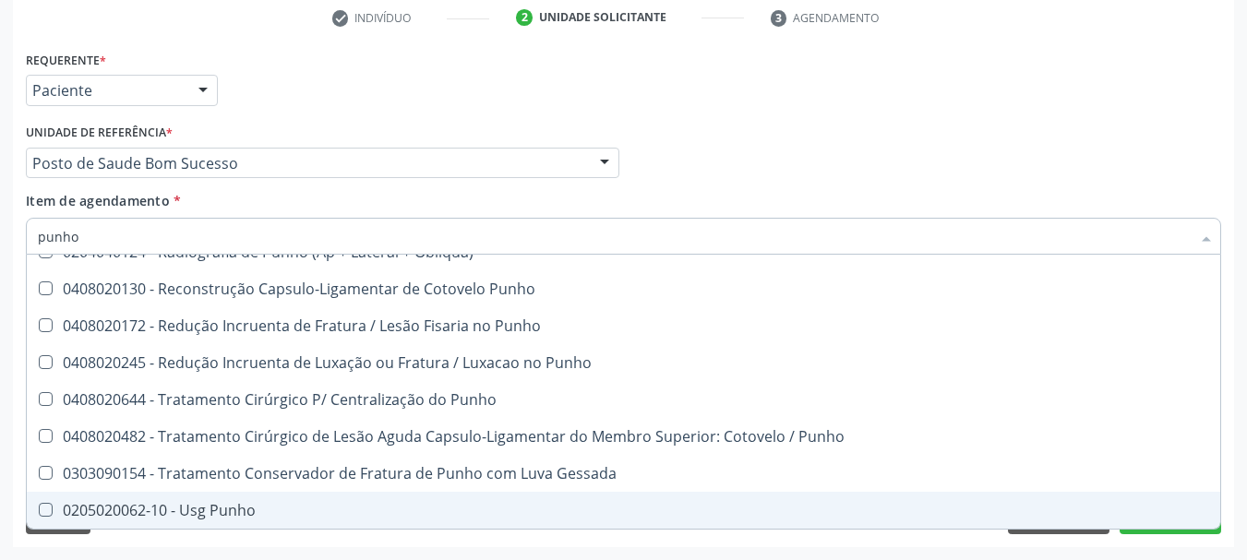
drag, startPoint x: 174, startPoint y: 510, endPoint x: 58, endPoint y: 459, distance: 127.3
click div "0205020062-10 - Usg Punho"
checkbox Punho "true"
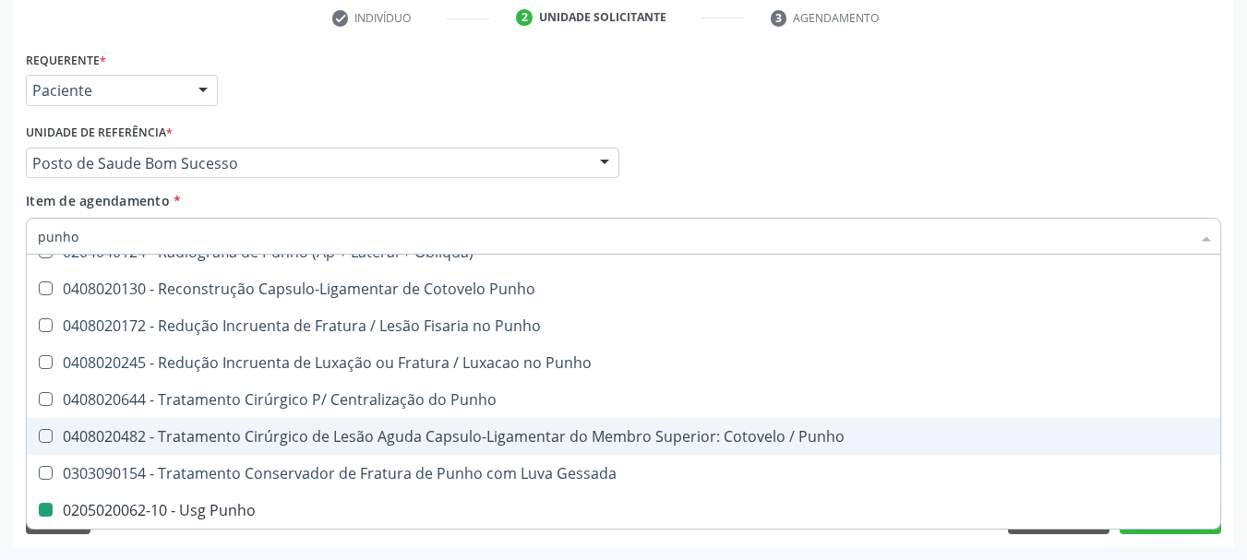
click div "Acompanhamento Acompanhe a situação das marcações correntes e finalizadas Relat…"
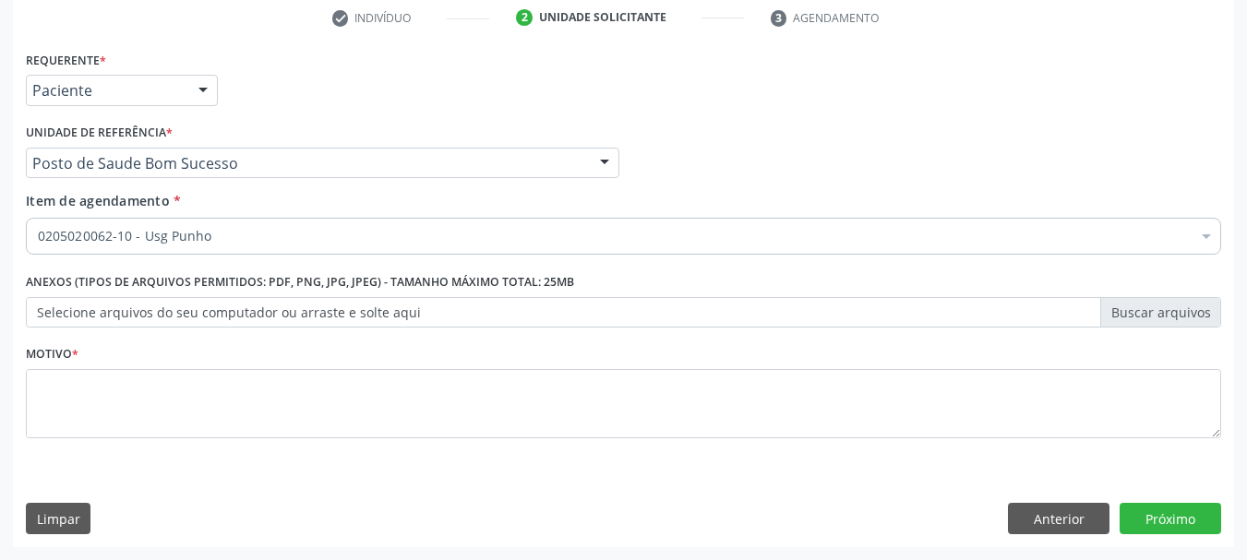
scroll to position [0, 0]
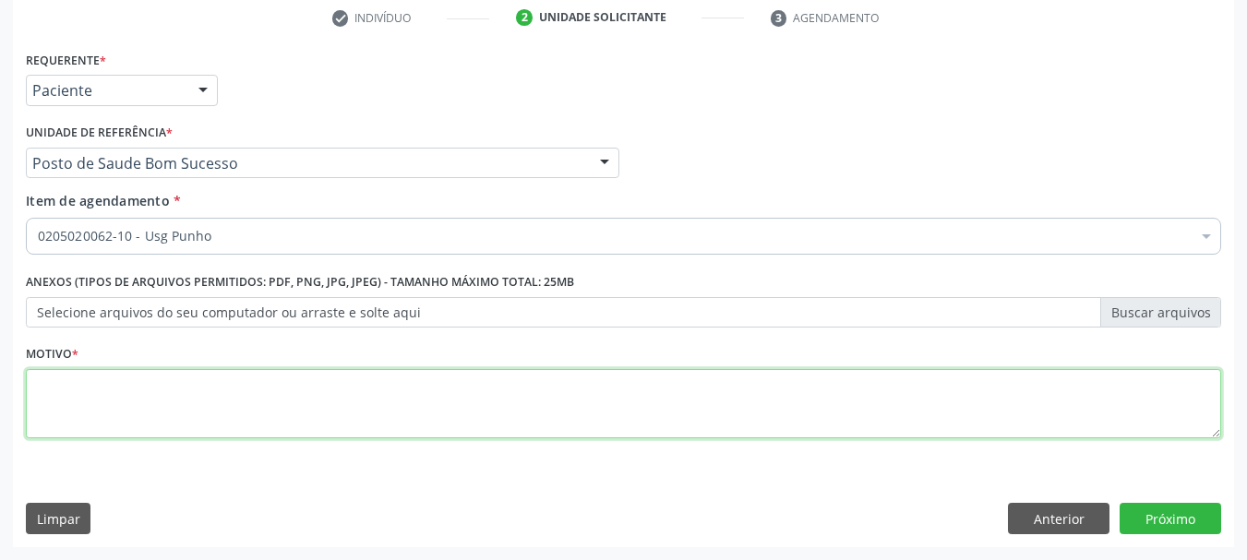
click textarea
type textarea "*"
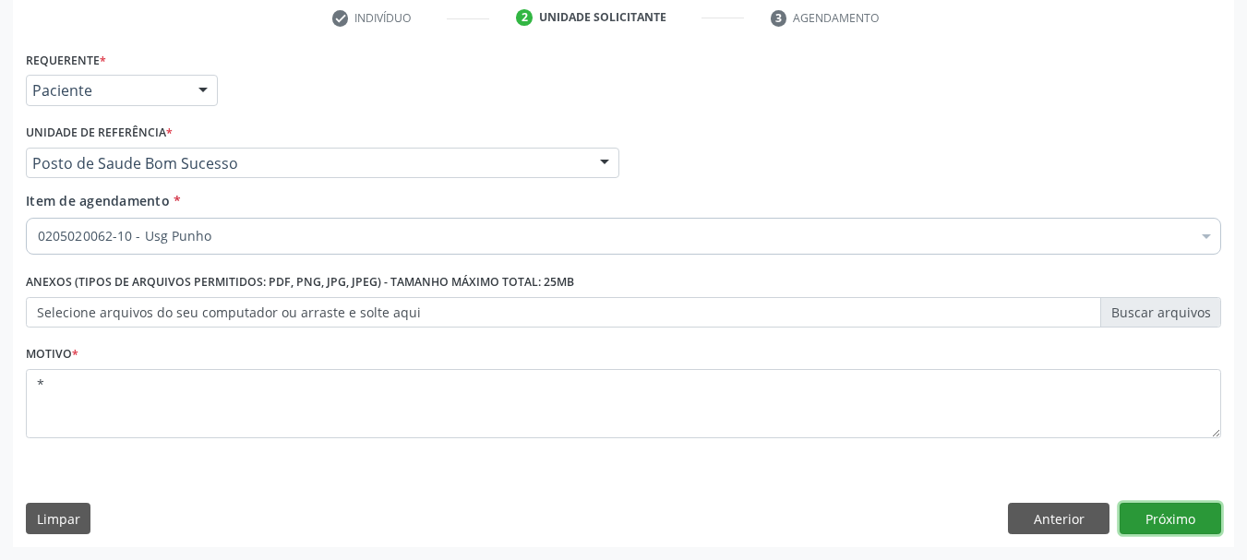
click button "Próximo"
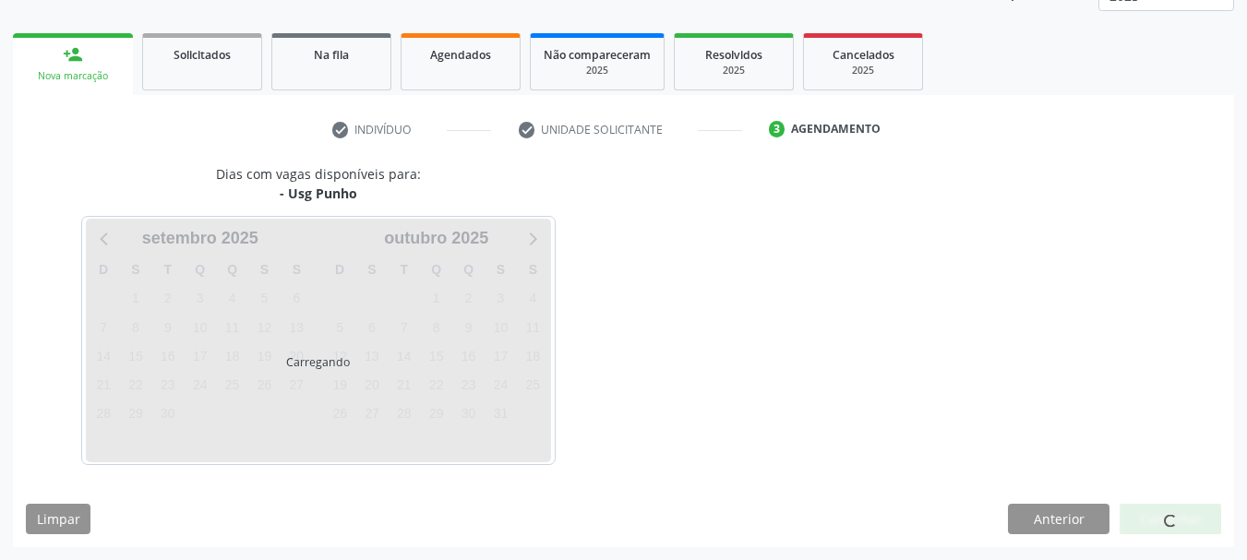
scroll to position [243, 0]
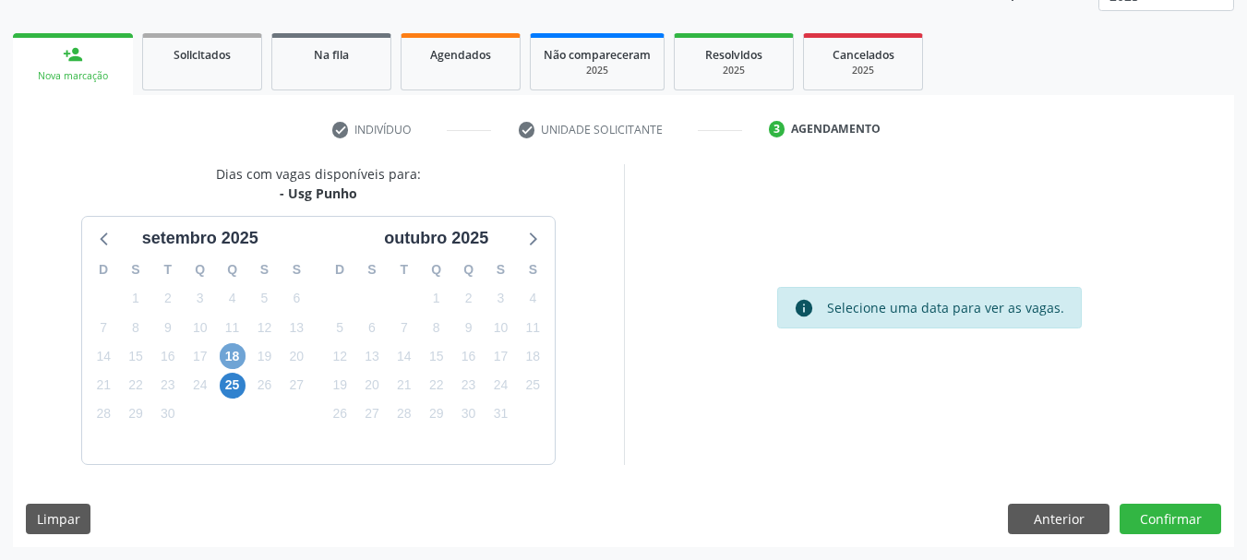
click span "18"
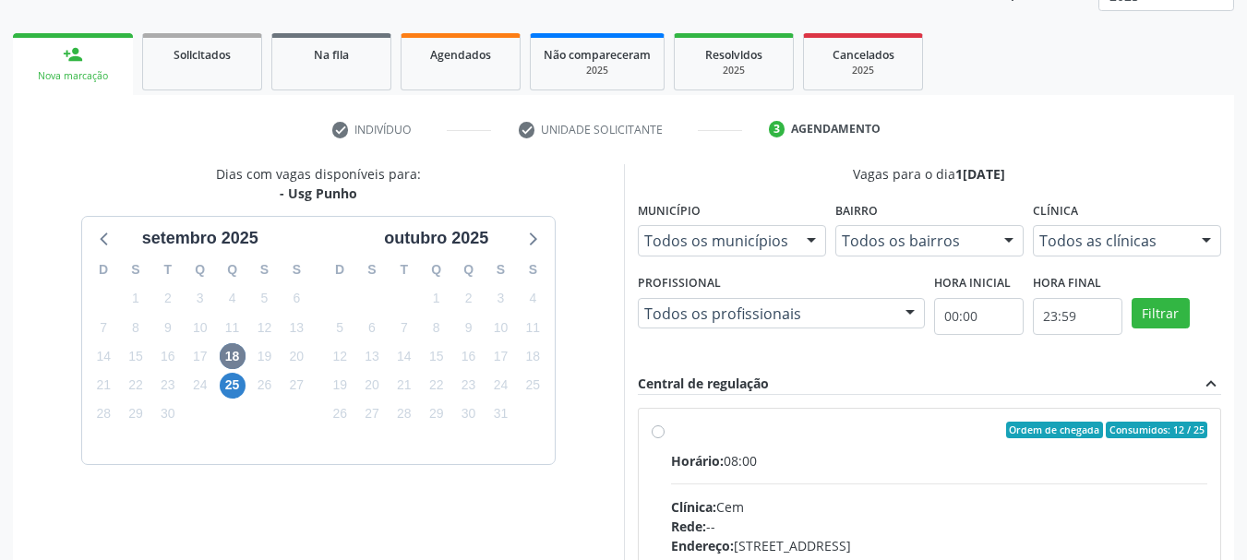
click div "Horário: 08:00 Clínica: Cem Rede: -- Endereço: [STREET_ADDRESS] Telefone: -- Pr…"
click input "Ordem de chegada Consumidos: 12 / 25 Horário: 08:00 Clínica: Cem Rede: -- Ender…"
radio input "true"
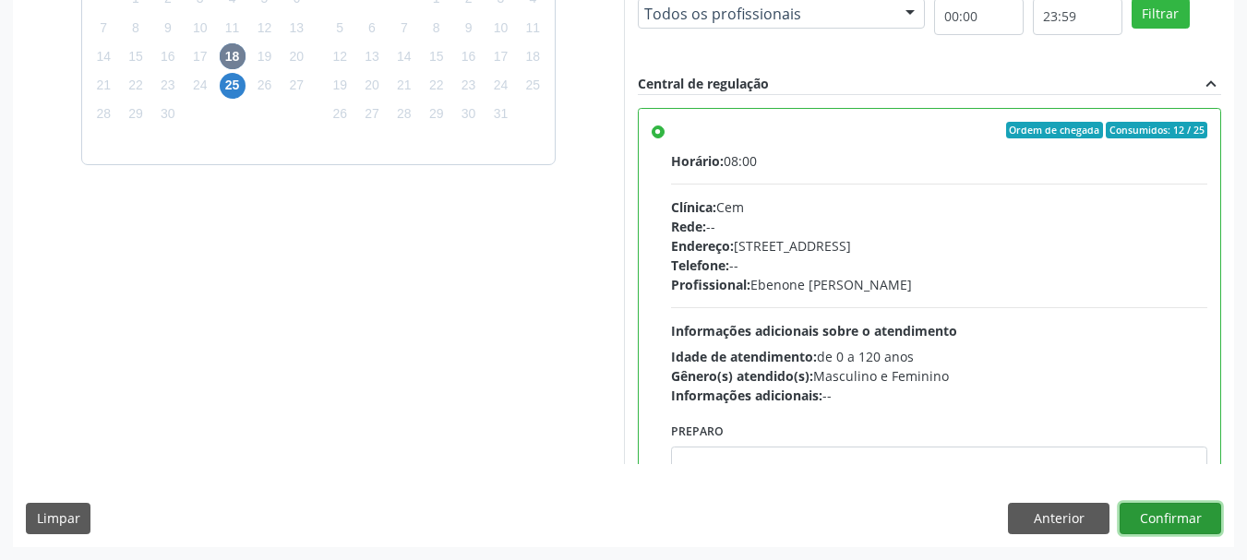
click button "Confirmar"
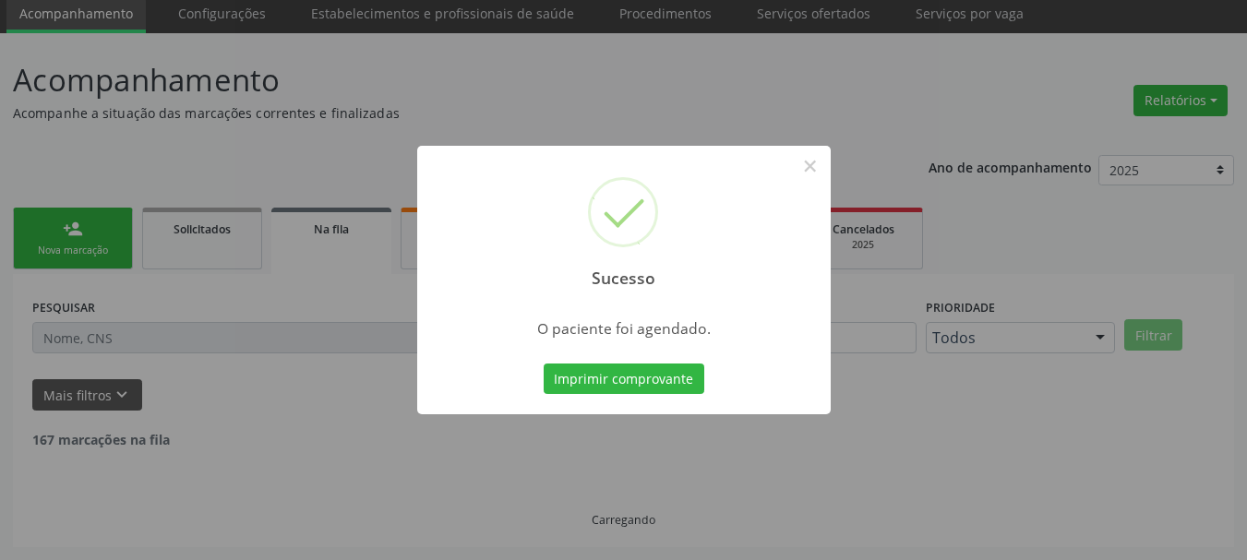
scroll to position [49, 0]
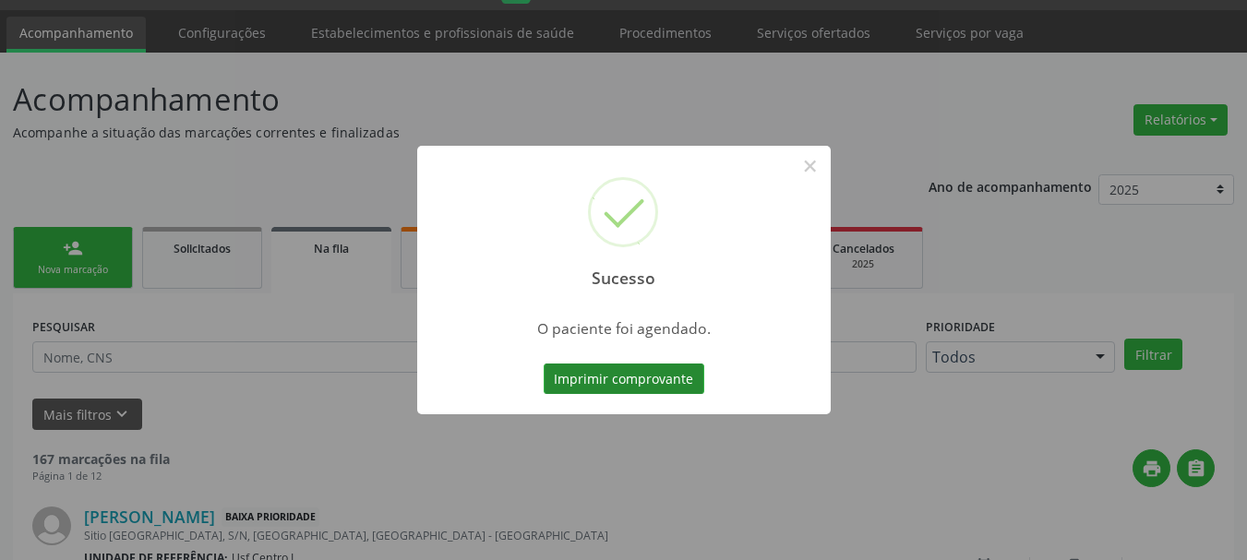
click button "Imprimir comprovante"
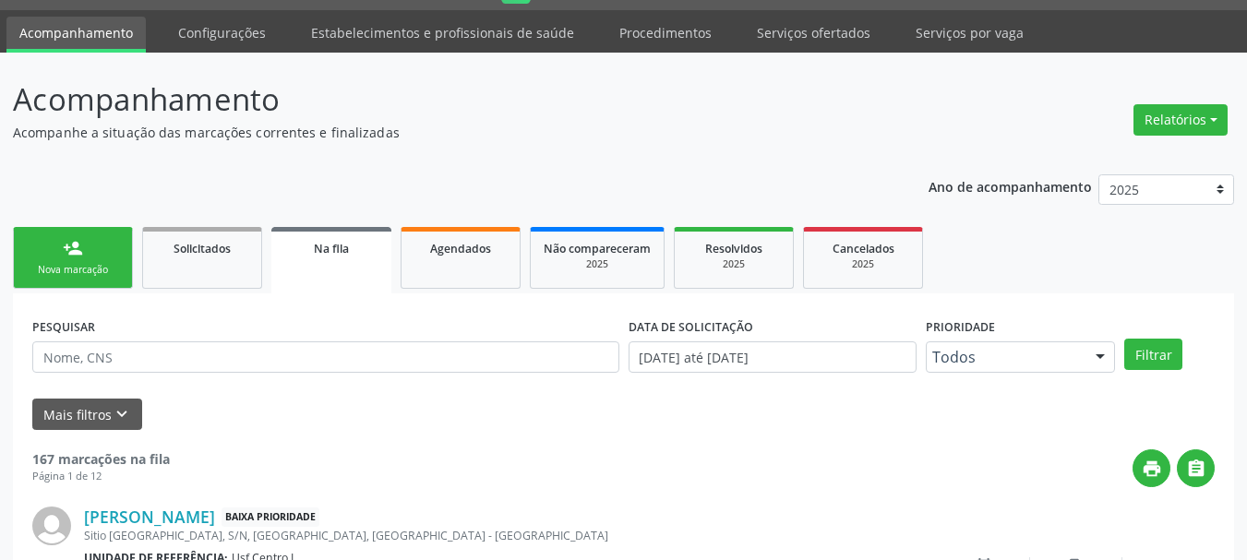
click link "person_add Nova marcação"
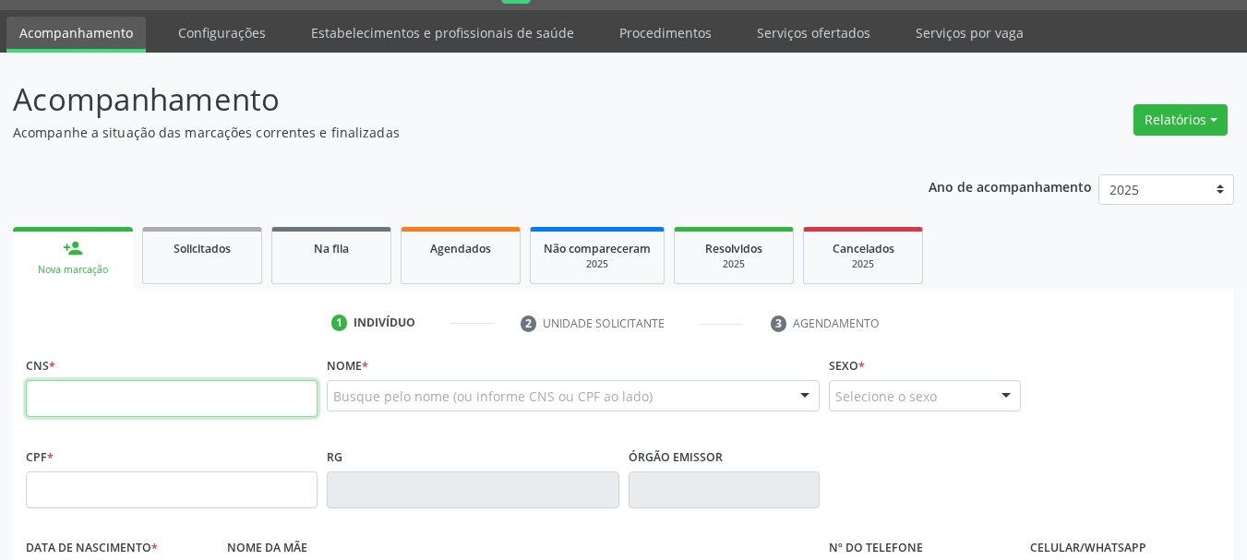
click input "text"
paste input "703 6040 6129 9631"
type input "703 6040 6129 9631"
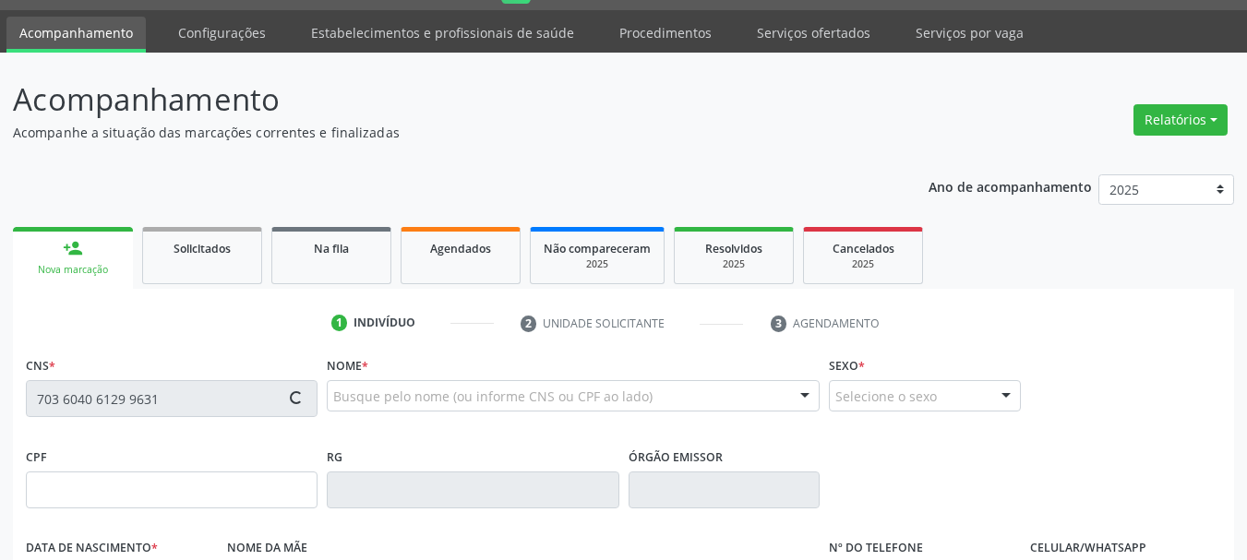
type input "065.869.564-98"
type input "17/[DATE]"
type input "[PERSON_NAME]"
type input "[PHONE_NUMBER]"
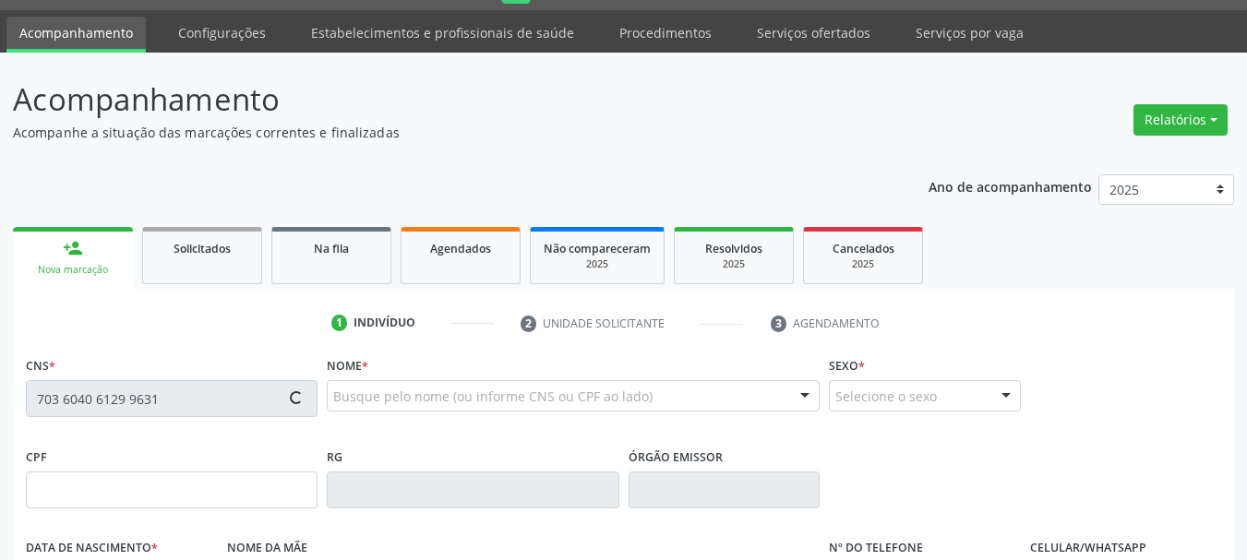
type input "S/N"
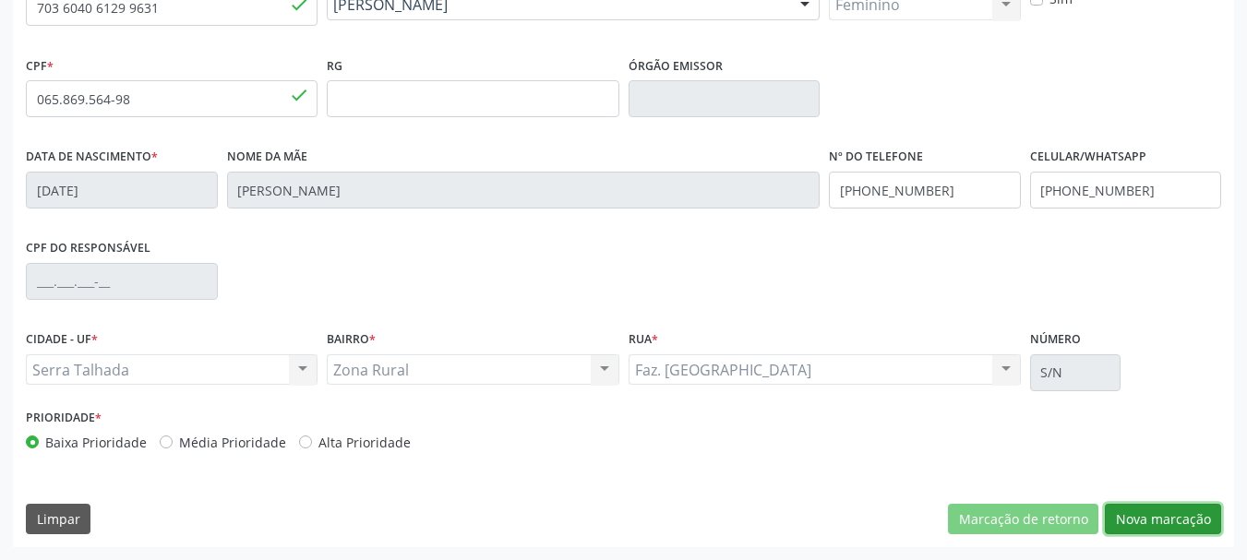
click button "Nova marcação"
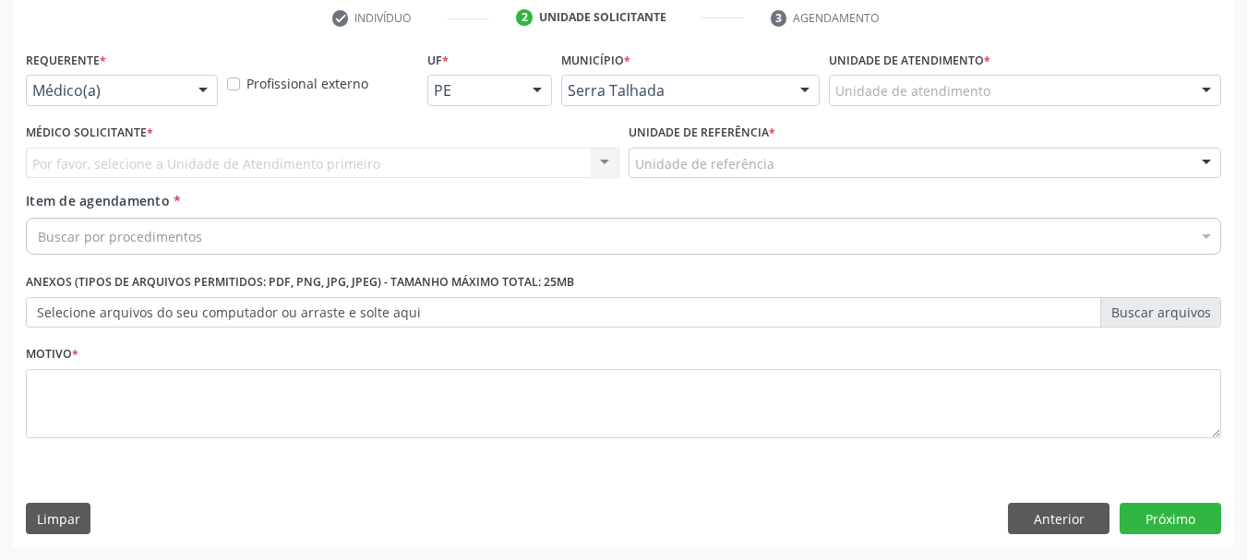
scroll to position [354, 0]
drag, startPoint x: 156, startPoint y: 83, endPoint x: 156, endPoint y: 114, distance: 30.5
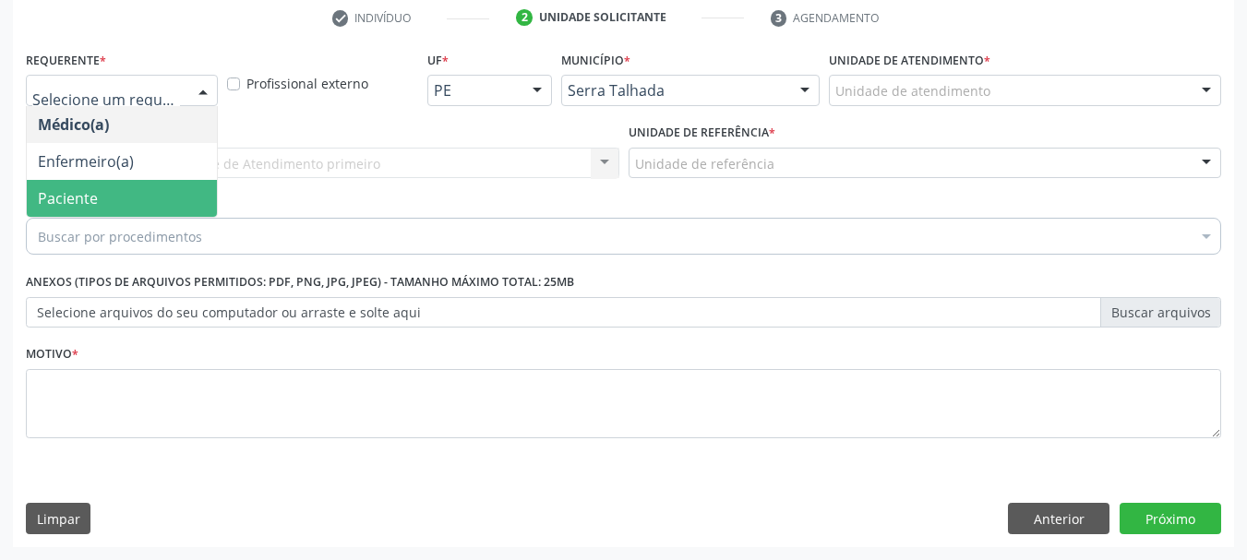
click span "Paciente"
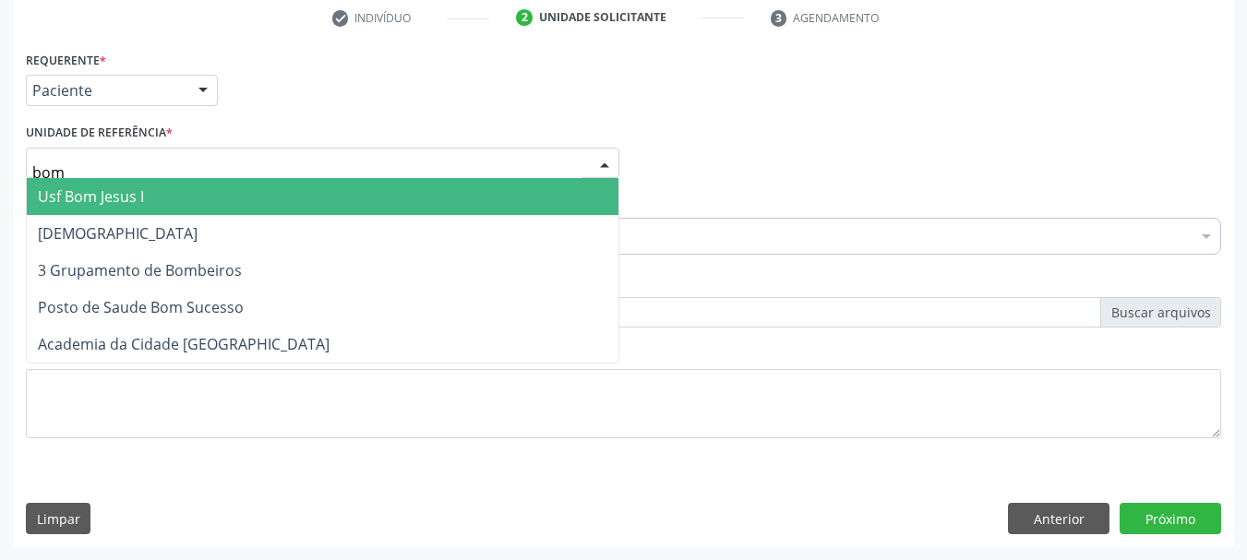
type input "bom"
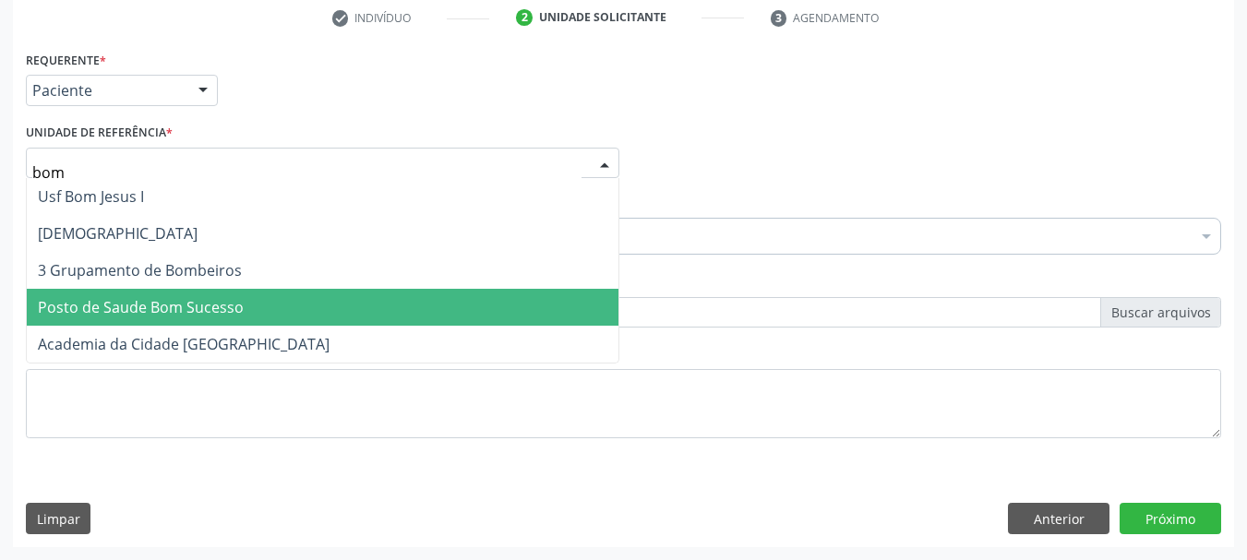
click span "Posto de Saude Bom Sucesso"
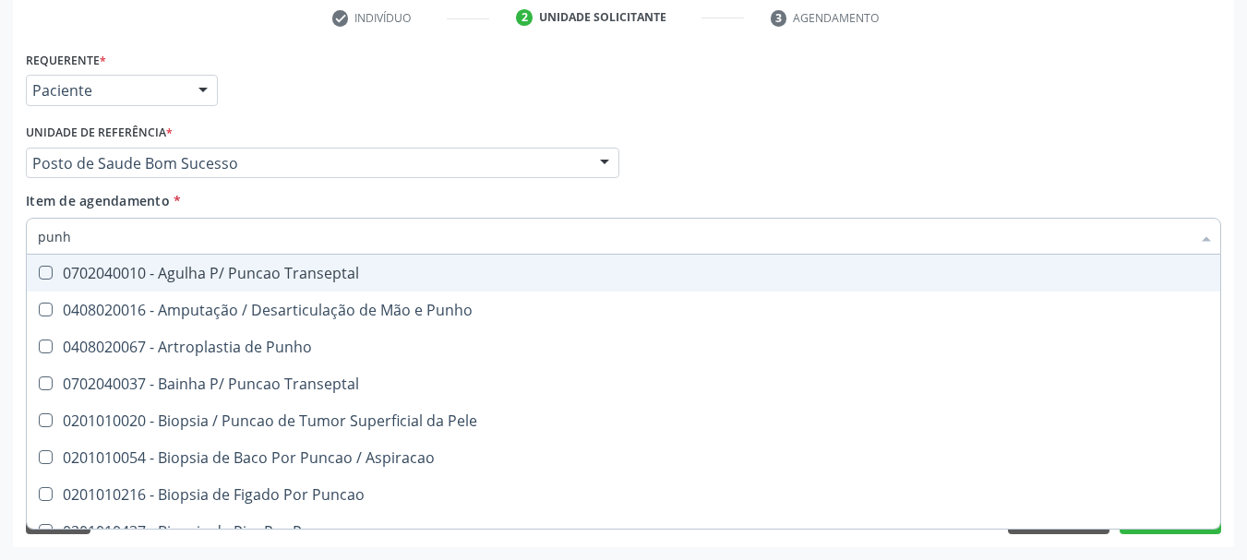
type input "punho"
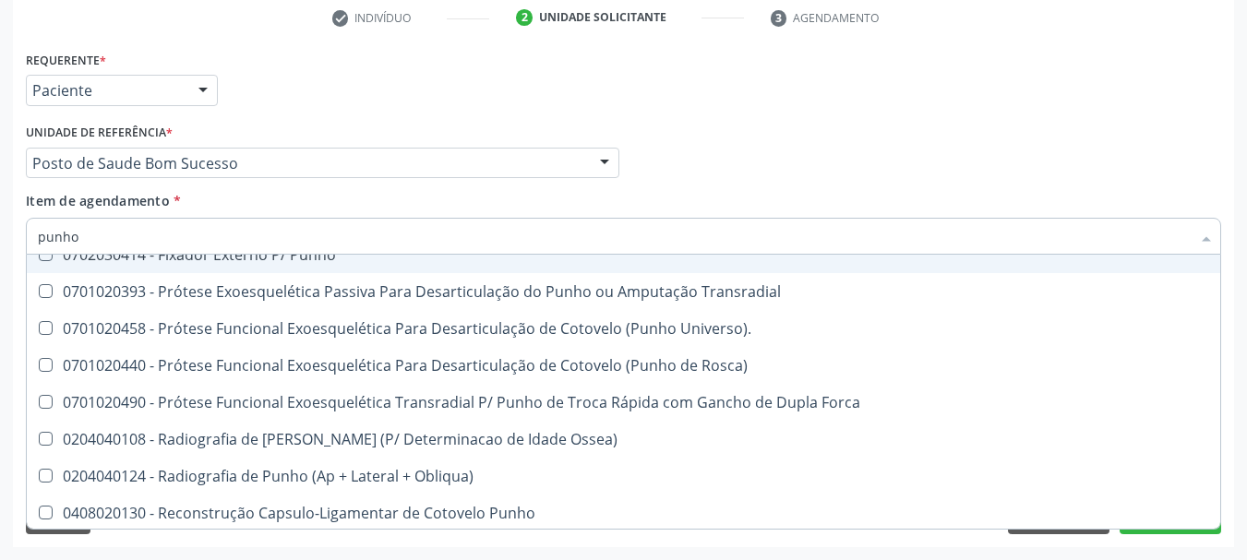
scroll to position [317, 0]
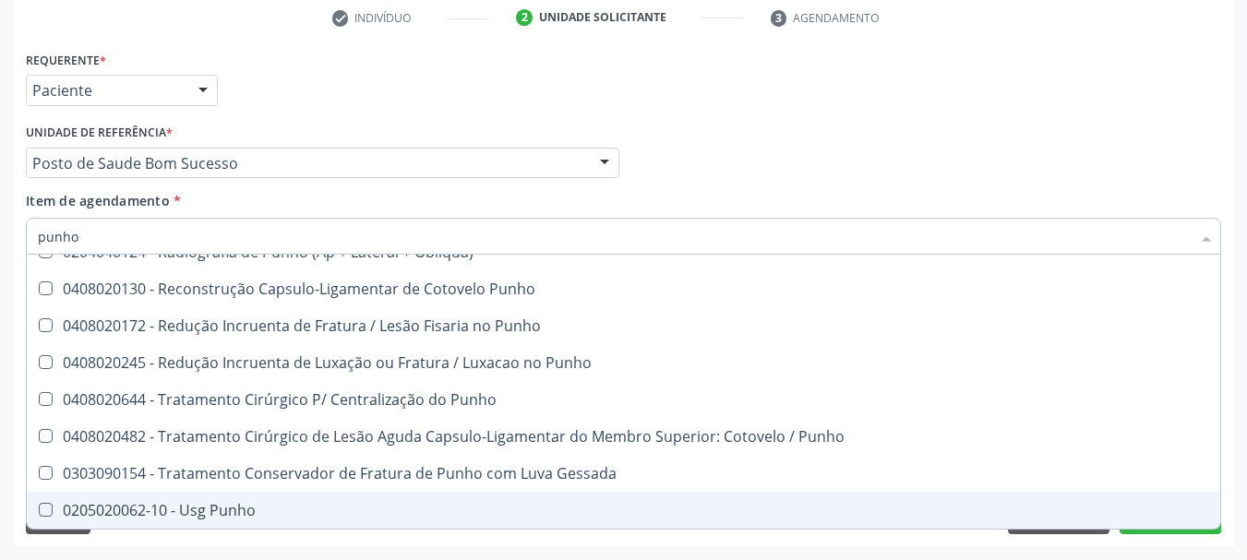
drag, startPoint x: 126, startPoint y: 516, endPoint x: 114, endPoint y: 512, distance: 13.4
click div "0205020062-10 - Usg Punho"
checkbox Punho "true"
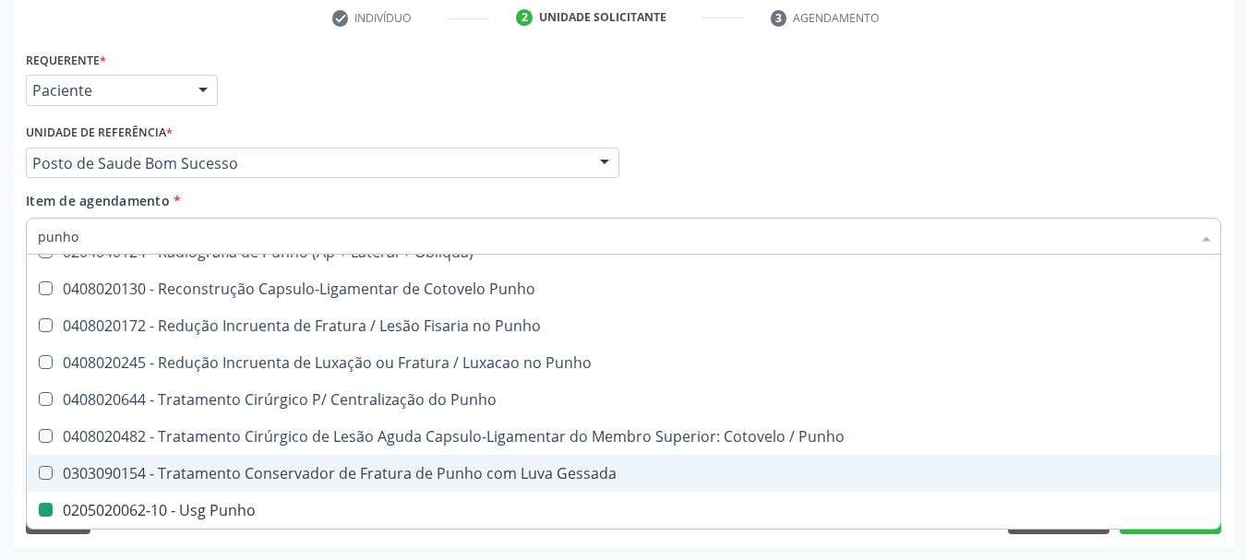
click div "Acompanhamento Acompanhe a situação das marcações correntes e finalizadas Relat…"
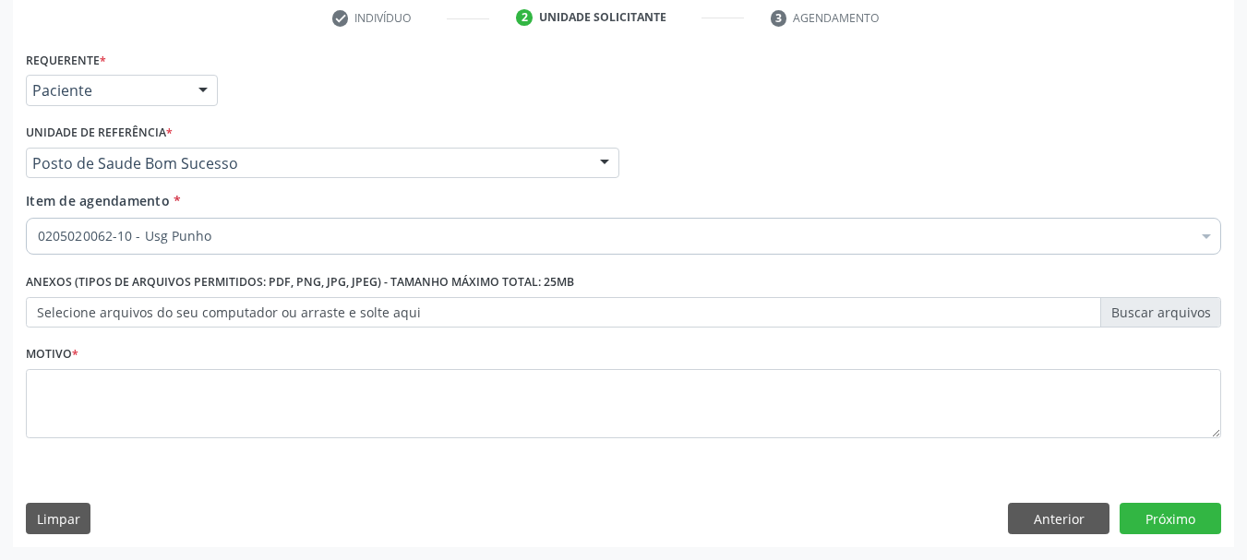
scroll to position [0, 0]
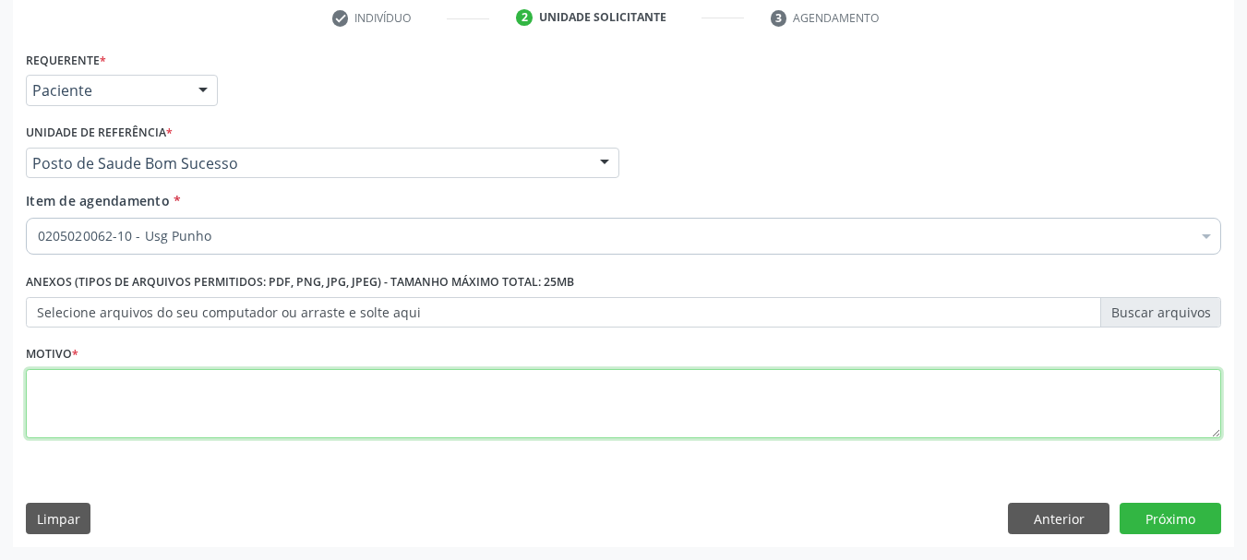
drag, startPoint x: 54, startPoint y: 402, endPoint x: 83, endPoint y: 353, distance: 56.7
click textarea
type textarea "*"
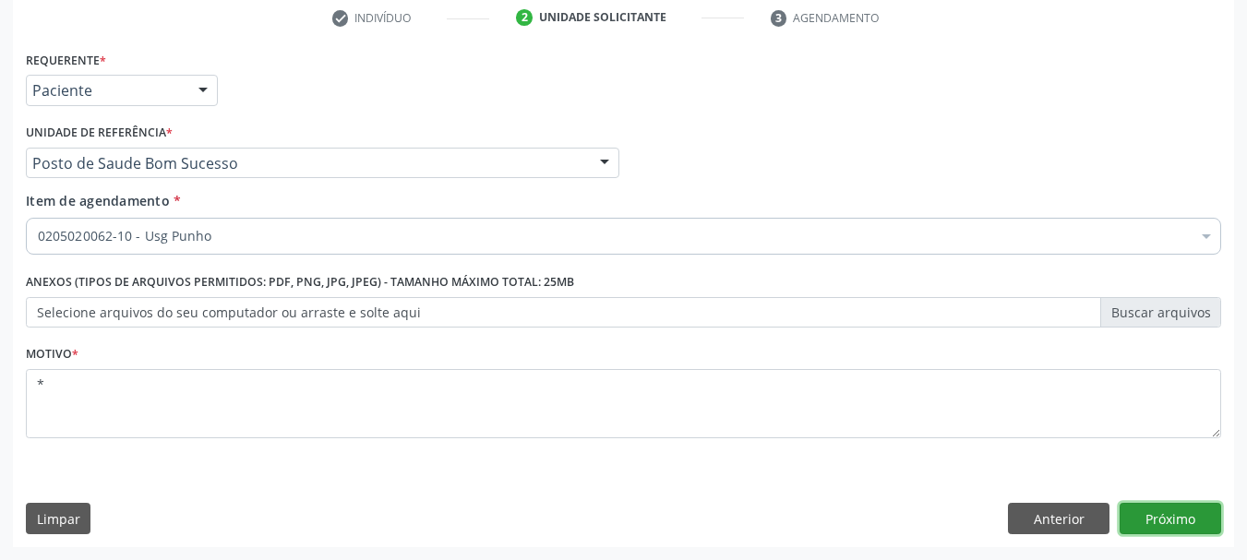
click button "Próximo"
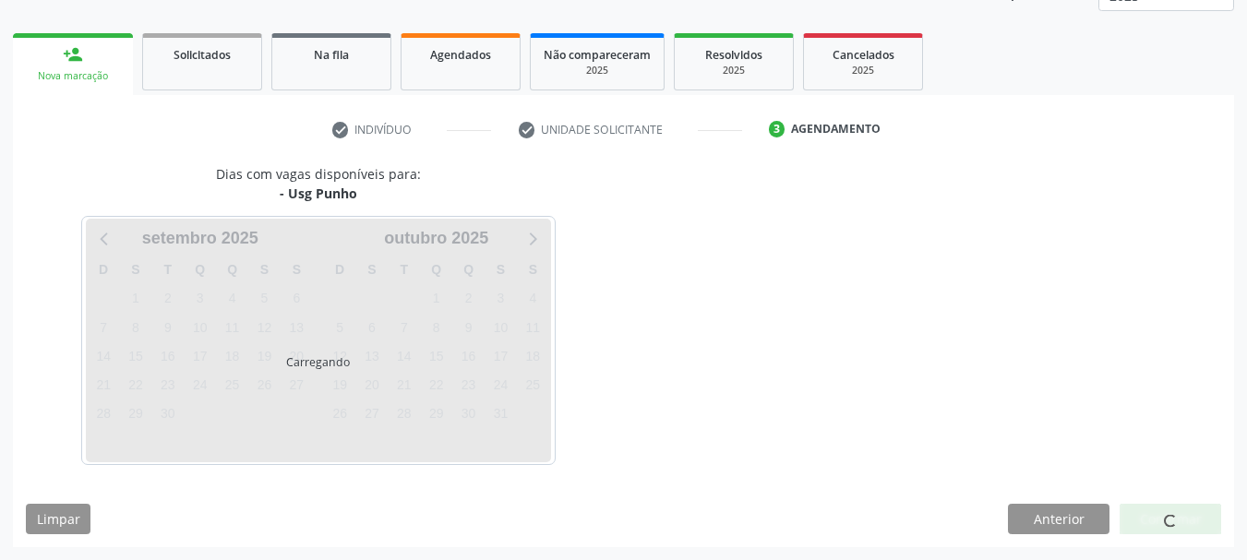
scroll to position [243, 0]
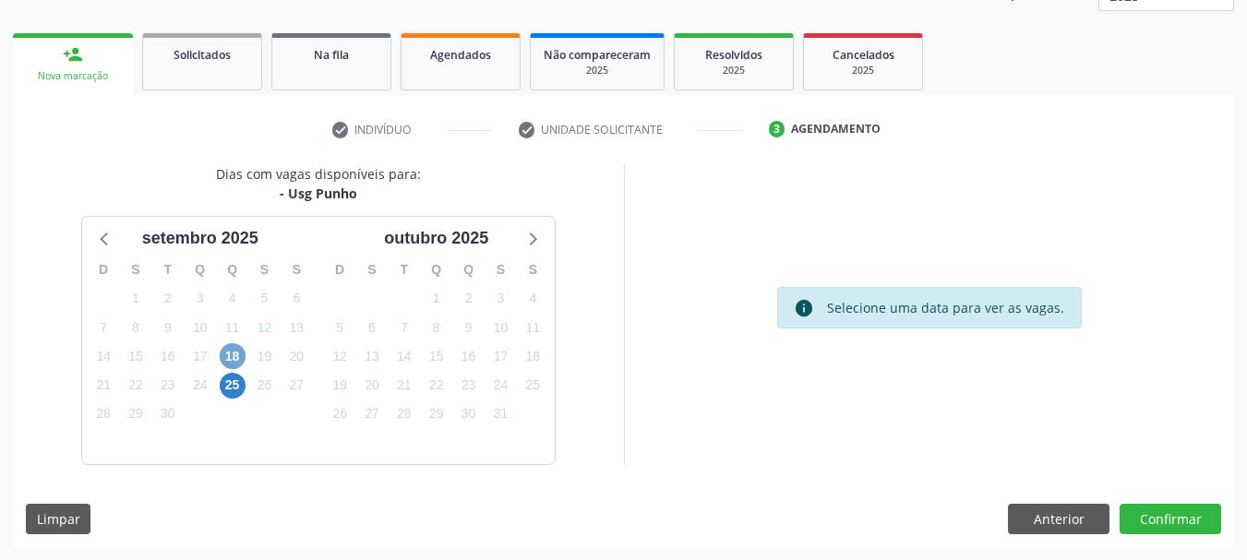
click span "18"
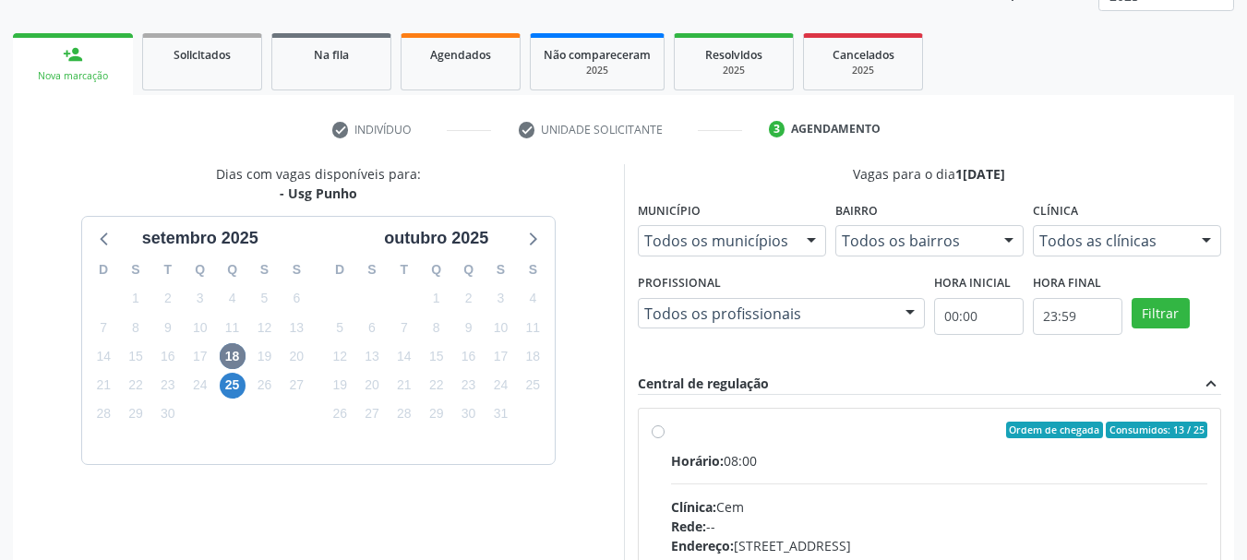
click div "Ordem de chegada Consumidos: 13 / 25 Horário: 08:00 Clínica: Cem Rede: -- Ender…"
radio input "true"
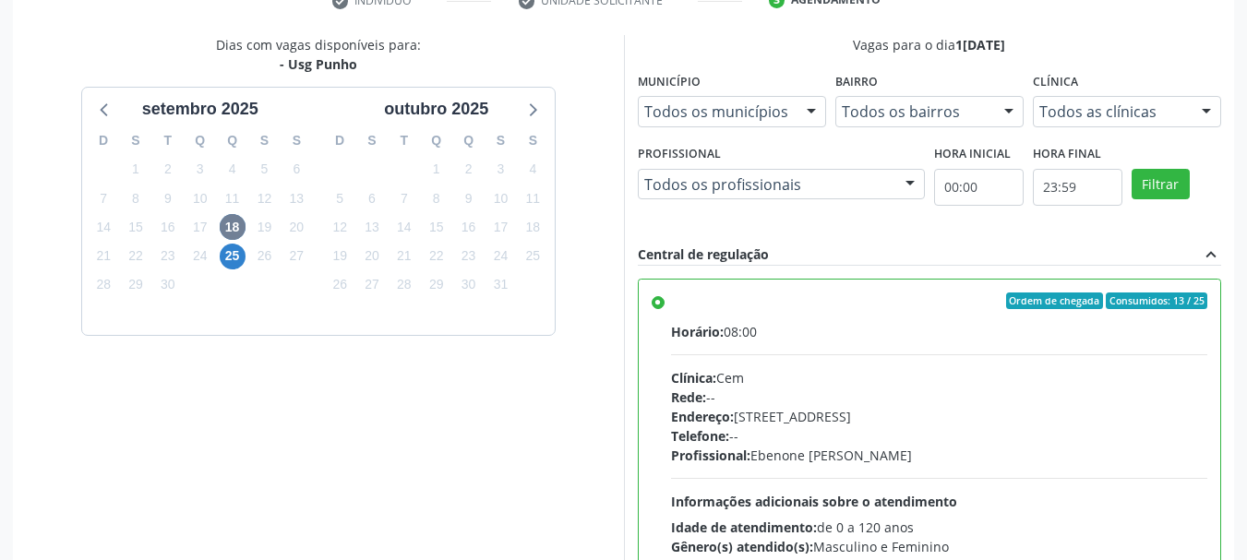
scroll to position [543, 0]
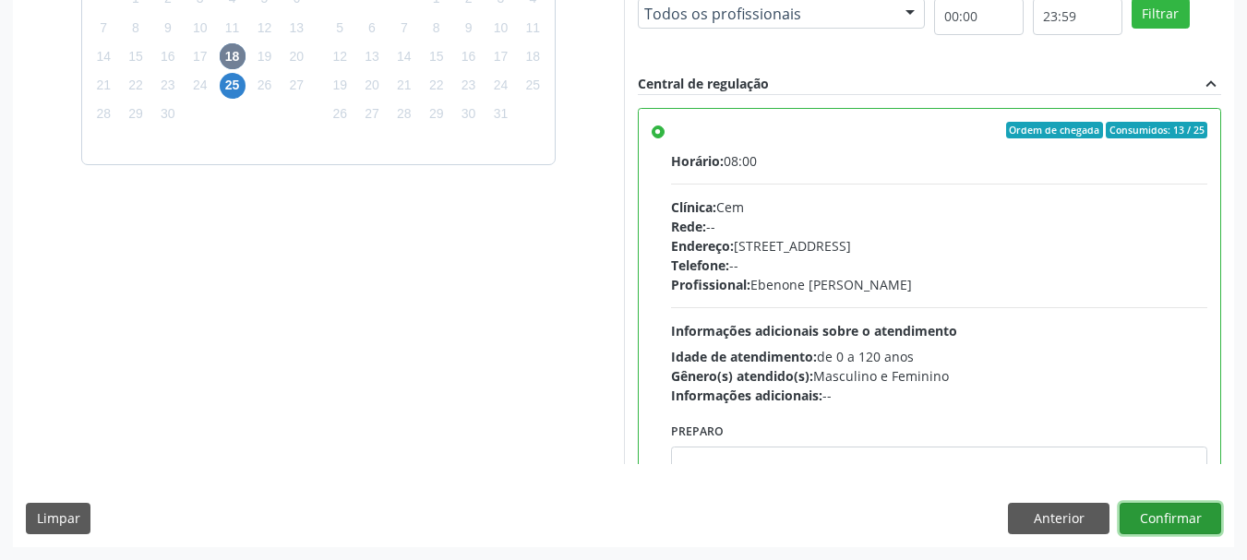
drag, startPoint x: 1179, startPoint y: 511, endPoint x: 1168, endPoint y: 511, distance: 11.1
click button "Confirmar"
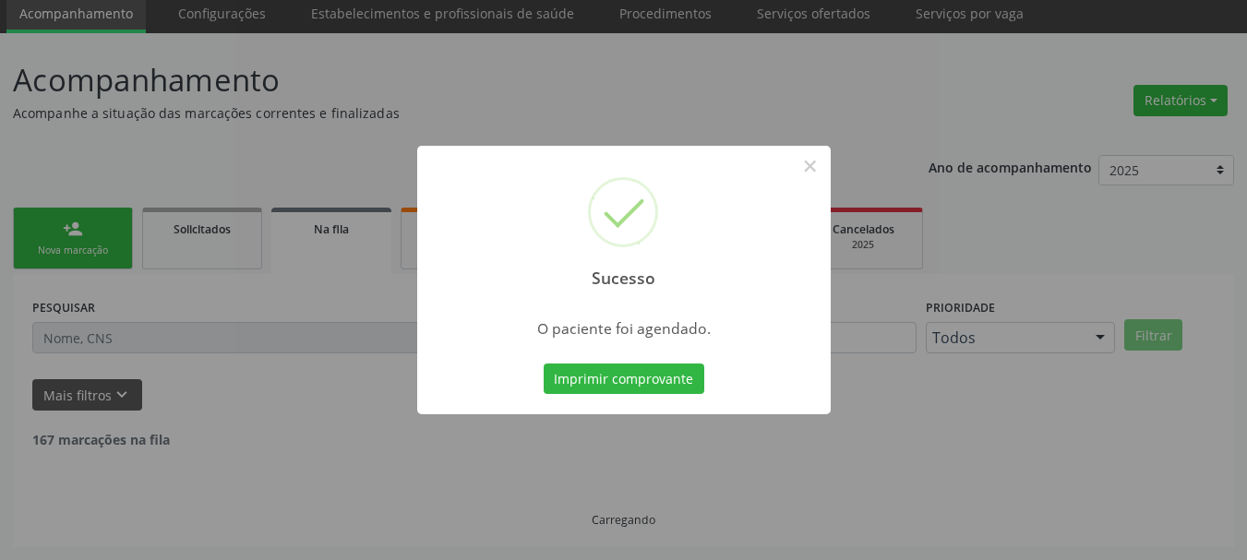
scroll to position [49, 0]
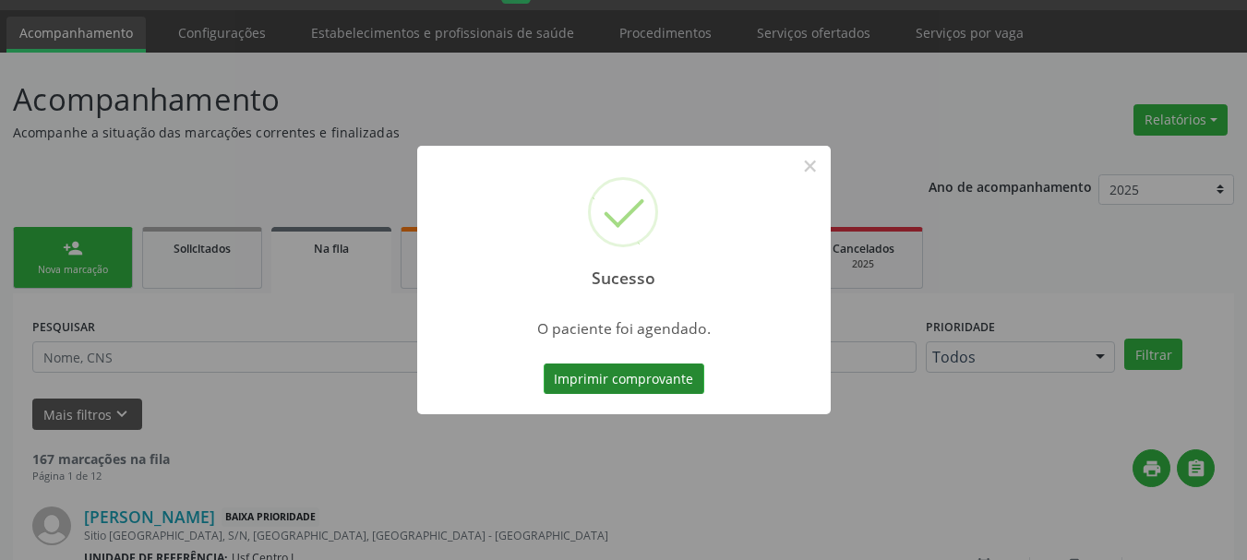
click button "Imprimir comprovante"
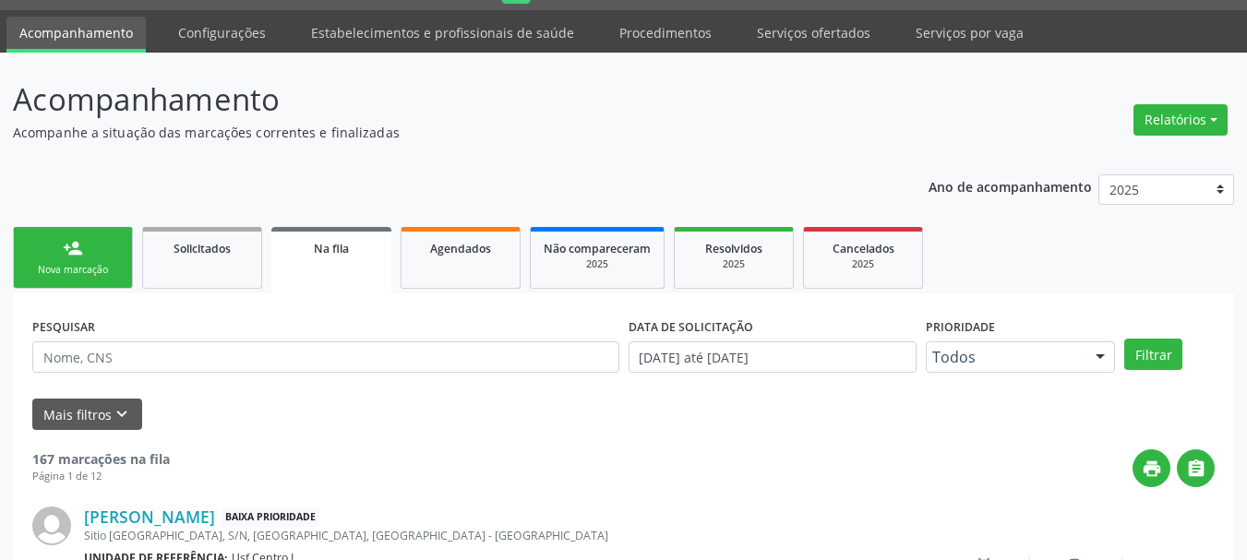
drag, startPoint x: 84, startPoint y: 257, endPoint x: 81, endPoint y: 272, distance: 15.0
click link "person_add Nova marcação"
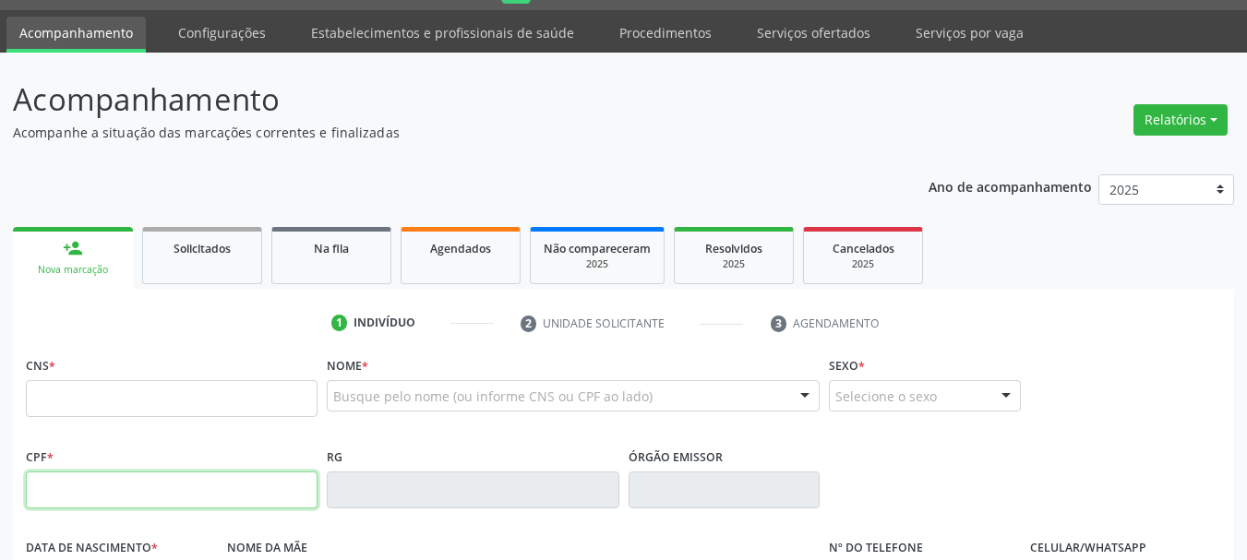
click input "text"
type input "035.344.104-08"
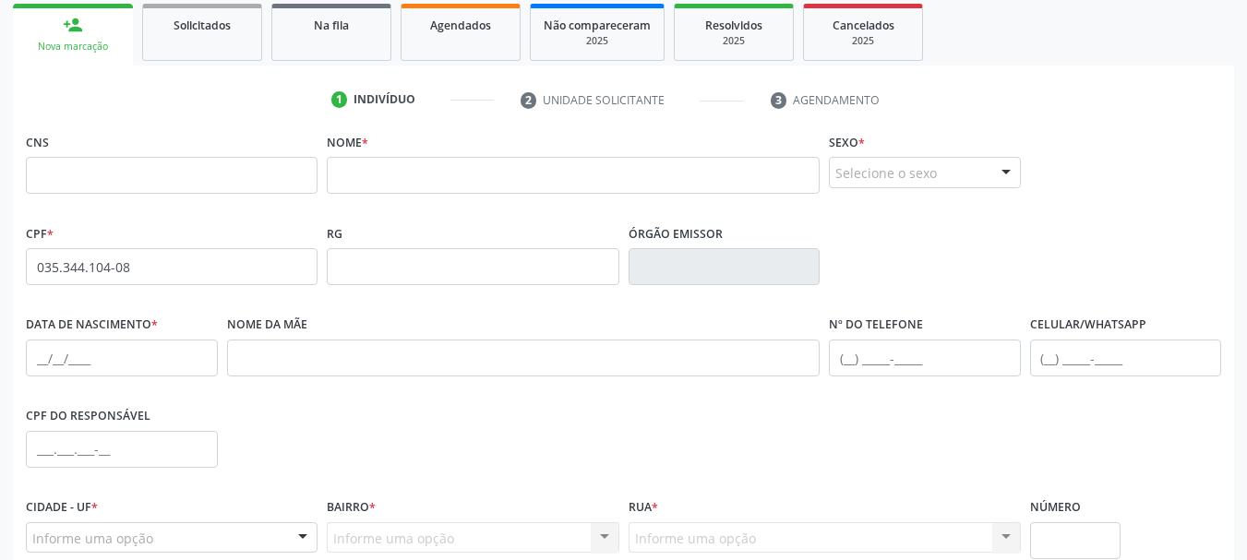
scroll to position [256, 0]
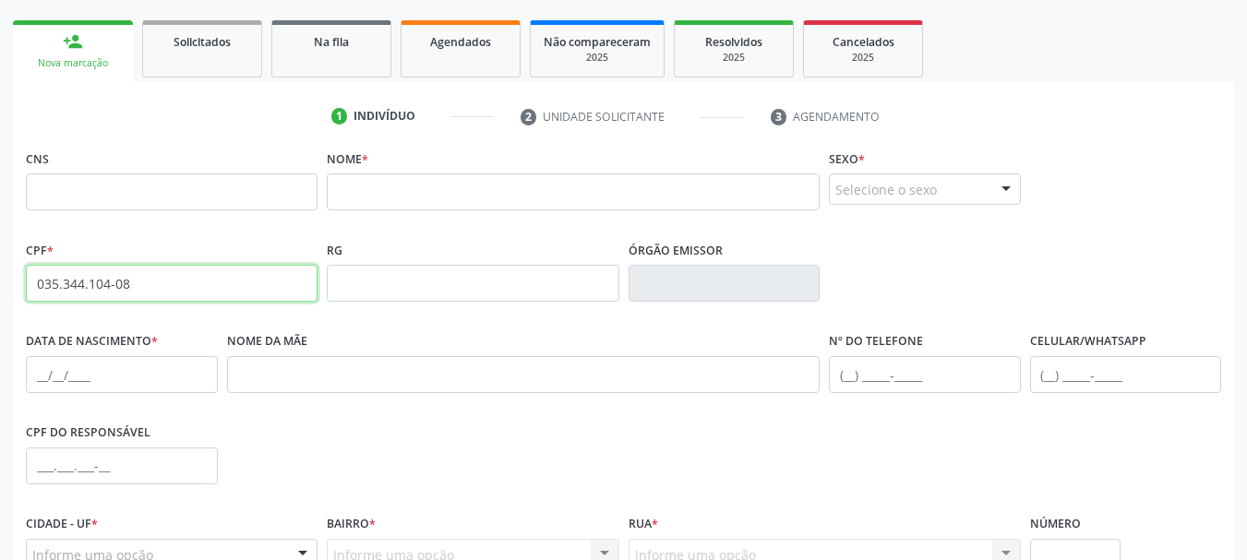
drag, startPoint x: 140, startPoint y: 285, endPoint x: 0, endPoint y: 237, distance: 148.3
click div "Acompanhamento Acompanhe a situação das marcações correntes e finalizadas Relat…"
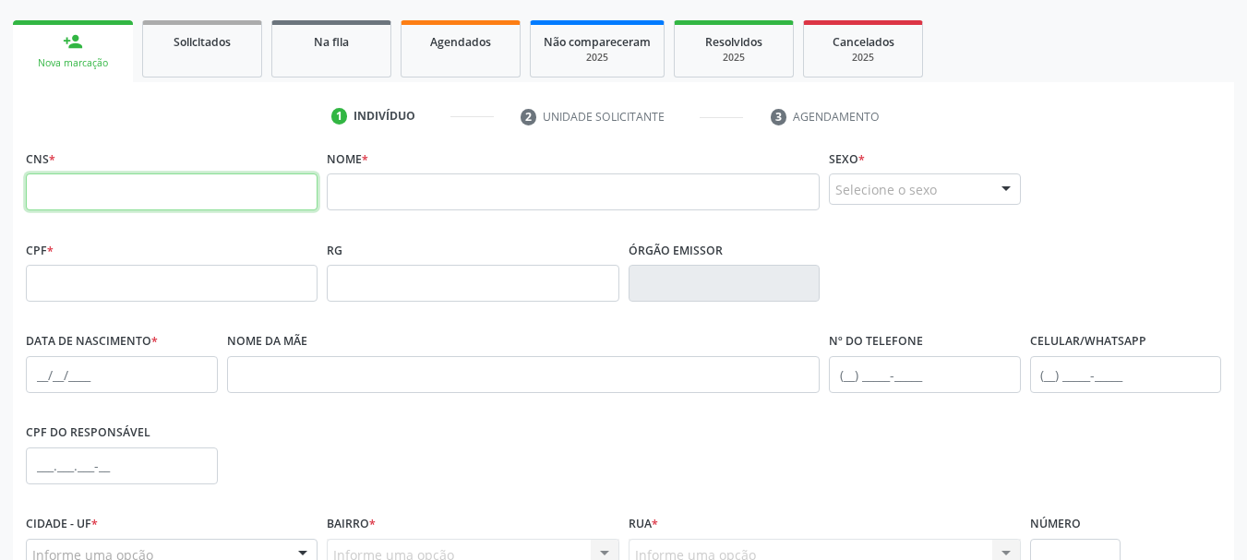
click input "text"
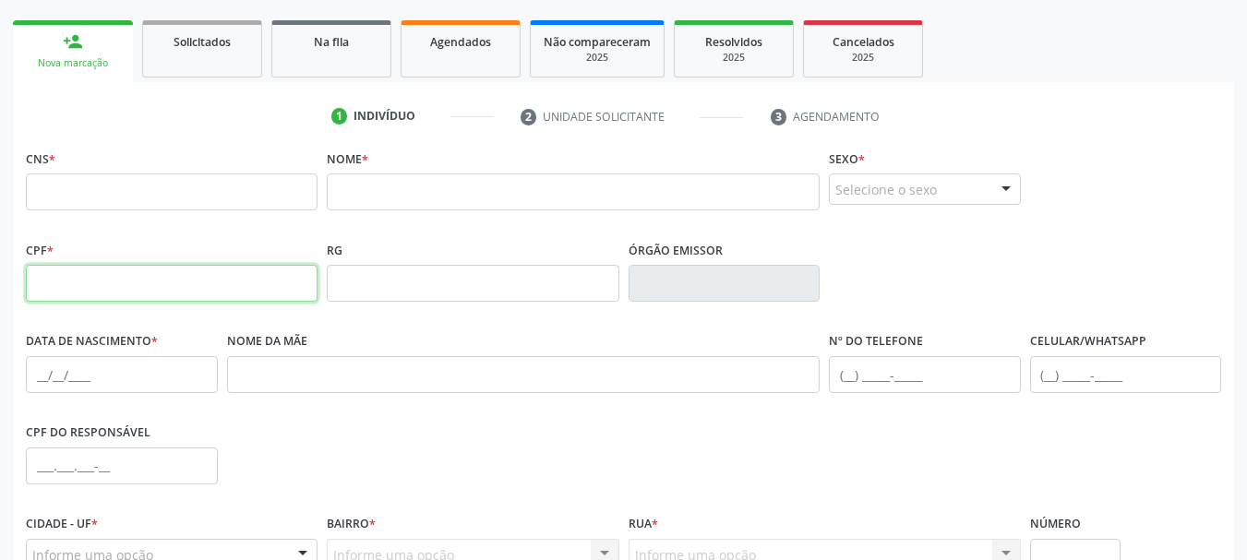
click input "text"
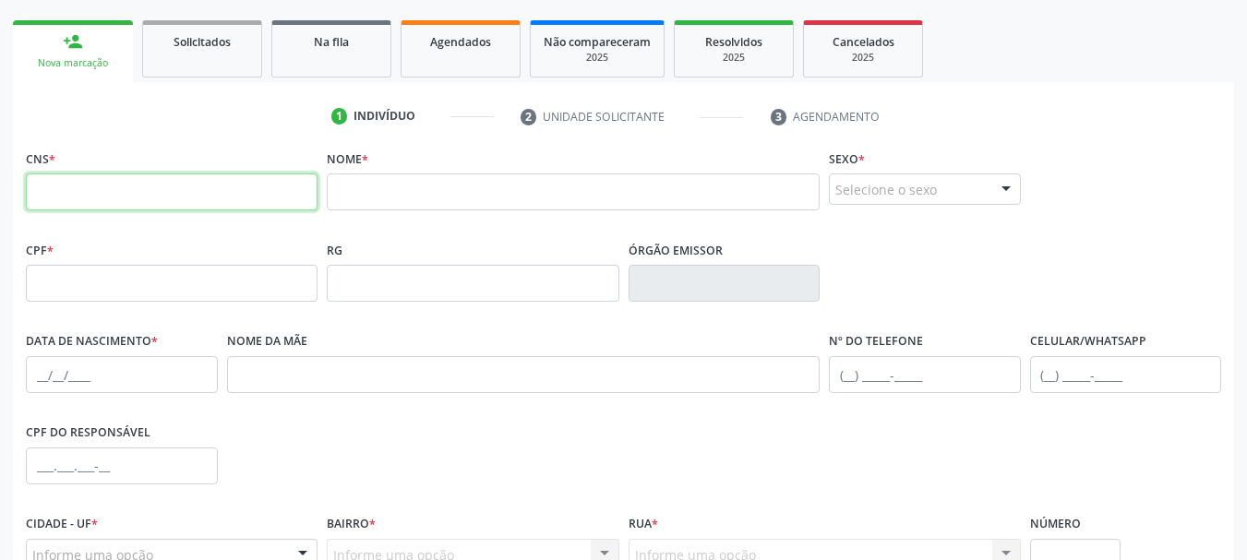
click input "text"
type input "706 4036 5153 1481"
drag, startPoint x: 222, startPoint y: 199, endPoint x: 0, endPoint y: 171, distance: 224.3
click div "Acompanhamento Acompanhe a situação das marcações correntes e finalizadas Relat…"
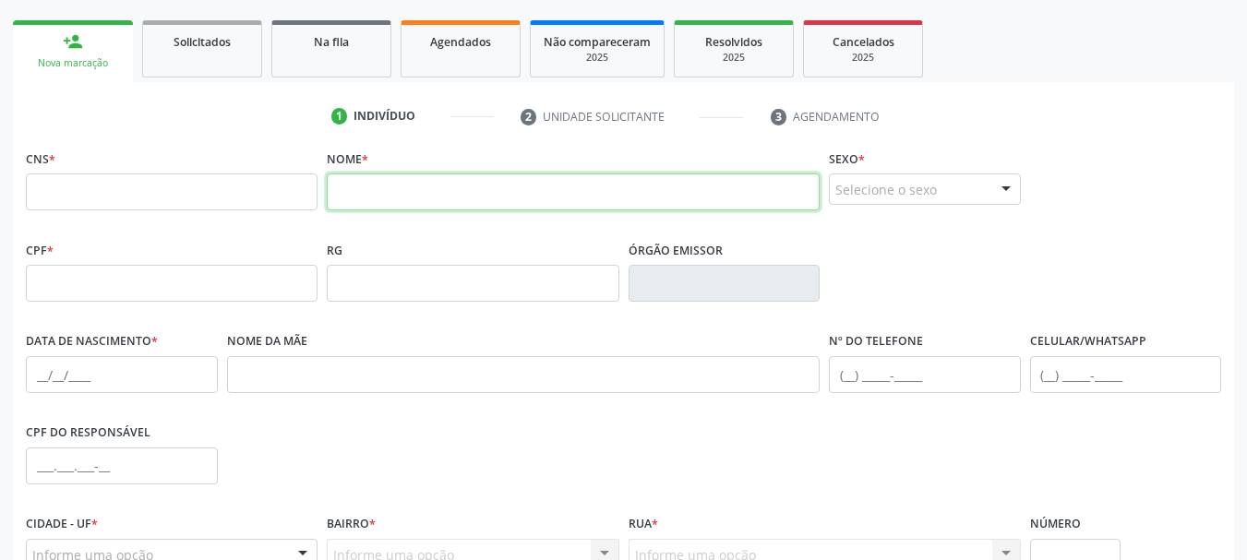
click input "text"
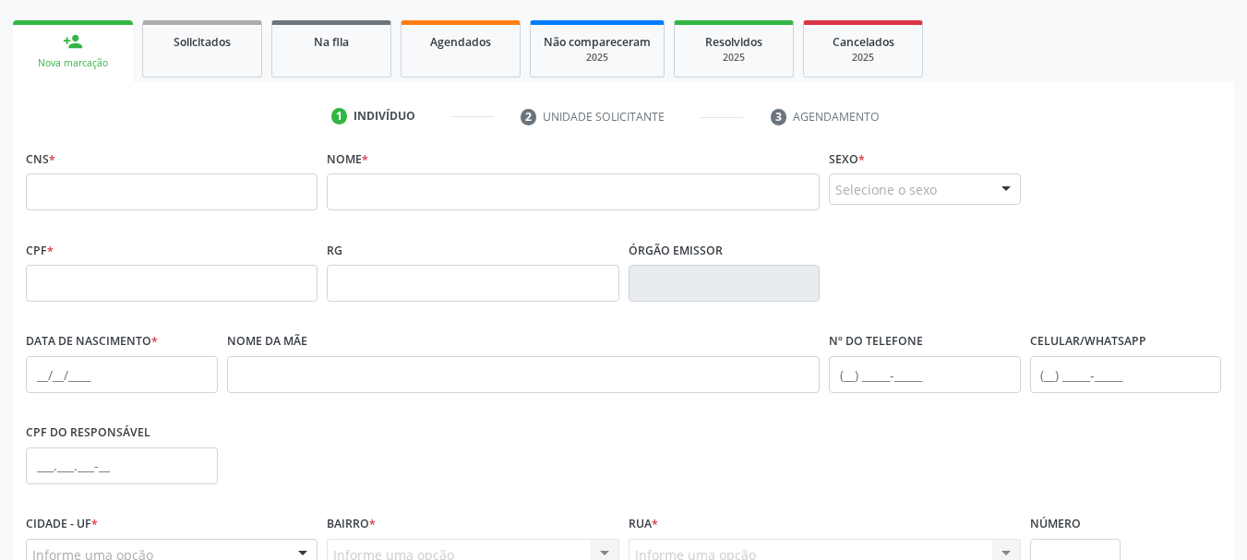
click div "RG"
click input "text"
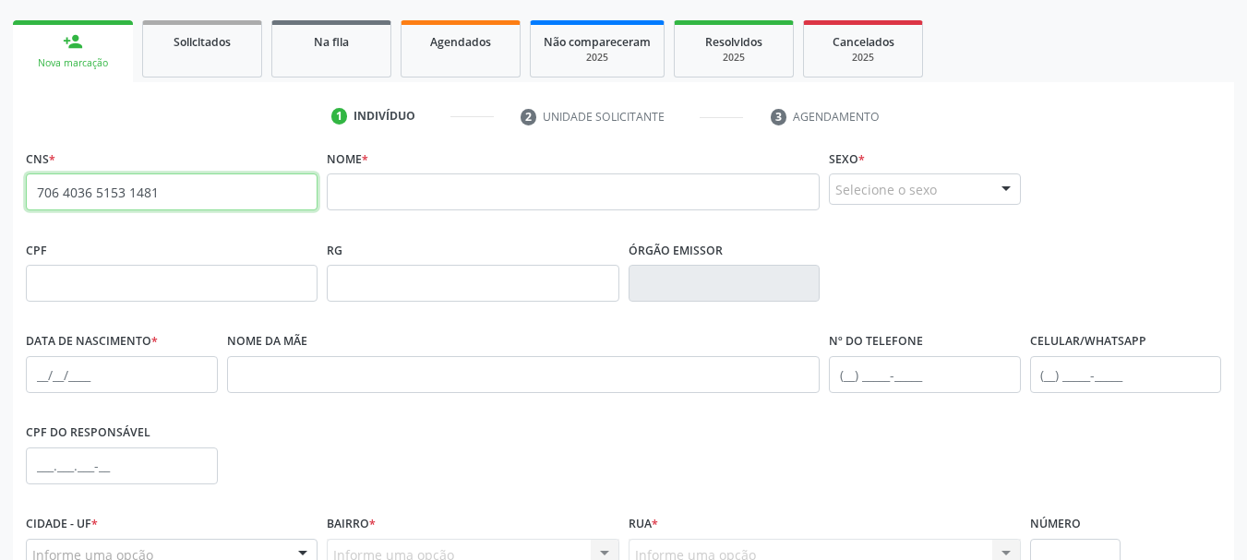
type input "706 4036 5153 1481"
drag, startPoint x: 172, startPoint y: 195, endPoint x: 0, endPoint y: 139, distance: 180.4
click div "Acompanhamento Acompanhe a situação das marcações correntes e finalizadas Relat…"
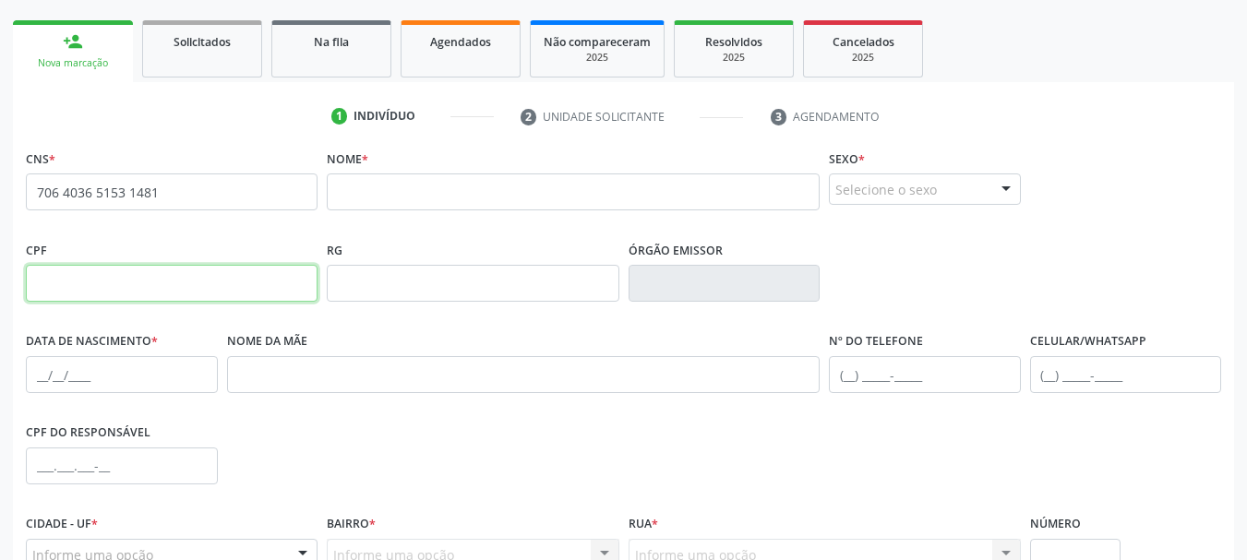
click input "text"
type input "035.344.104-08"
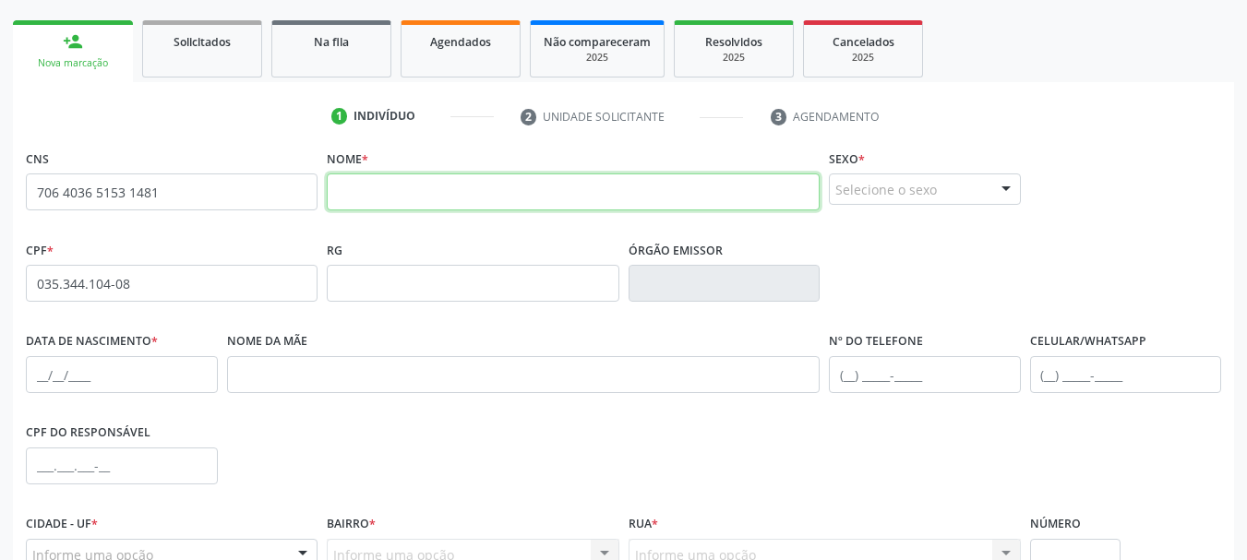
click input "text"
drag, startPoint x: 480, startPoint y: 191, endPoint x: 631, endPoint y: 183, distance: 151.6
click input "[PERSON_NAME]"
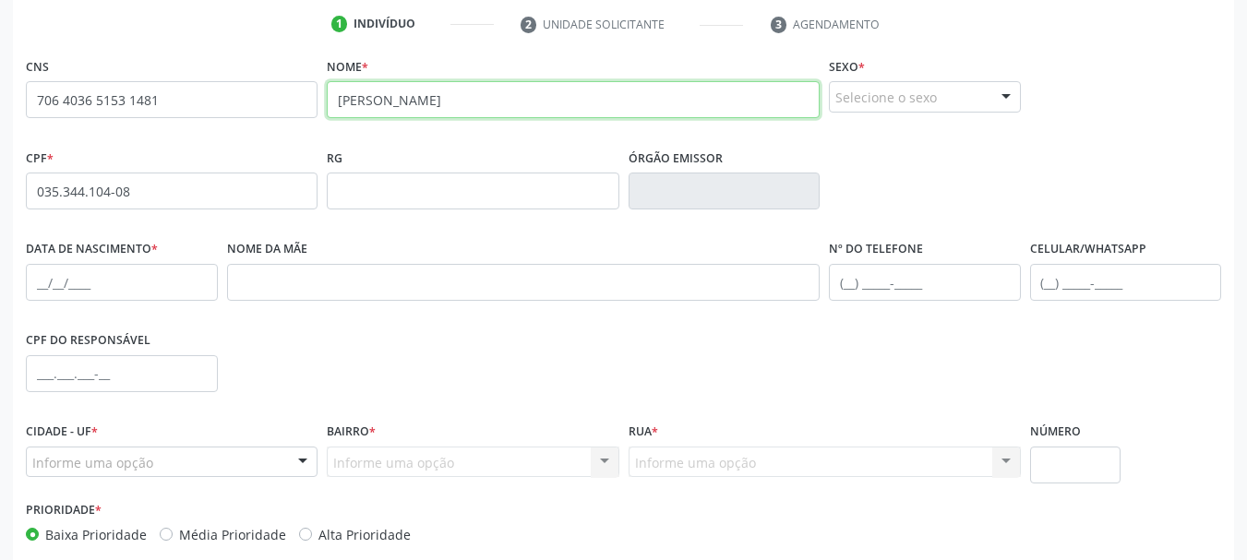
type input "[PERSON_NAME]"
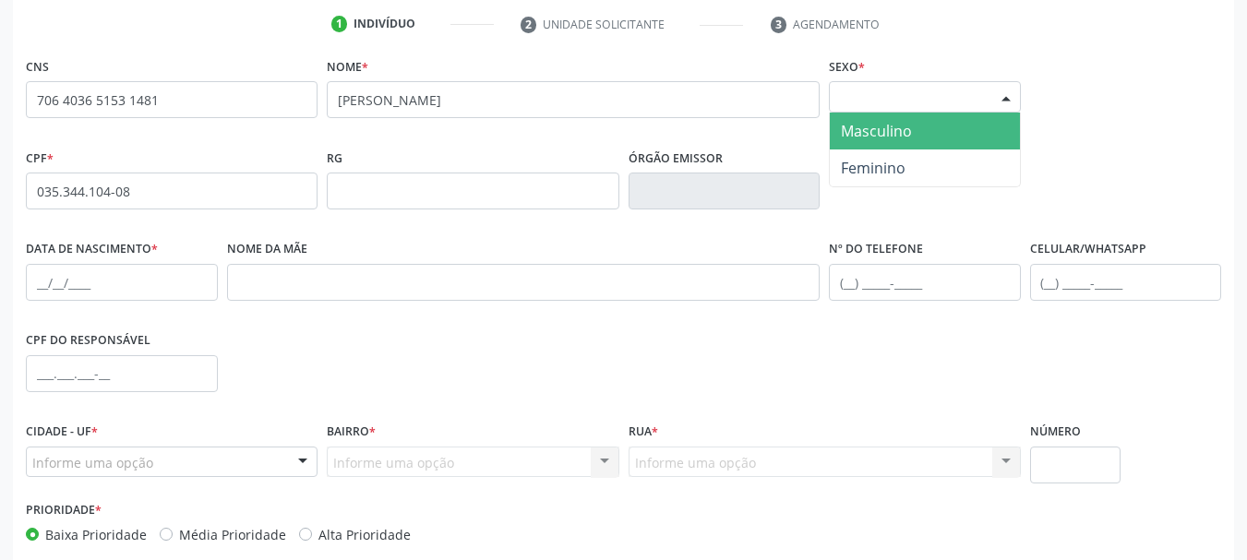
click div "Selecione o sexo"
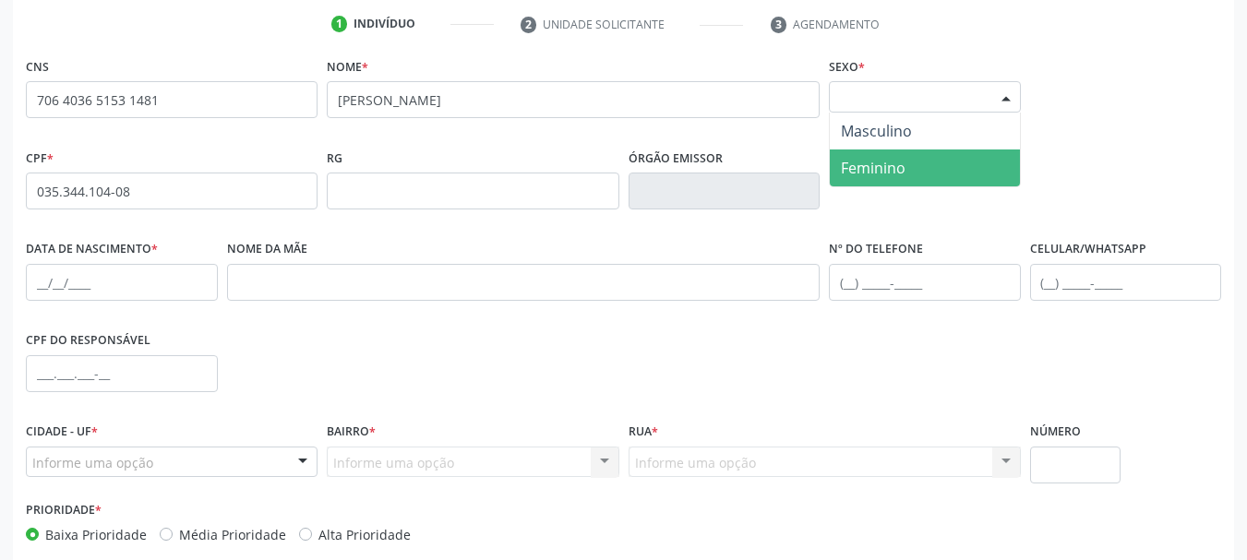
click span "Feminino"
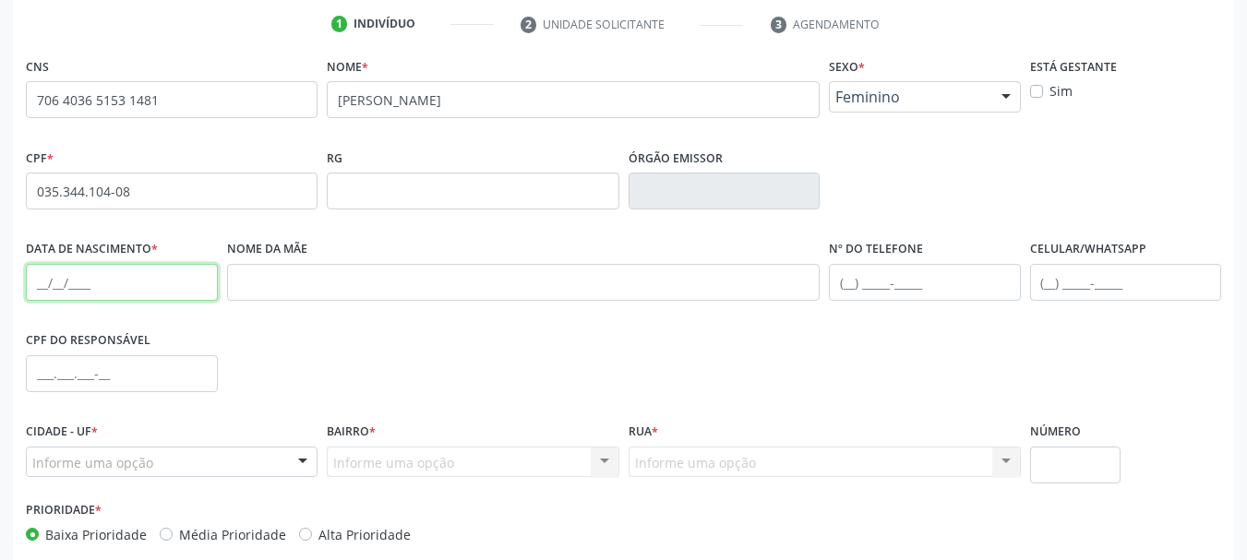
click input "text"
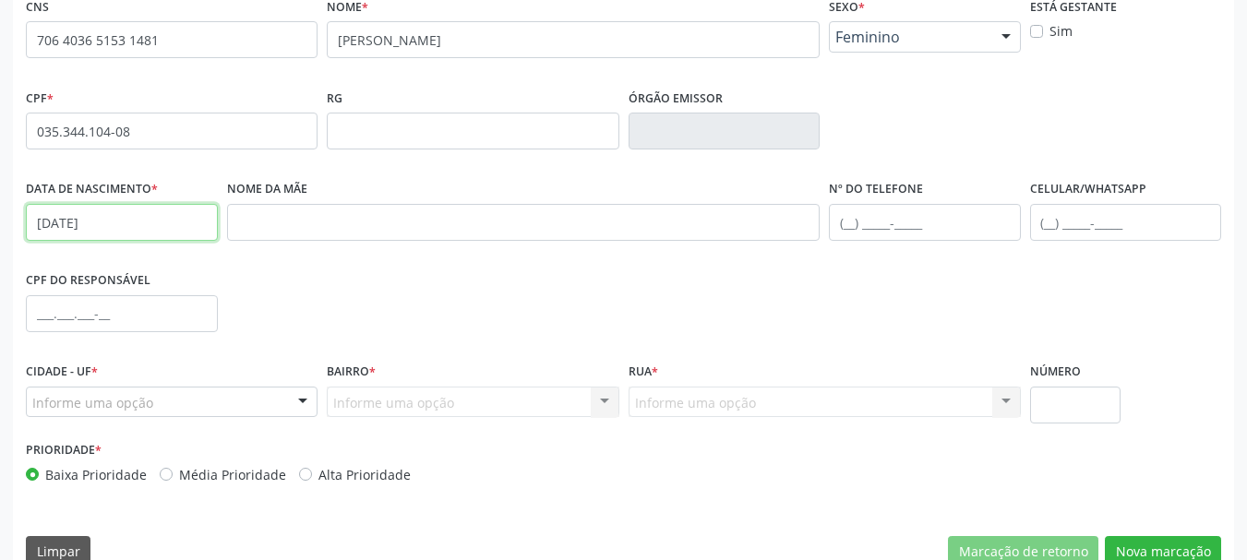
scroll to position [440, 0]
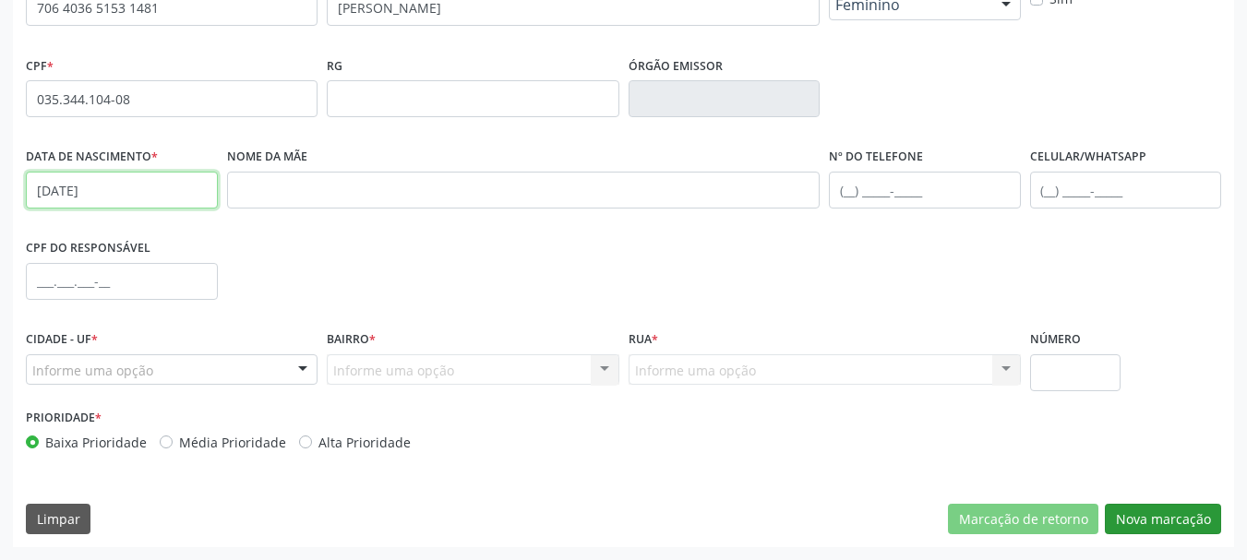
type input "14[DATE]"
click button "Nova marcação"
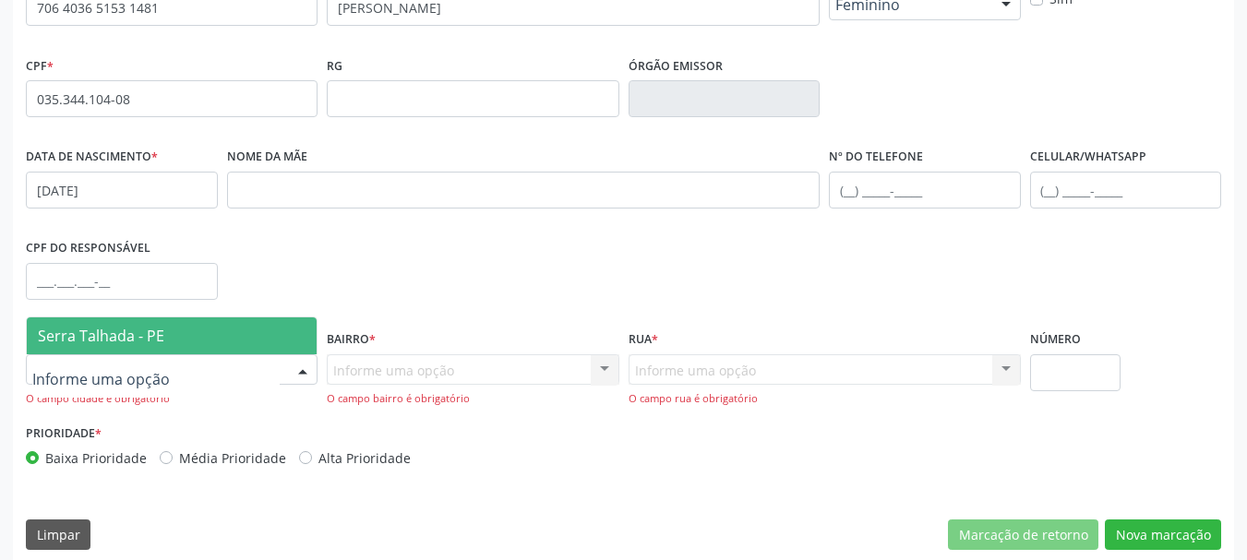
click span "Serra Talhada - PE"
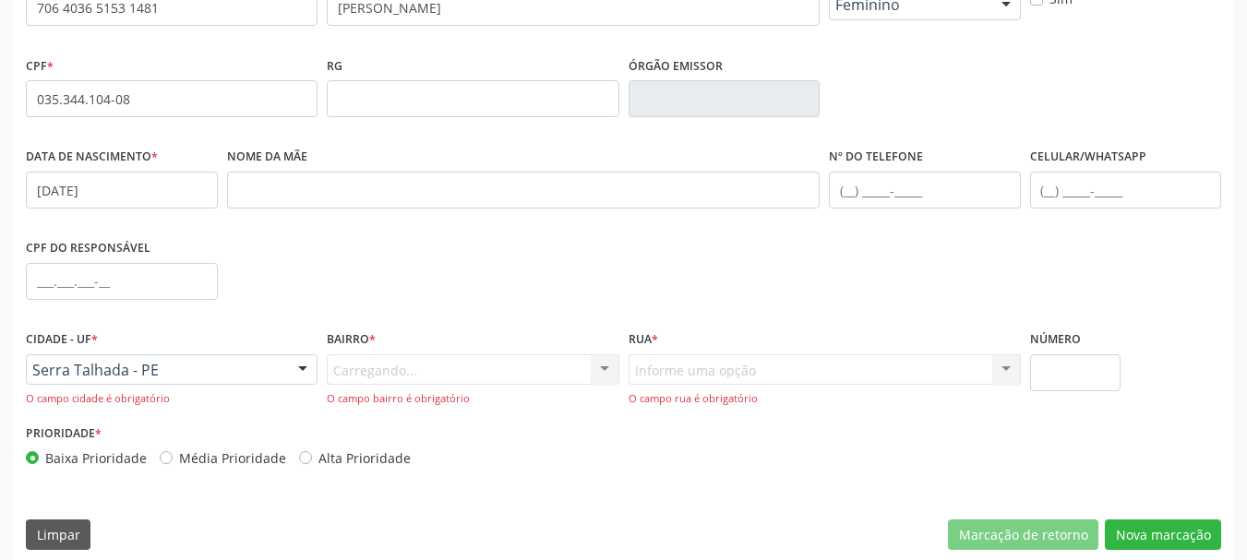
click div "Carregando... Nenhum resultado encontrado para: " " Nenhuma opção encontrada. D…"
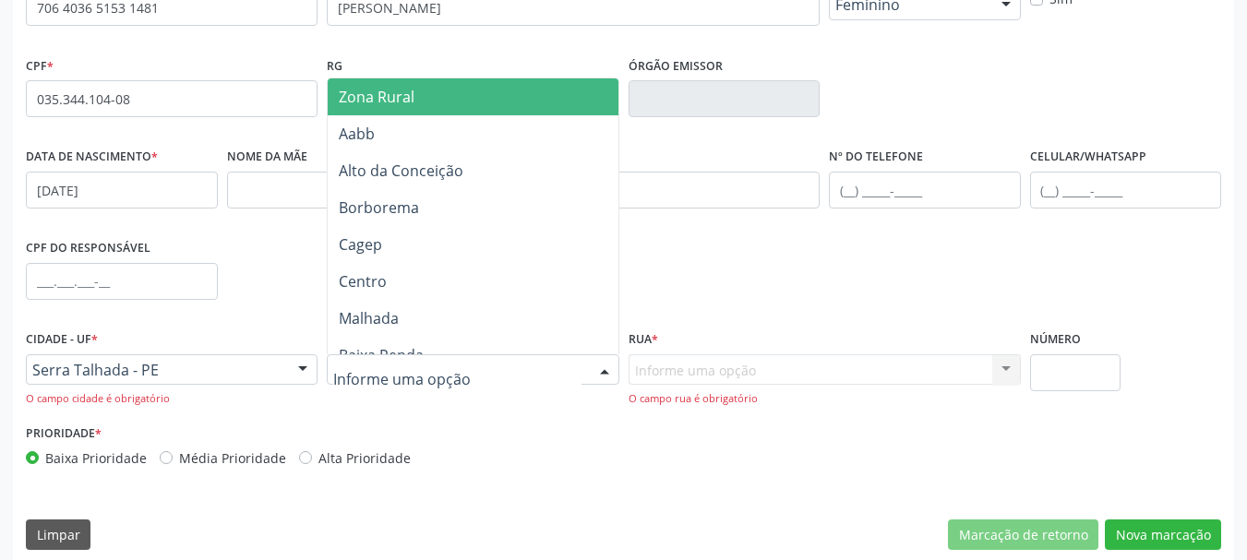
click span "Zona Rural"
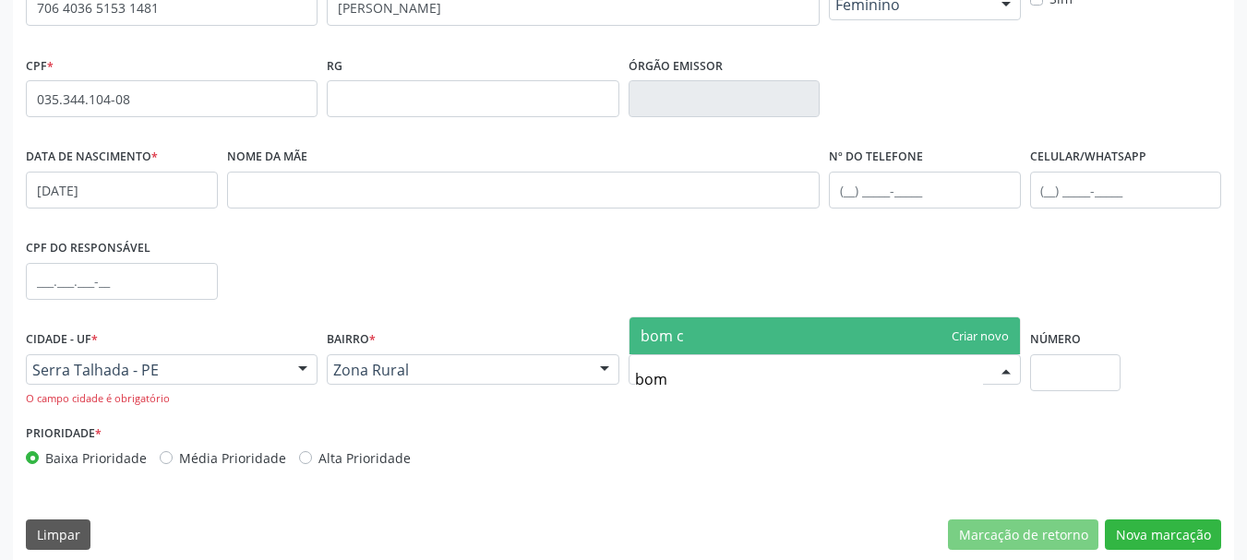
type input "bom"
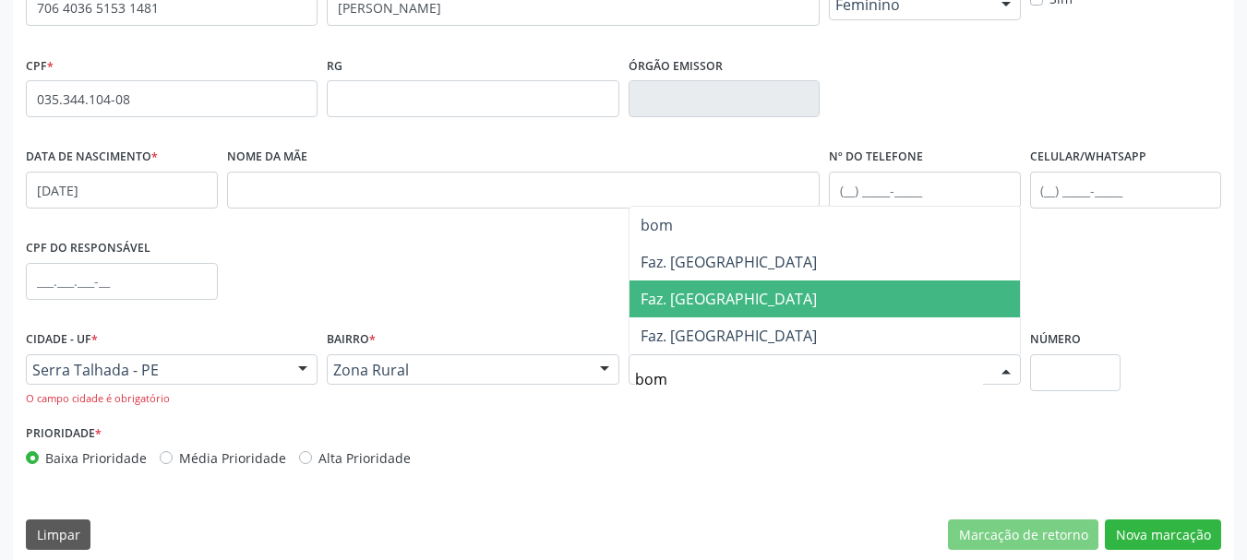
click span "Faz. [GEOGRAPHIC_DATA]"
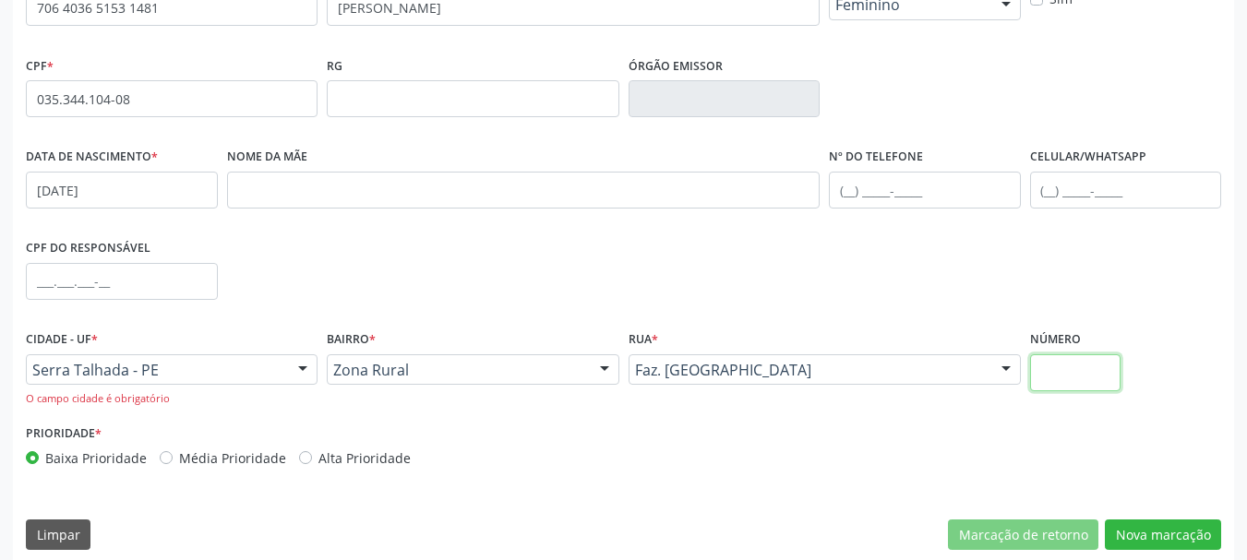
click input "text"
type input "S/N"
drag, startPoint x: 1143, startPoint y: 536, endPoint x: 1124, endPoint y: 545, distance: 20.2
click button "Nova marcação"
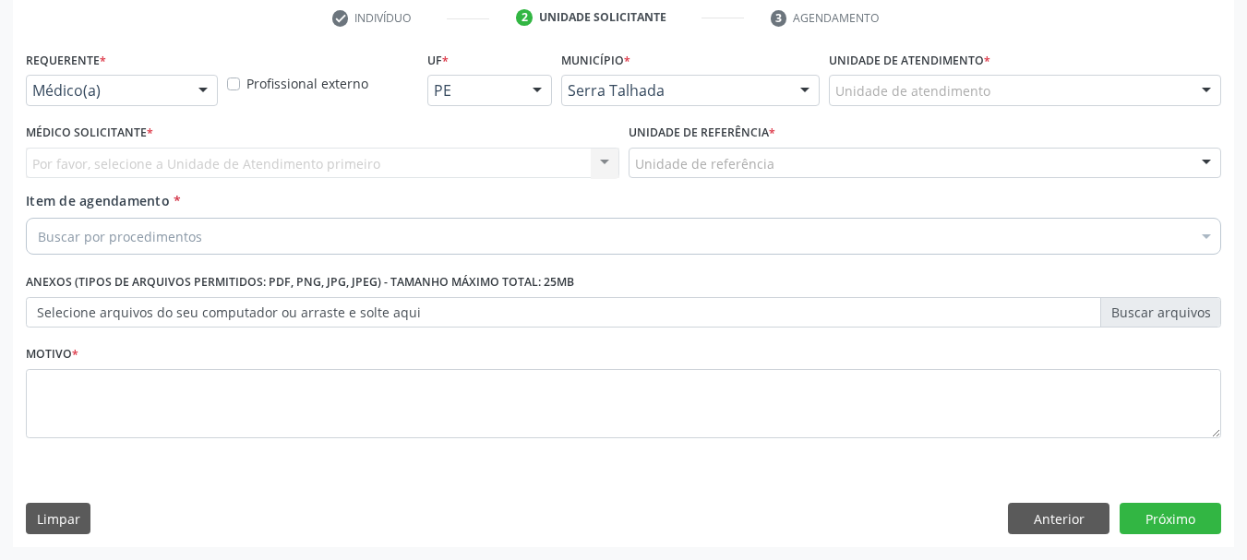
scroll to position [354, 0]
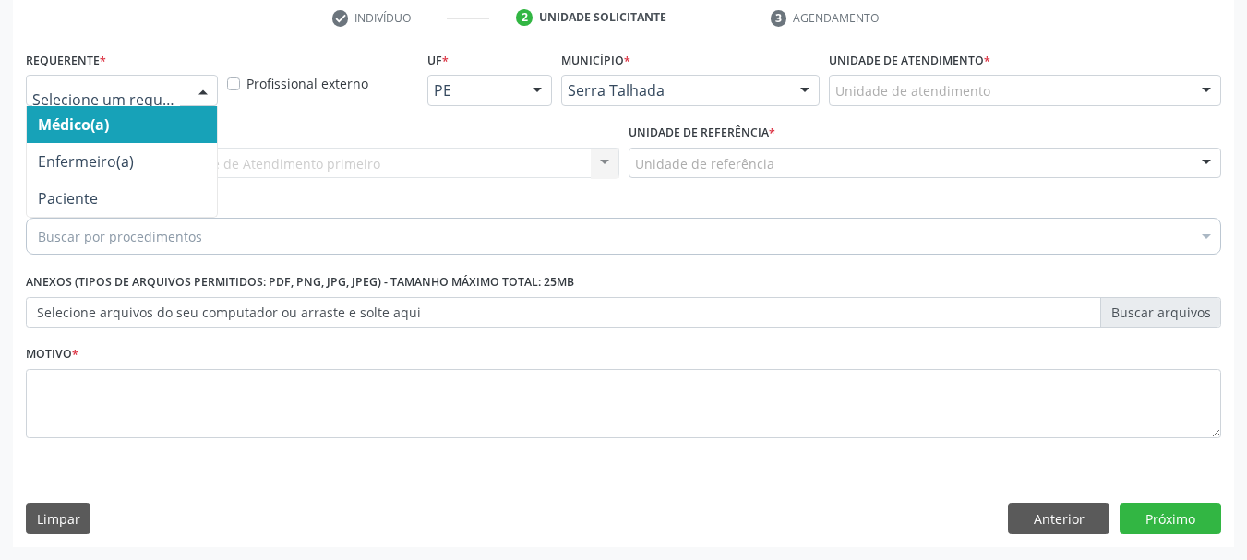
drag, startPoint x: 65, startPoint y: 103, endPoint x: 77, endPoint y: 84, distance: 22.8
click div
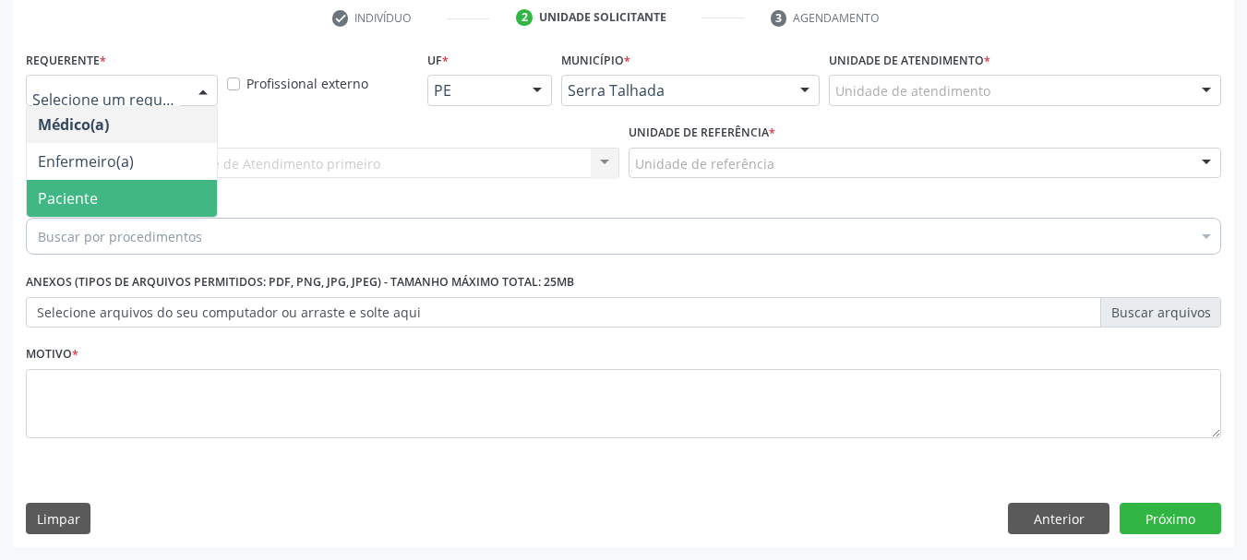
click span "Paciente"
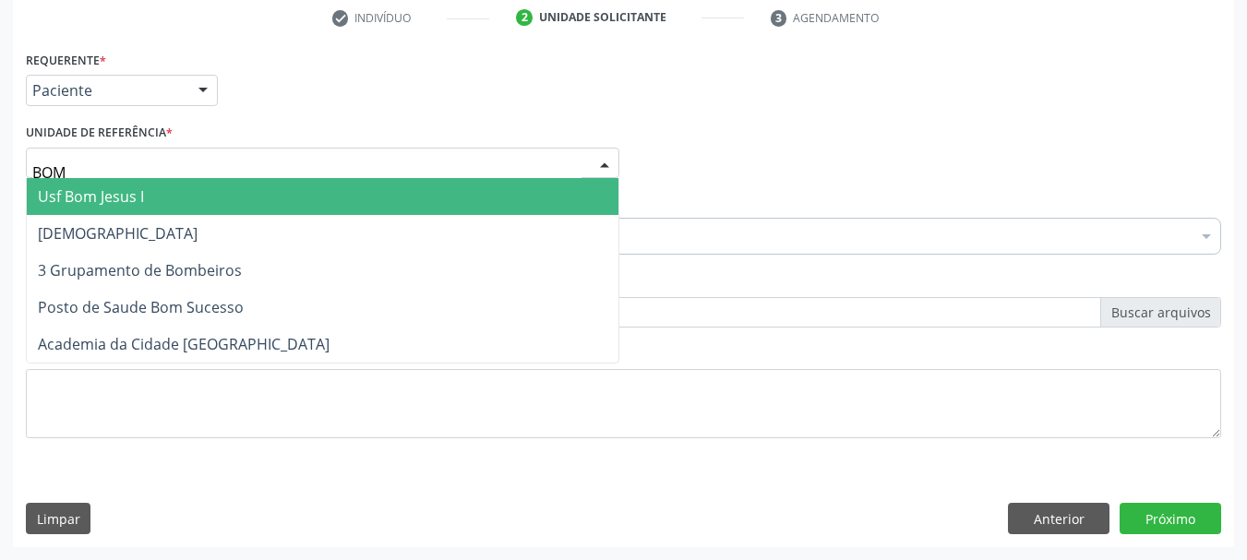
type input "BOM"
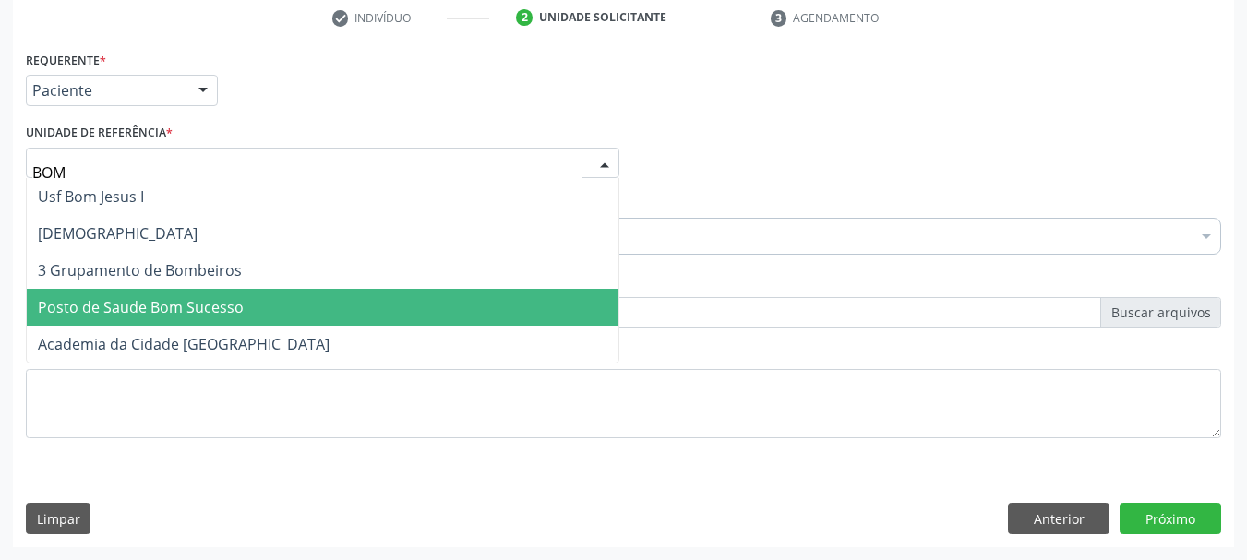
click span "Posto de Saude Bom Sucesso"
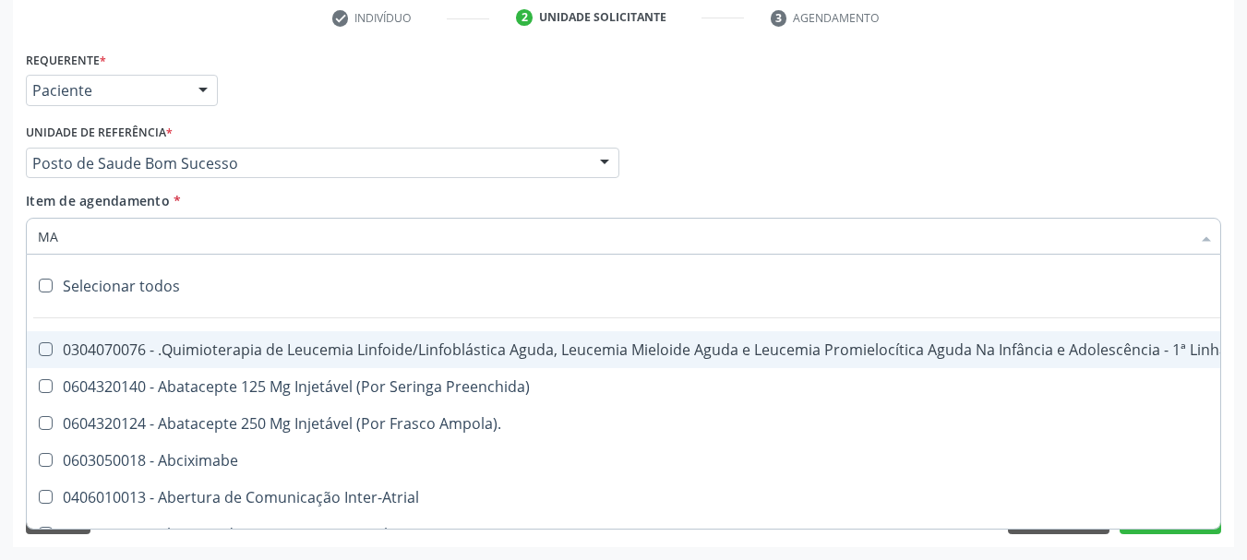
type input "MAO"
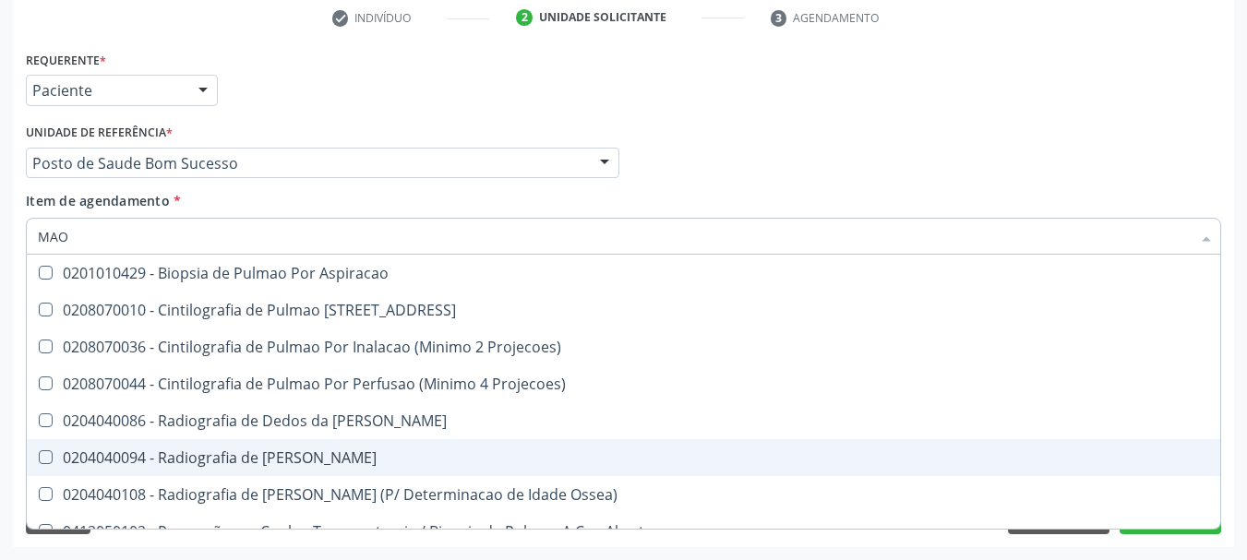
click div "0204040094 - Radiografia de [PERSON_NAME]"
checkbox Mao "true"
click div "Acompanhamento Acompanhe a situação das marcações correntes e finalizadas Relat…"
checkbox 67 "true"
checkbox Mao "false"
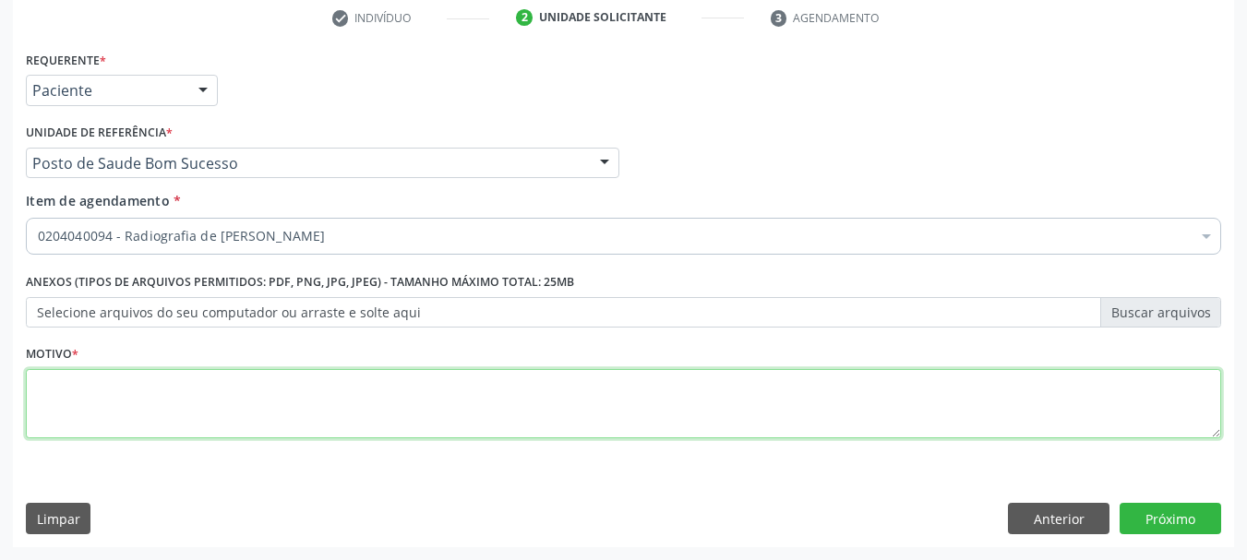
click textarea
type textarea "*"
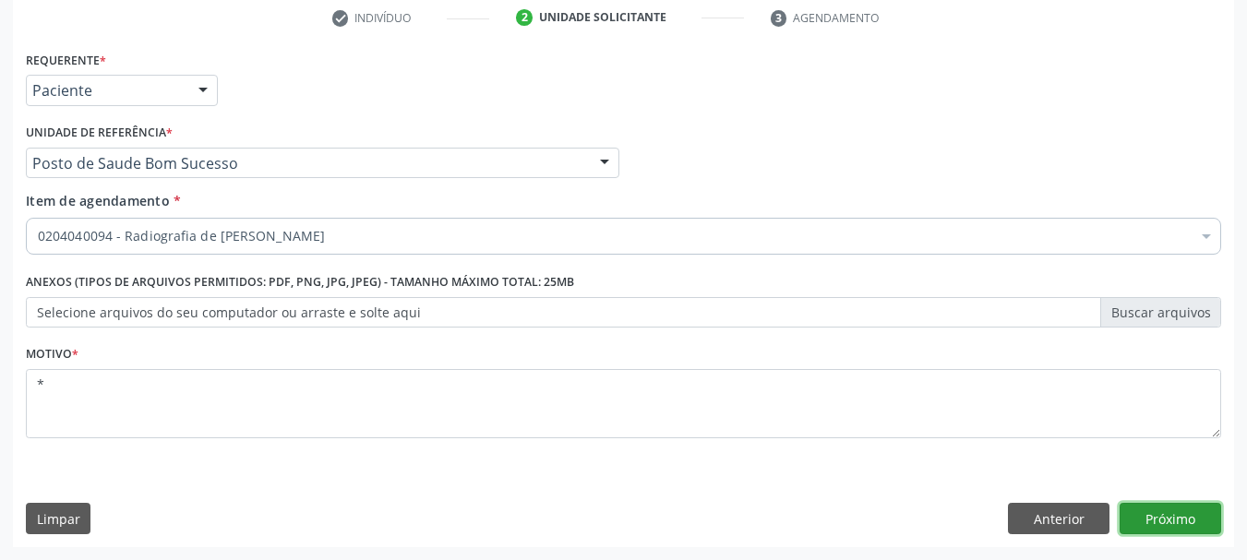
click button "Próximo"
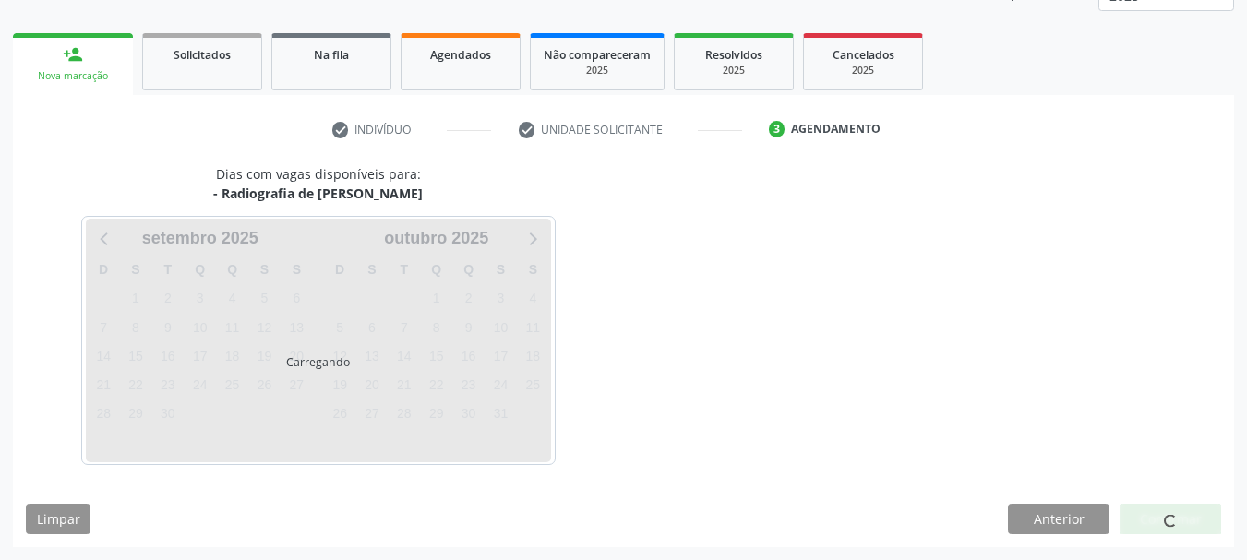
scroll to position [243, 0]
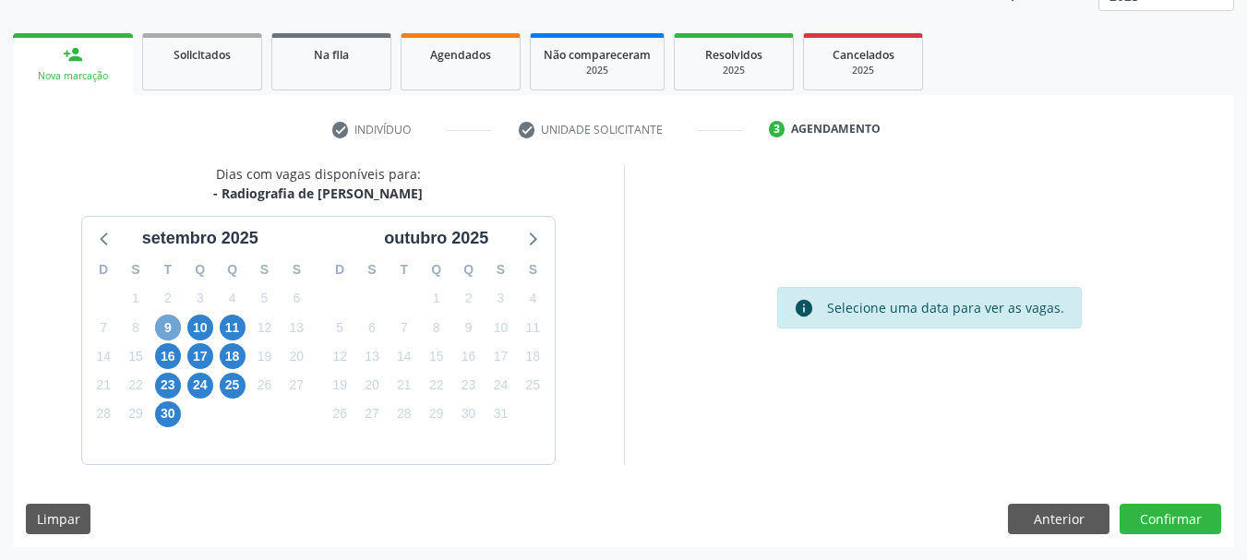
click span "9"
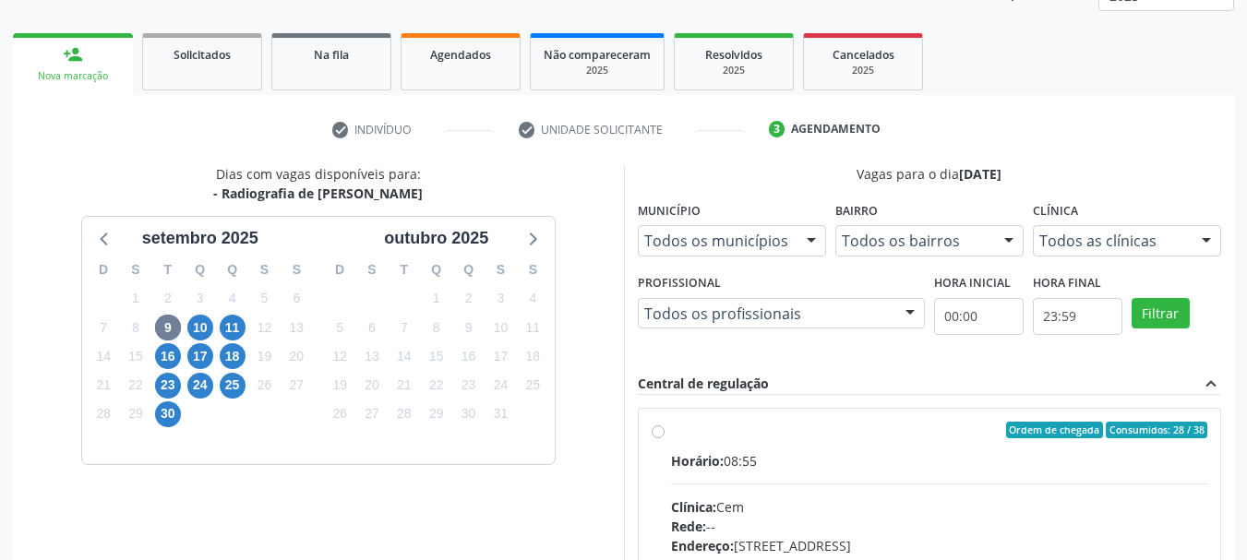
drag, startPoint x: 771, startPoint y: 433, endPoint x: 778, endPoint y: 404, distance: 29.5
click div "Ordem de chegada Consumidos: 28 / 38"
click input "Ordem de chegada Consumidos: 28 / 38 Horário: 08:55 Clínica: Cem Rede: -- Ender…"
radio input "true"
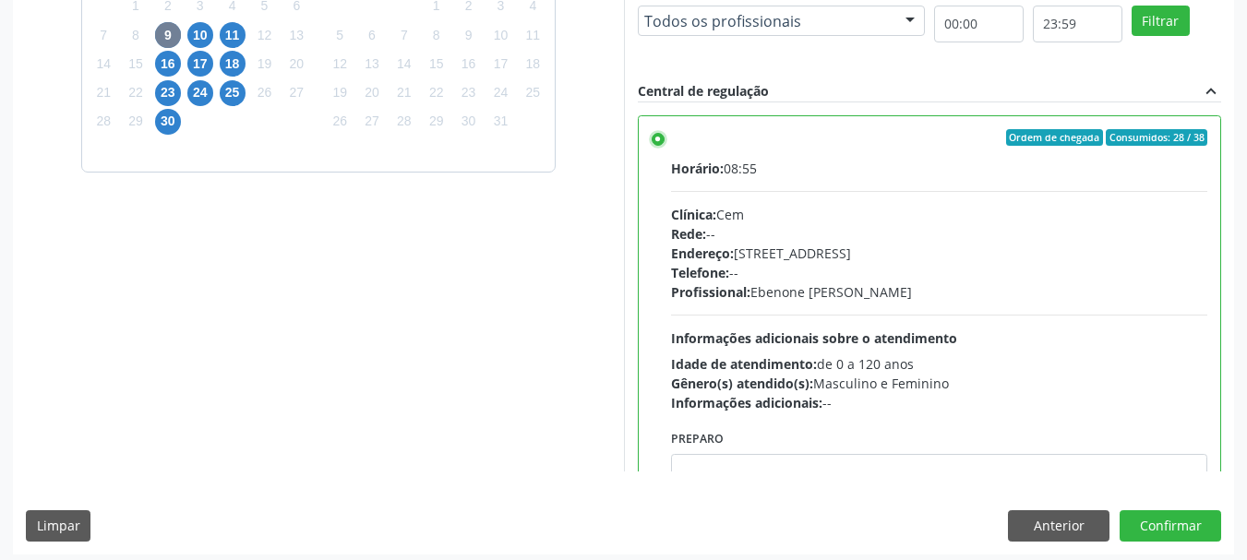
scroll to position [543, 0]
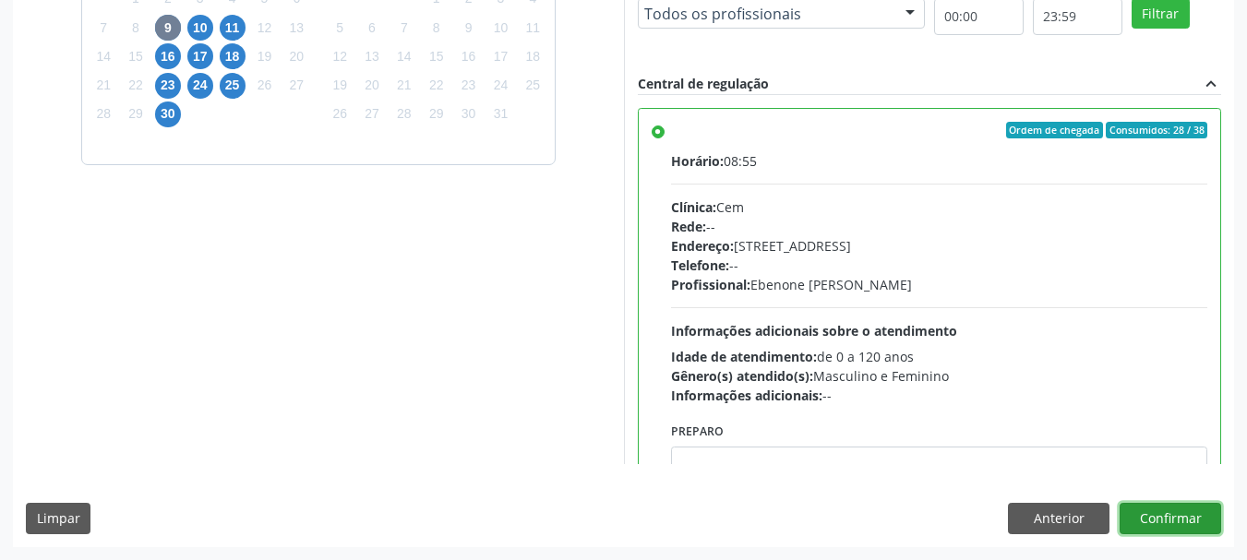
click button "Confirmar"
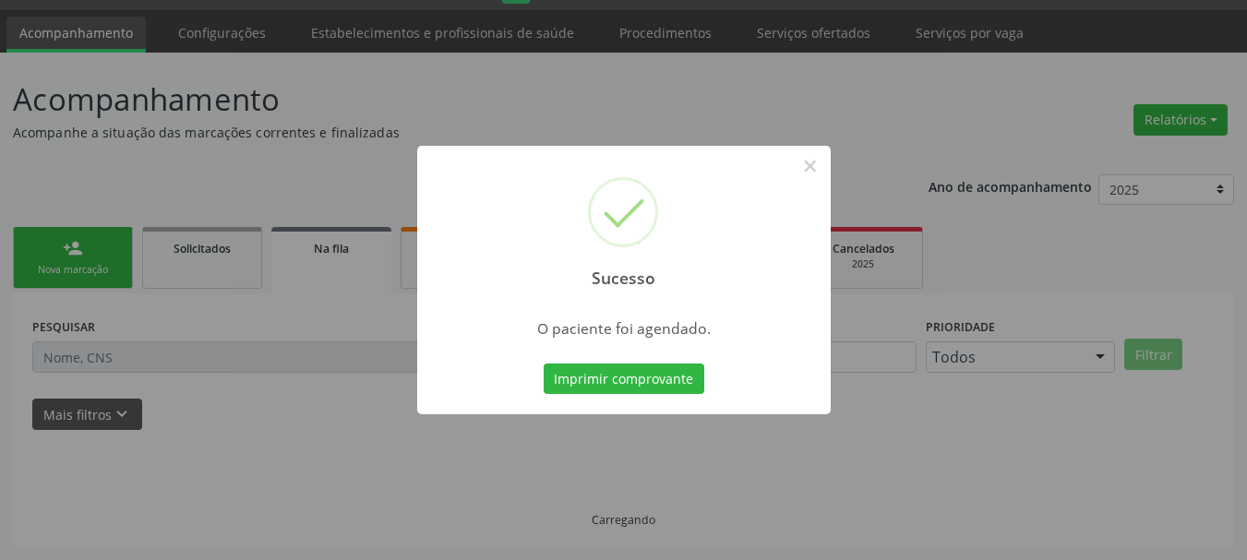
scroll to position [49, 0]
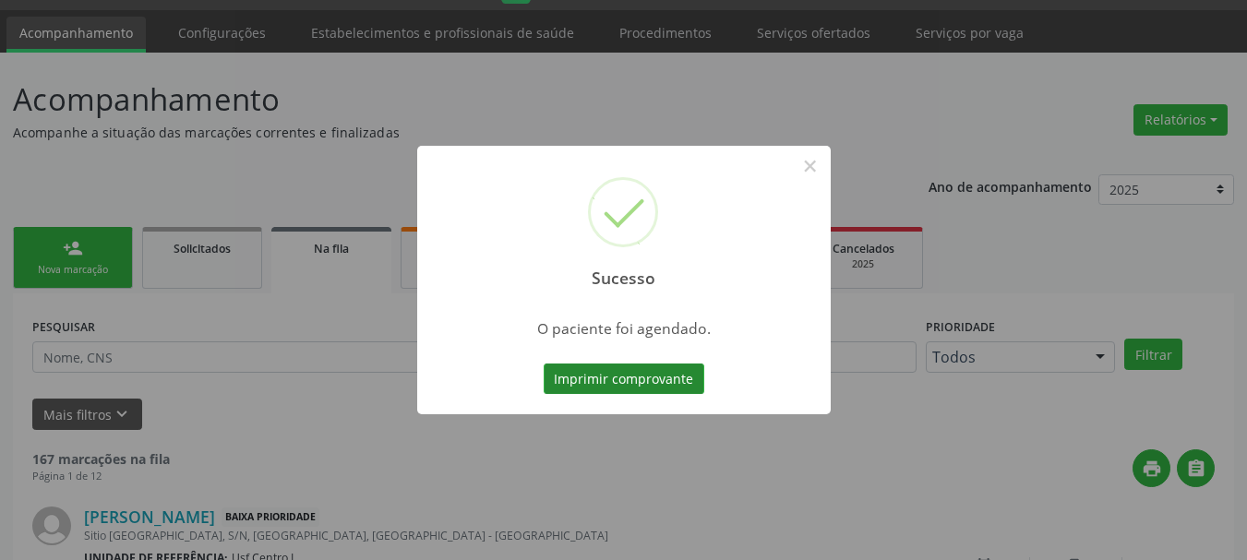
click button "Imprimir comprovante"
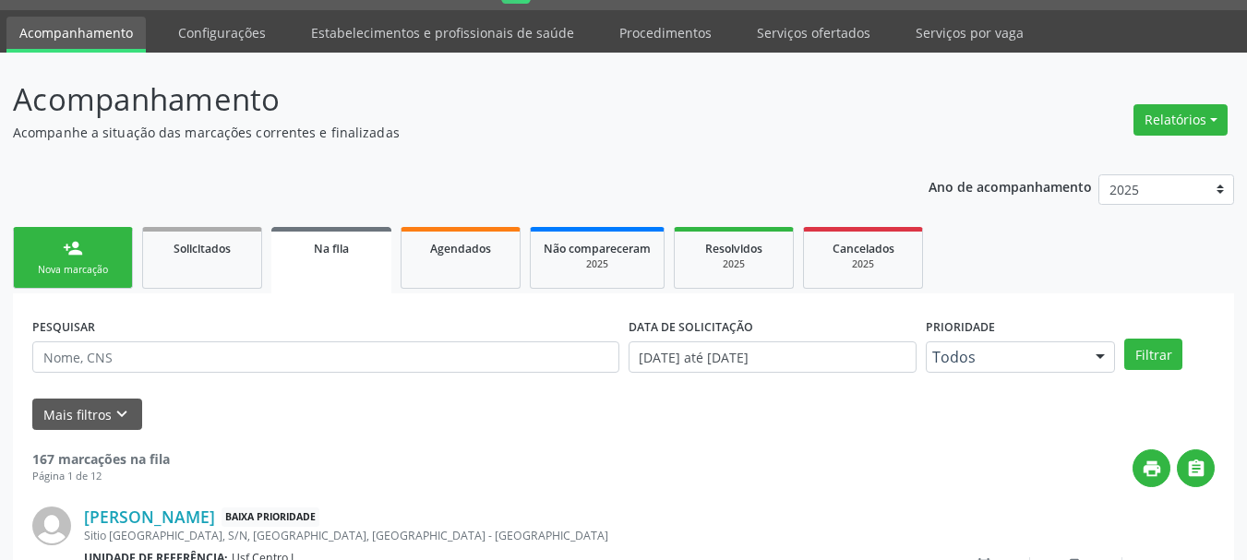
click link "person_add Nova marcação"
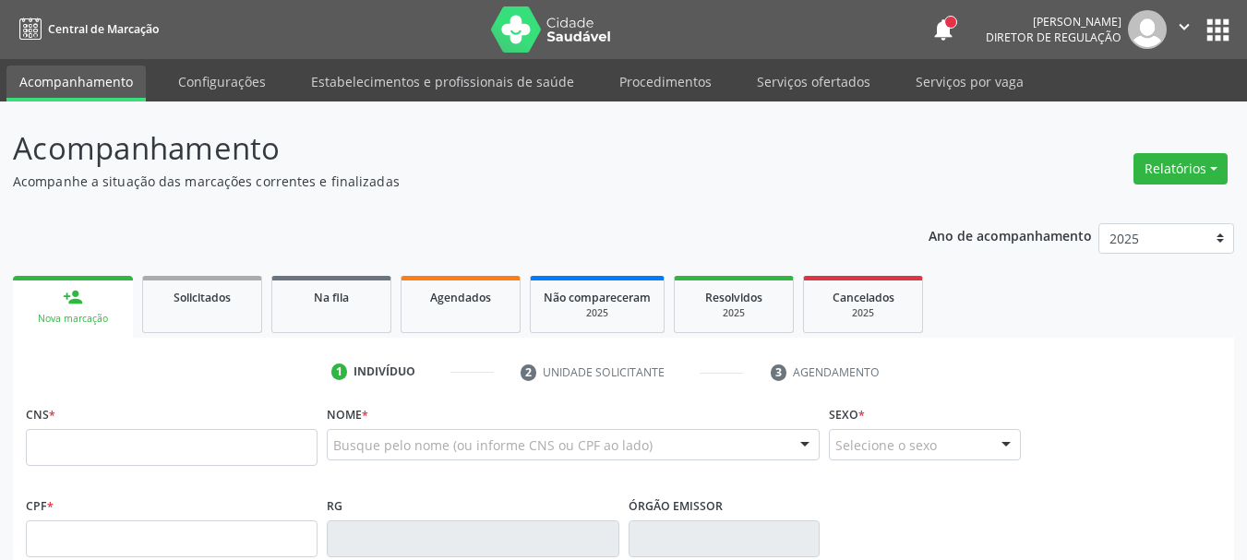
scroll to position [49, 0]
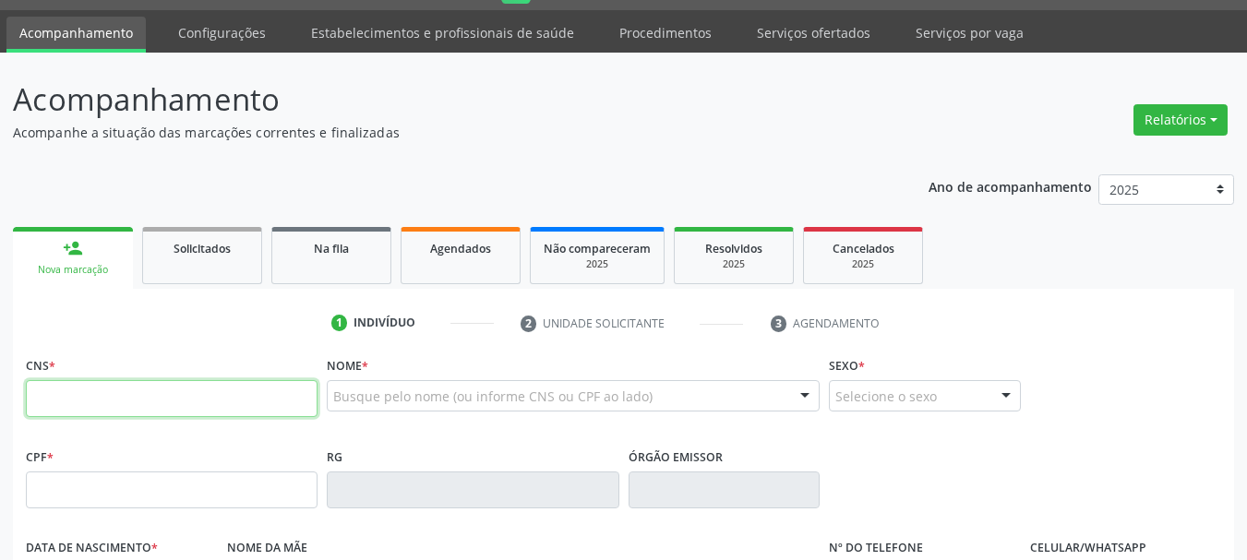
click at [148, 389] on input "text" at bounding box center [172, 398] width 292 height 37
type input "899 0040 3735 8885"
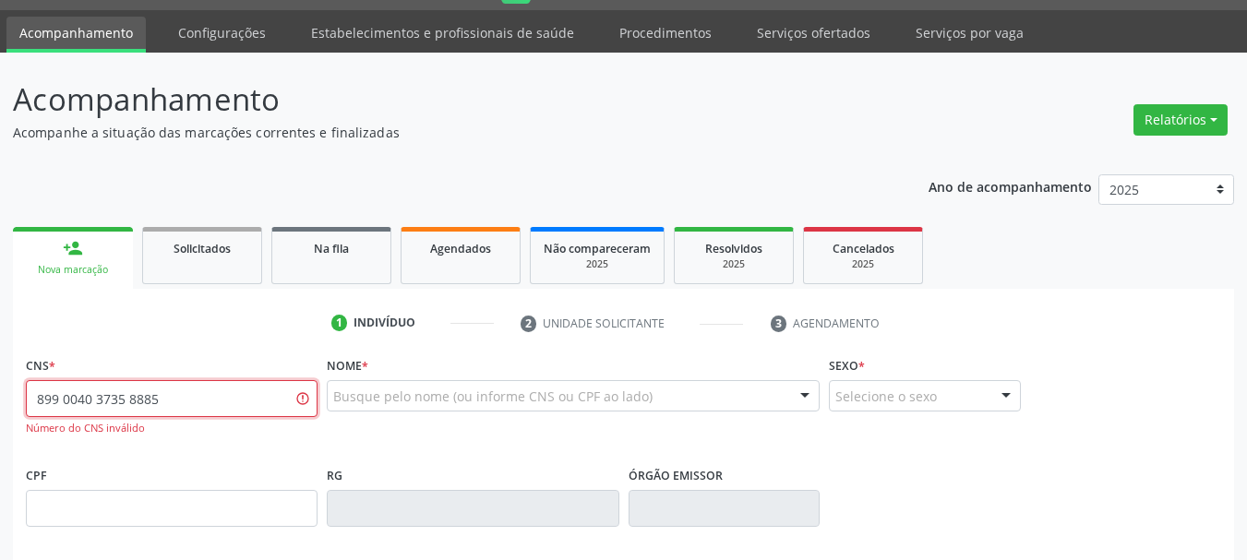
drag, startPoint x: 189, startPoint y: 389, endPoint x: 0, endPoint y: 461, distance: 202.8
click at [0, 461] on div "Acompanhamento Acompanhe a situação das marcações correntes e finalizadas Relat…" at bounding box center [623, 511] width 1247 height 917
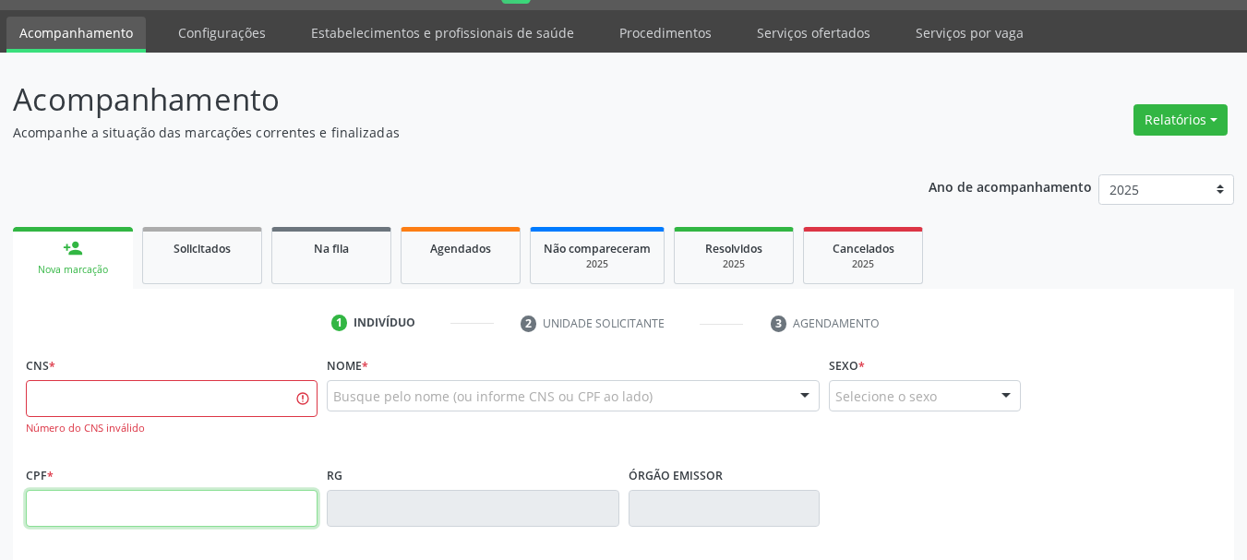
click at [124, 516] on input "text" at bounding box center [172, 508] width 292 height 37
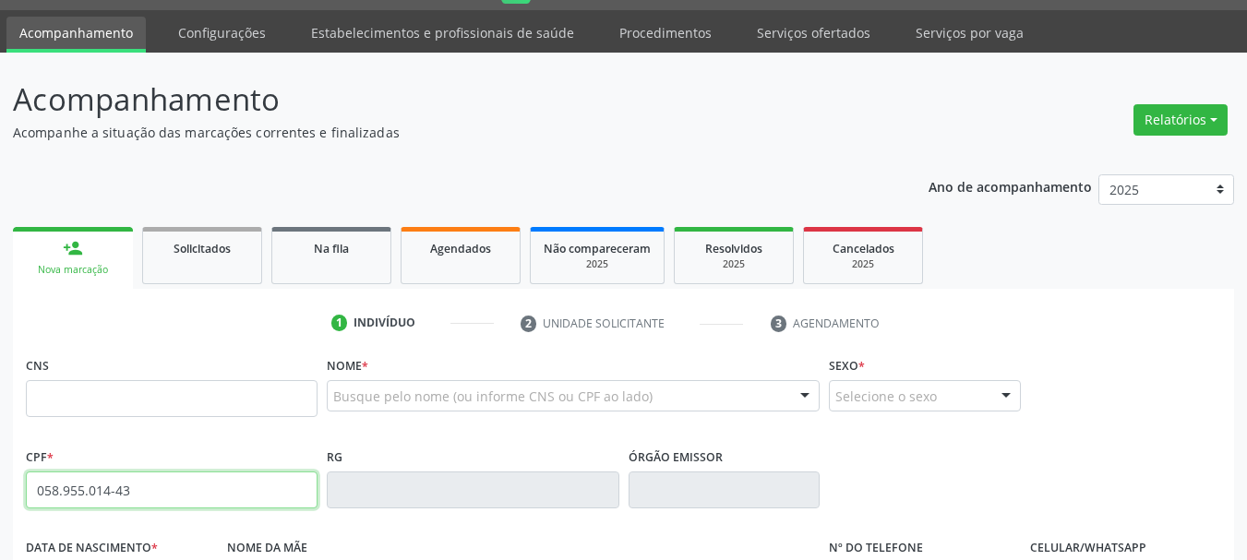
type input "058.955.014-43"
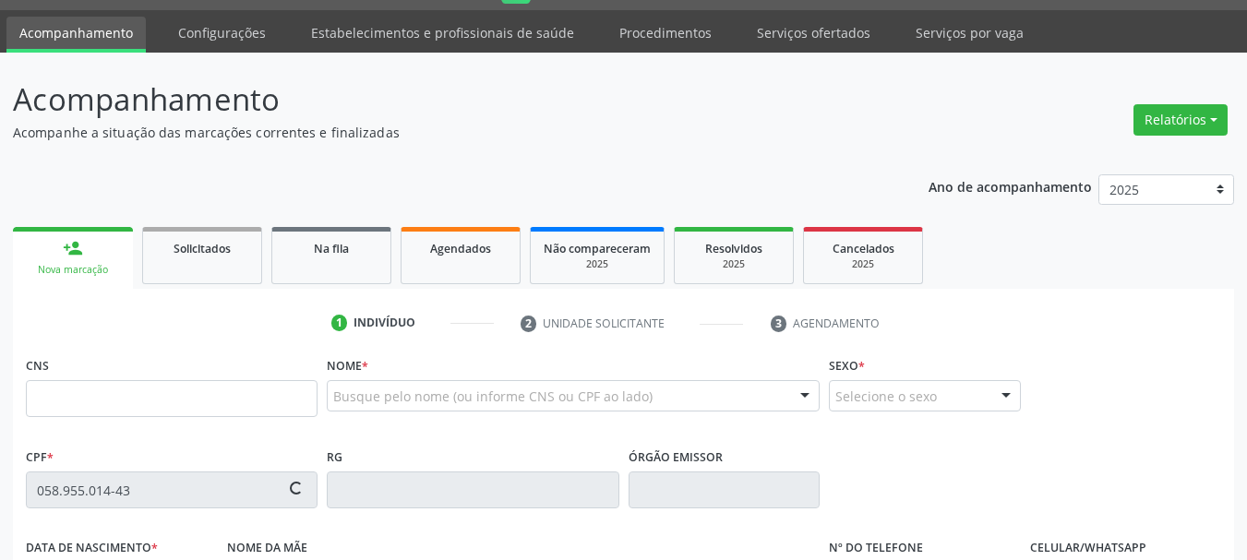
type input "898 0040 3735 8885"
type input "01/03/1982"
type input "Valda Nunes Marinho"
type input "(87) 99999-9999"
type input "007.699.044-32"
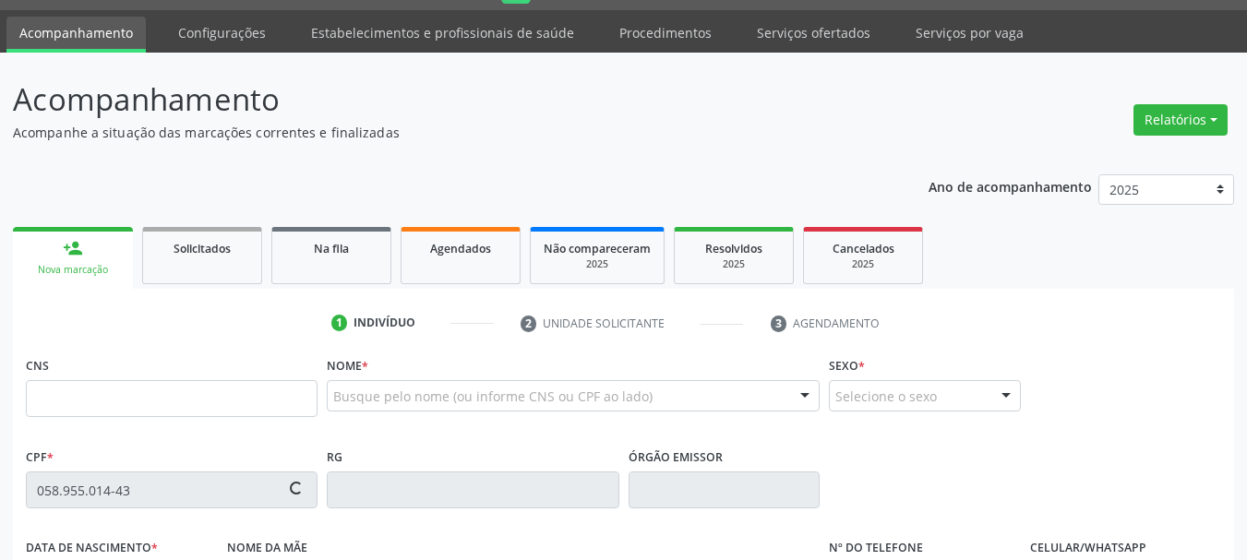
type input "S/N"
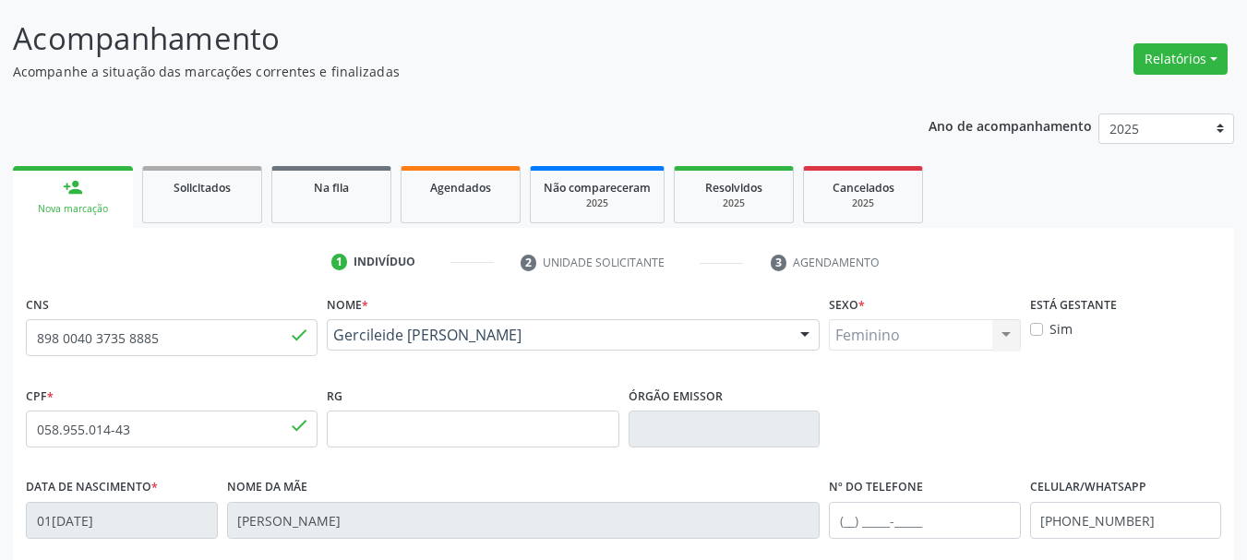
scroll to position [141, 0]
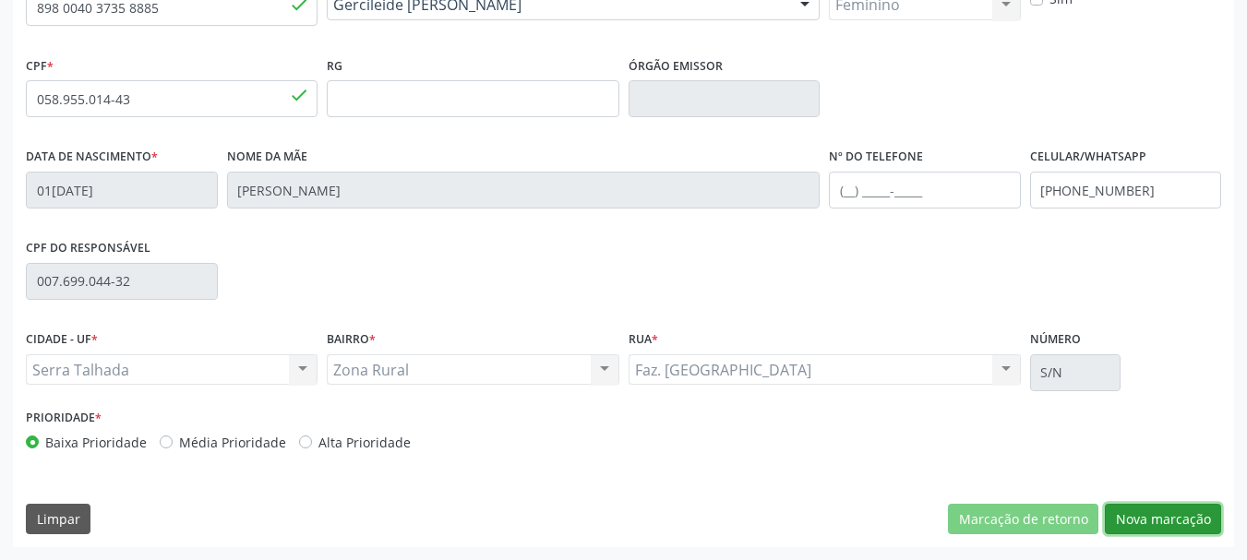
click at [1158, 506] on button "Nova marcação" at bounding box center [1163, 519] width 116 height 31
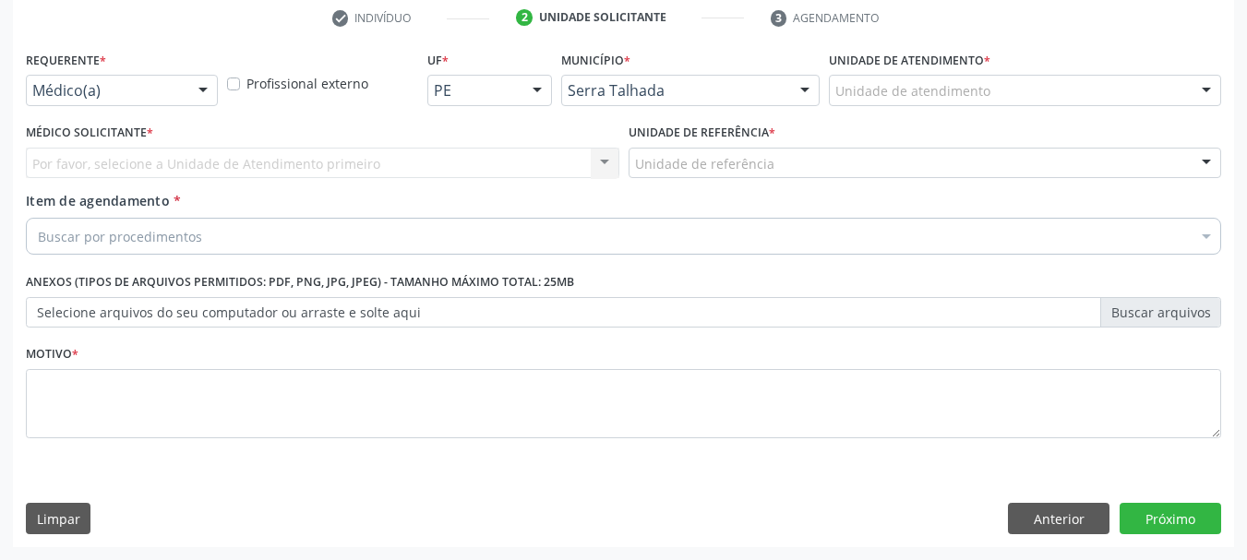
scroll to position [354, 0]
drag, startPoint x: 126, startPoint y: 96, endPoint x: 131, endPoint y: 111, distance: 15.8
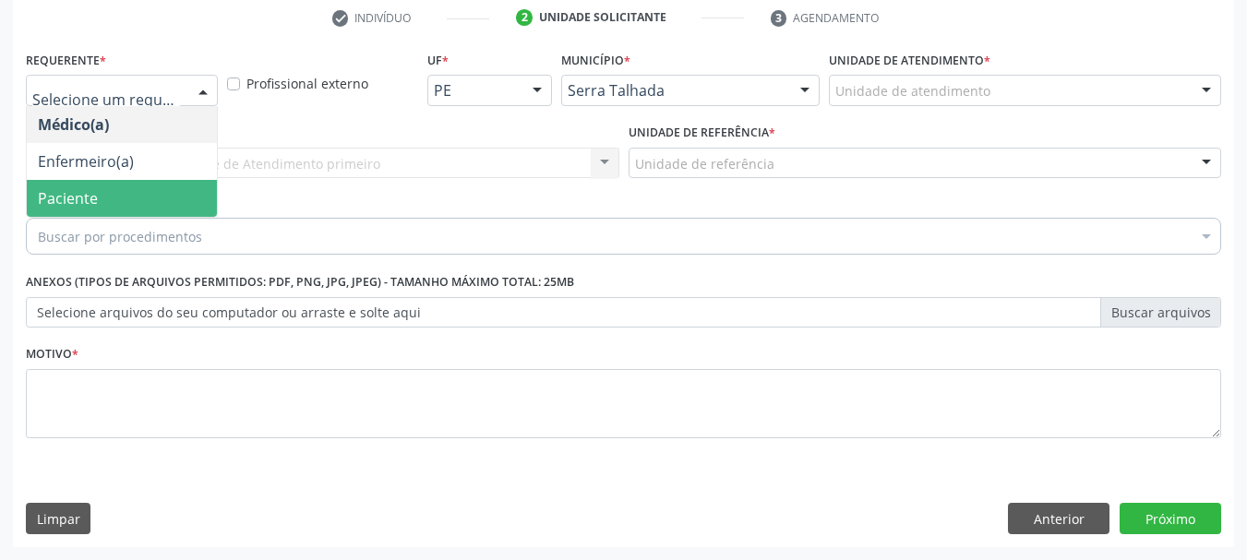
click at [127, 190] on span "Paciente" at bounding box center [122, 198] width 190 height 37
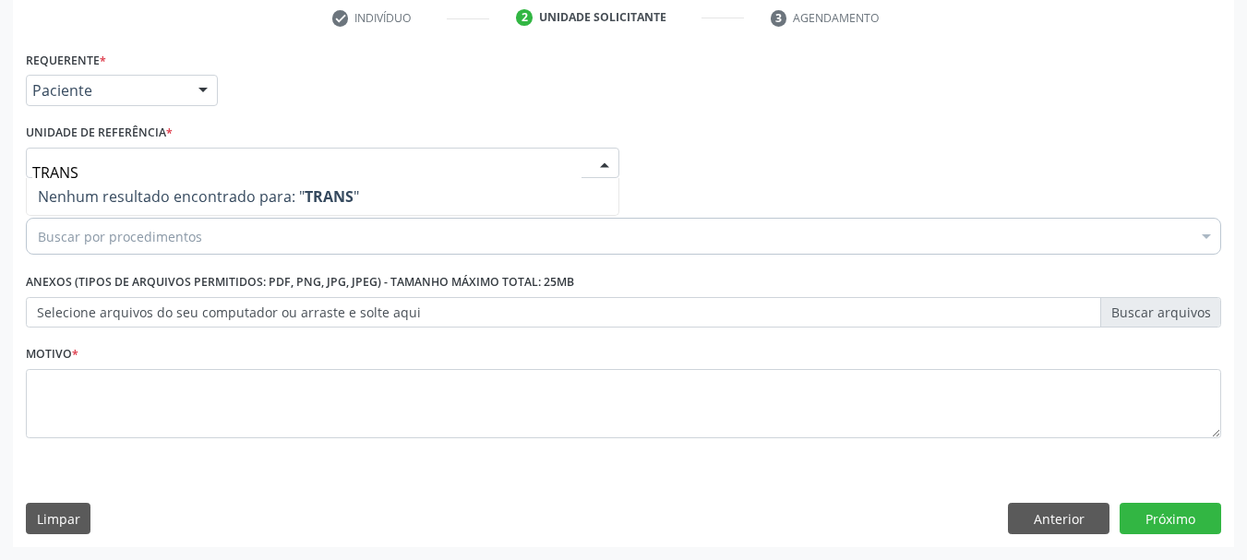
drag, startPoint x: 138, startPoint y: 162, endPoint x: 0, endPoint y: 167, distance: 137.6
click at [0, 167] on div "Acompanhamento Acompanhe a situação das marcações correntes e finalizadas Relat…" at bounding box center [623, 153] width 1247 height 813
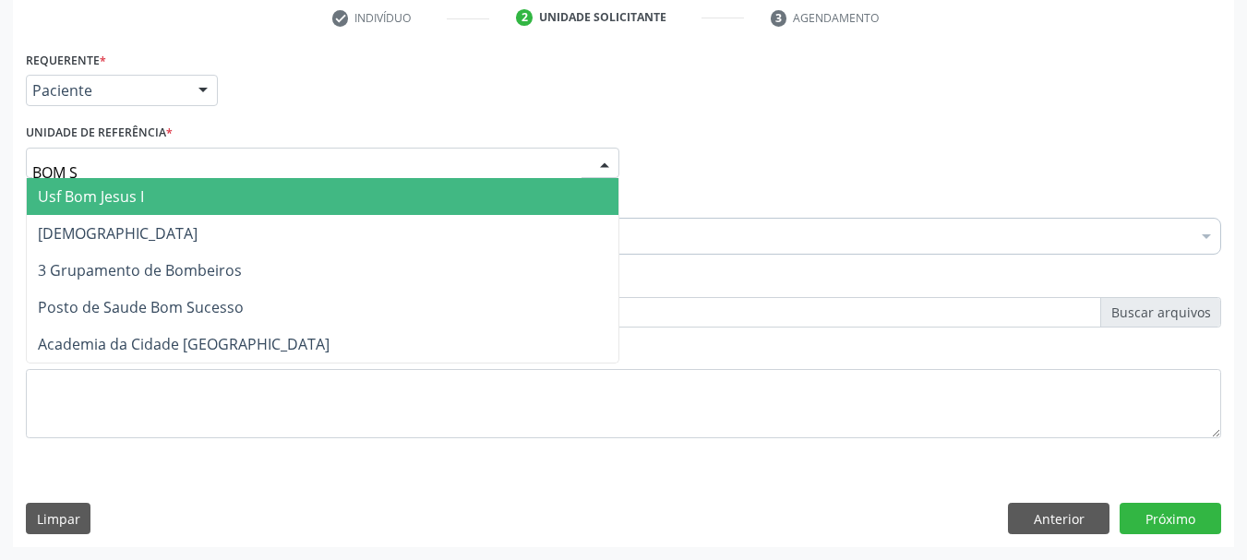
type input "BOM SU"
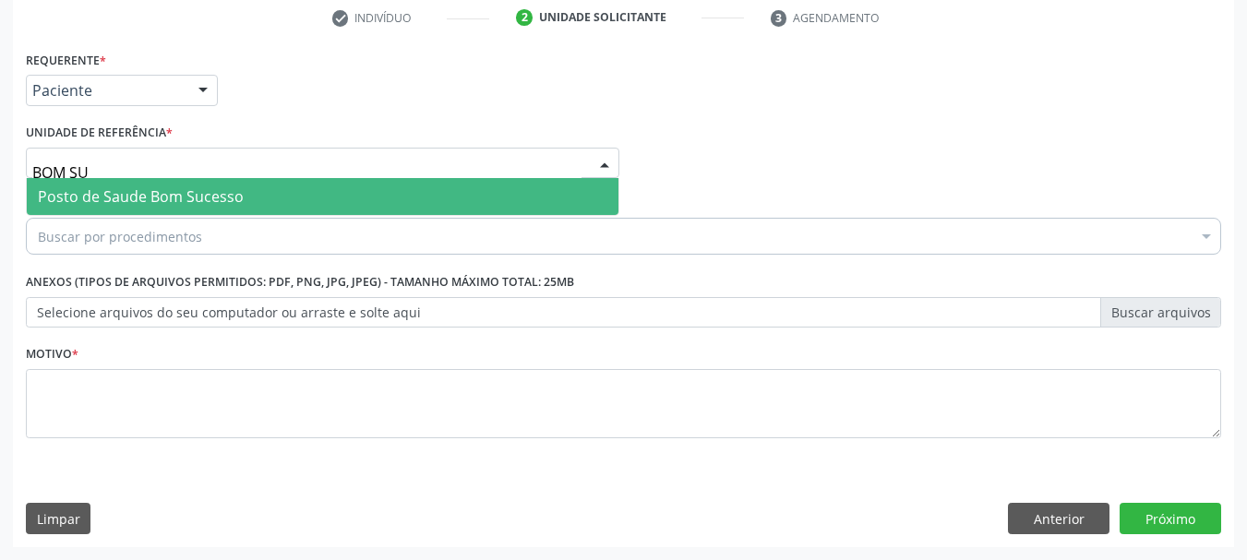
click at [100, 184] on span "Posto de Saude Bom Sucesso" at bounding box center [323, 196] width 592 height 37
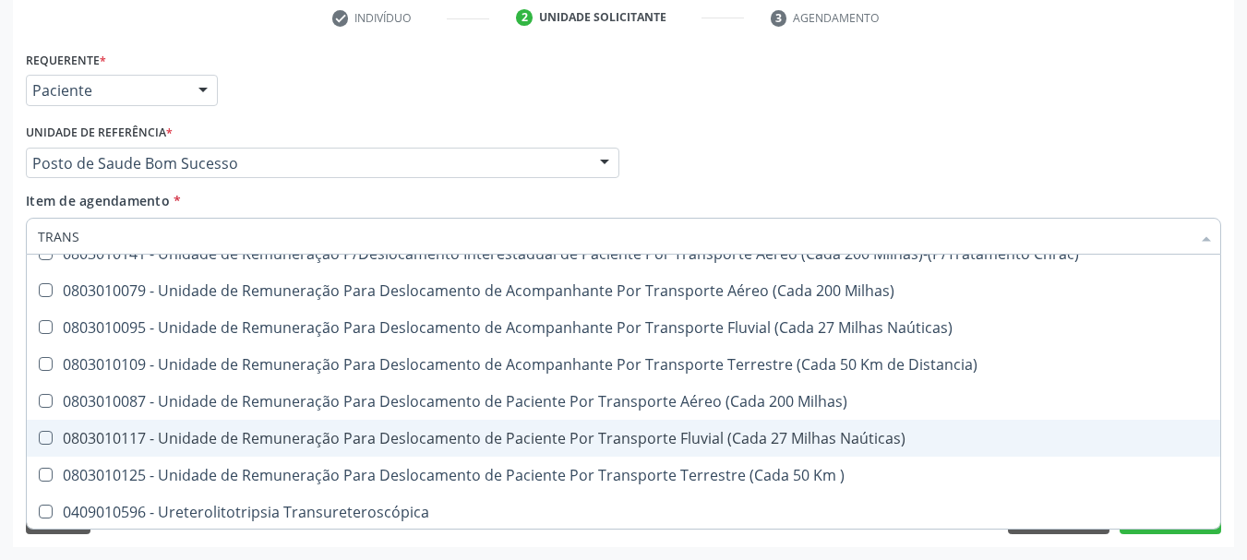
scroll to position [10187, 0]
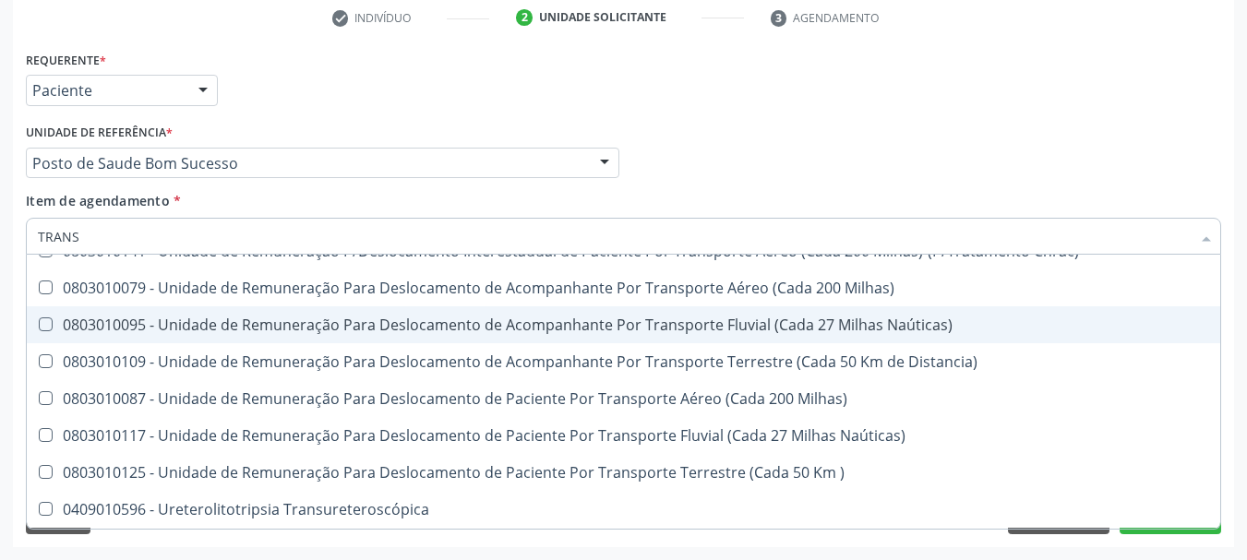
type input "TRANSV"
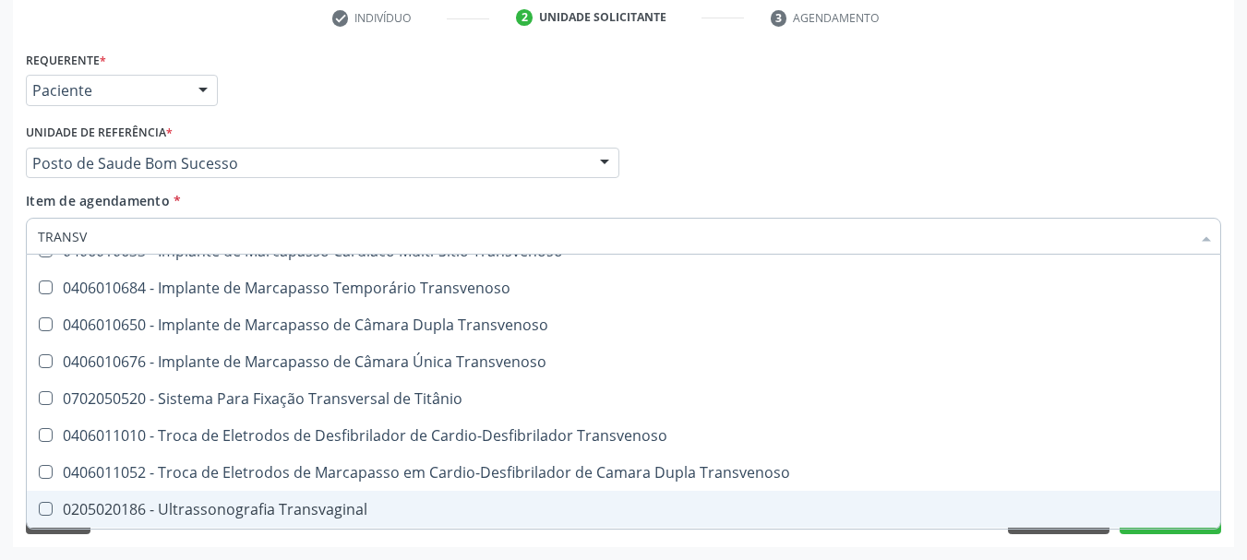
drag, startPoint x: 272, startPoint y: 503, endPoint x: 210, endPoint y: 376, distance: 141.6
click at [271, 504] on div "0205020186 - Ultrassonografia Transvaginal" at bounding box center [623, 509] width 1171 height 15
checkbox Transvaginal "true"
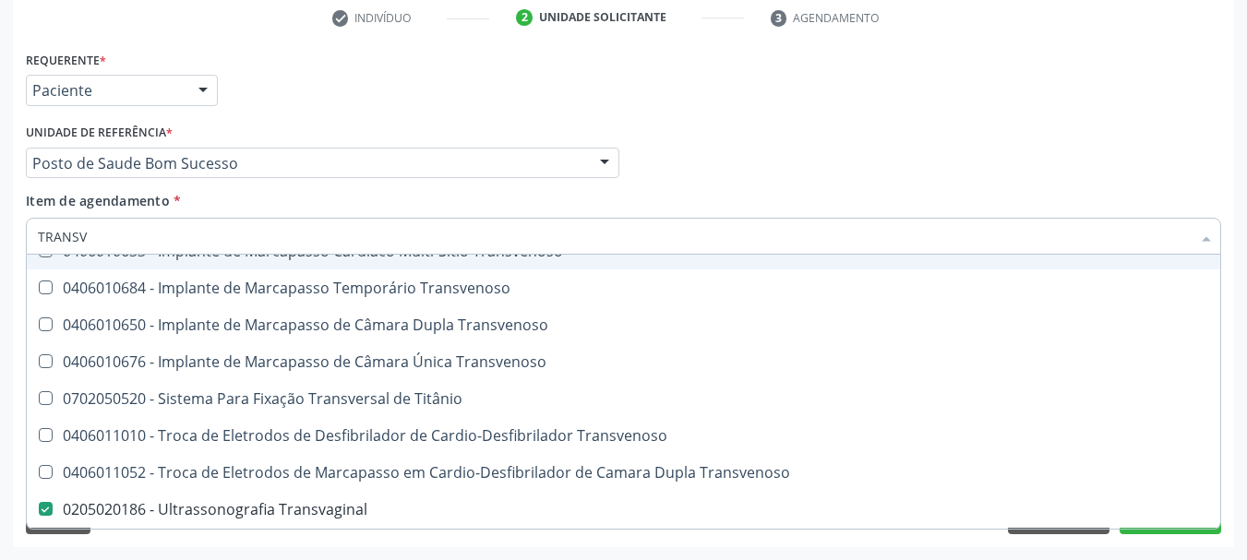
drag, startPoint x: 123, startPoint y: 227, endPoint x: 0, endPoint y: 224, distance: 122.8
click at [0, 224] on div "Acompanhamento Acompanhe a situação das marcações correntes e finalizadas Relat…" at bounding box center [623, 153] width 1247 height 813
click at [0, 210] on div "Acompanhamento Acompanhe a situação das marcações correntes e finalizadas Relat…" at bounding box center [623, 153] width 1247 height 813
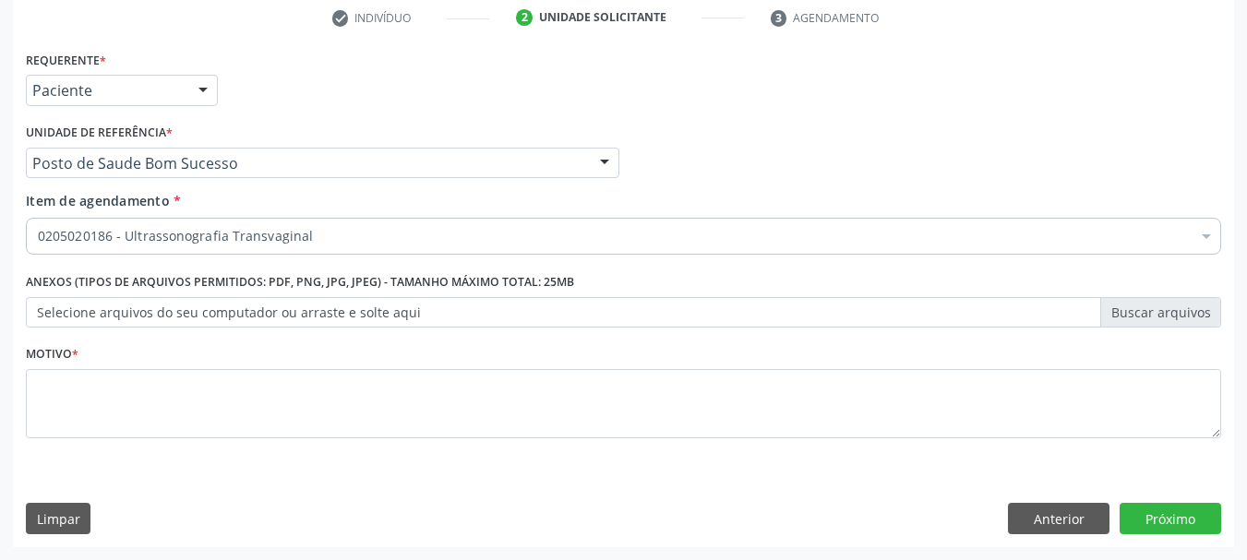
click at [2, 348] on div "Acompanhamento Acompanhe a situação das marcações correntes e finalizadas Relat…" at bounding box center [623, 153] width 1247 height 813
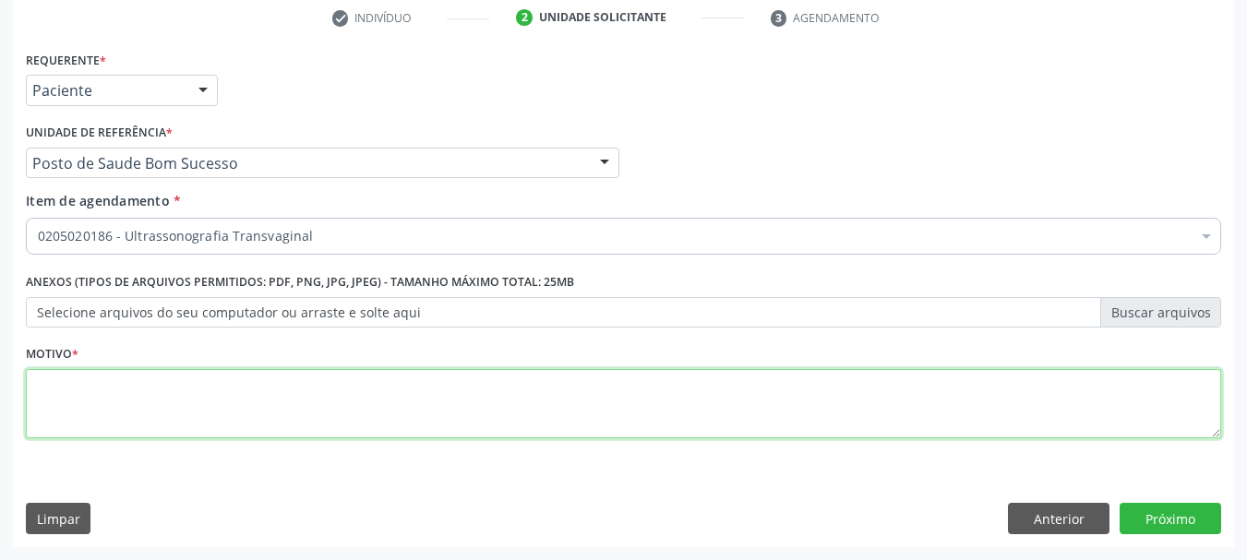
click at [83, 392] on textarea at bounding box center [623, 404] width 1195 height 70
type textarea "*"
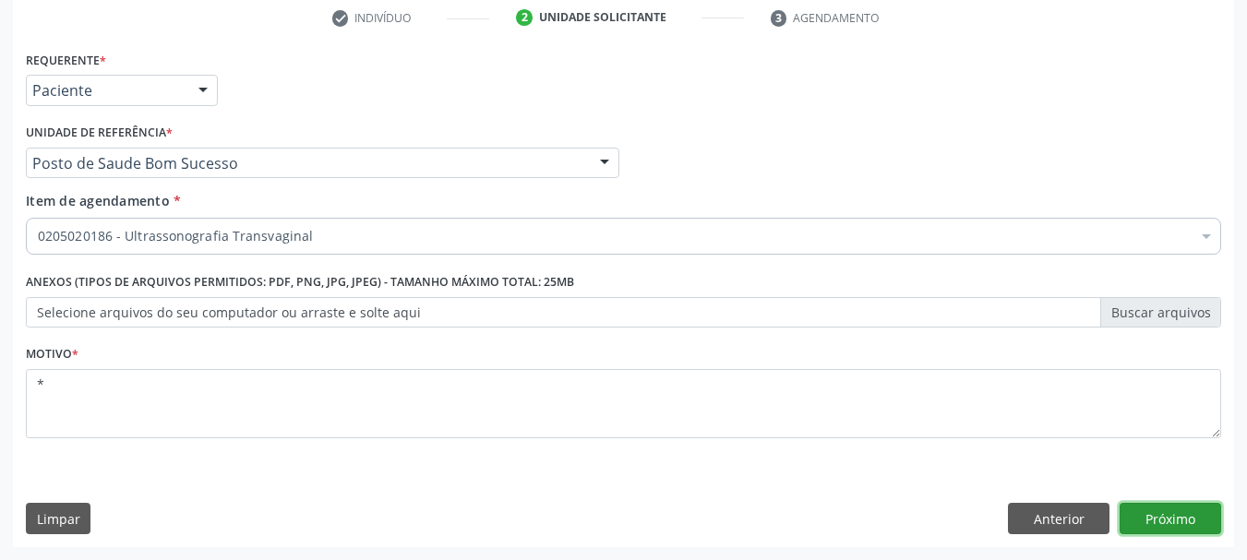
click at [1213, 521] on button "Próximo" at bounding box center [1170, 518] width 102 height 31
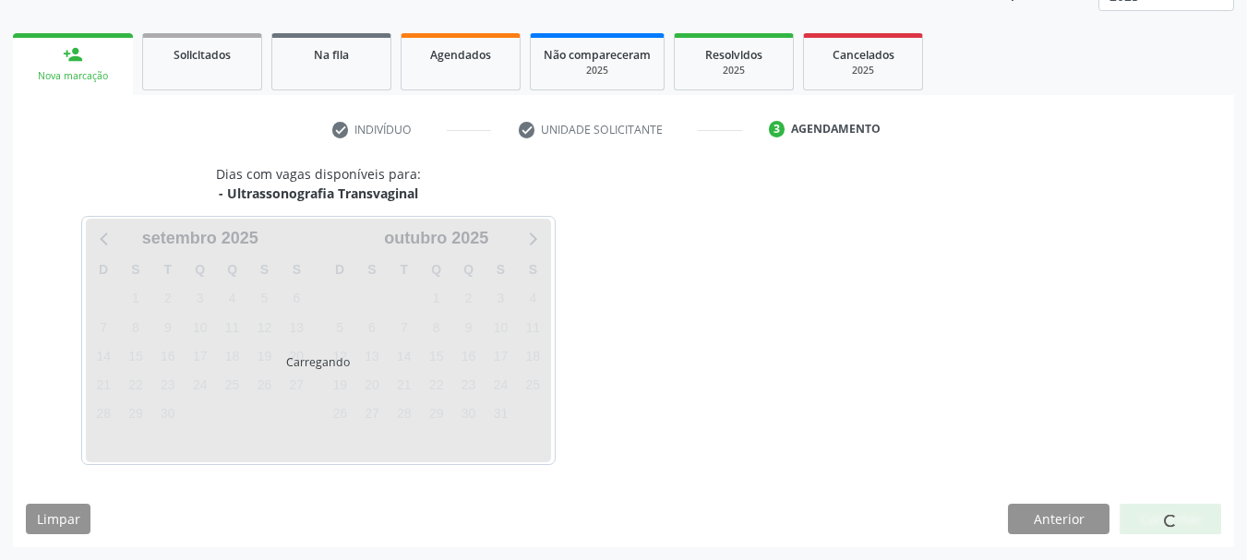
scroll to position [243, 0]
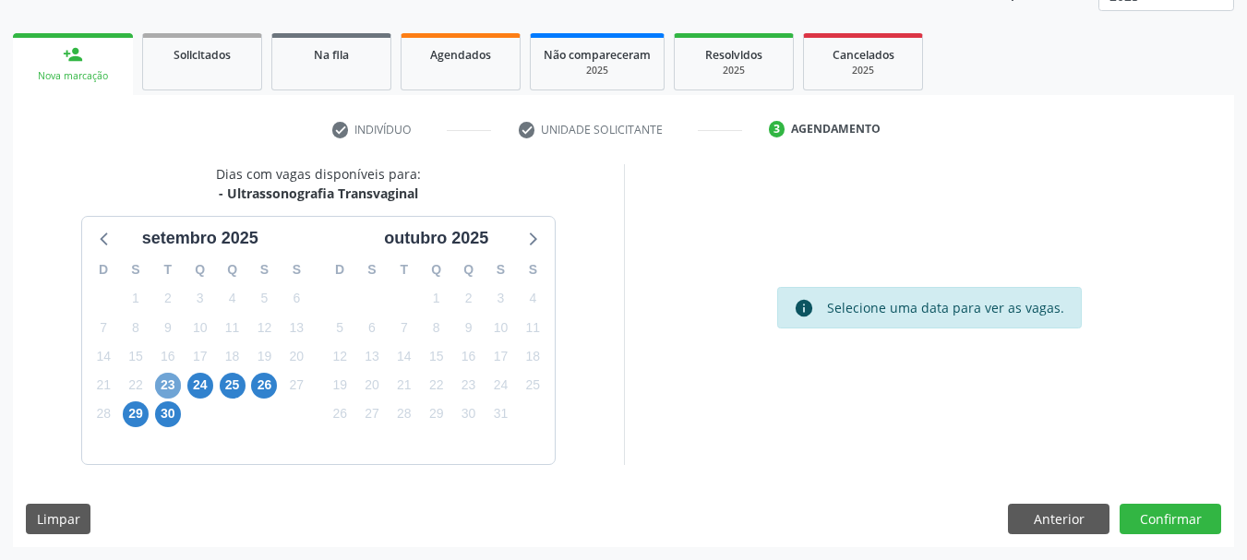
click at [175, 389] on span "23" at bounding box center [168, 386] width 26 height 26
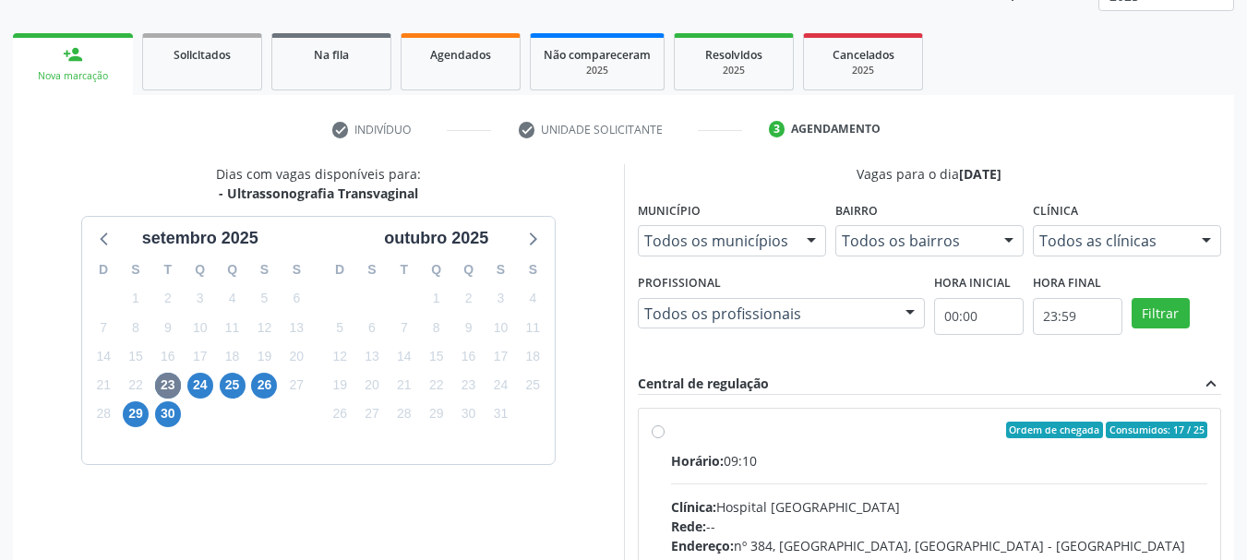
click at [775, 432] on div "Ordem de chegada Consumidos: 17 / 25" at bounding box center [939, 430] width 537 height 17
click at [664, 432] on input "Ordem de chegada Consumidos: 17 / 25 Horário: 09:10 Clínica: Hospital Sao Franc…" at bounding box center [658, 430] width 13 height 17
radio input "true"
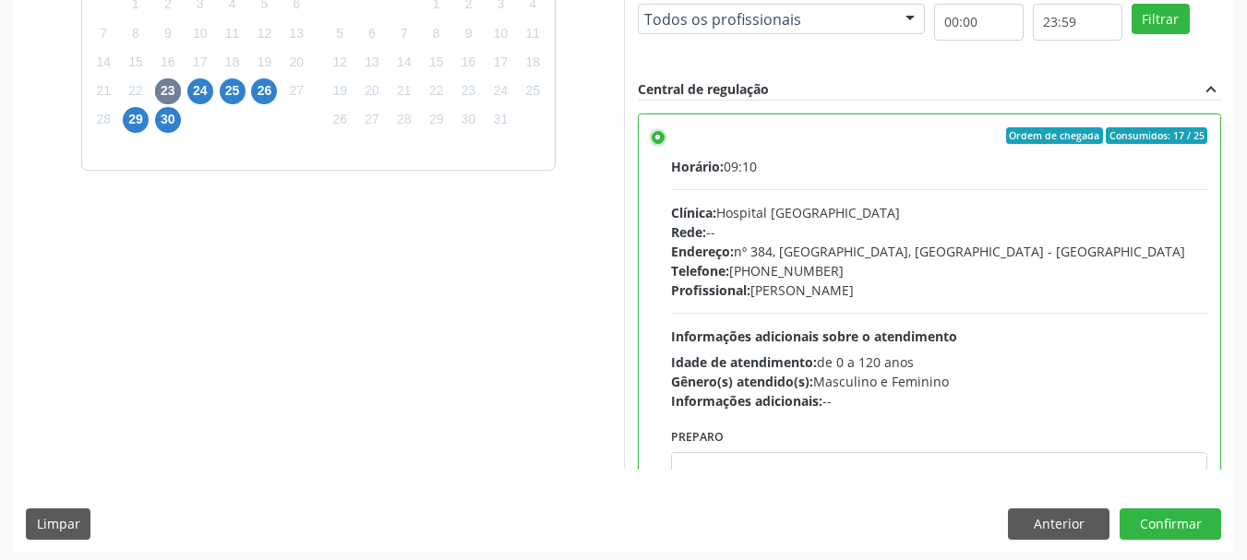
scroll to position [543, 0]
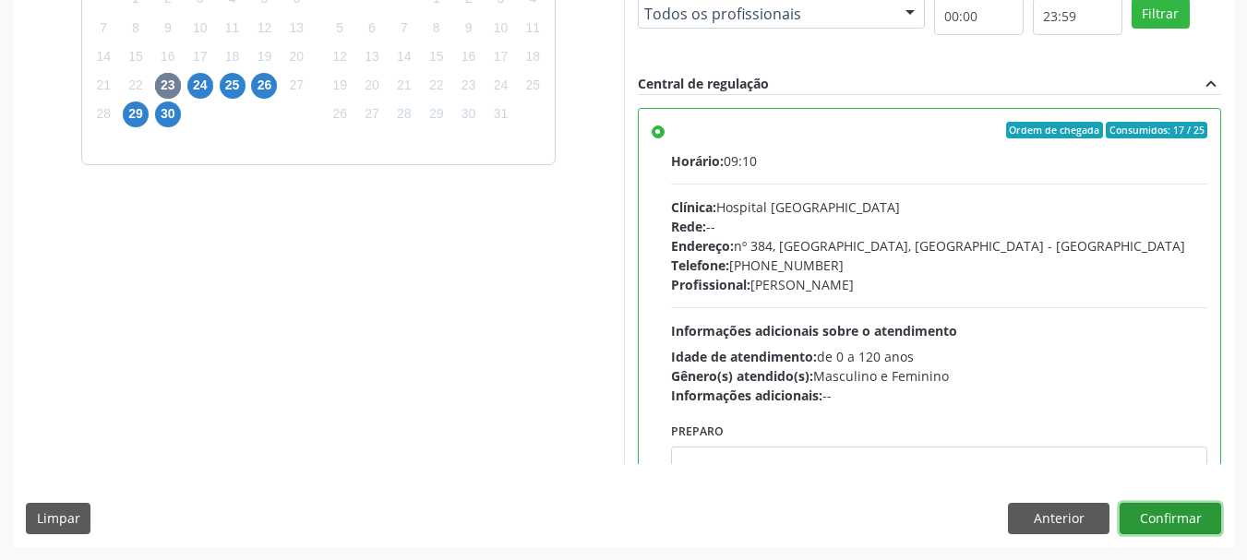
click at [1169, 520] on button "Confirmar" at bounding box center [1170, 518] width 102 height 31
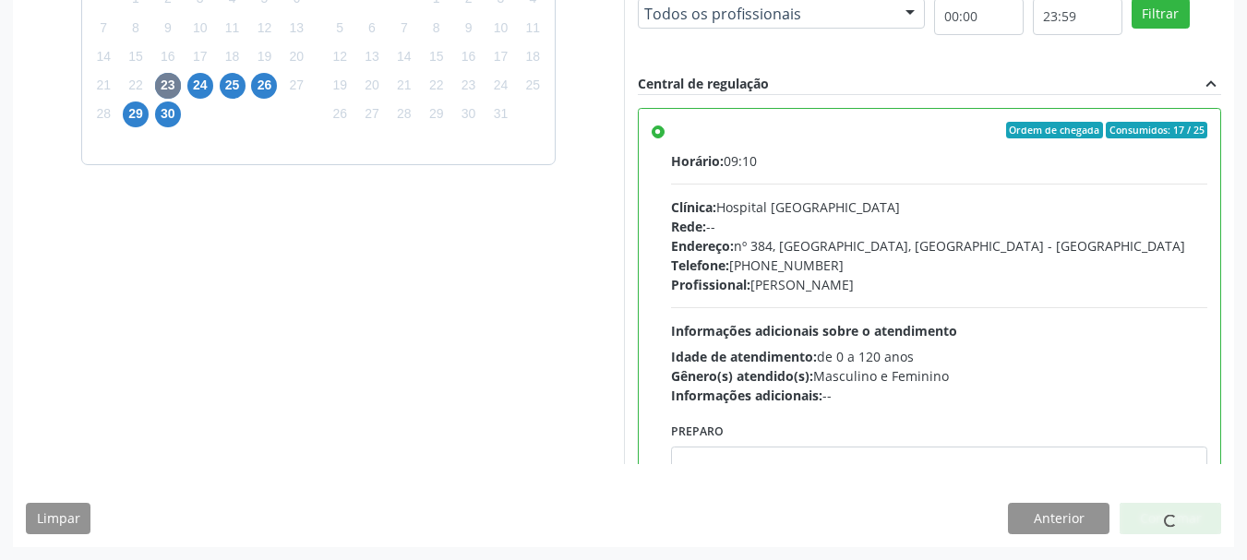
scroll to position [49, 0]
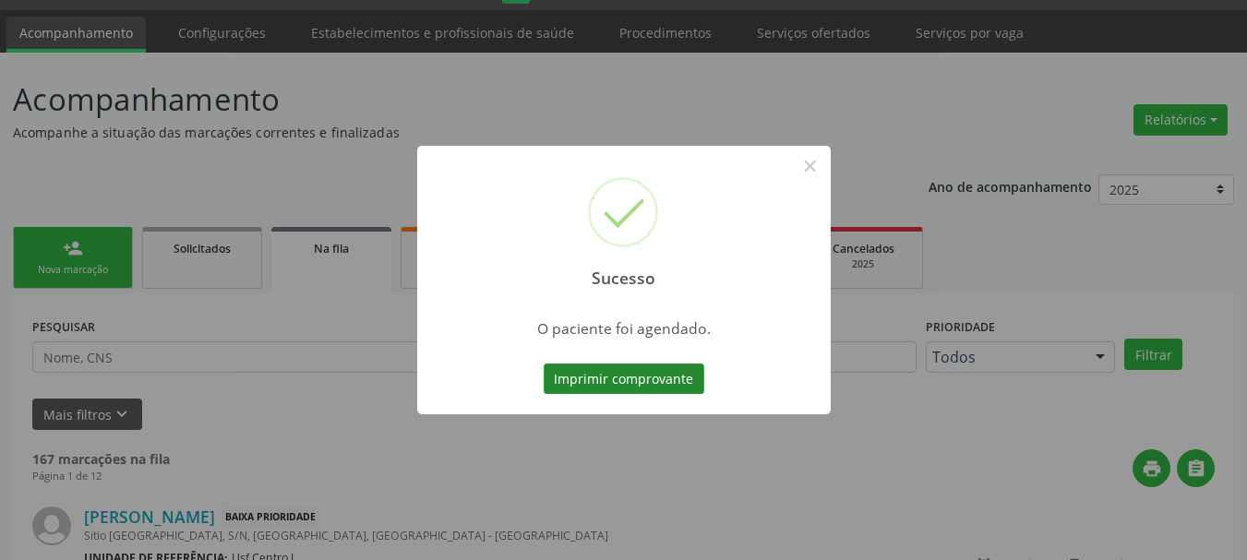
click at [602, 375] on button "Imprimir comprovante" at bounding box center [624, 379] width 161 height 31
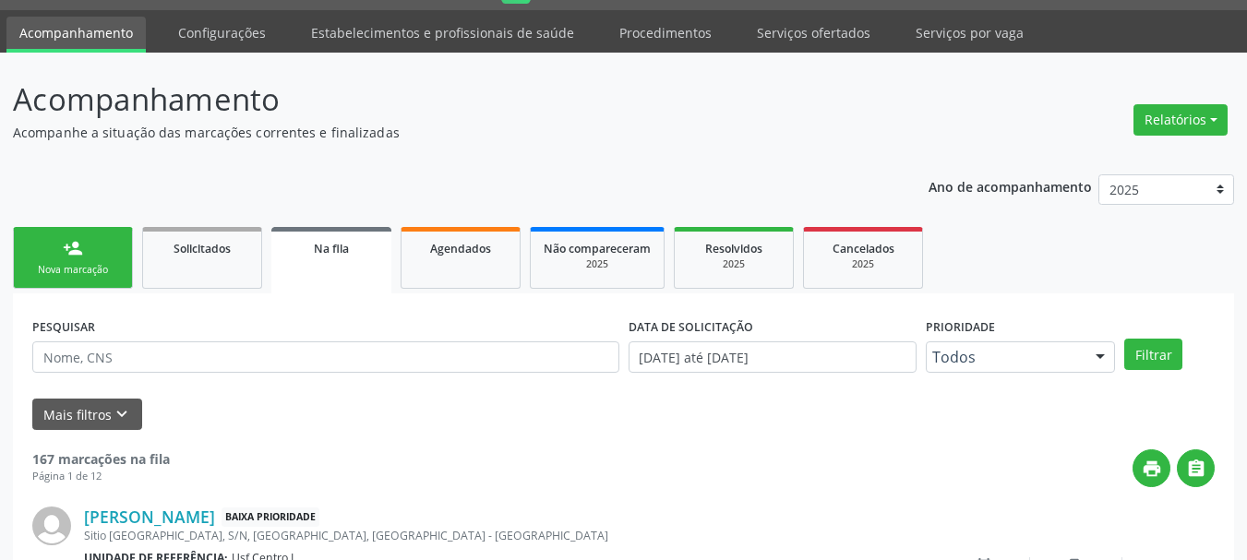
click at [74, 260] on link "person_add Nova marcação" at bounding box center [73, 258] width 120 height 62
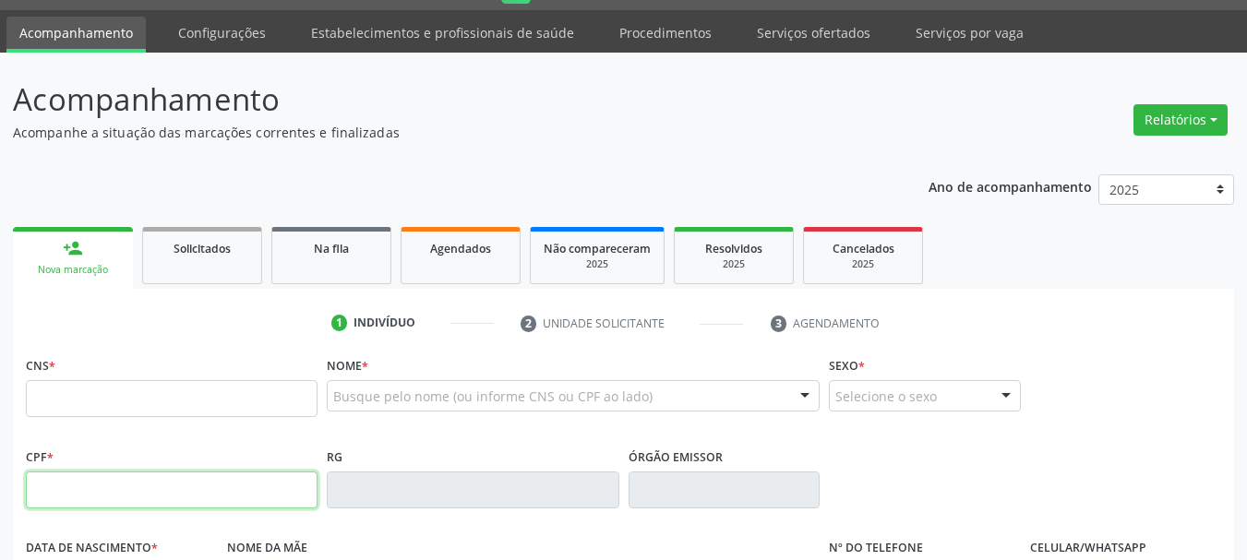
click at [123, 486] on input "text" at bounding box center [172, 490] width 292 height 37
type input "058.955.014-43"
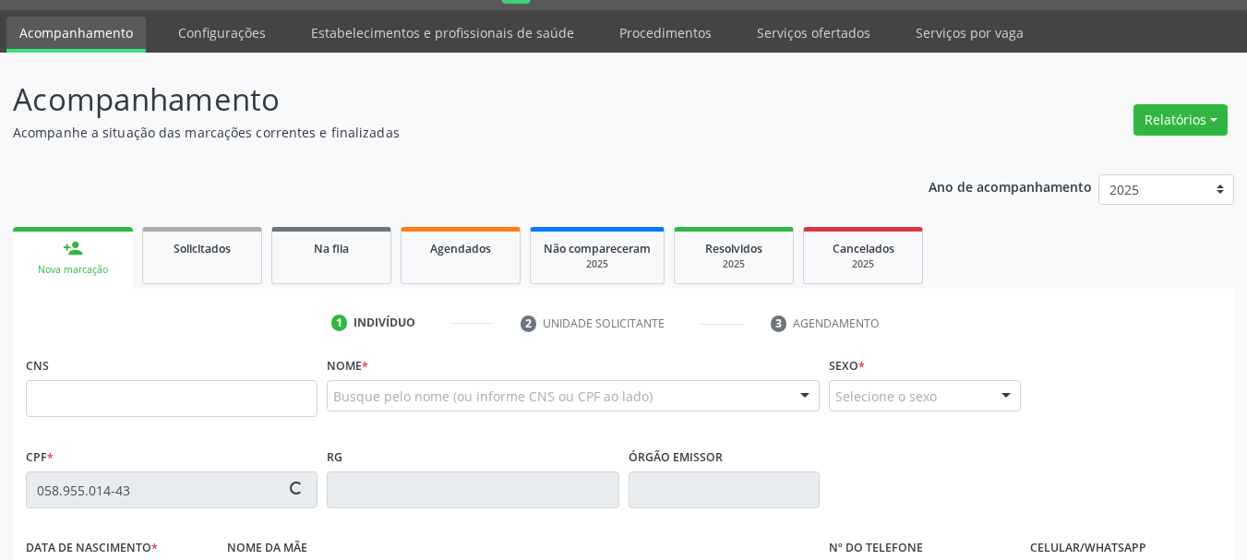
type input "898 0040 3735 8885"
type input "01/03/1982"
type input "Valda Nunes Marinho"
type input "(87) 99999-9999"
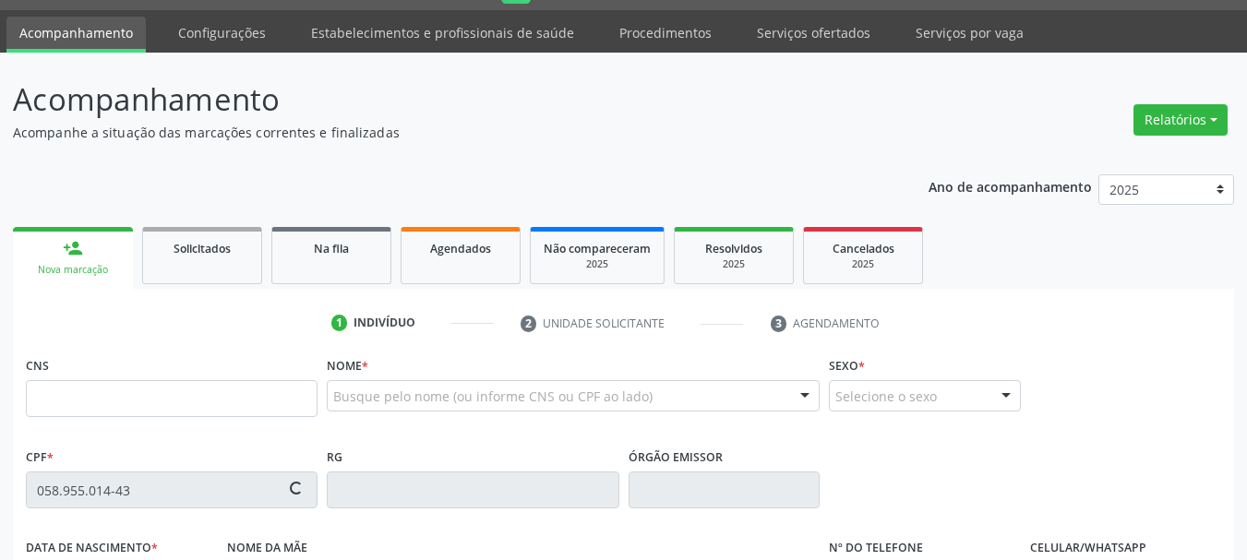
type input "007.699.044-32"
type input "S/N"
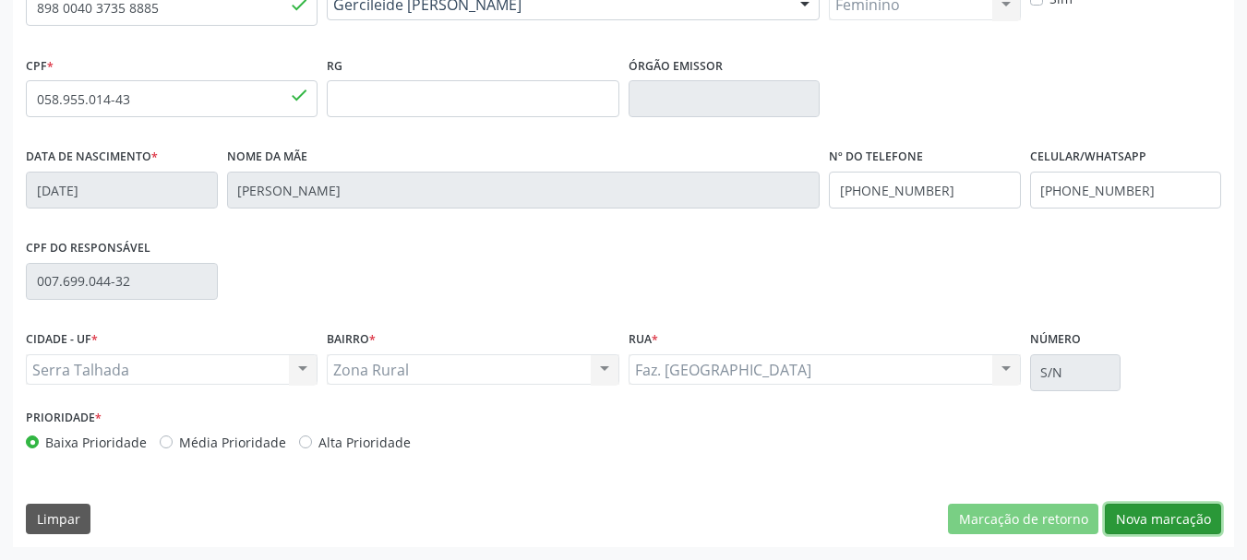
click at [1153, 513] on button "Nova marcação" at bounding box center [1163, 519] width 116 height 31
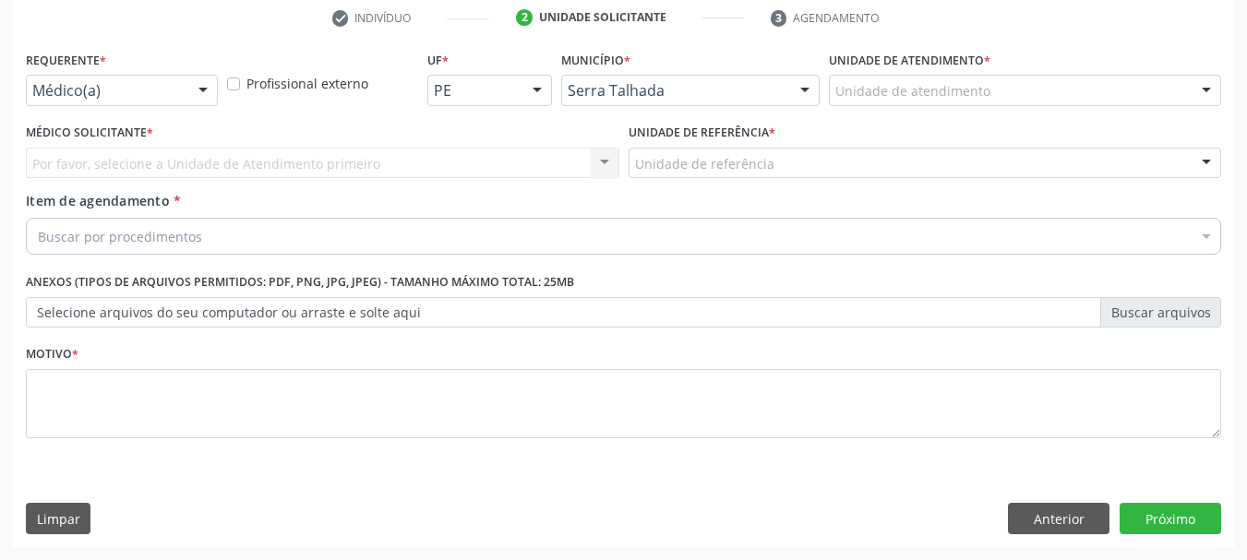
scroll to position [354, 0]
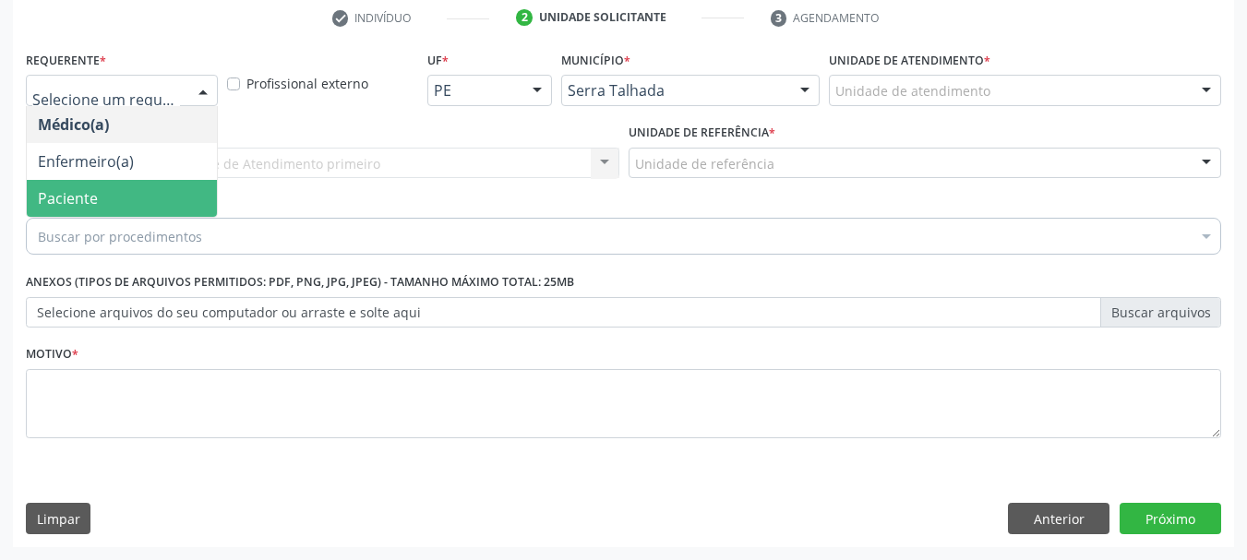
click at [134, 212] on span "Paciente" at bounding box center [122, 198] width 190 height 37
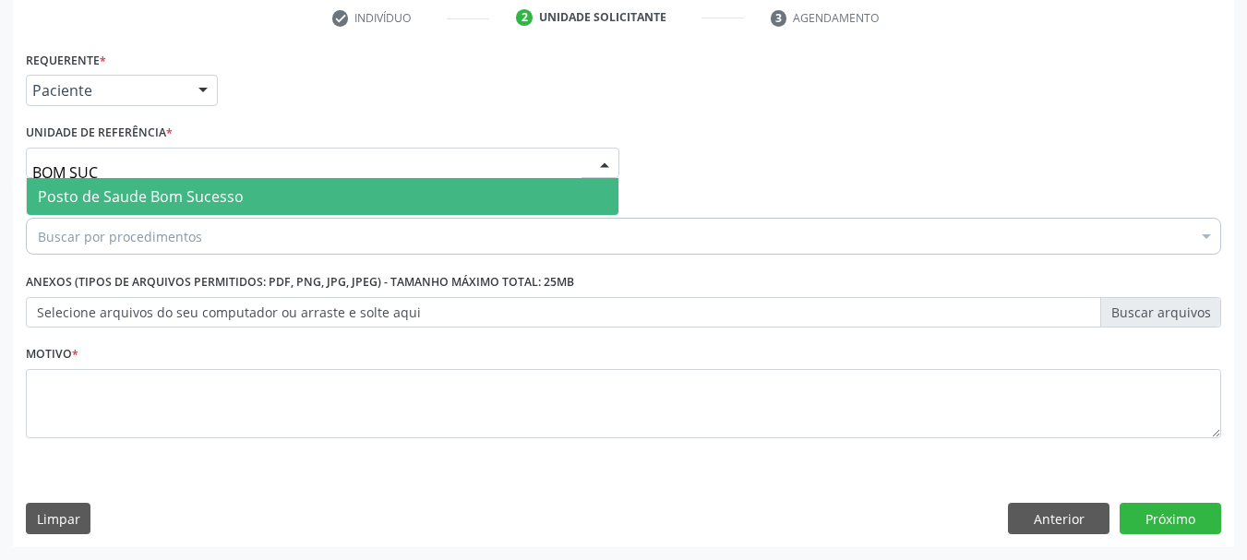
type input "BOM SUCE"
click at [145, 190] on span "Posto de Saude Bom Sucesso" at bounding box center [141, 196] width 206 height 20
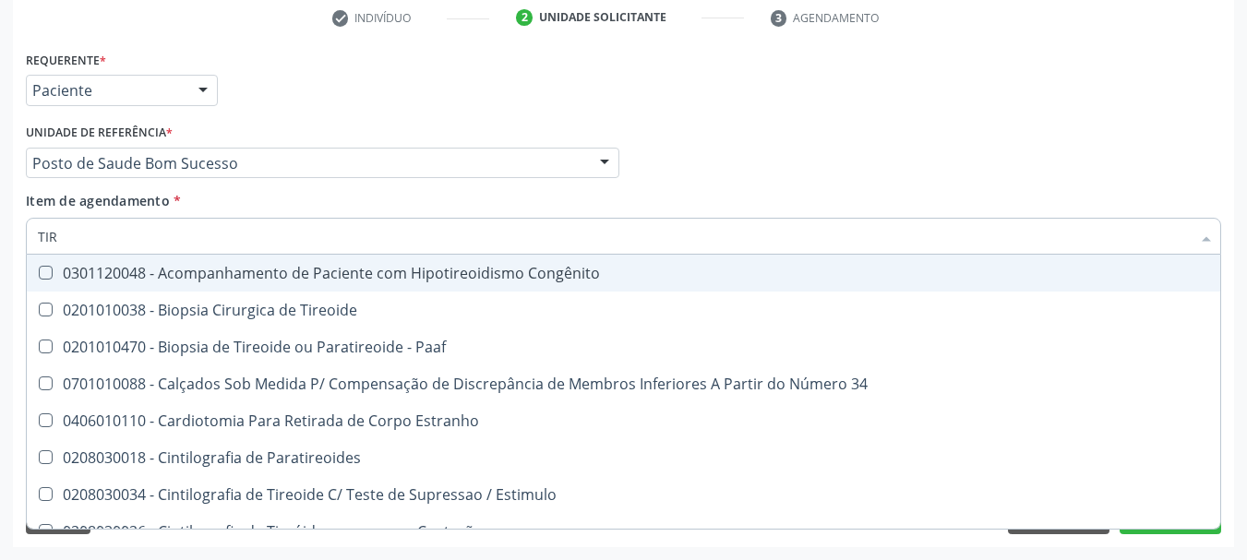
type input "TIRE"
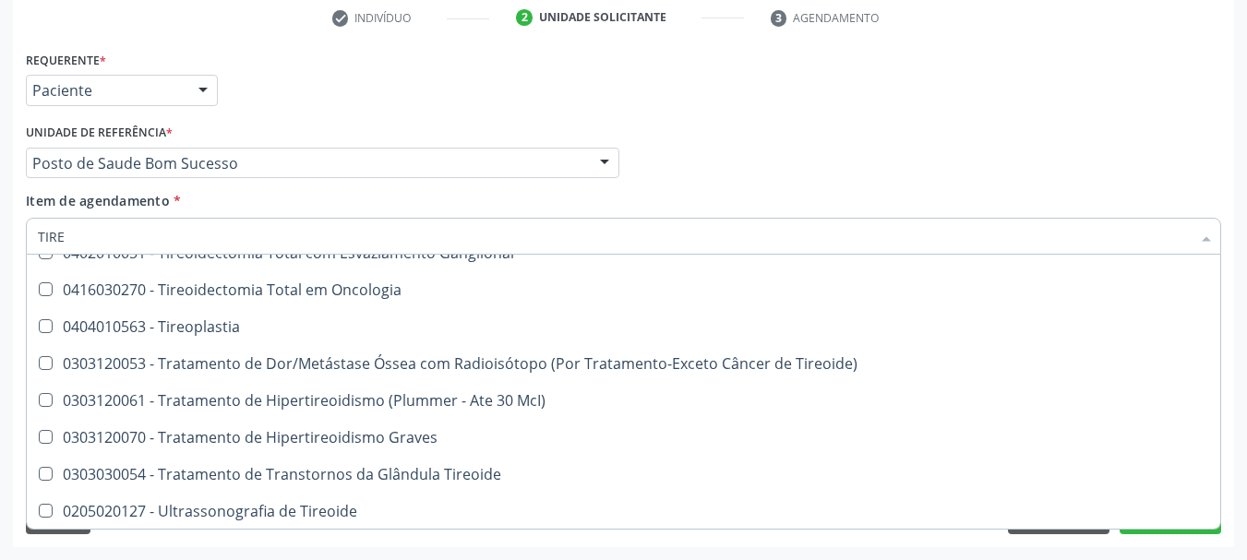
scroll to position [833, 0]
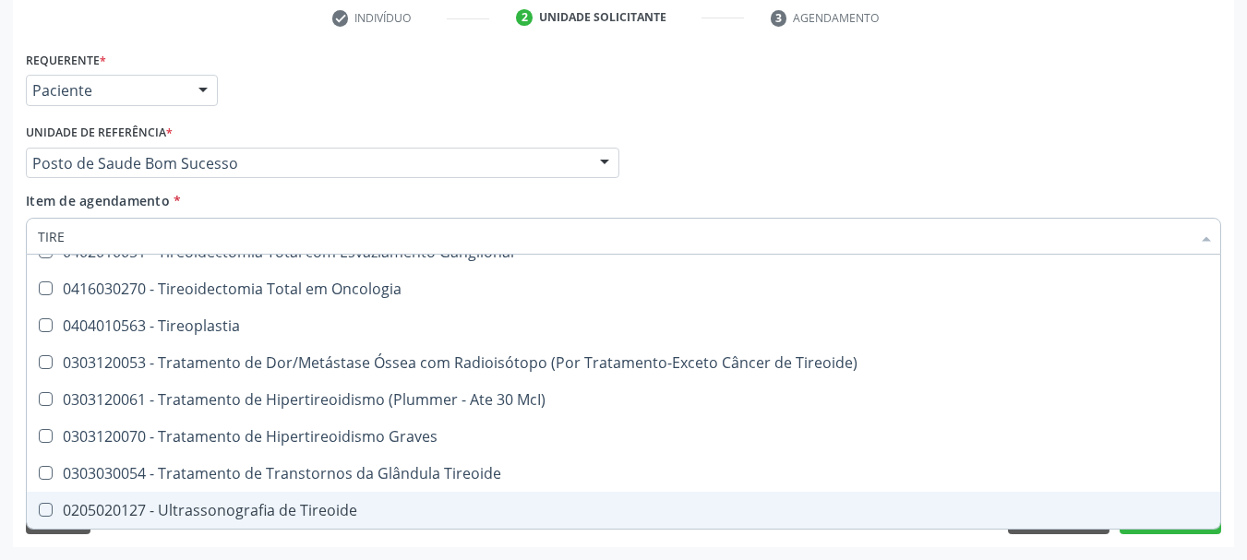
click at [310, 513] on div "0205020127 - Ultrassonografia de Tireoide" at bounding box center [623, 510] width 1171 height 15
checkbox Tireoide "true"
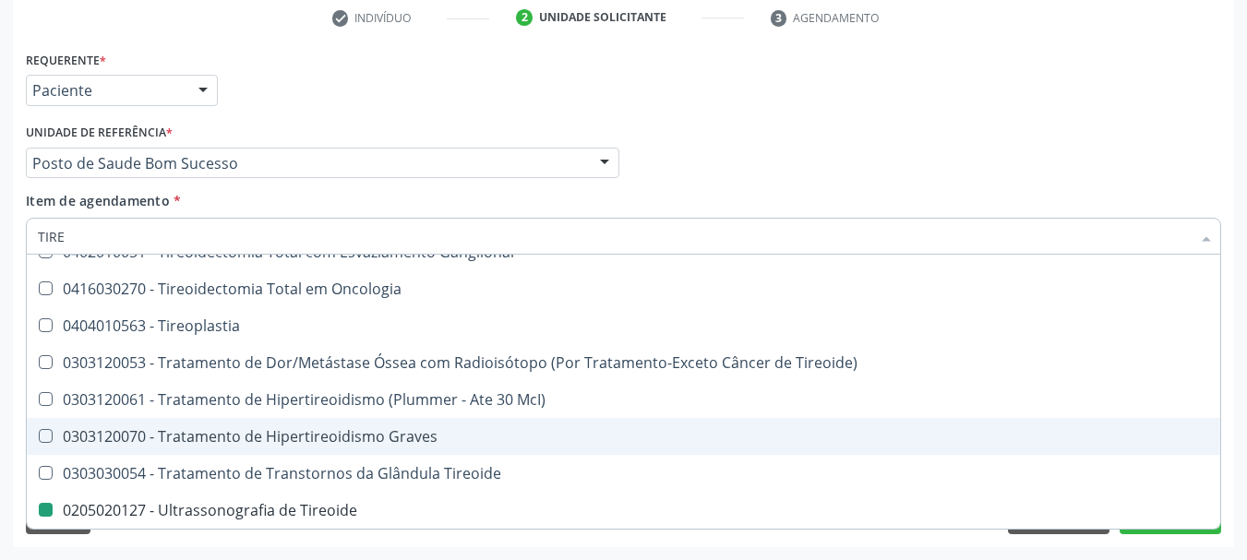
click at [0, 317] on div "Acompanhamento Acompanhe a situação das marcações correntes e finalizadas Relat…" at bounding box center [623, 153] width 1247 height 813
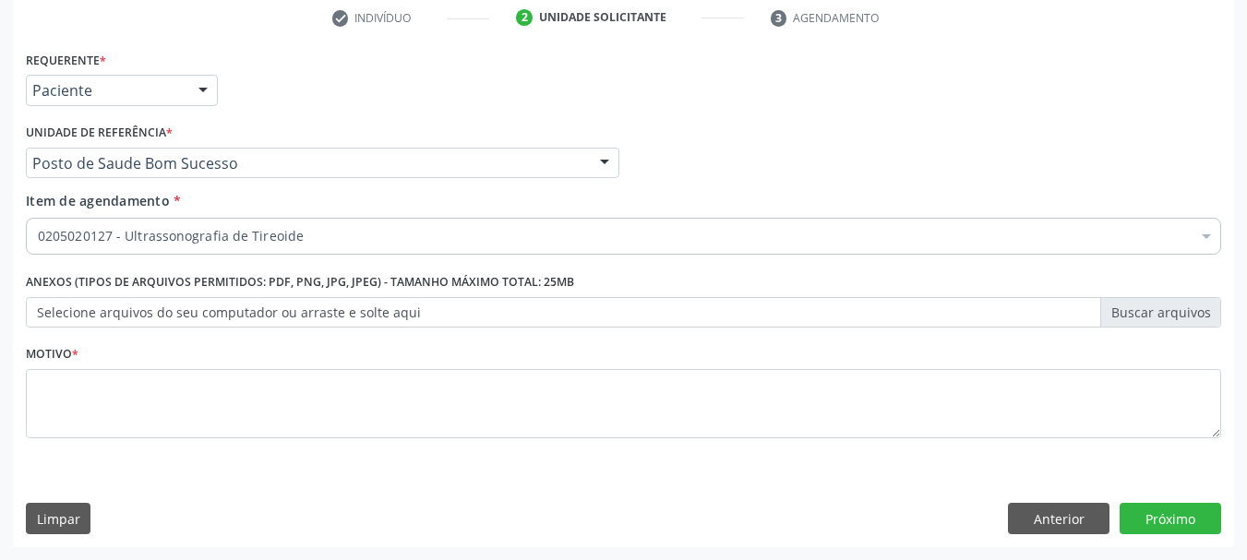
scroll to position [0, 0]
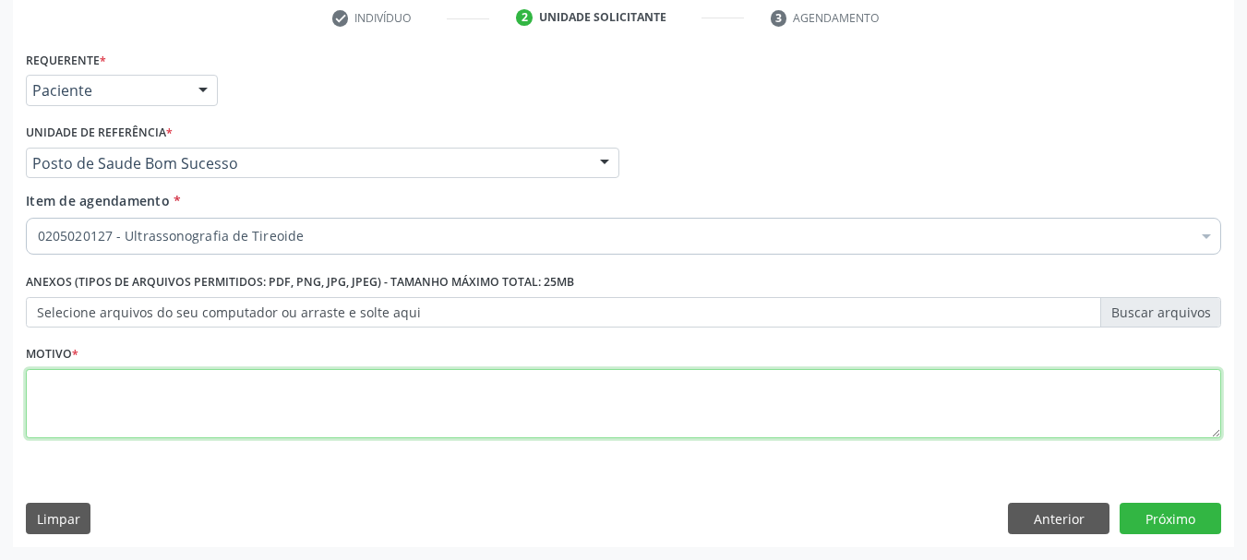
click at [66, 435] on textarea at bounding box center [623, 404] width 1195 height 70
type textarea "*"
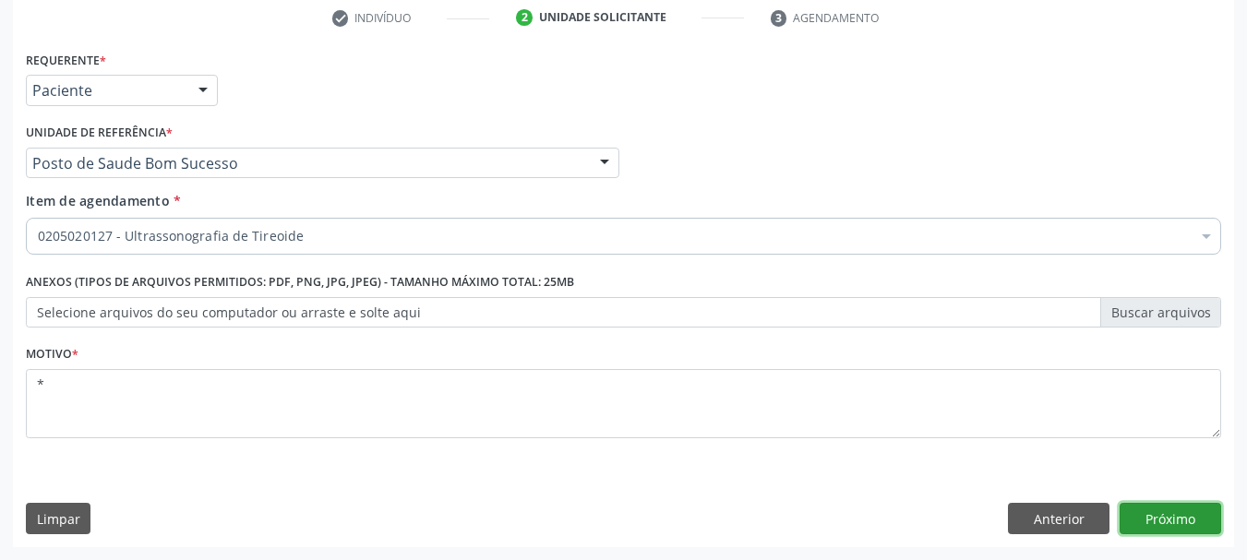
click at [1158, 516] on button "Próximo" at bounding box center [1170, 518] width 102 height 31
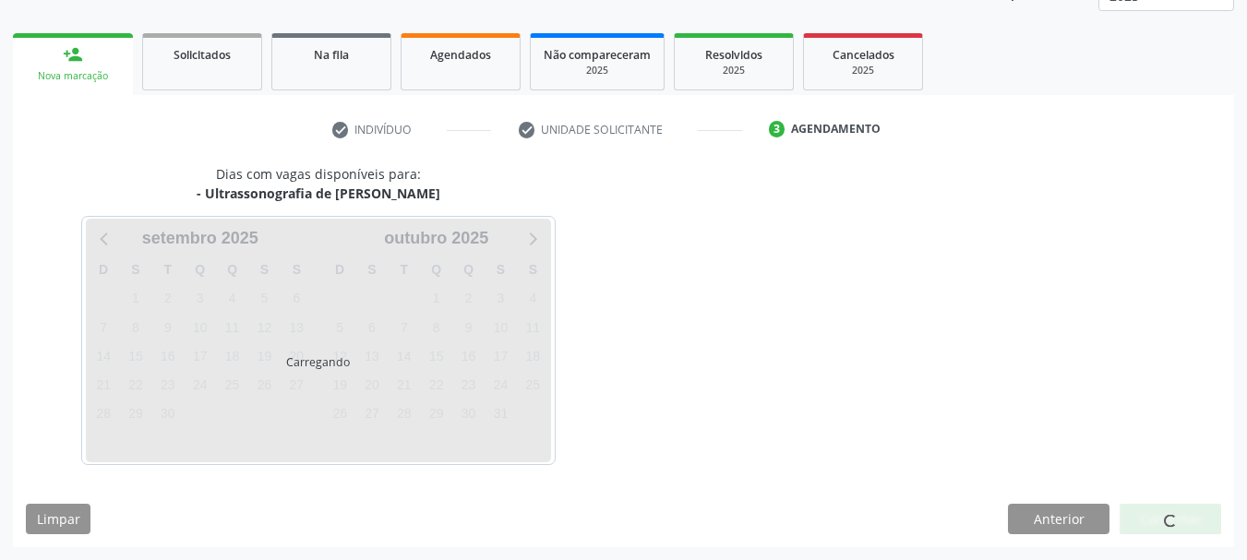
scroll to position [297, 0]
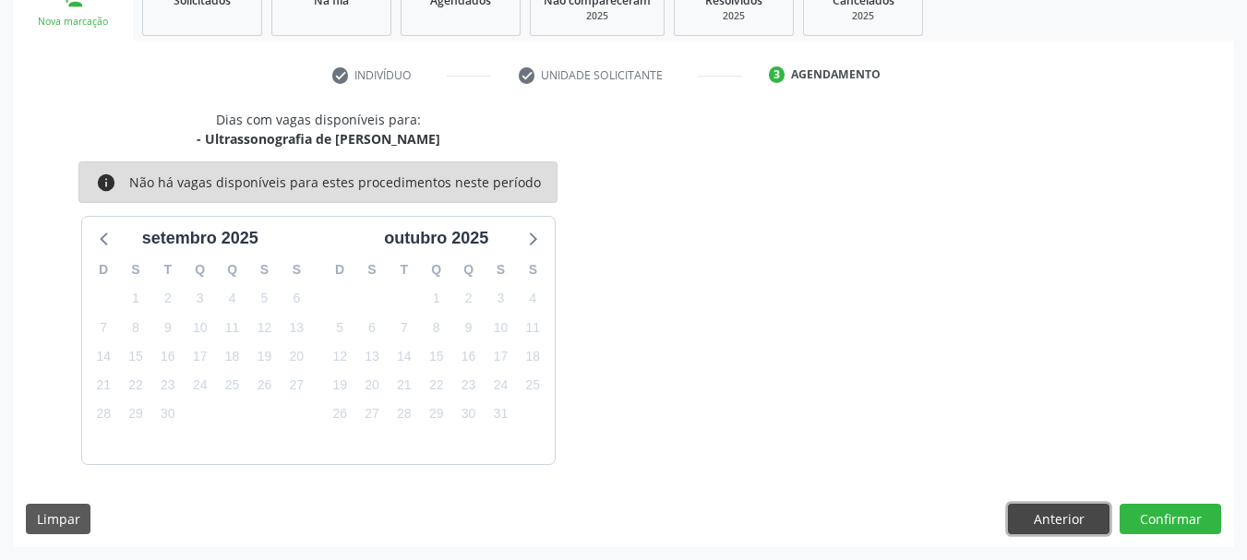
click at [1058, 518] on button "Anterior" at bounding box center [1059, 519] width 102 height 31
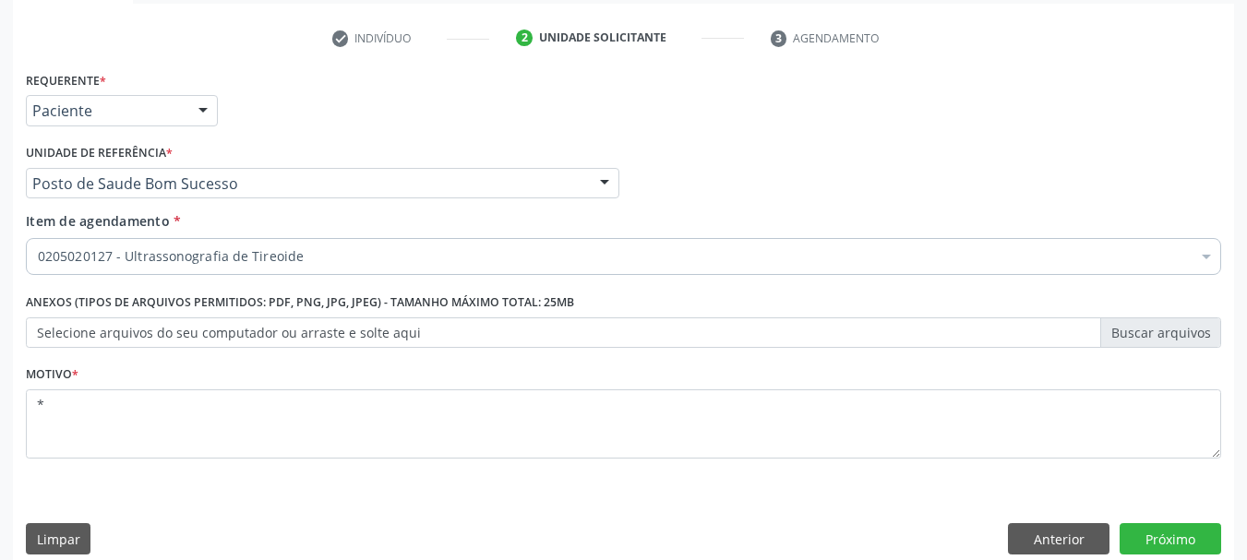
scroll to position [354, 0]
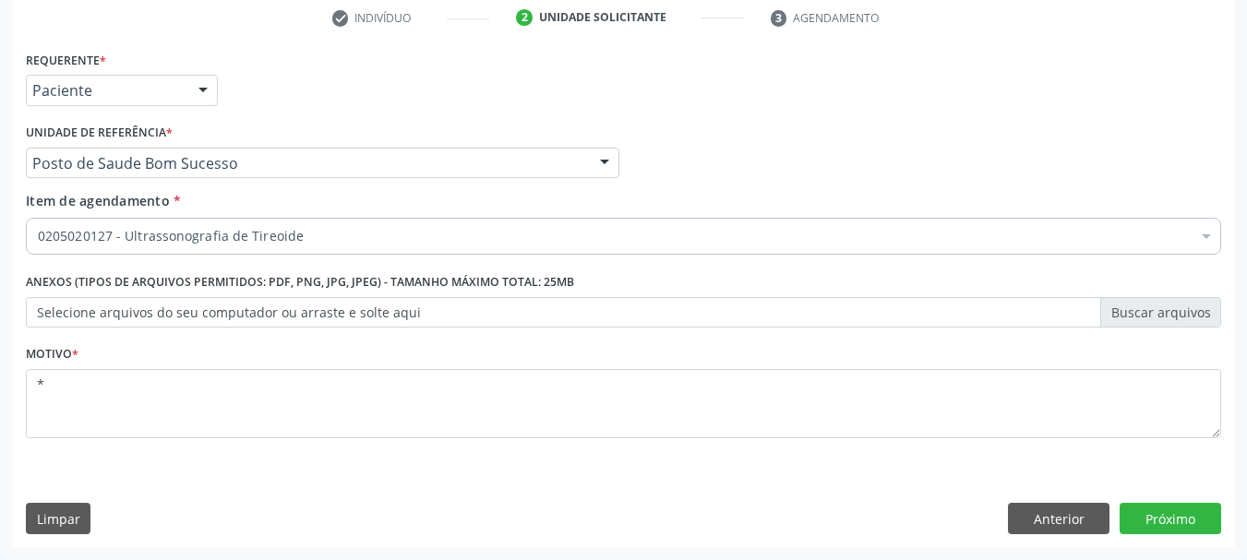
click at [1061, 540] on div "Requerente * Paciente Médico(a) Enfermeiro(a) Paciente Nenhum resultado encontr…" at bounding box center [623, 296] width 1221 height 501
click at [1058, 518] on button "Anterior" at bounding box center [1059, 518] width 102 height 31
